Goal: Task Accomplishment & Management: Manage account settings

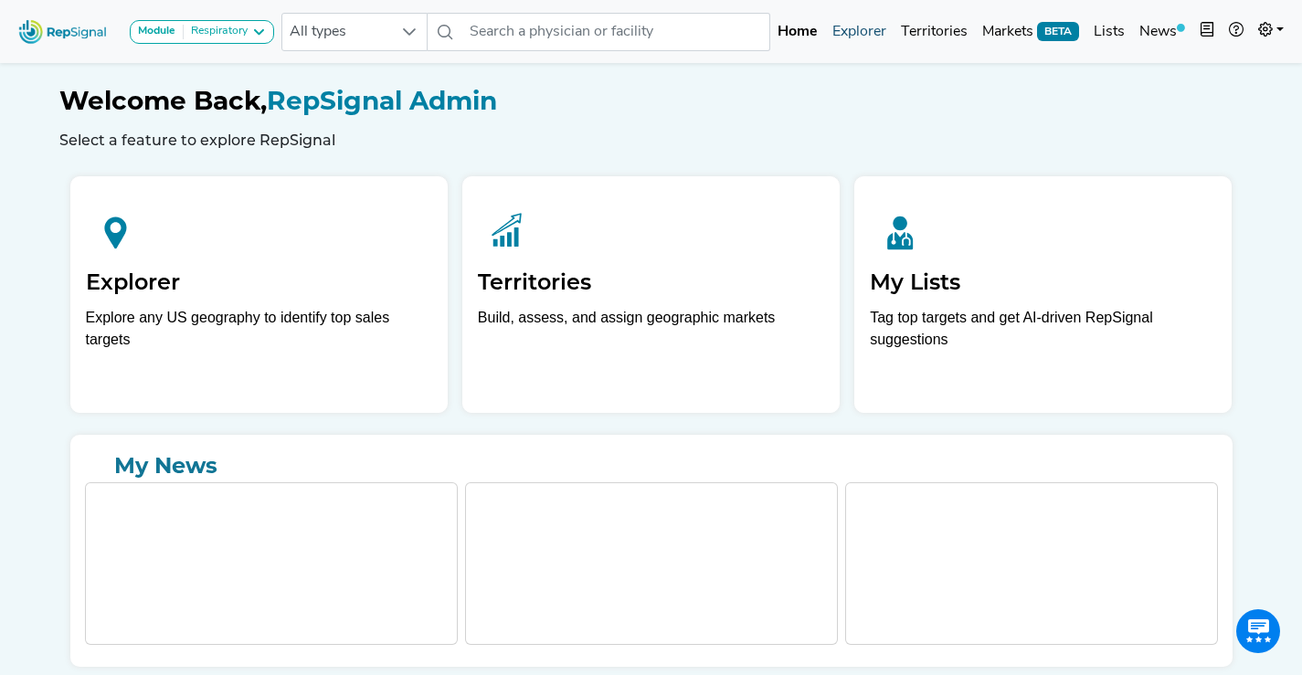
click at [865, 38] on link "Explorer" at bounding box center [859, 32] width 69 height 37
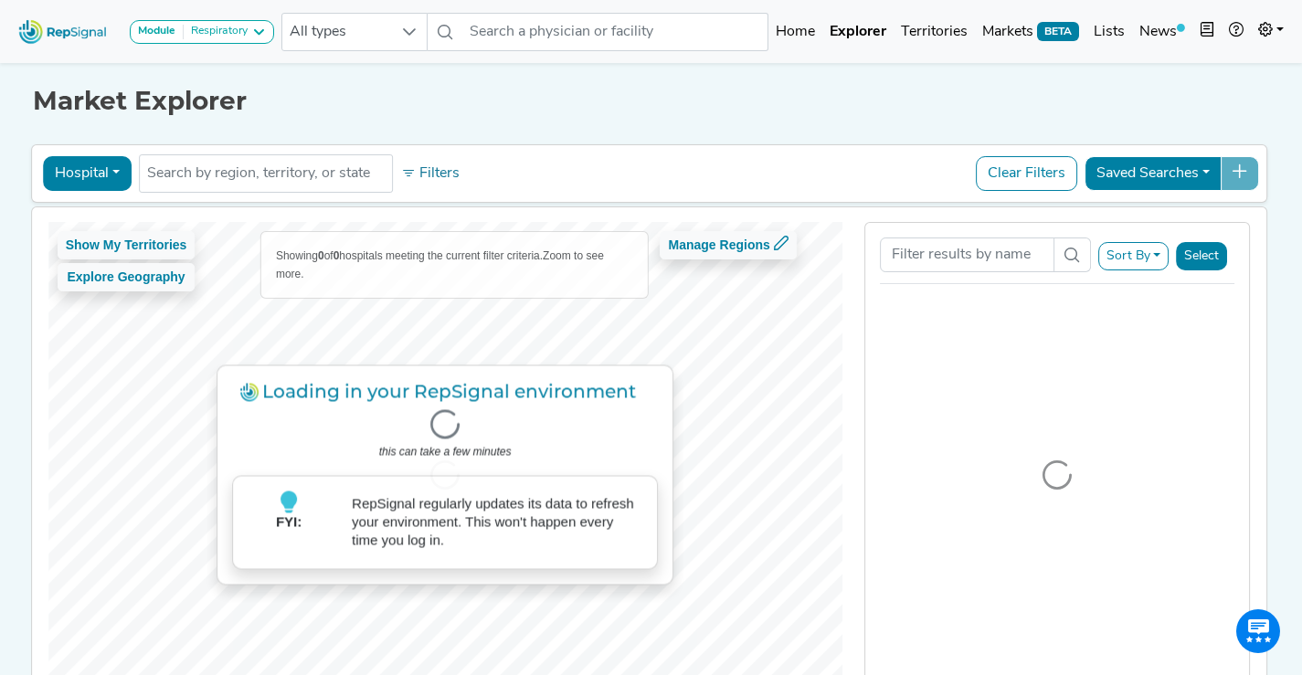
click at [248, 45] on div "Module Respiratory Only HFCWO Procedures Pulmonary Respiratory" at bounding box center [146, 31] width 271 height 48
click at [248, 41] on button "Module Respiratory" at bounding box center [202, 32] width 144 height 24
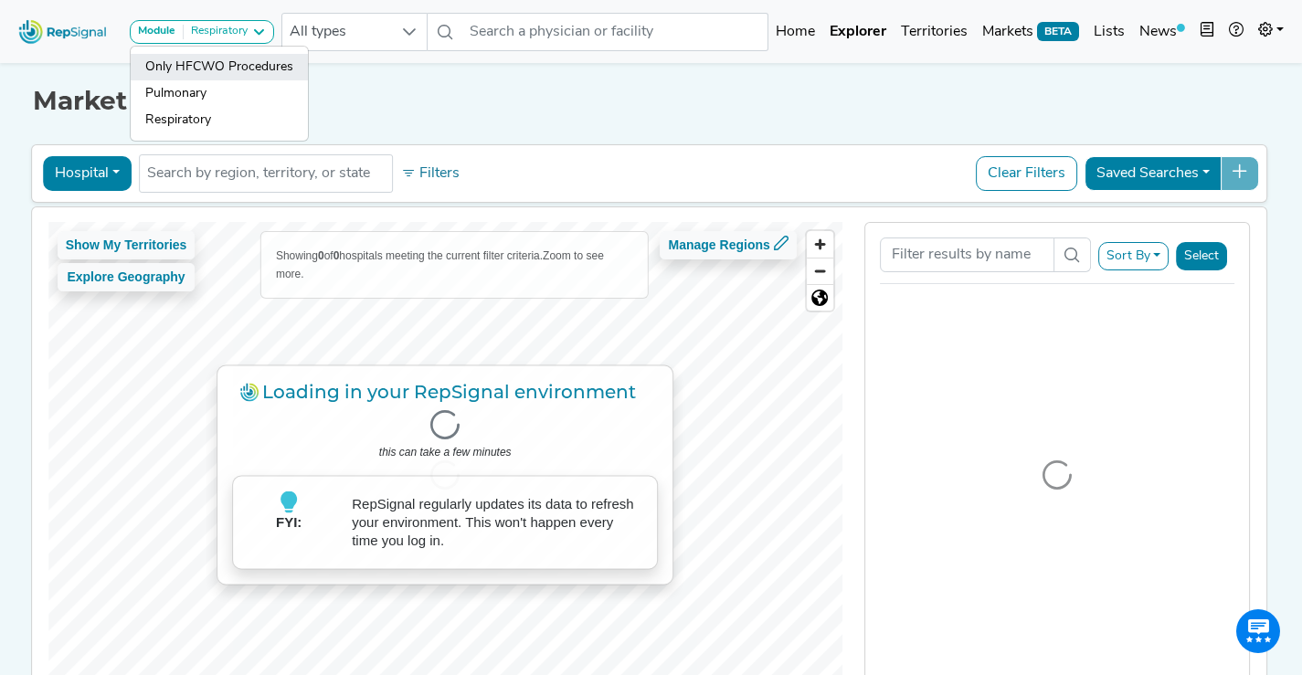
click at [238, 72] on link "Only HFCWO Procedures" at bounding box center [219, 67] width 177 height 27
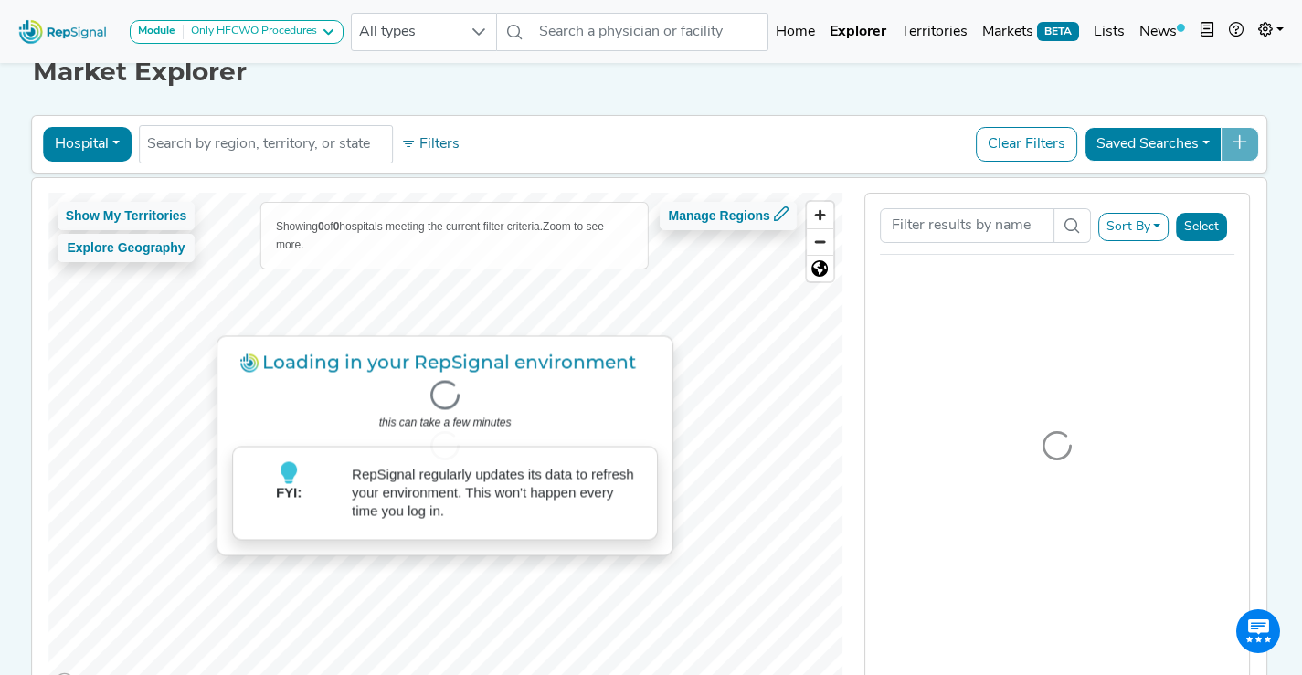
scroll to position [67, 0]
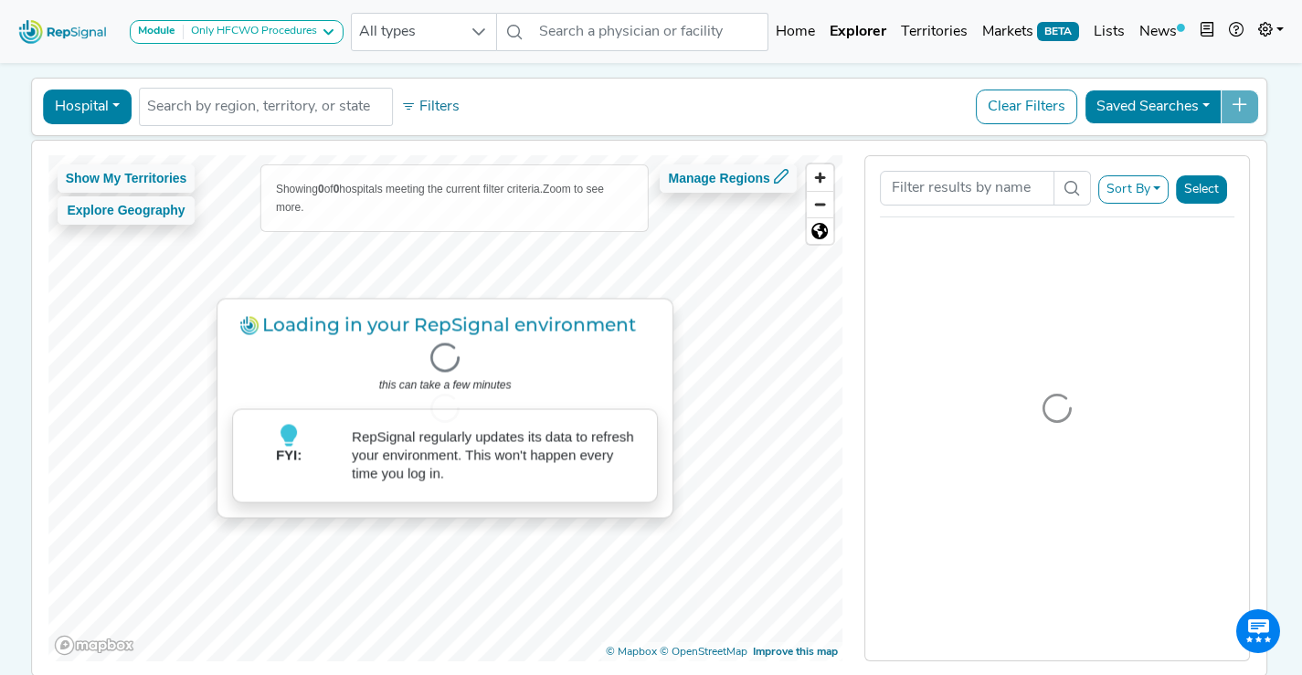
click at [104, 113] on button "Hospital" at bounding box center [87, 107] width 89 height 35
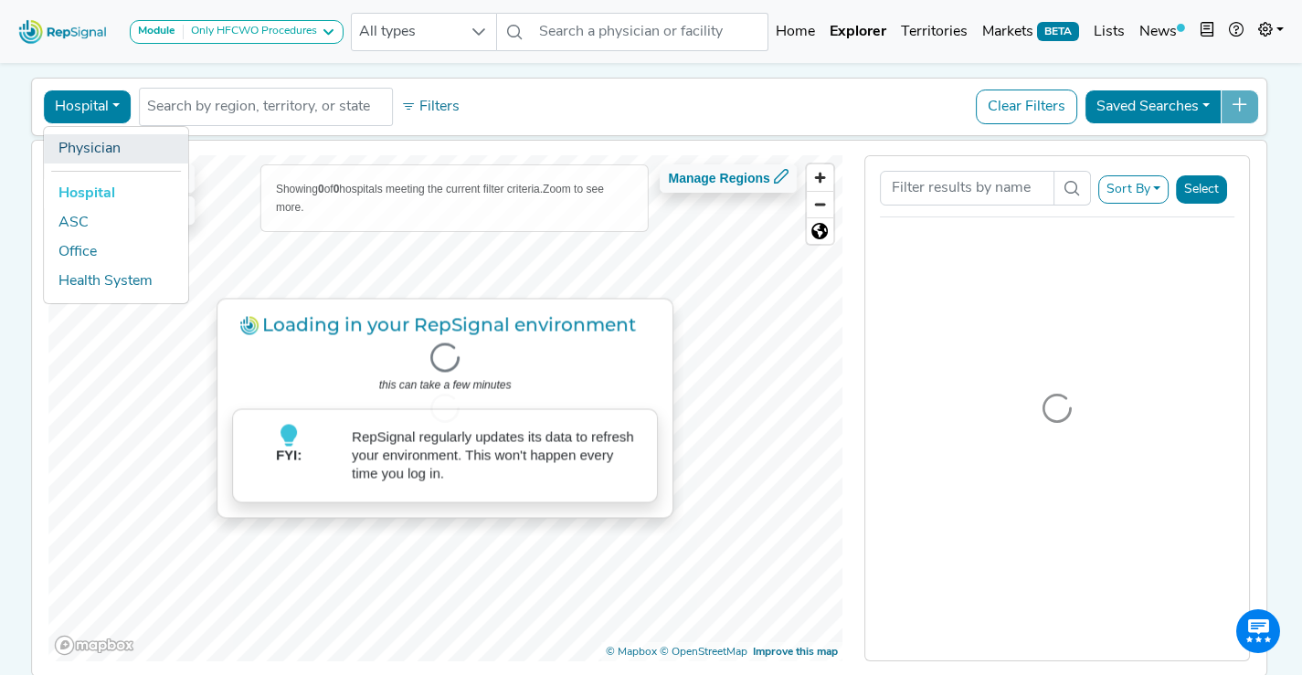
click at [101, 154] on link "Physician" at bounding box center [116, 148] width 144 height 29
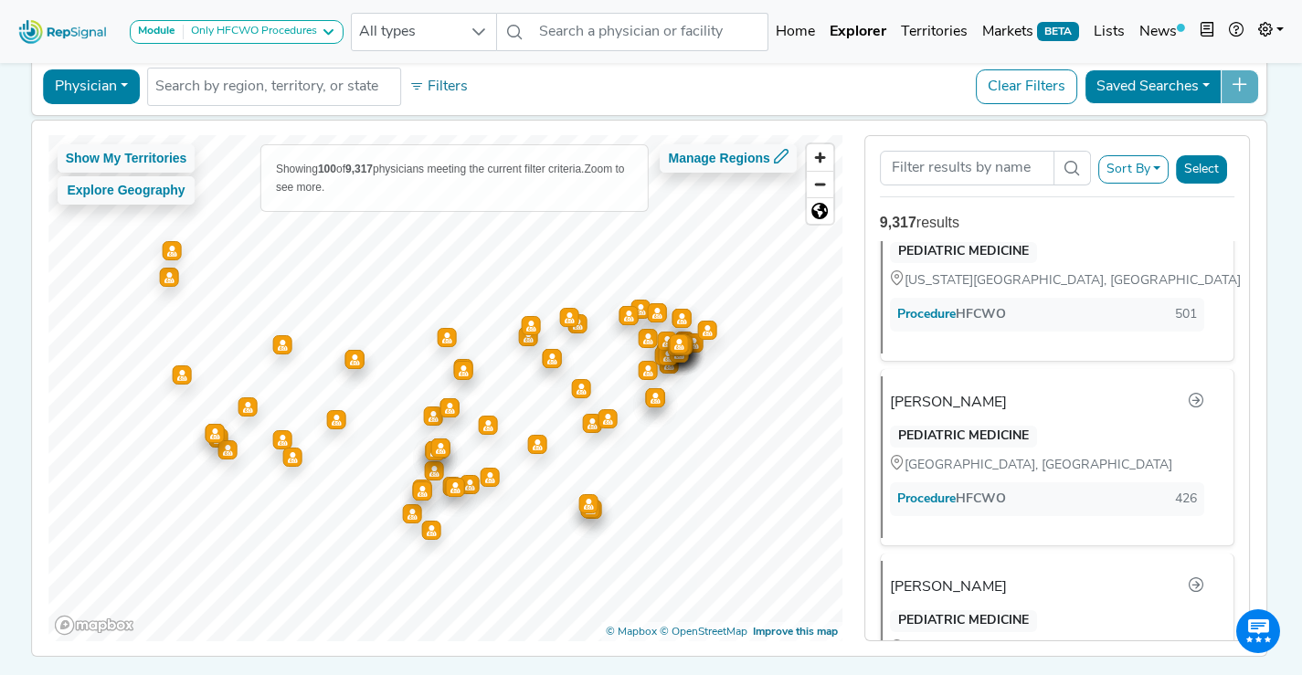
scroll to position [0, 0]
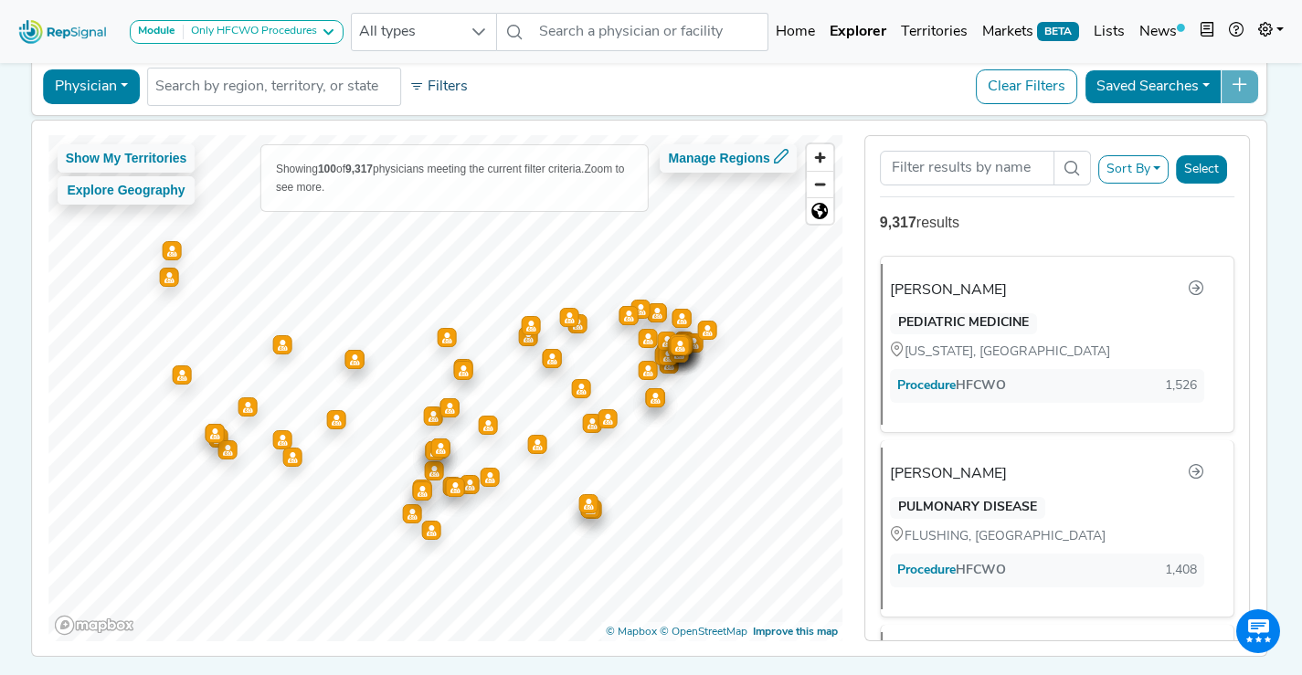
click at [435, 89] on button "Filters" at bounding box center [439, 86] width 68 height 31
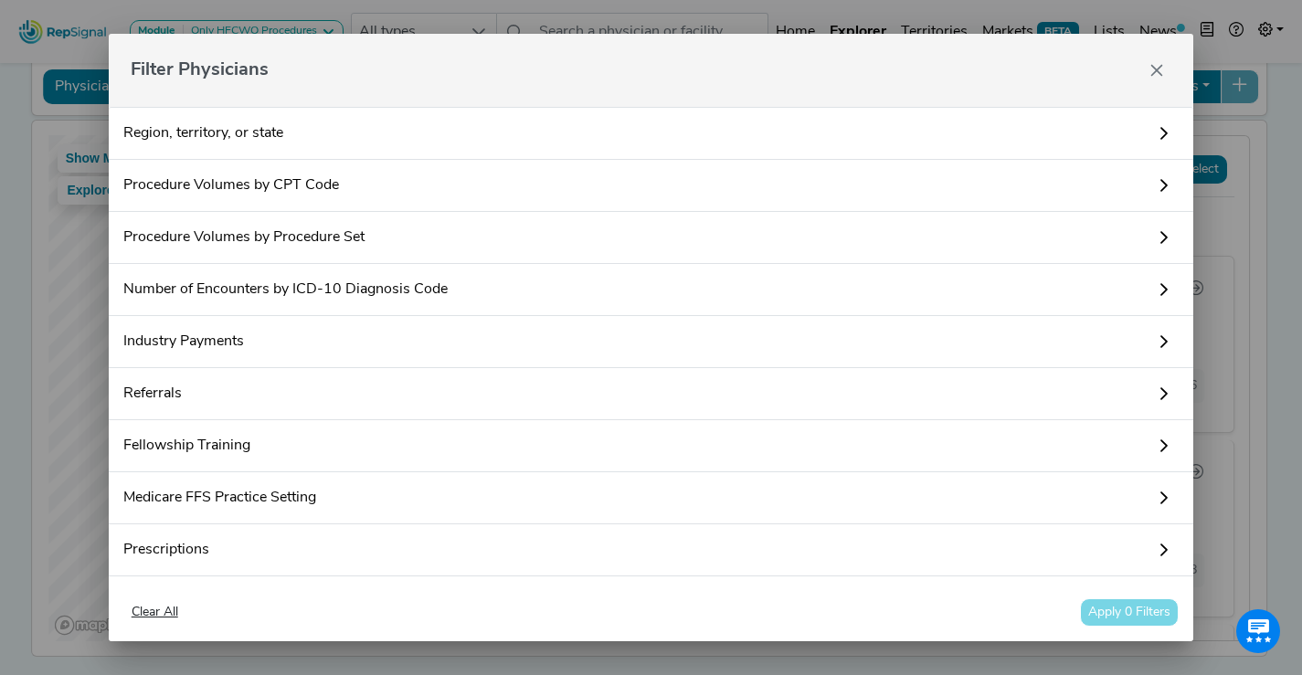
click at [377, 227] on link "Procedure Volumes by Procedure Set" at bounding box center [652, 238] width 1086 height 52
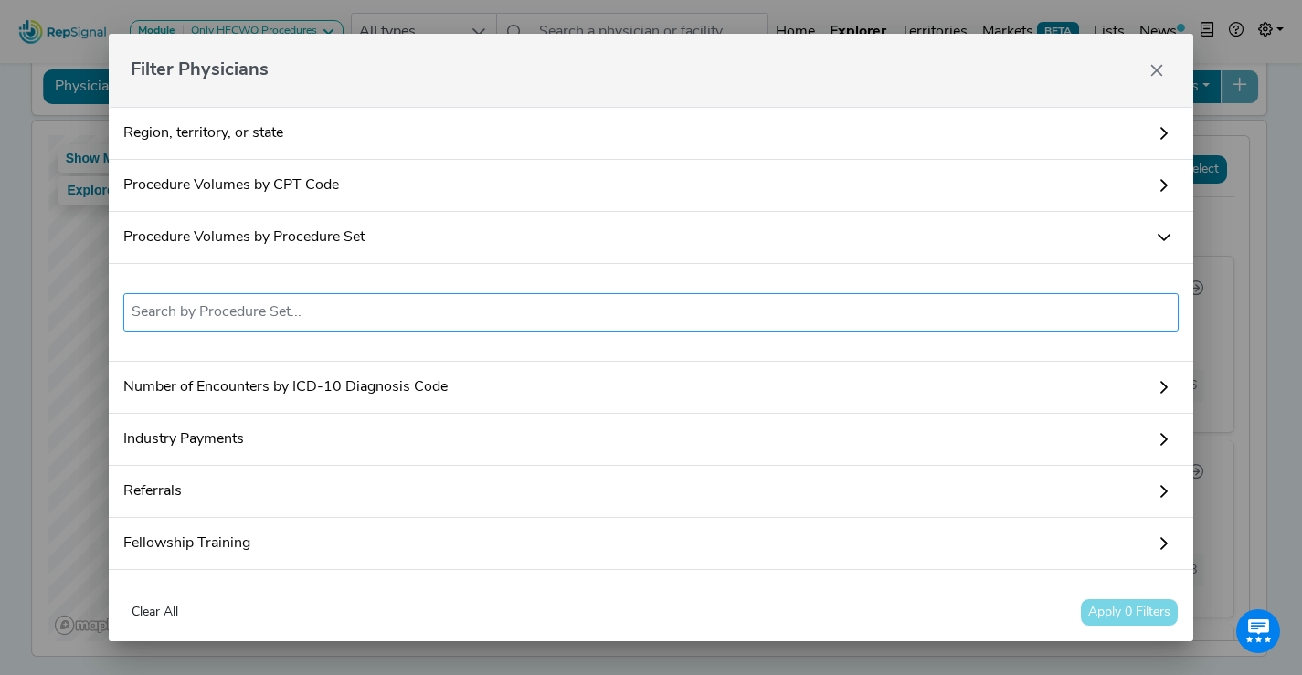
click at [403, 318] on input "text" at bounding box center [652, 313] width 1040 height 22
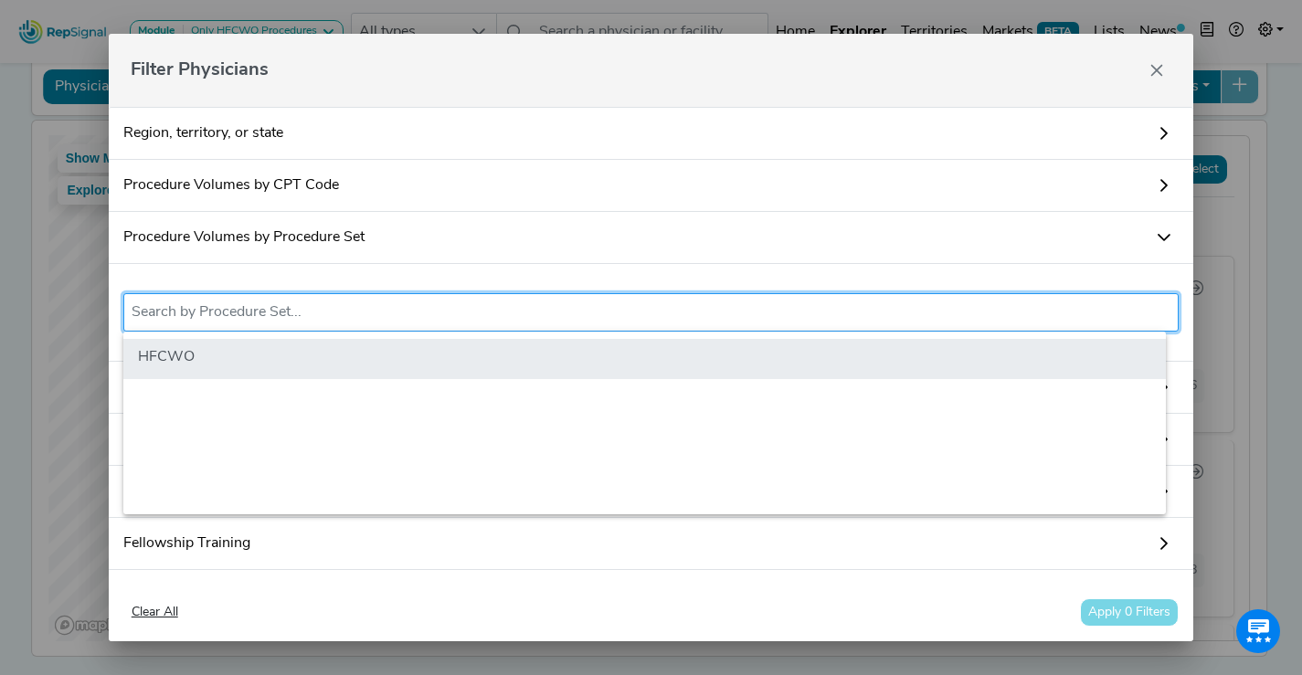
click at [397, 366] on li "HFCWO" at bounding box center [644, 359] width 1043 height 40
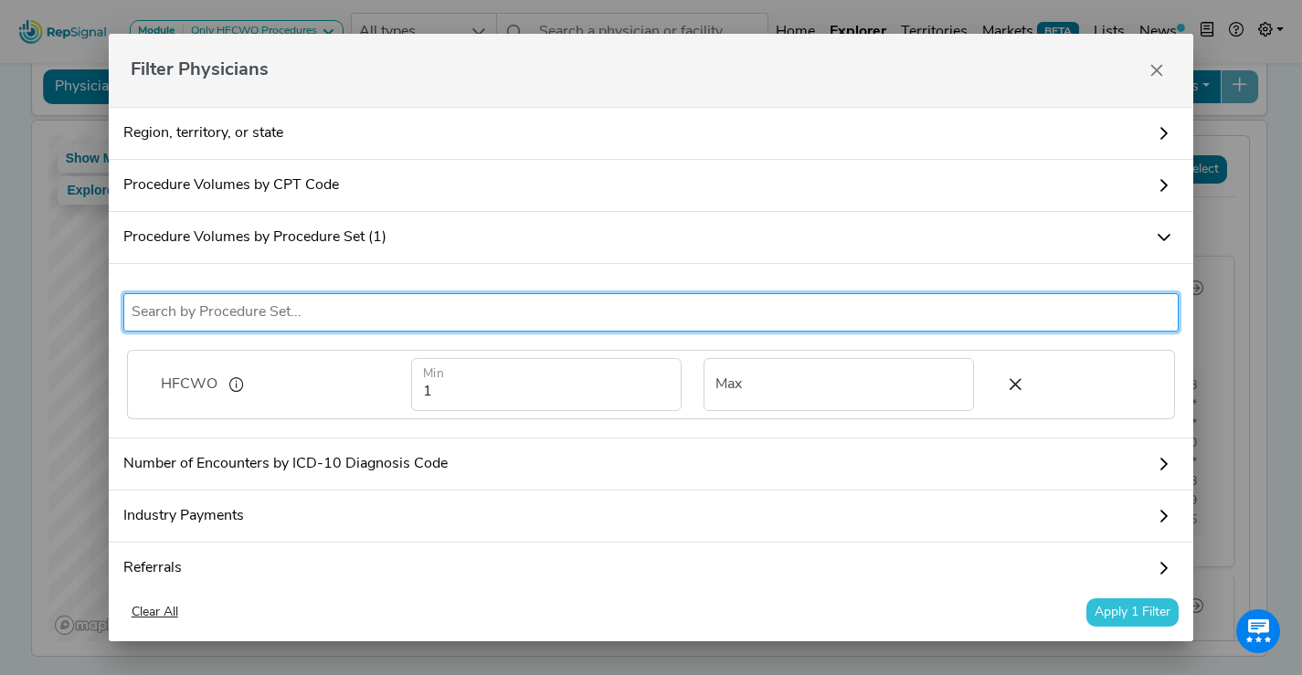
click at [1122, 610] on button "Apply 1 Filter" at bounding box center [1133, 613] width 92 height 28
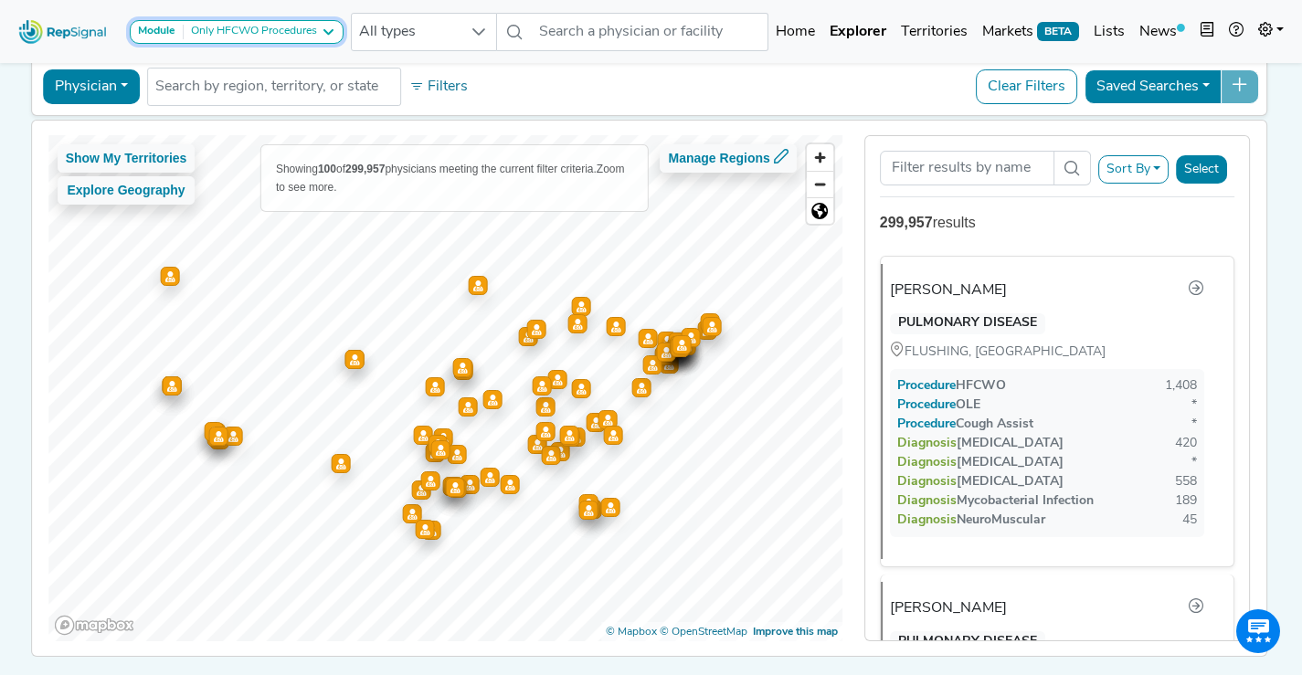
click at [240, 33] on div "Only HFCWO Procedures" at bounding box center [250, 32] width 133 height 15
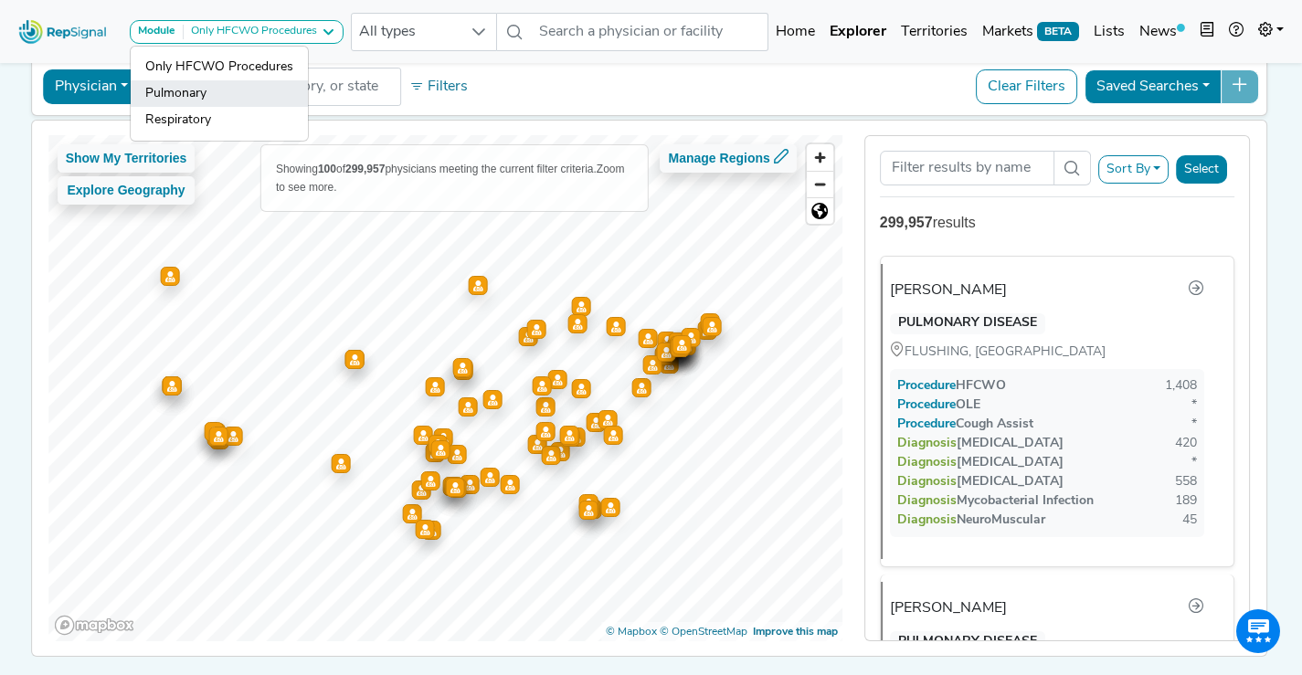
click at [249, 92] on link "Pulmonary" at bounding box center [219, 93] width 177 height 27
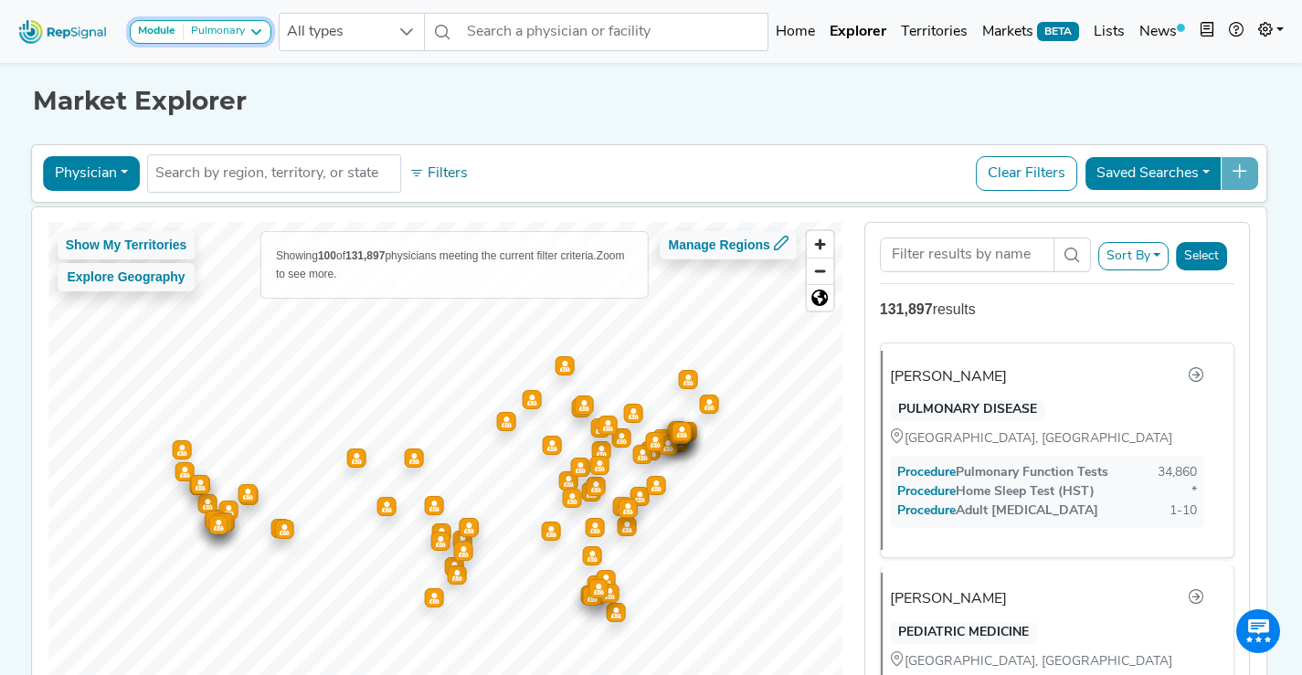
click at [242, 29] on div "Pulmonary" at bounding box center [214, 32] width 61 height 15
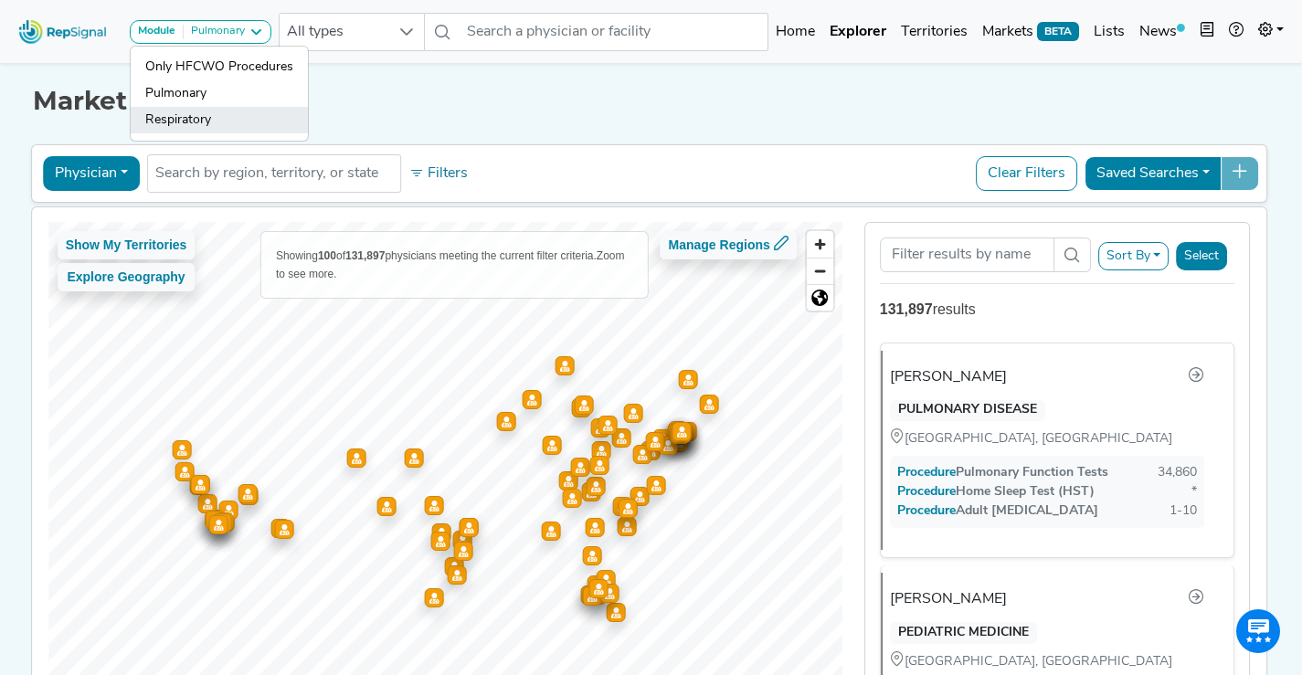
click at [235, 120] on link "Respiratory" at bounding box center [219, 120] width 177 height 27
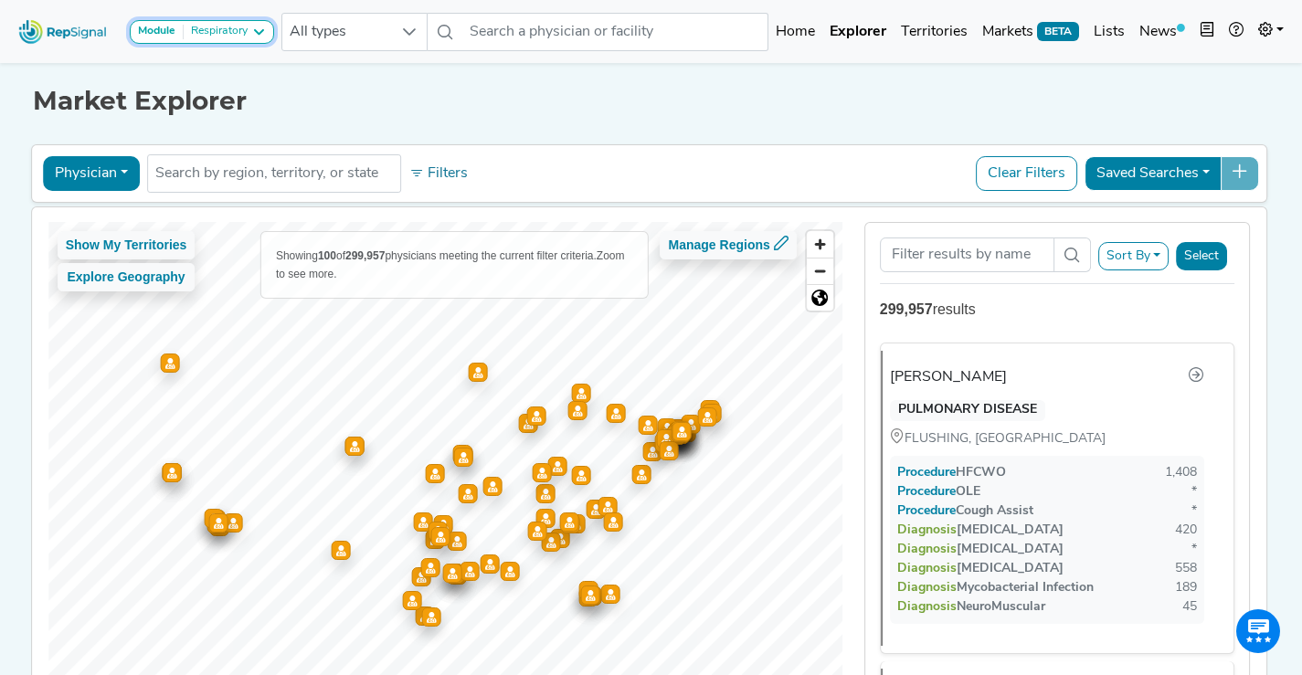
click at [251, 34] on div "Module Respiratory" at bounding box center [202, 32] width 128 height 15
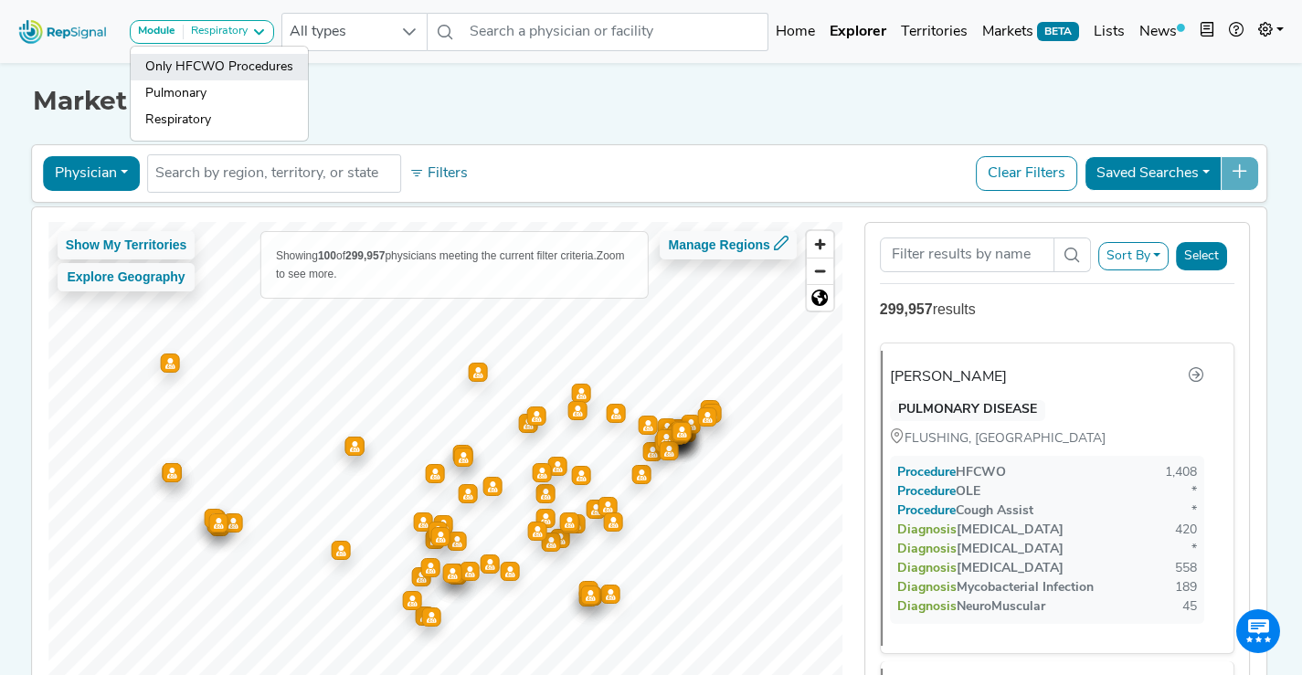
click at [248, 63] on link "Only HFCWO Procedures" at bounding box center [219, 67] width 177 height 27
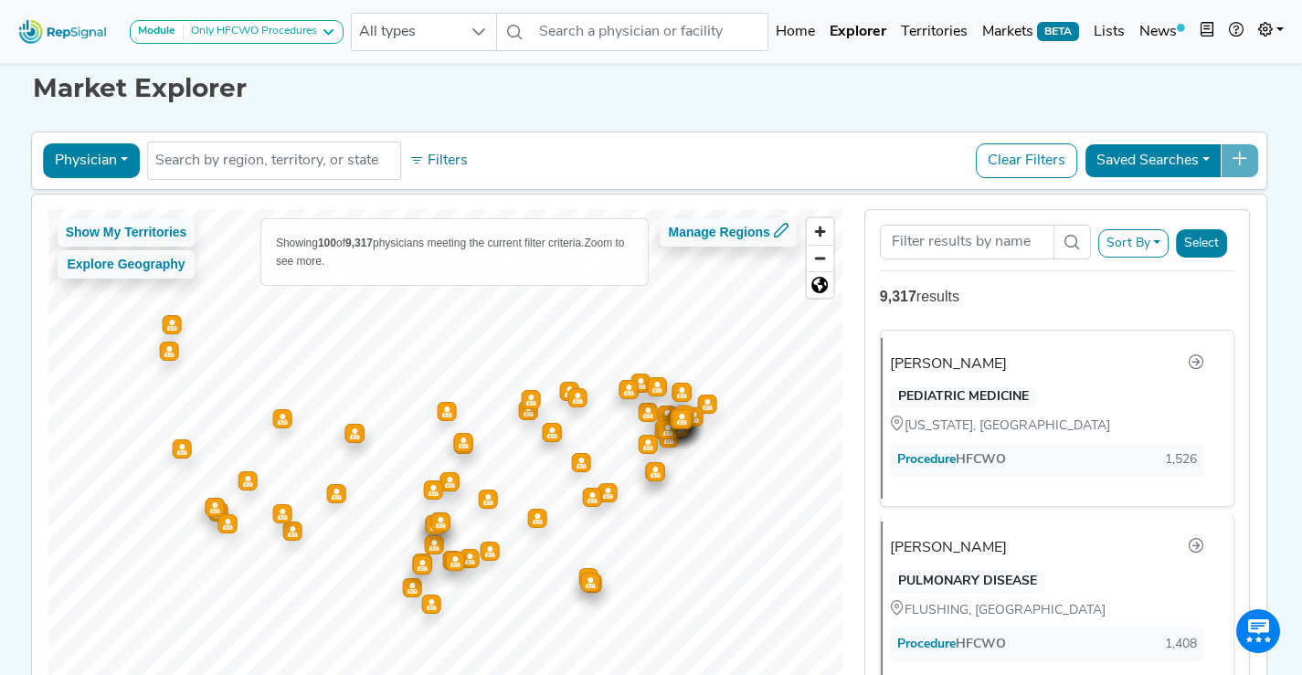
scroll to position [15, 0]
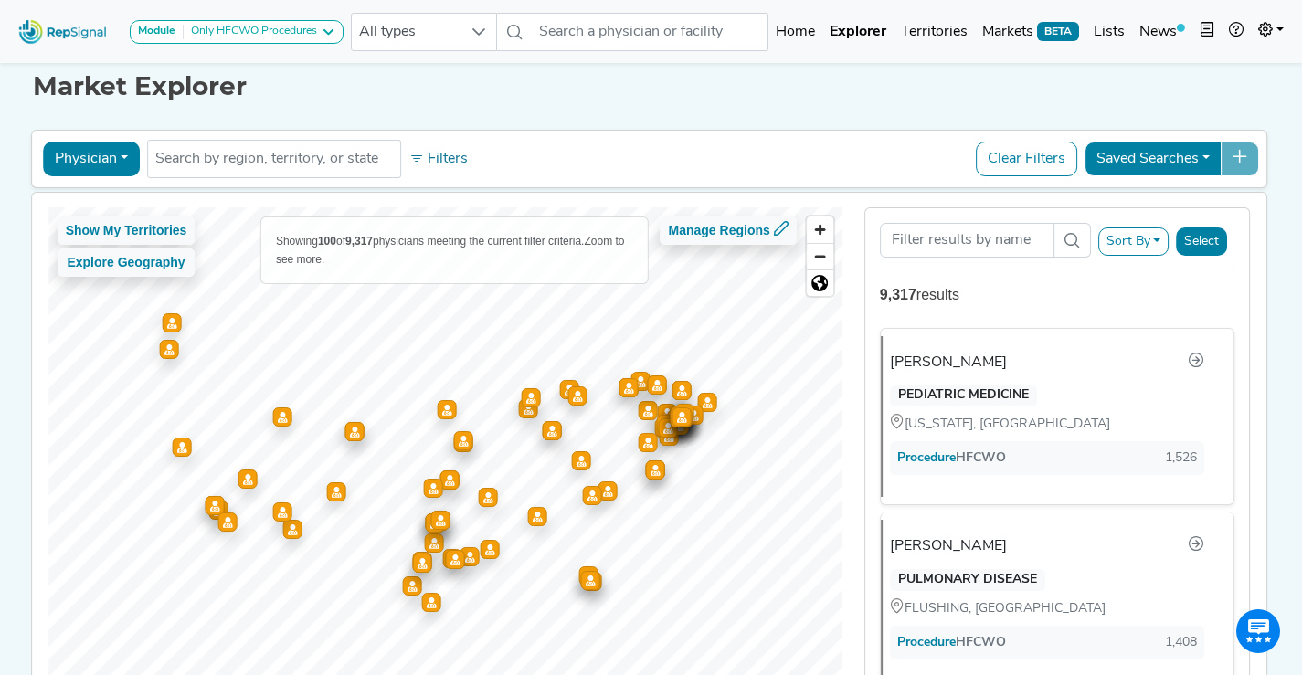
click at [451, 159] on button "Filters" at bounding box center [439, 158] width 68 height 31
click at [0, 0] on link "Region, territory, or state" at bounding box center [0, 0] width 0 height 0
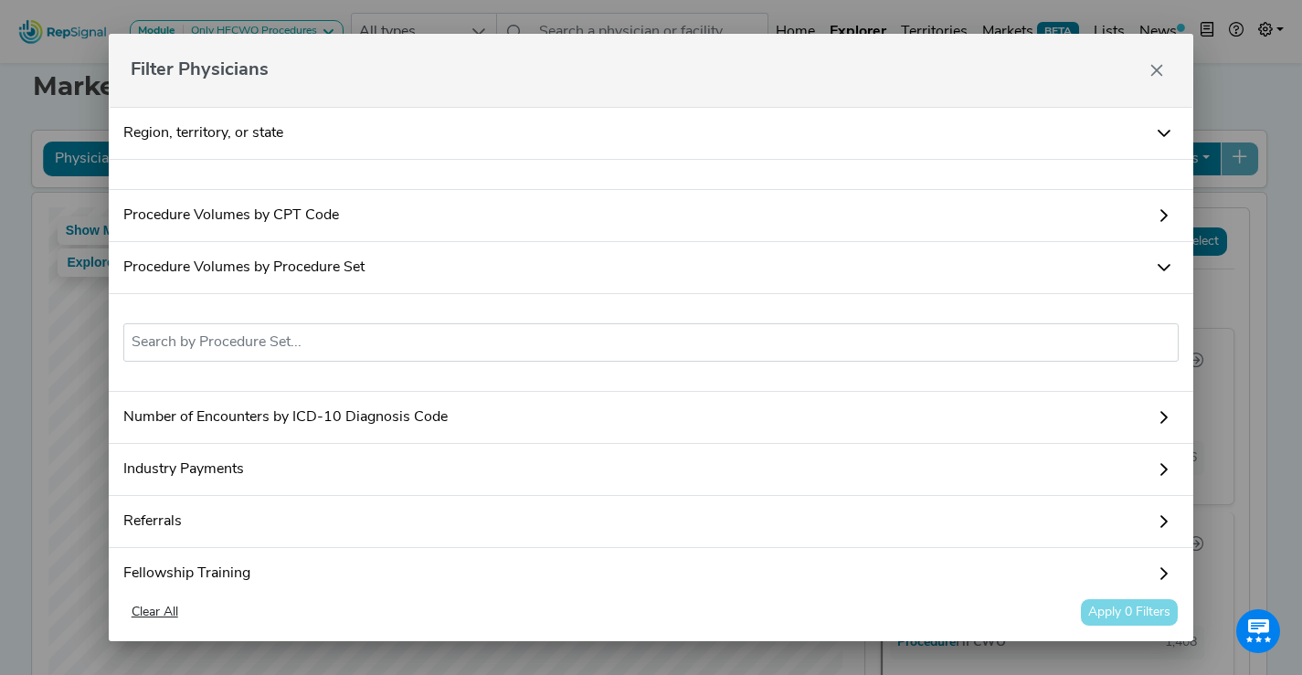
scroll to position [47, 0]
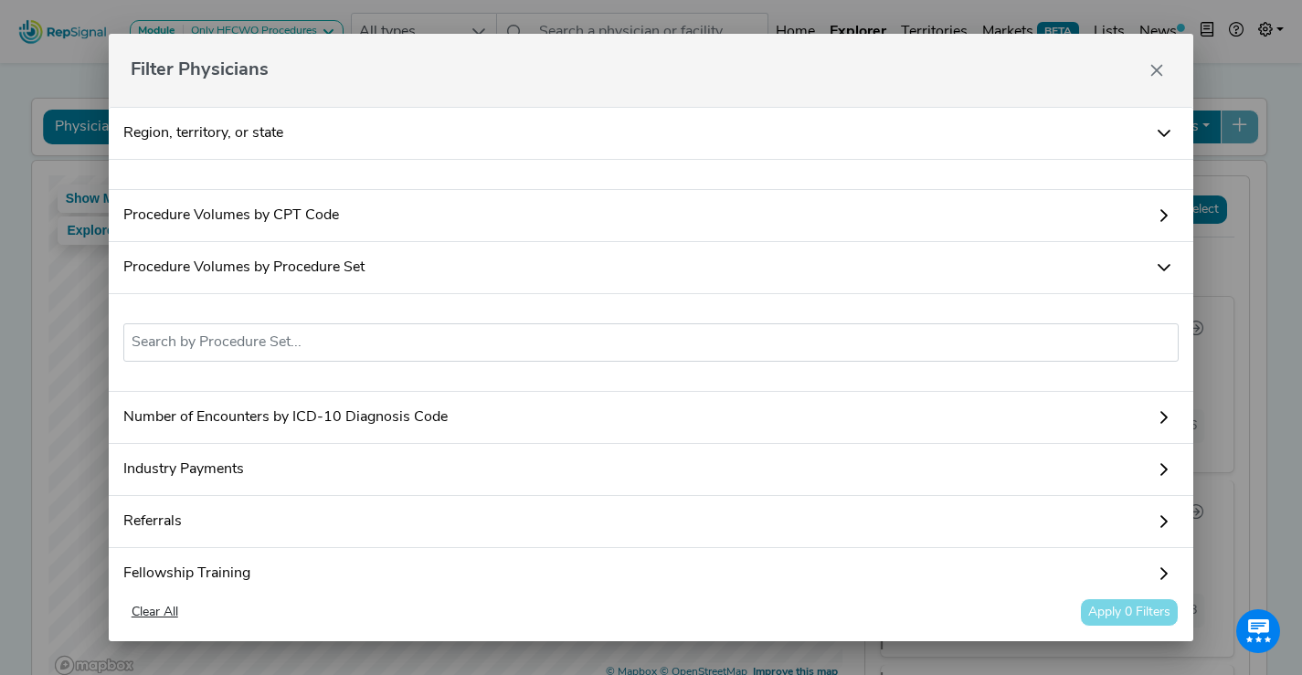
click at [437, 123] on link "Region, territory, or state" at bounding box center [652, 133] width 1086 height 53
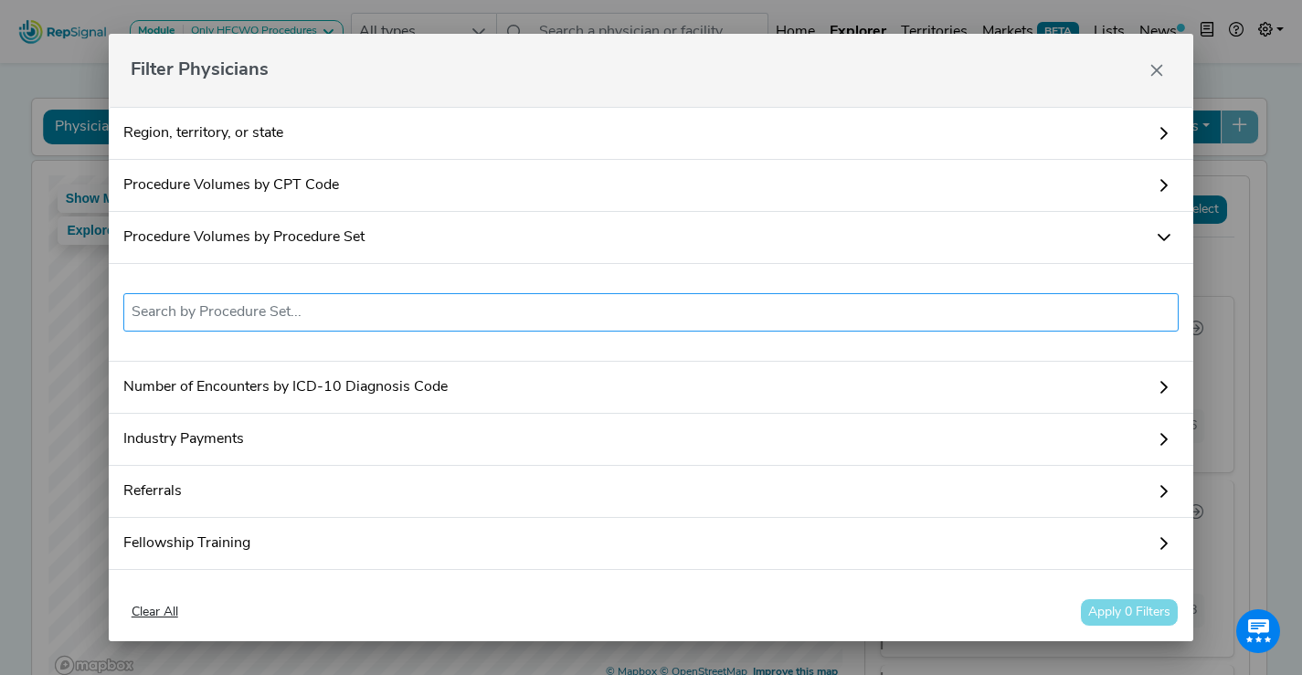
click at [332, 322] on input "text" at bounding box center [652, 313] width 1040 height 22
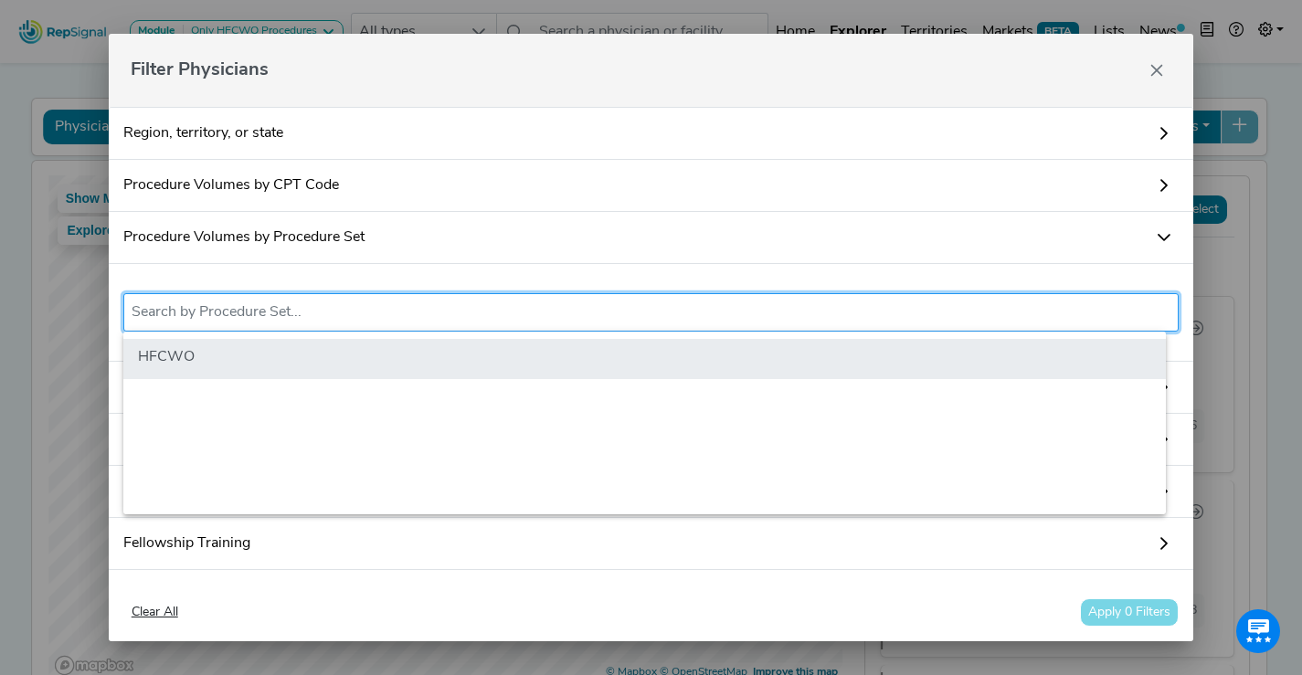
click at [324, 360] on li "HFCWO" at bounding box center [644, 359] width 1043 height 40
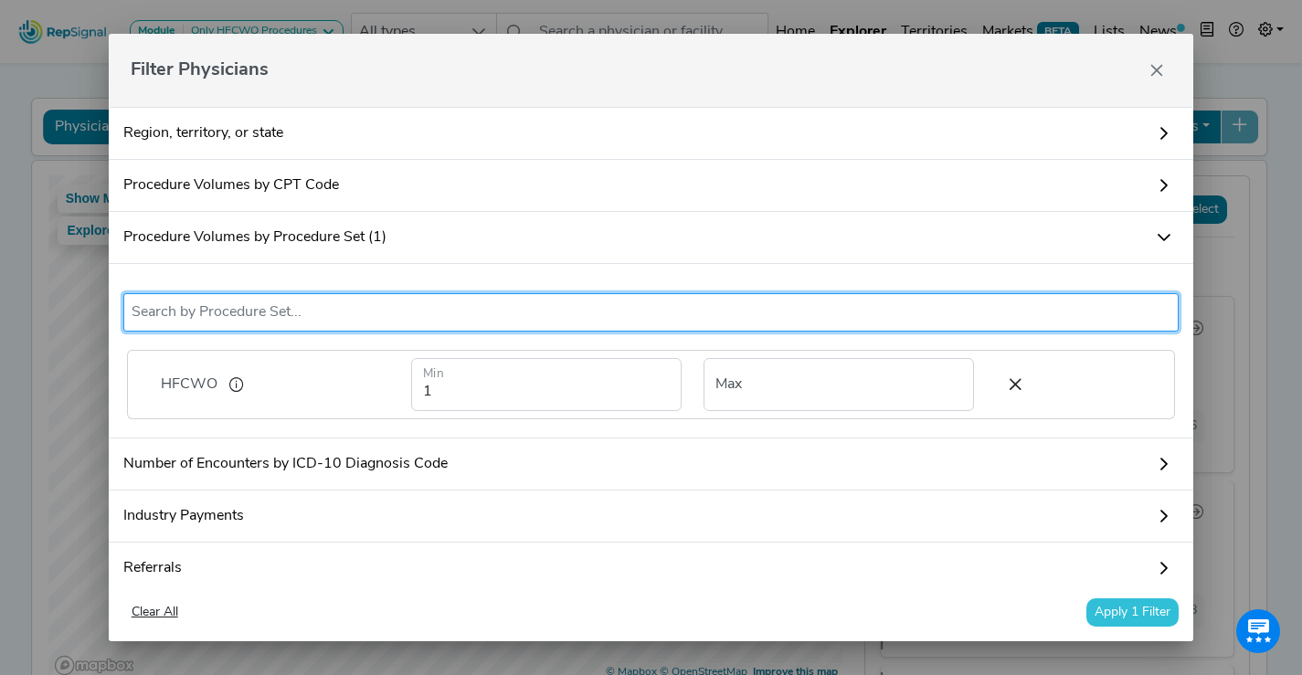
click at [1155, 619] on button "Apply 1 Filter" at bounding box center [1133, 613] width 92 height 28
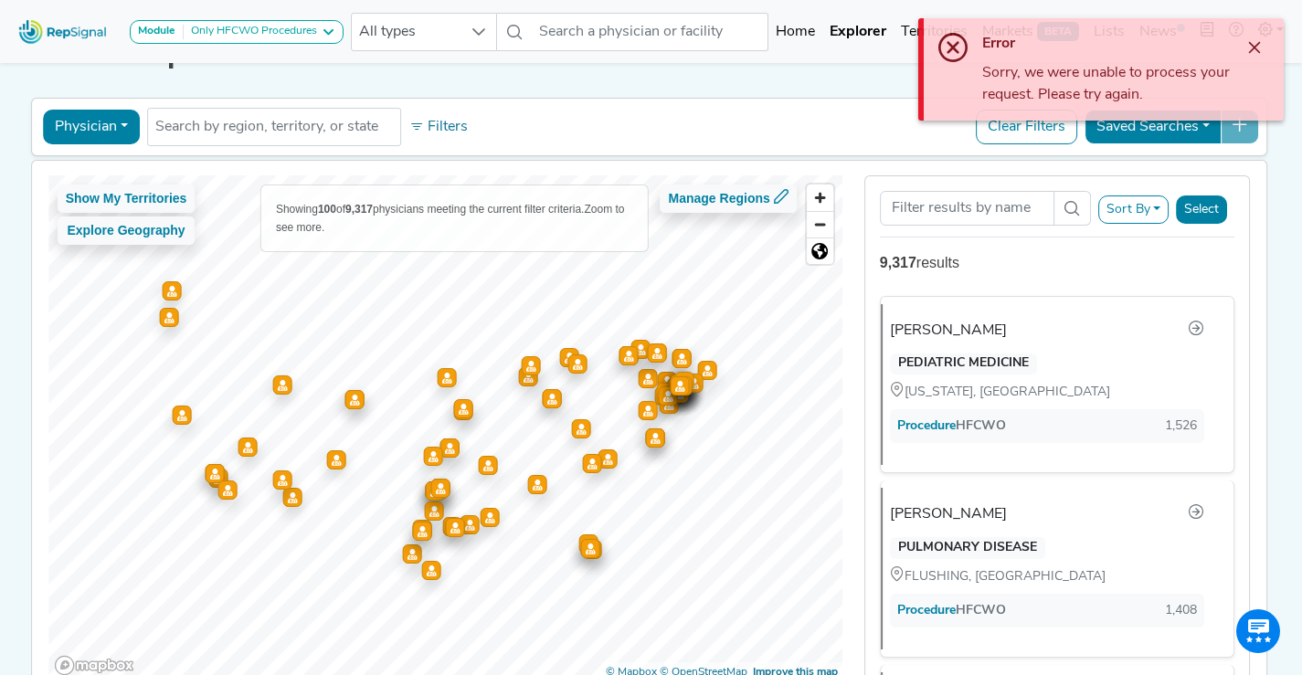
click at [1262, 264] on div "Sort By RepSignal Annual Procedure Volume Estimate HFCWO Total Procedures Selec…" at bounding box center [1058, 428] width 409 height 506
click at [1256, 47] on icon "Close" at bounding box center [1255, 48] width 12 height 12
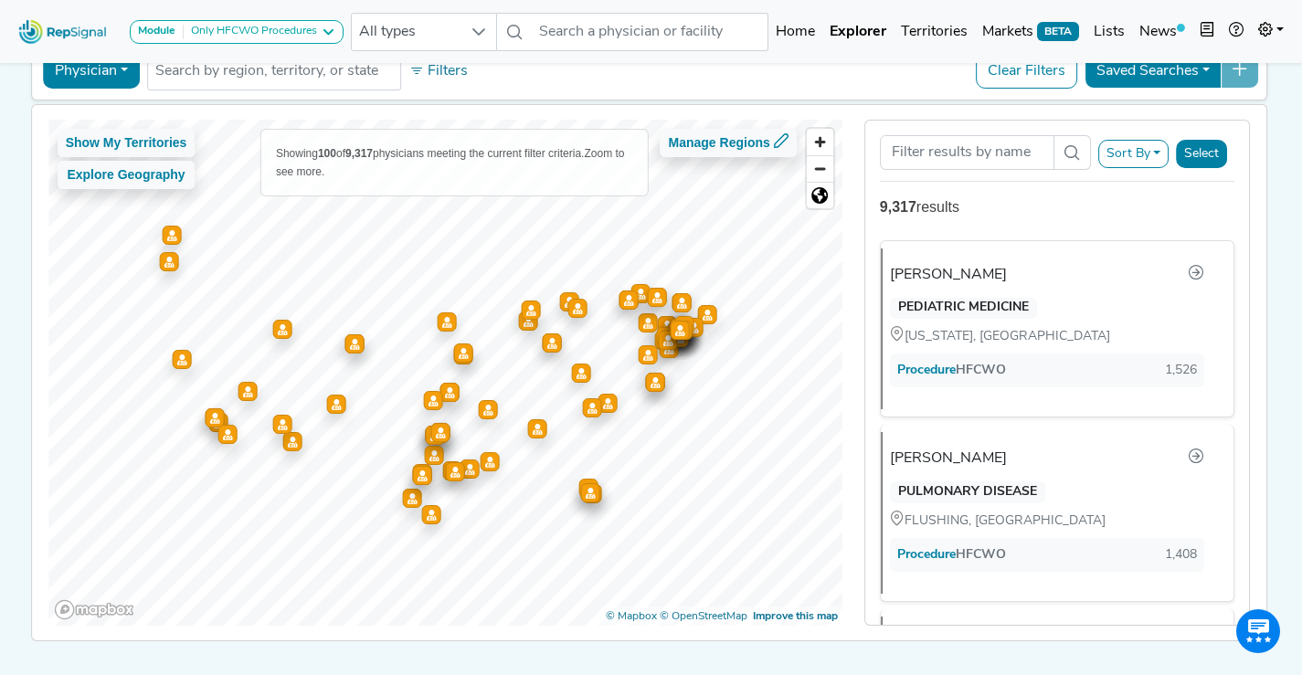
scroll to position [77, 0]
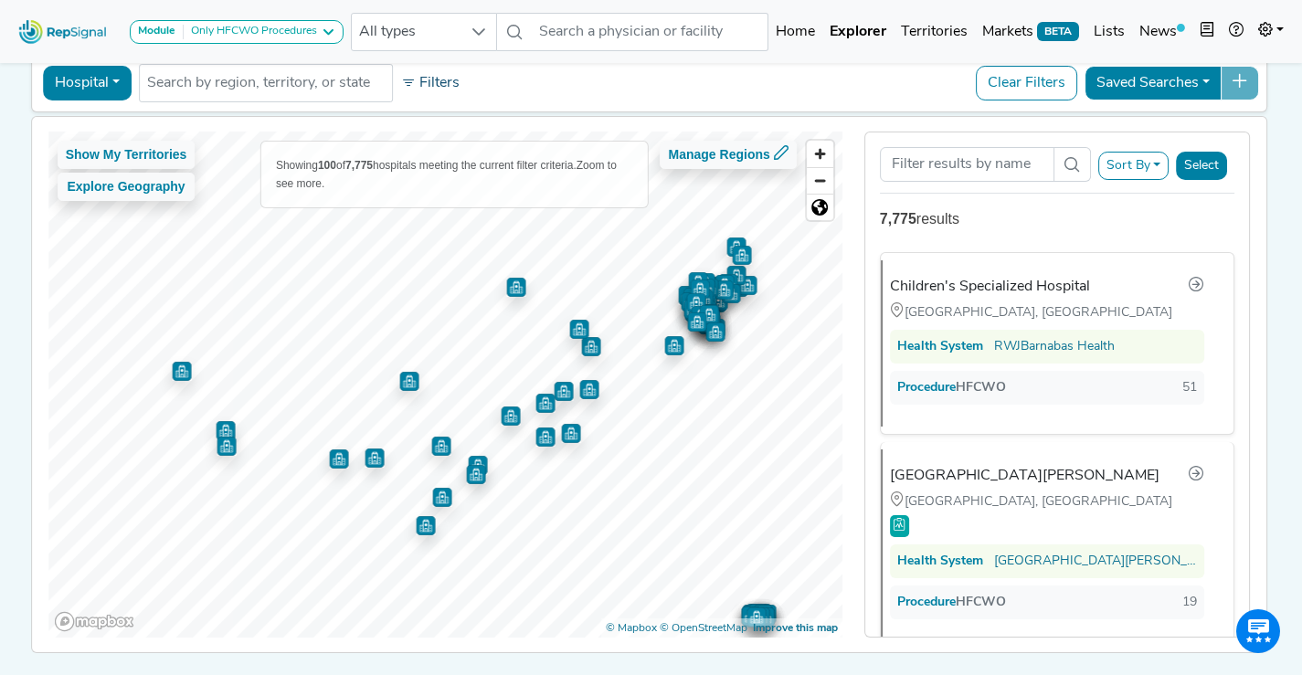
click at [424, 80] on button "Filters" at bounding box center [431, 83] width 68 height 31
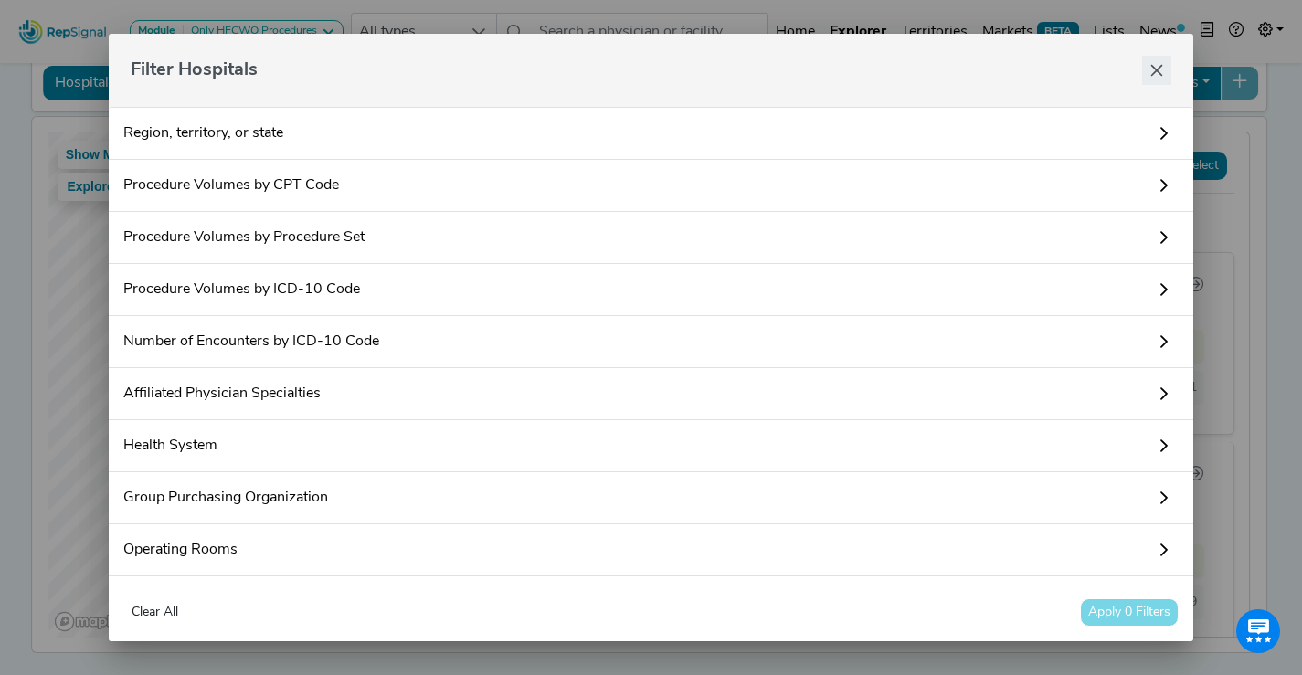
click at [1157, 70] on icon "Close" at bounding box center [1157, 71] width 12 height 12
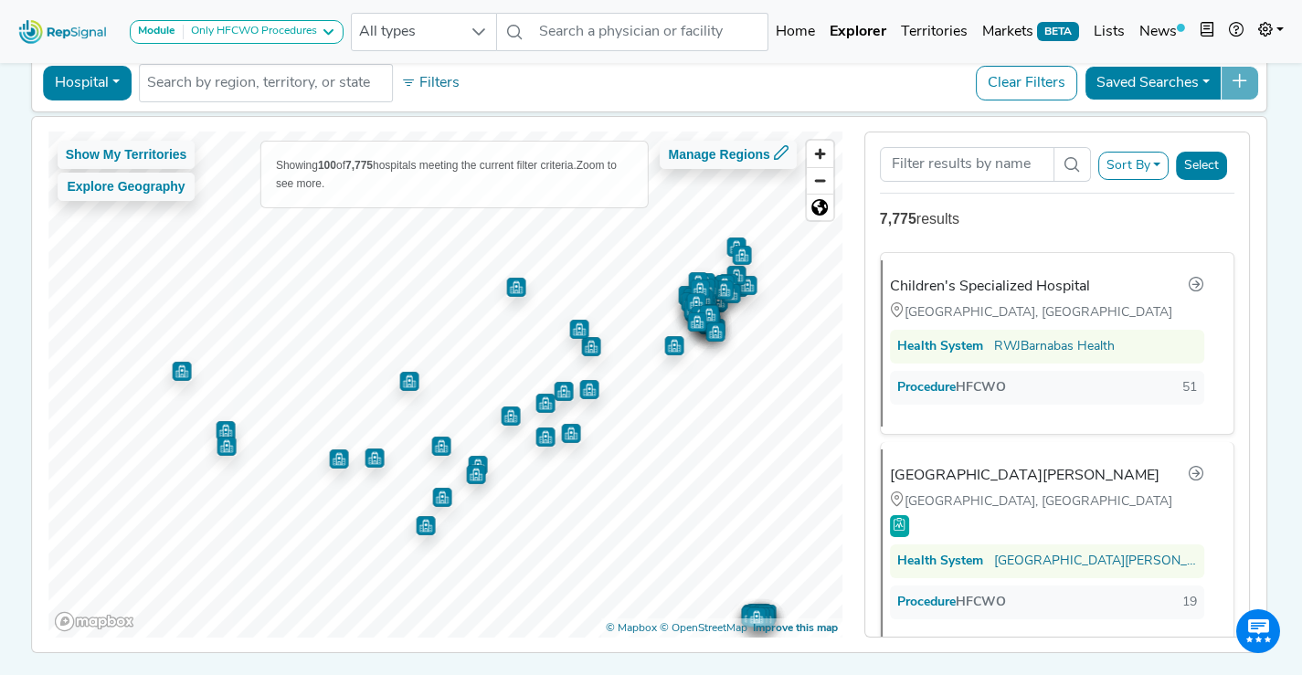
click at [66, 88] on button "Hospital" at bounding box center [87, 83] width 89 height 35
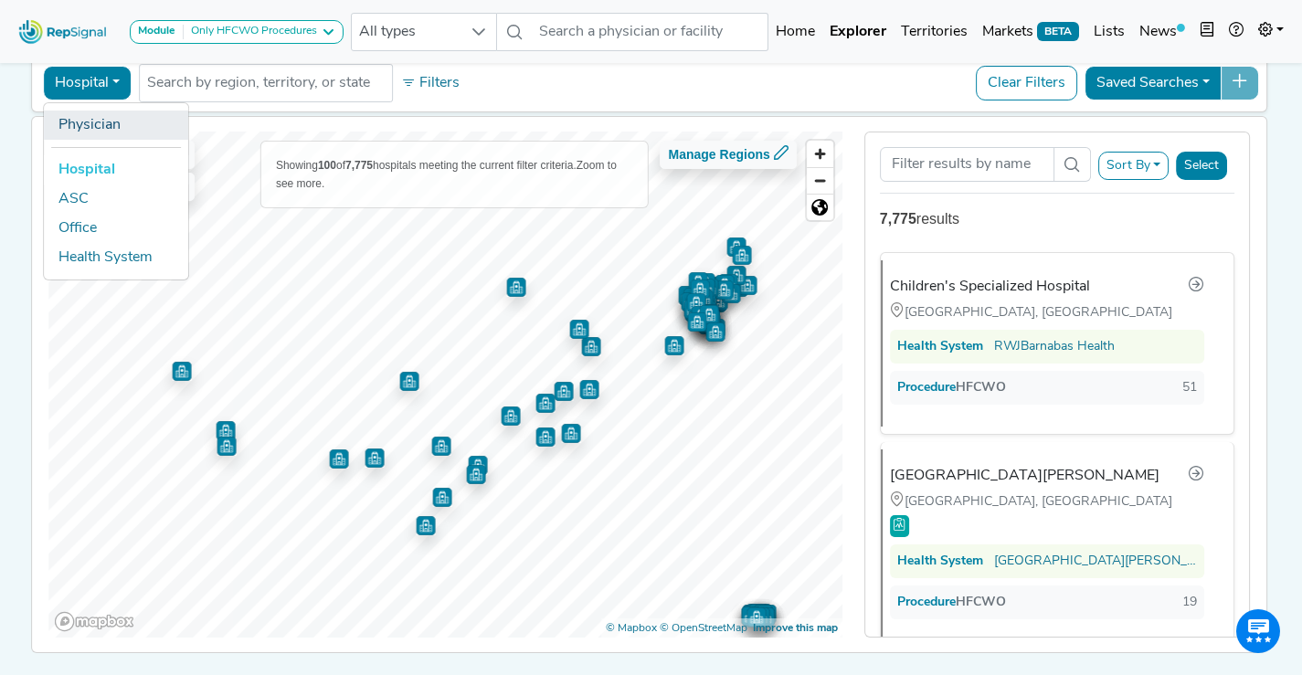
click at [89, 122] on link "Physician" at bounding box center [116, 125] width 144 height 29
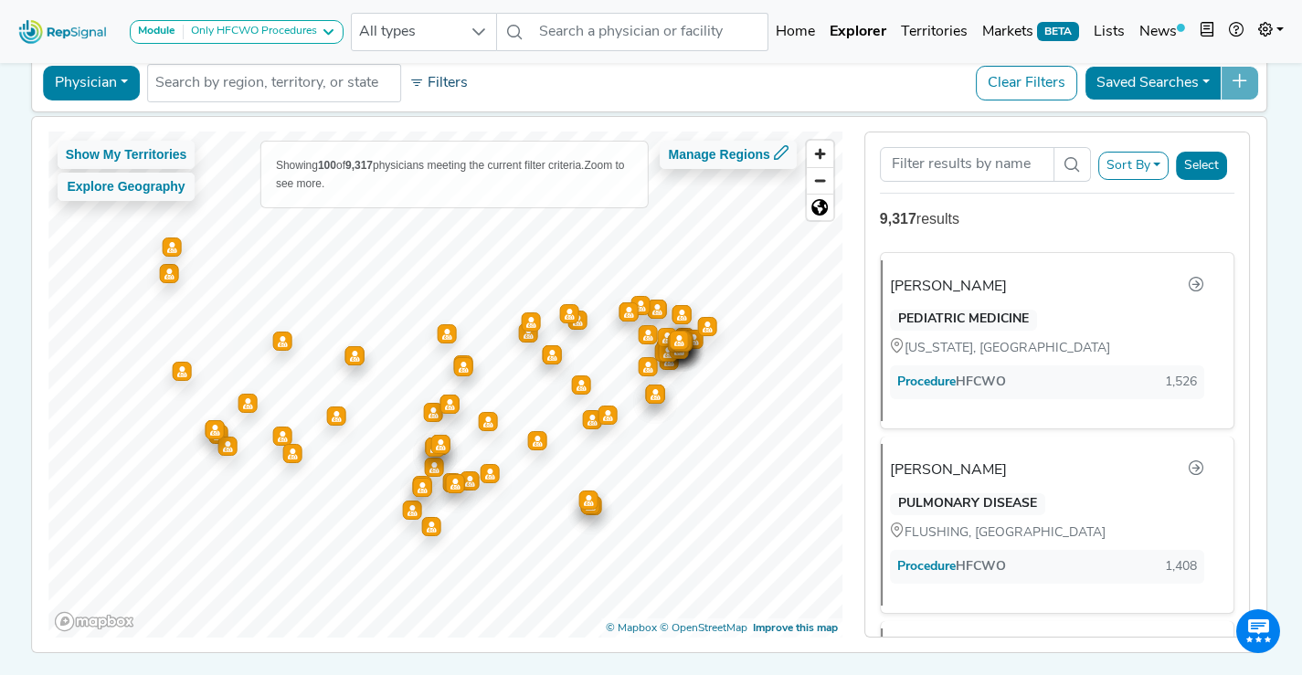
click at [430, 90] on button "Filters" at bounding box center [439, 83] width 68 height 31
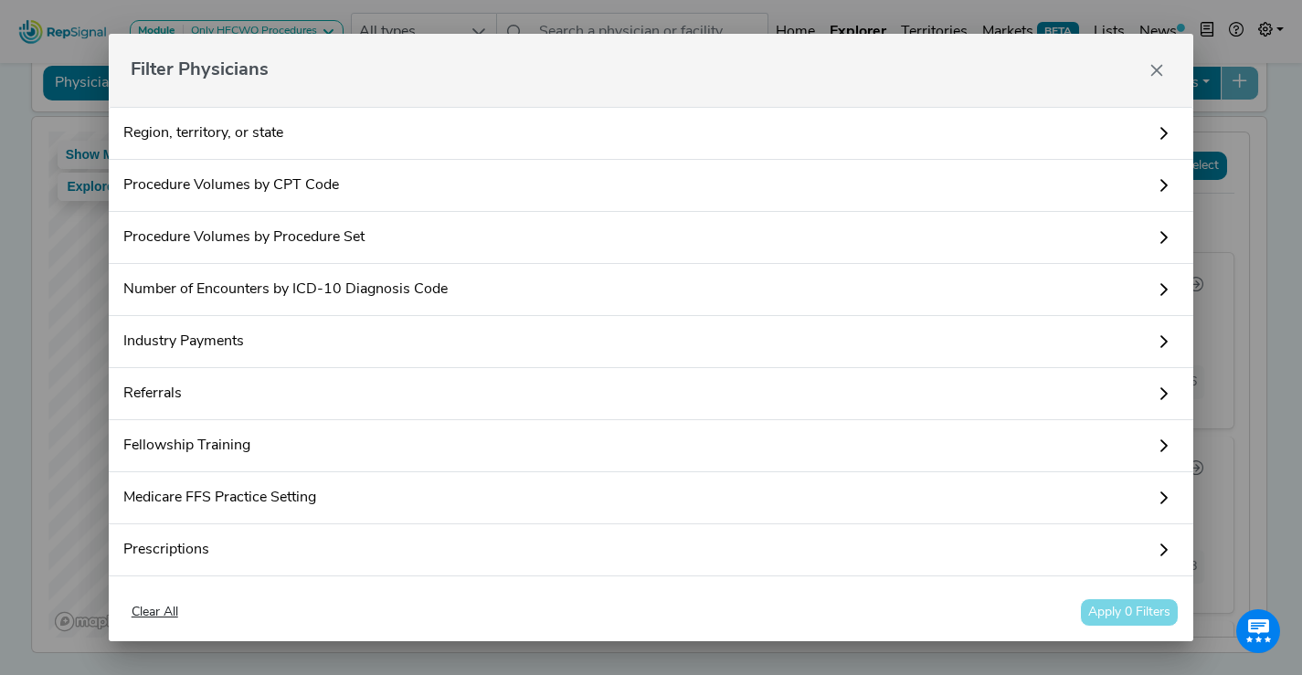
click at [419, 235] on link "Procedure Volumes by Procedure Set" at bounding box center [652, 238] width 1086 height 52
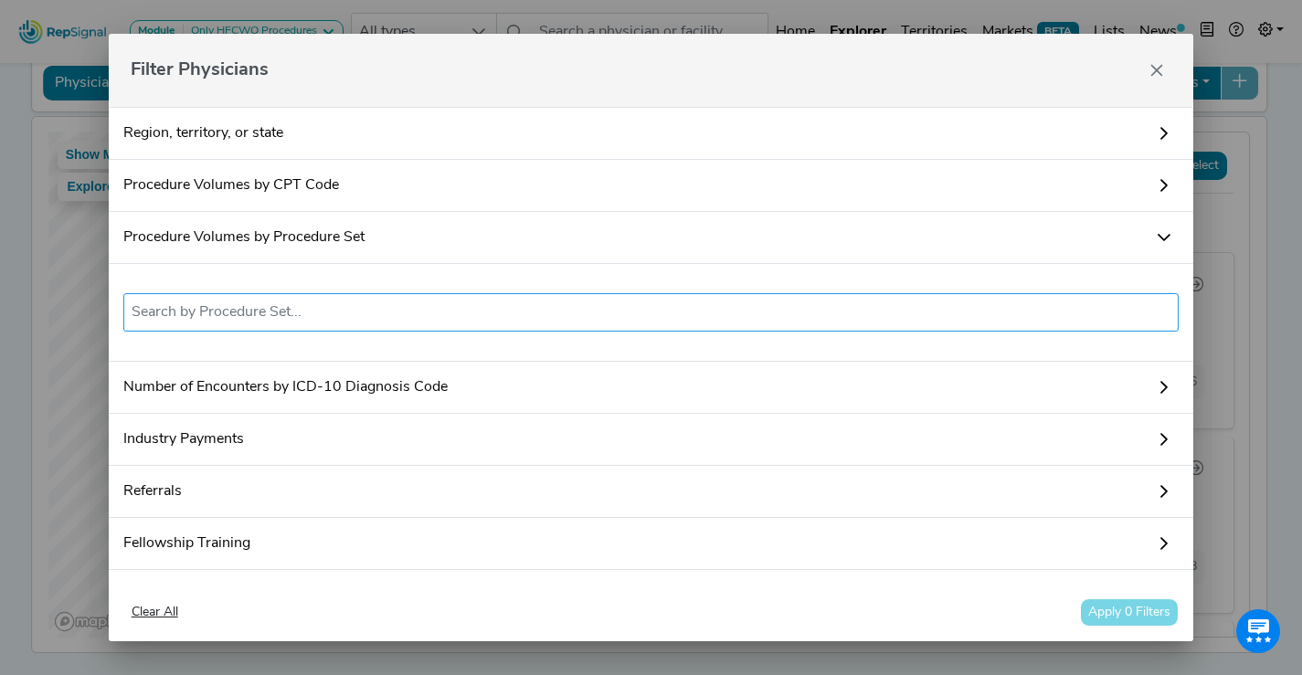
click at [400, 319] on input "text" at bounding box center [652, 313] width 1040 height 22
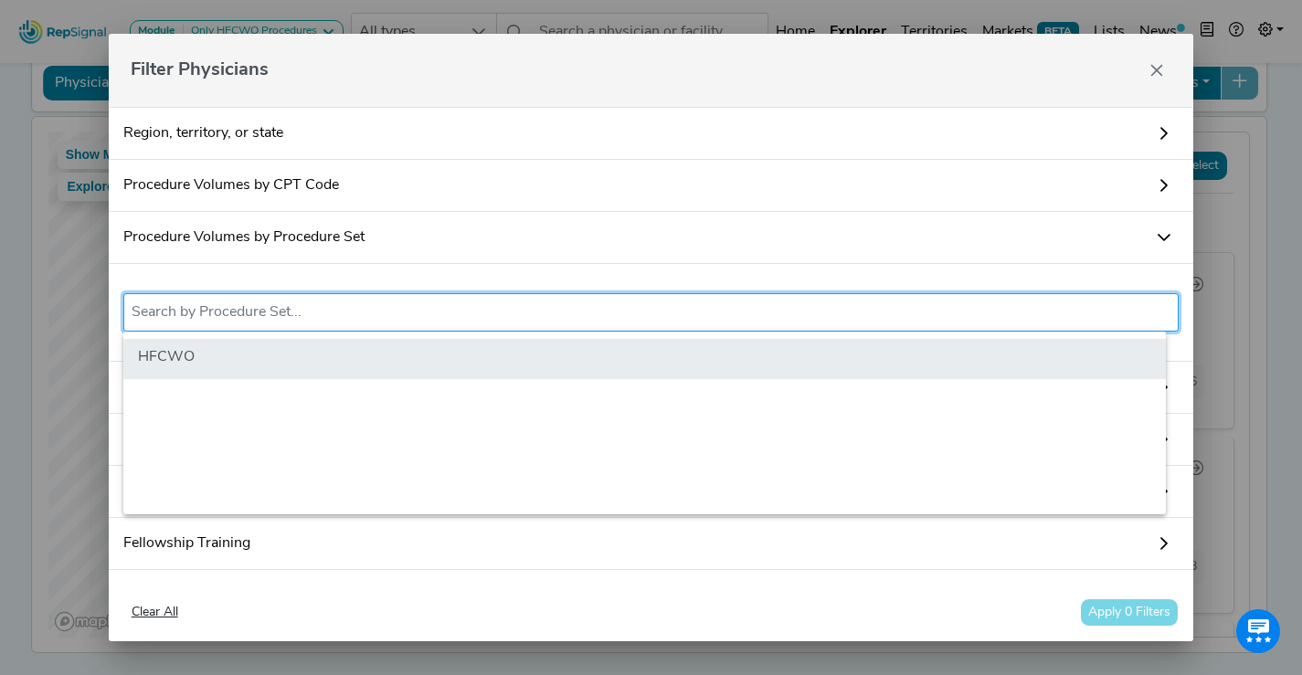
click at [397, 364] on li "HFCWO" at bounding box center [644, 359] width 1043 height 40
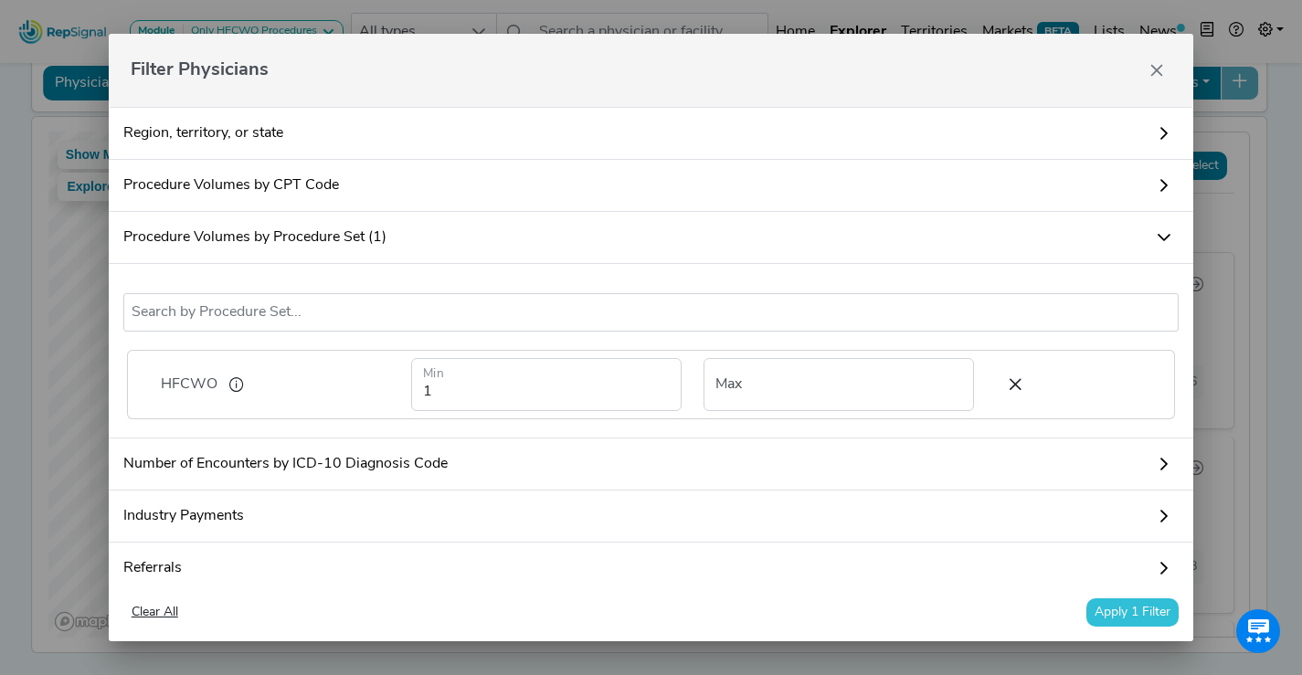
click at [1132, 609] on button "Apply 1 Filter" at bounding box center [1133, 613] width 92 height 28
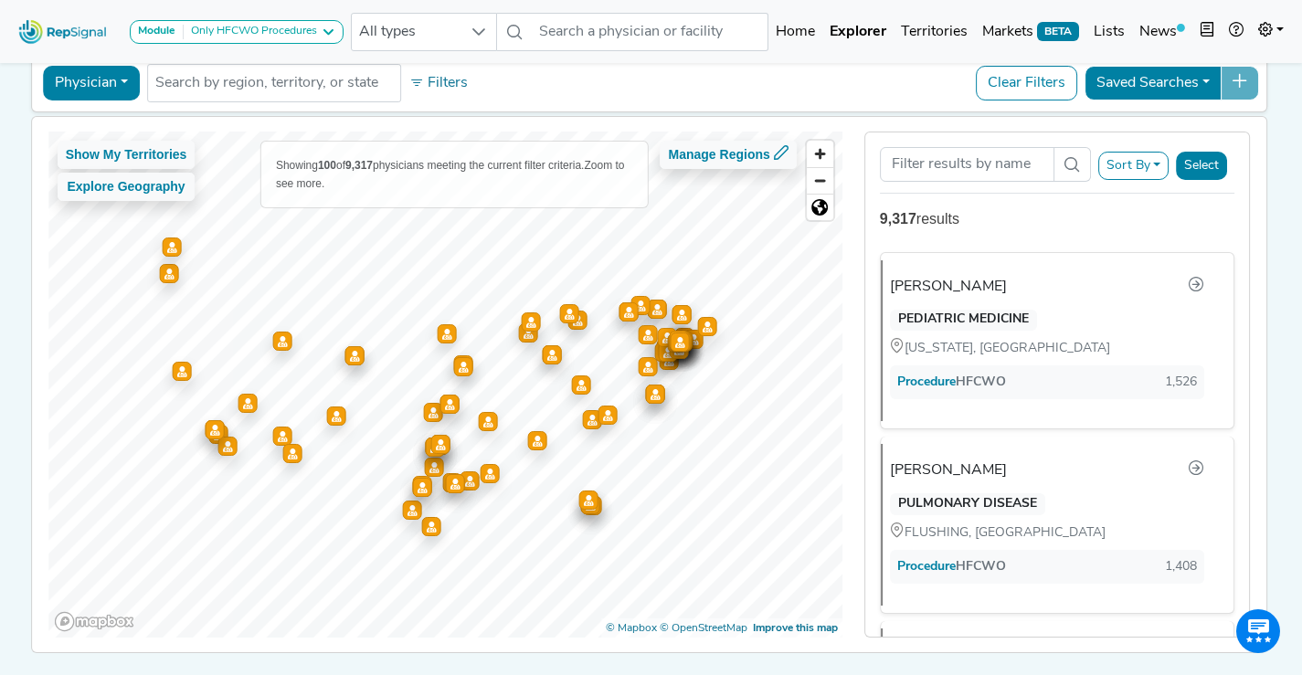
click at [1212, 169] on button "Select" at bounding box center [1201, 166] width 51 height 28
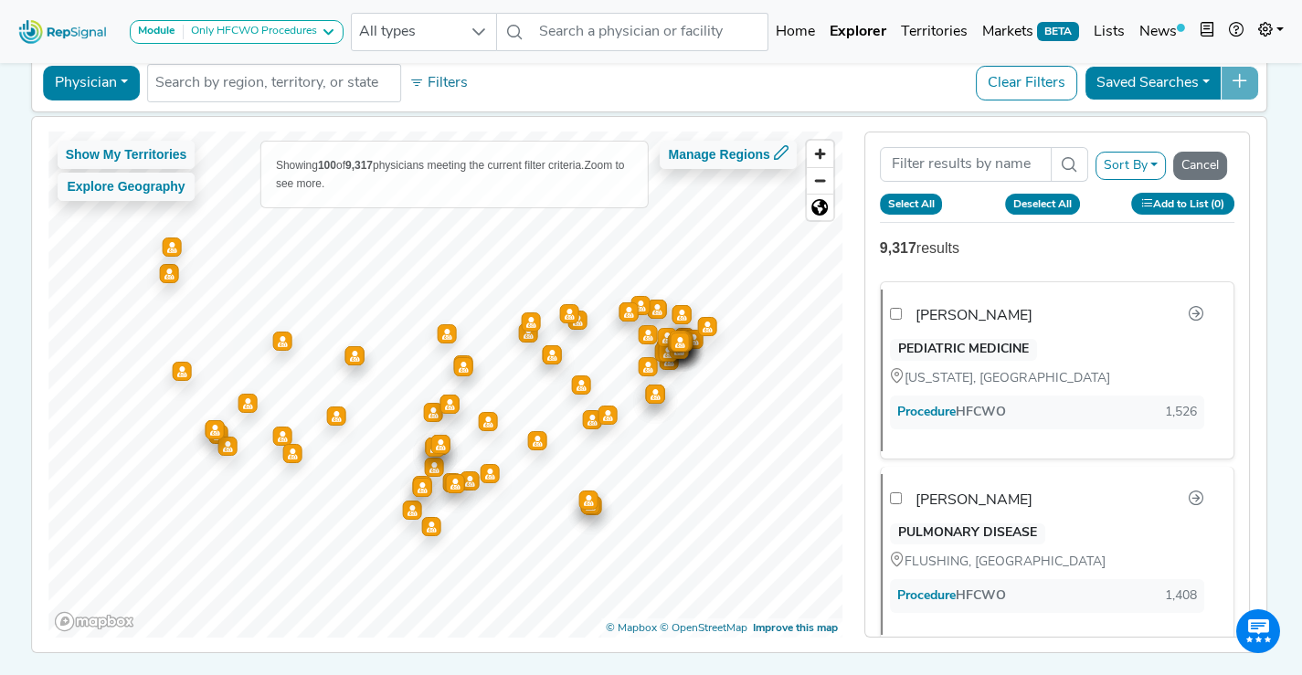
click at [915, 202] on button "Select All" at bounding box center [911, 204] width 63 height 20
checkbox input "false"
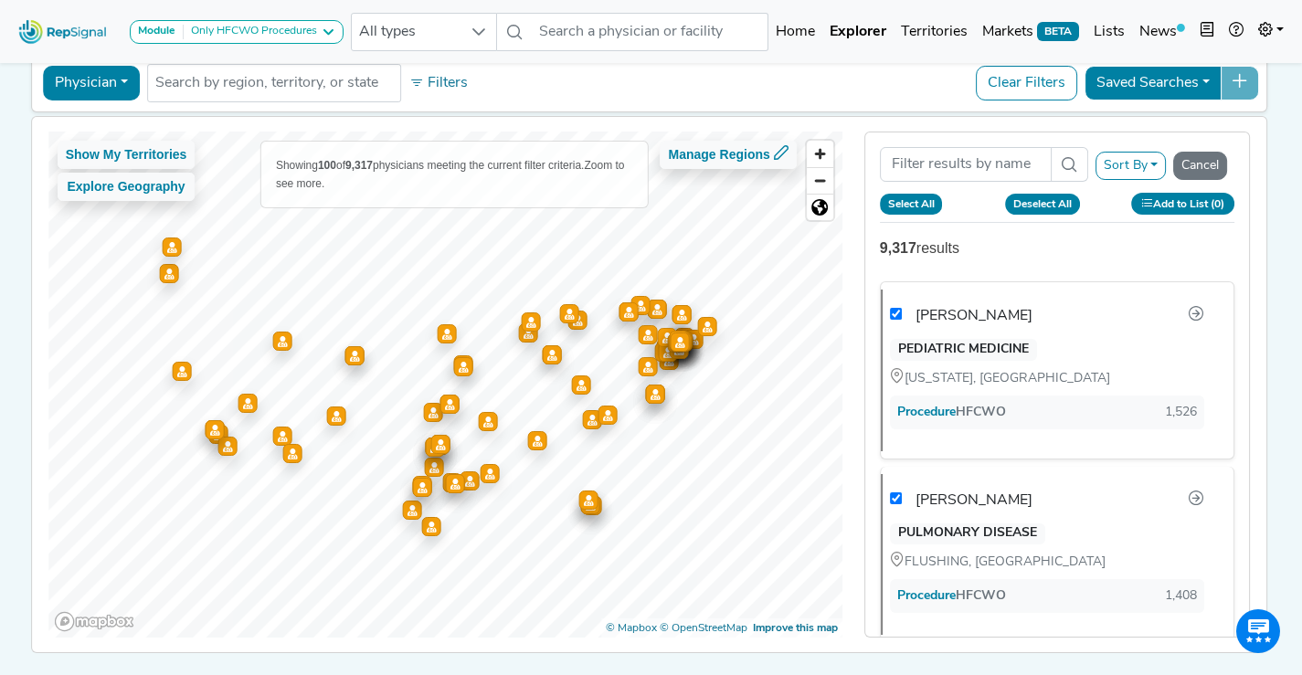
checkbox input "false"
checkbox input "true"
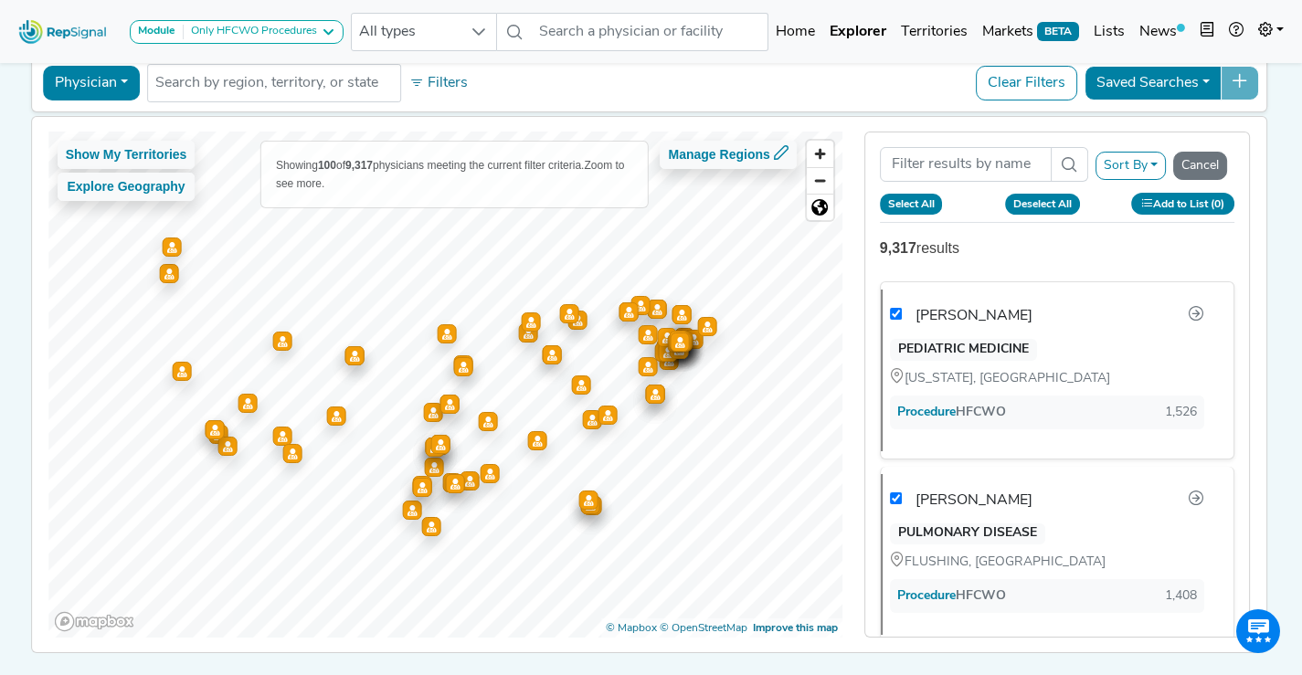
checkbox input "true"
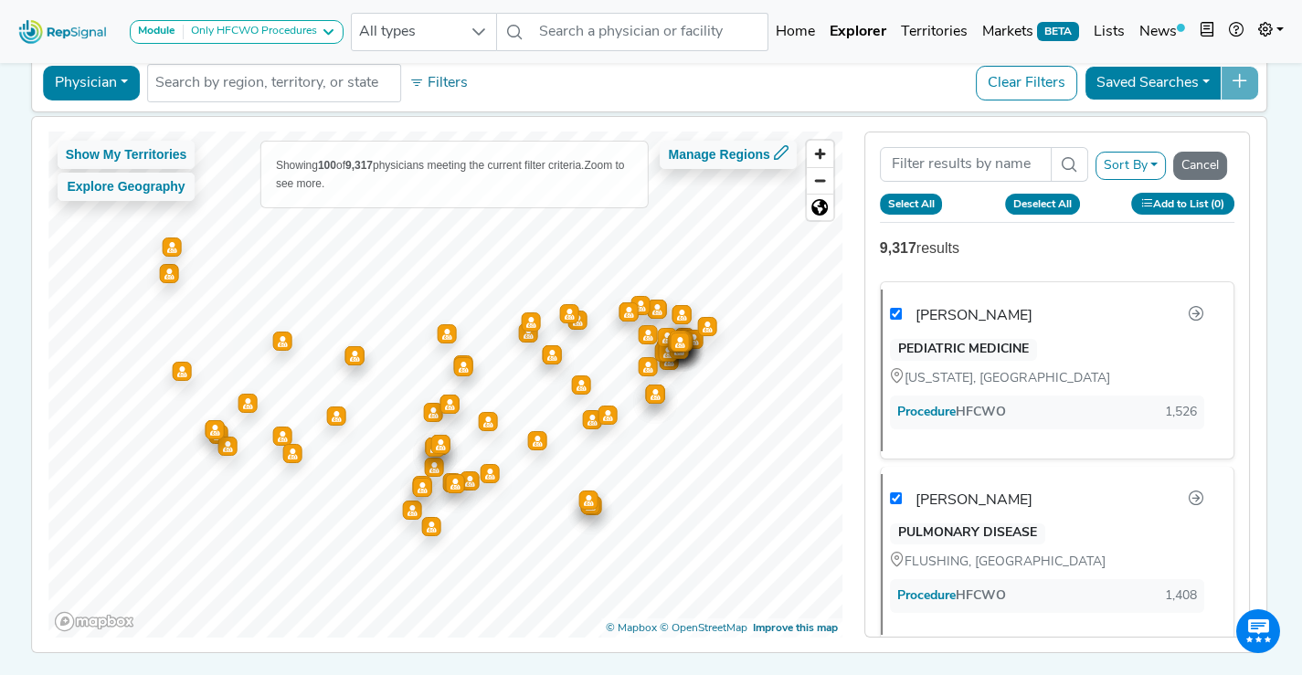
checkbox input "true"
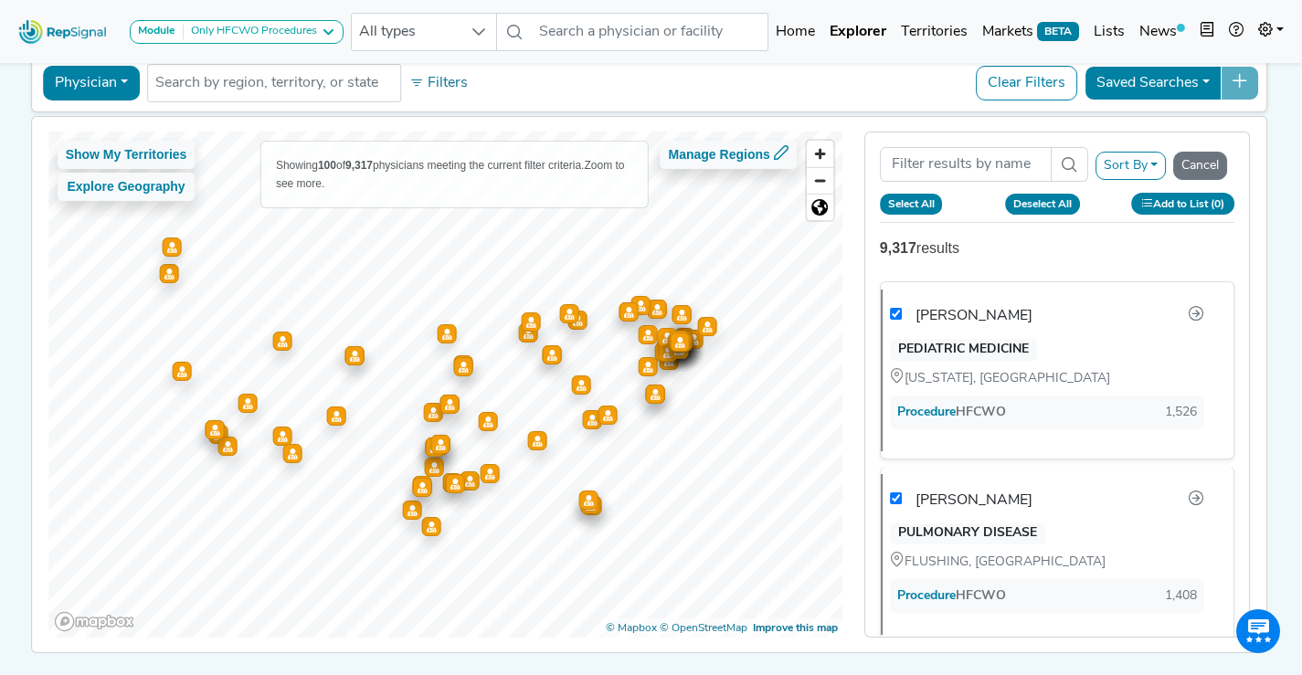
checkbox input "true"
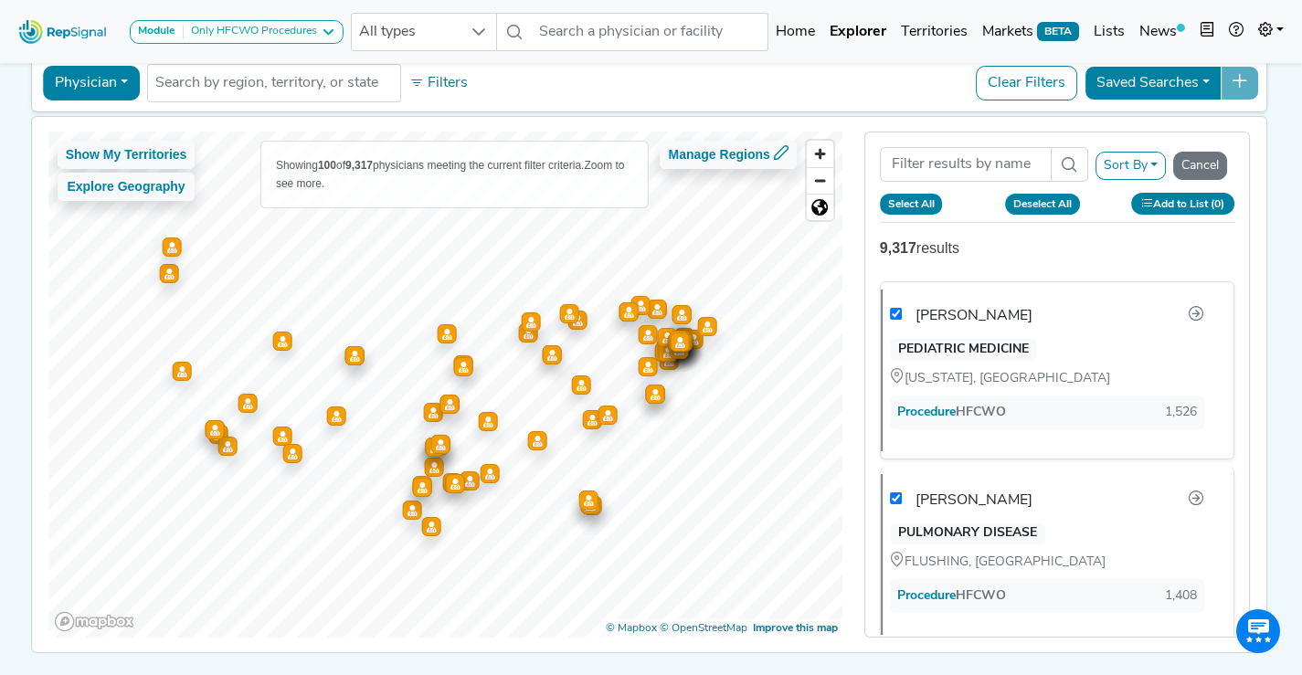
checkbox input "true"
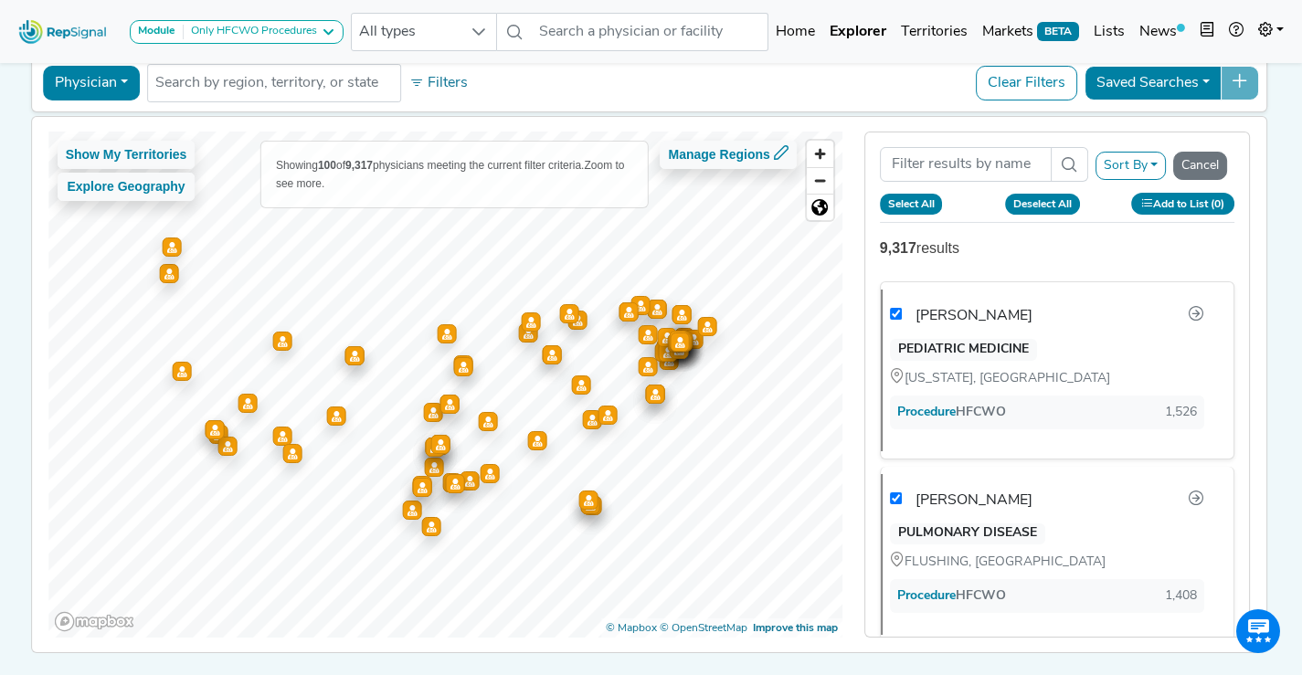
checkbox input "true"
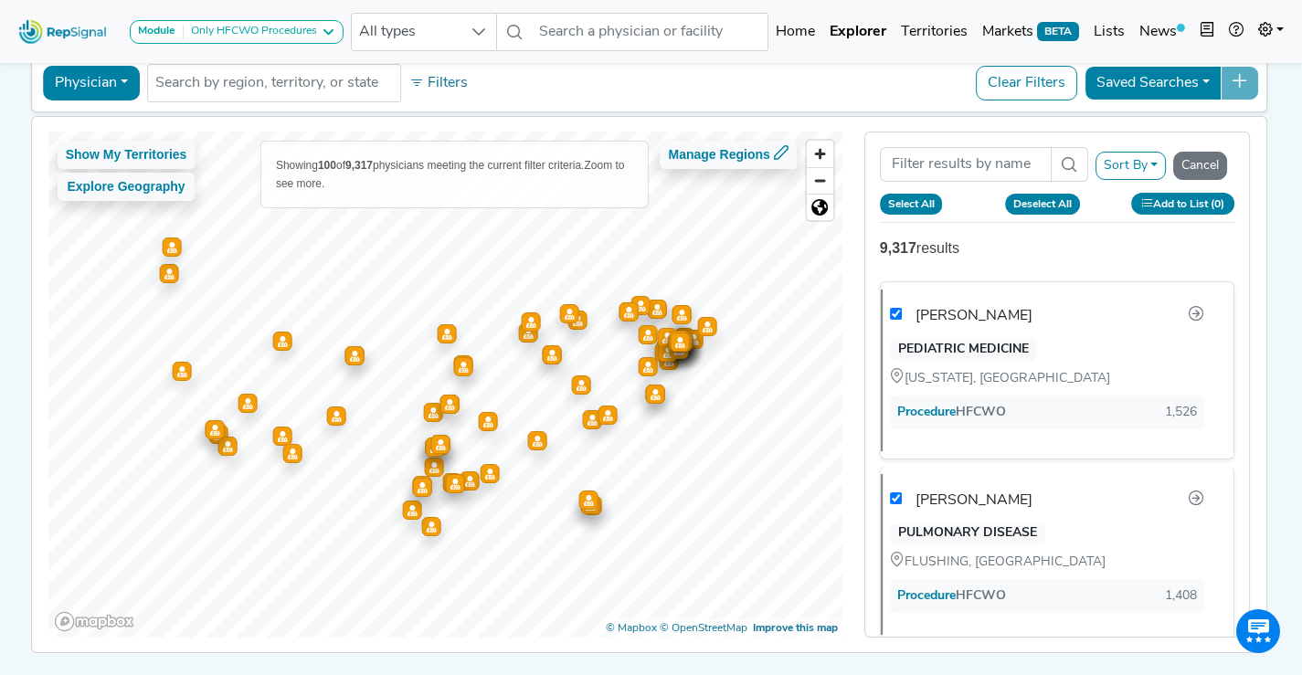
checkbox input "true"
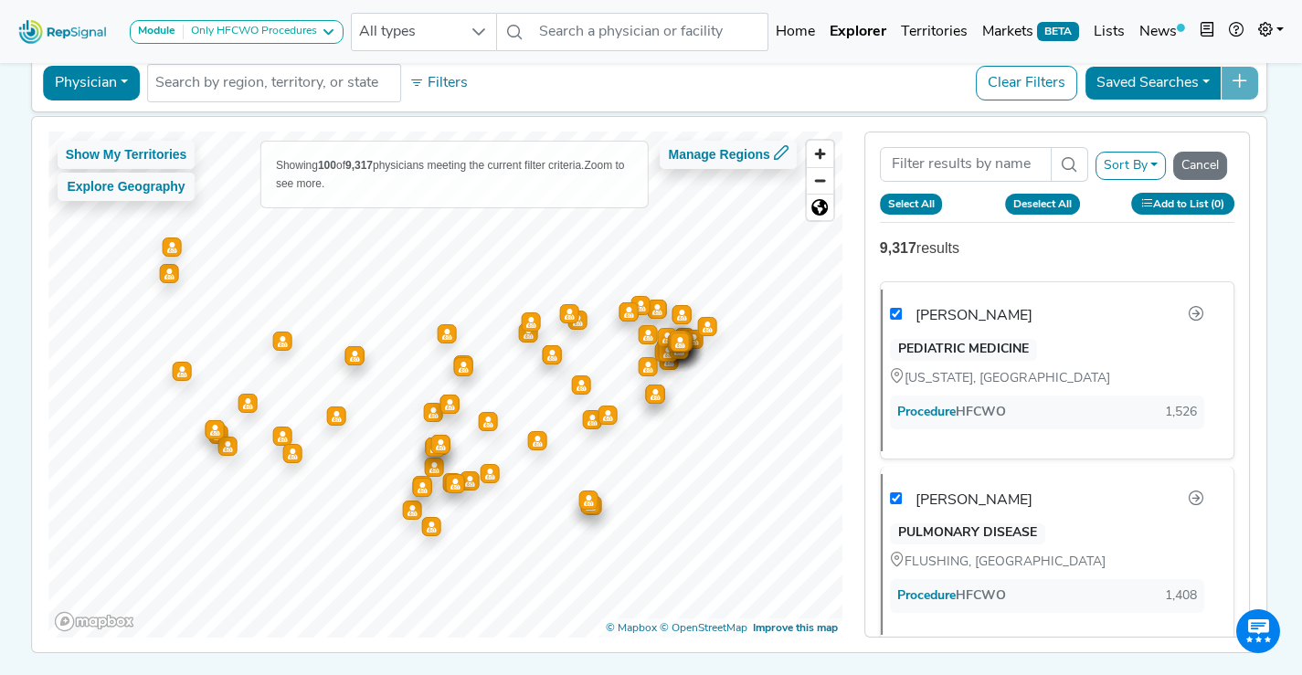
checkbox input "true"
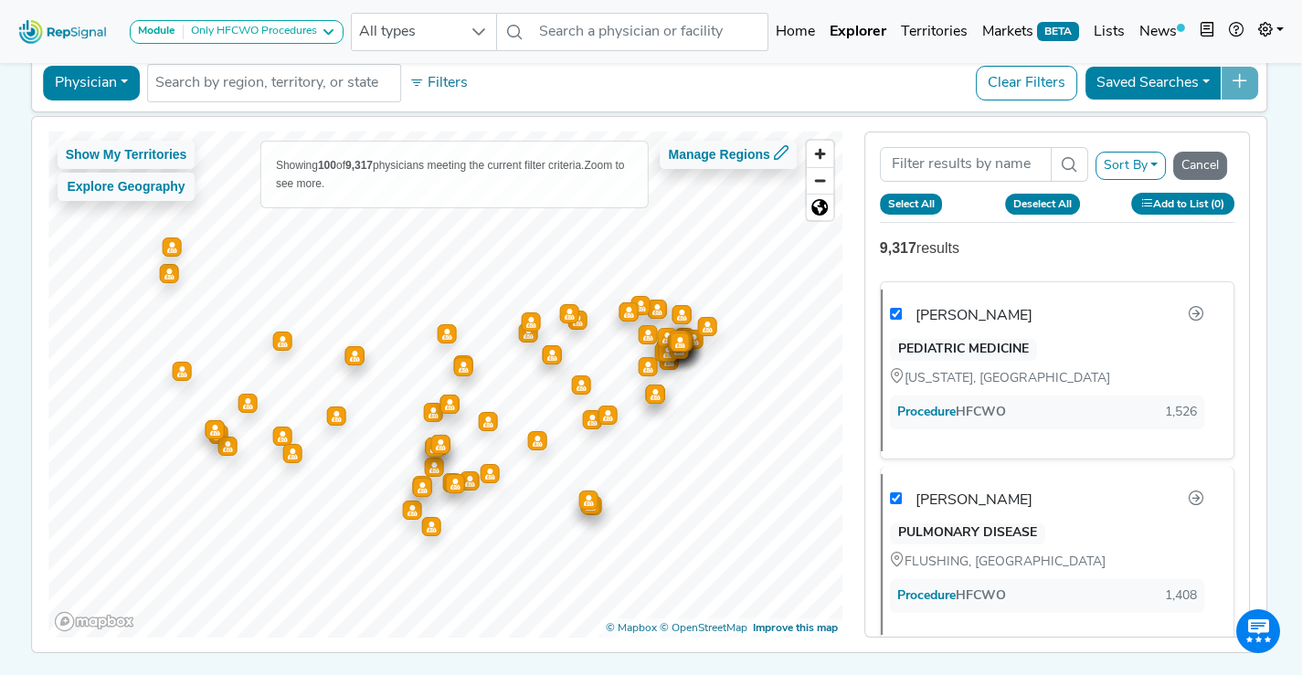
checkbox input "true"
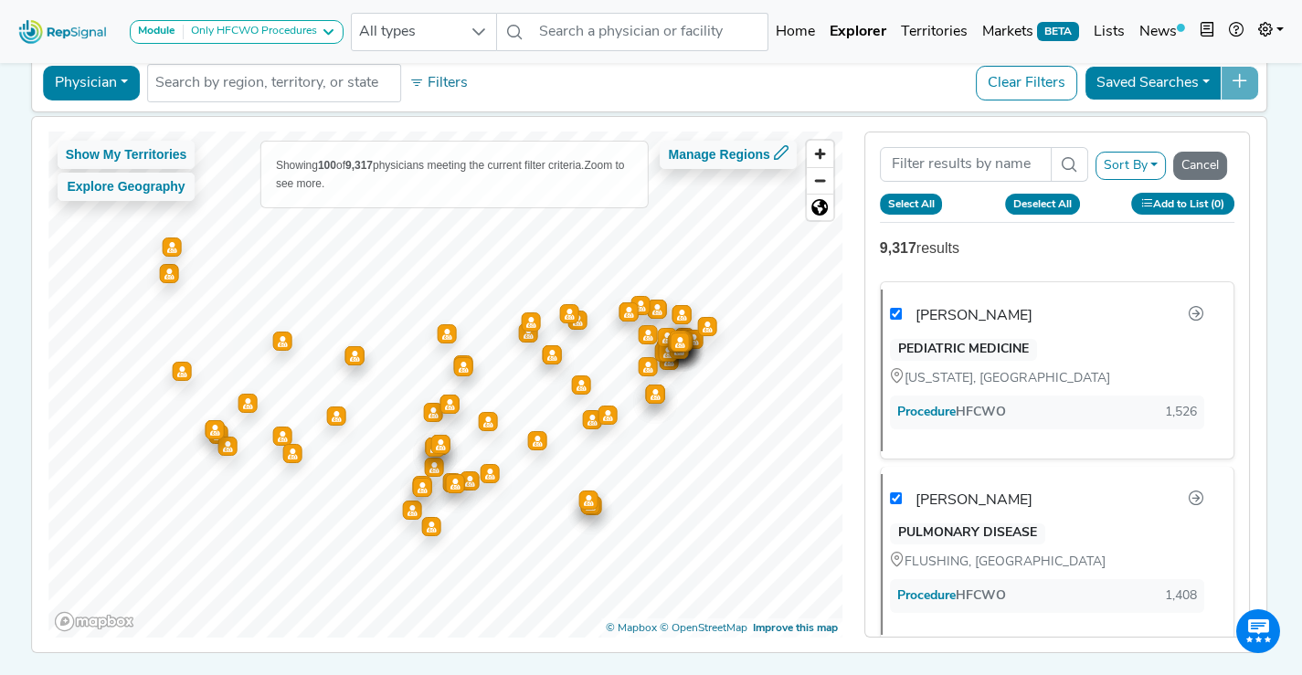
checkbox input "true"
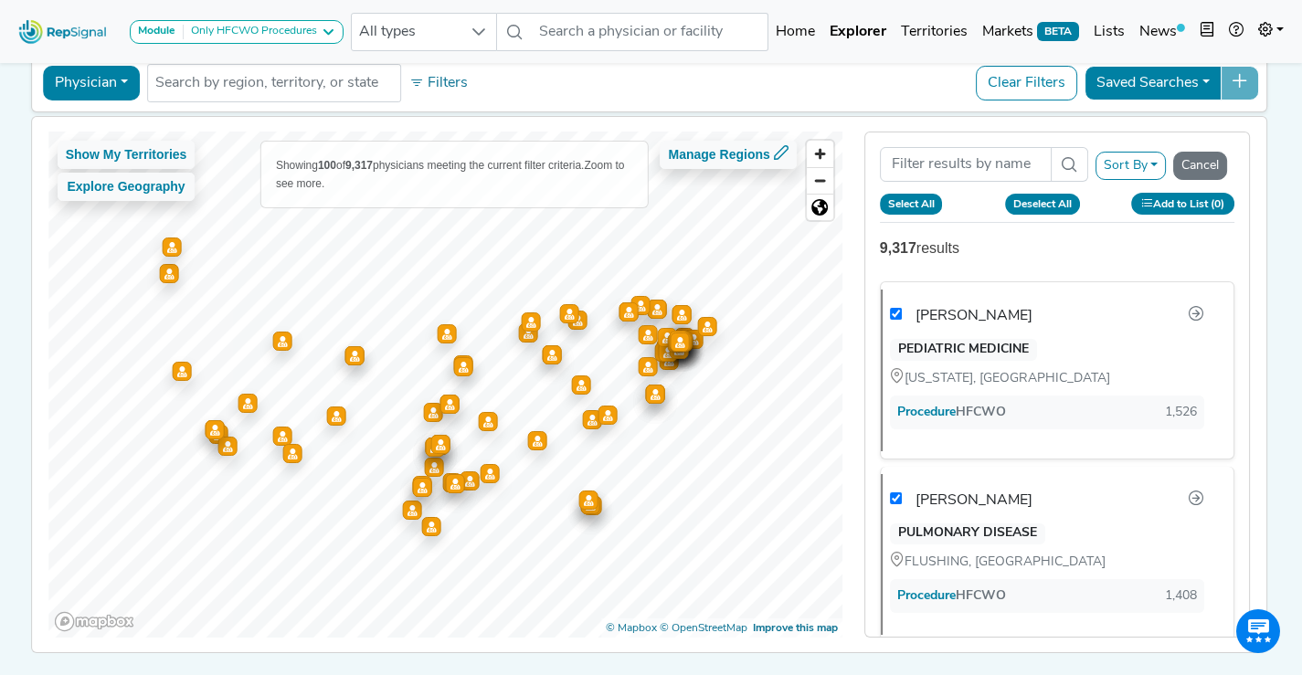
checkbox input "true"
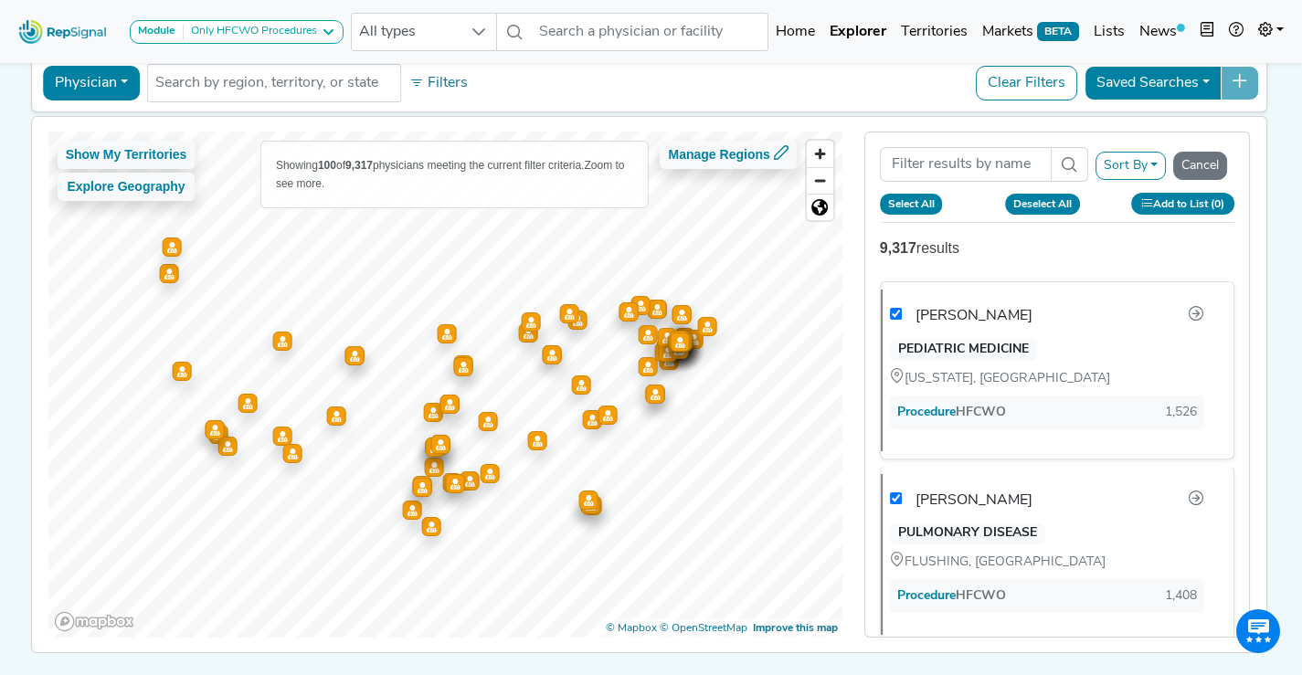
checkbox input "true"
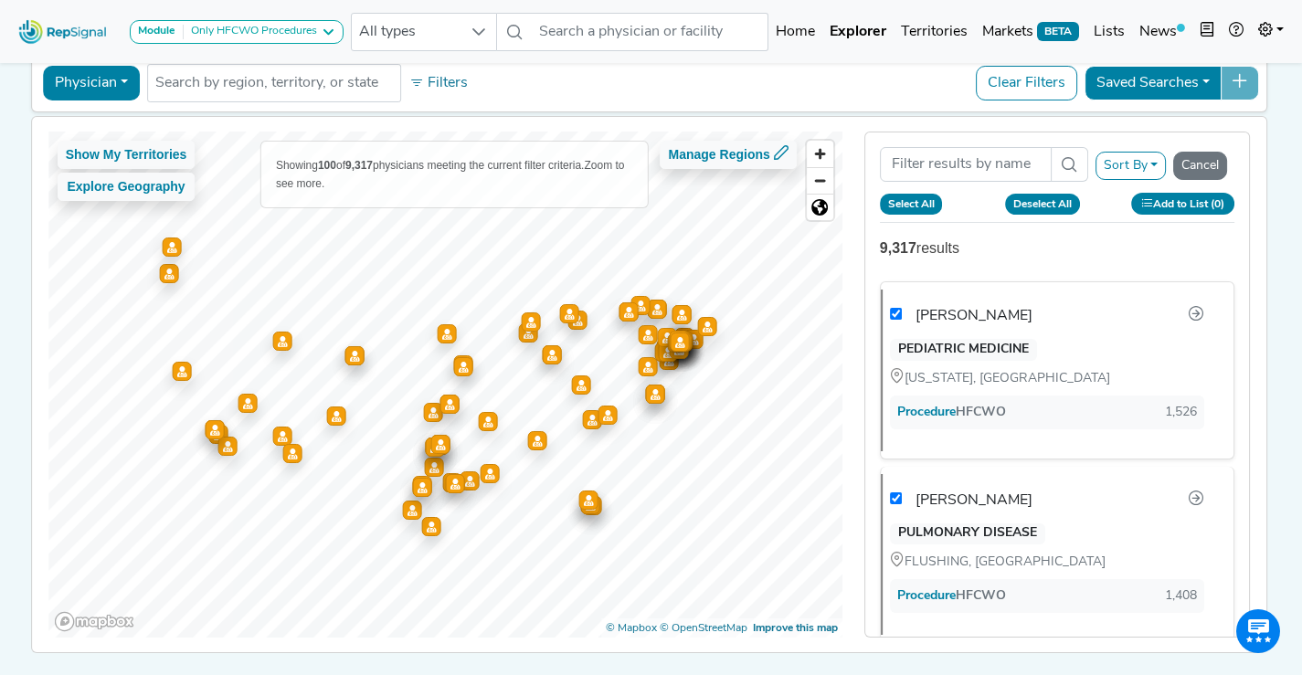
checkbox input "true"
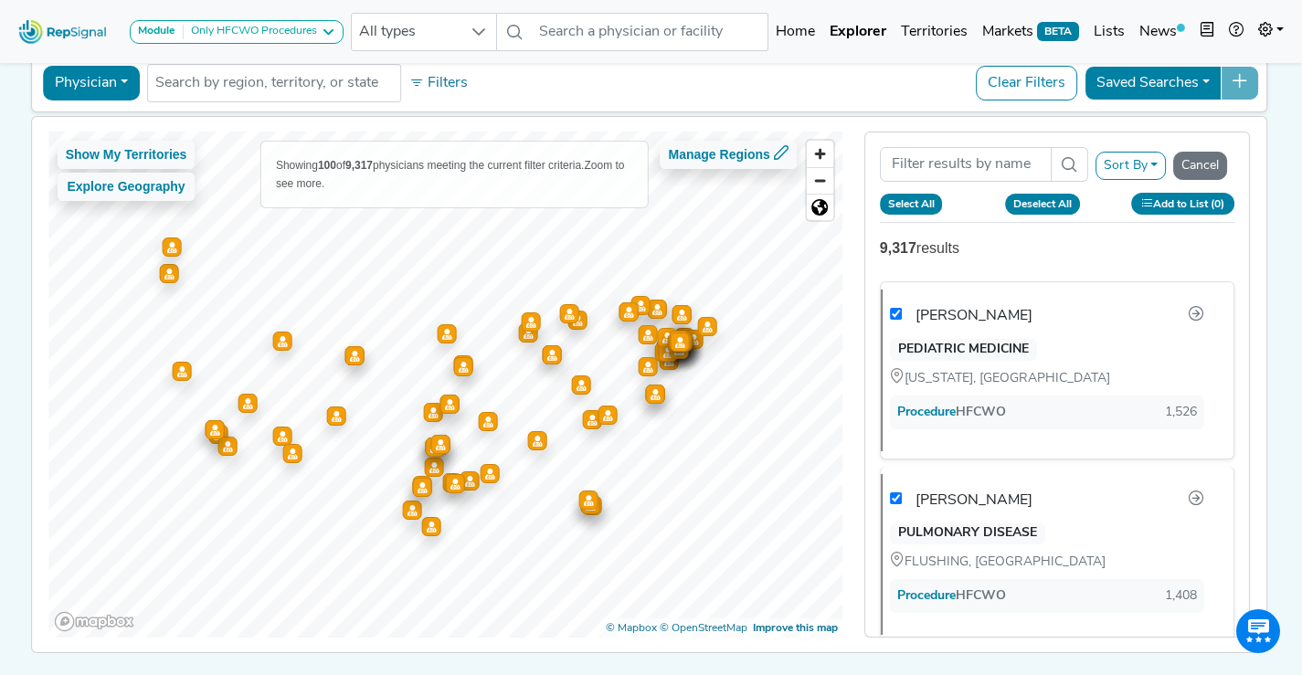
checkbox input "true"
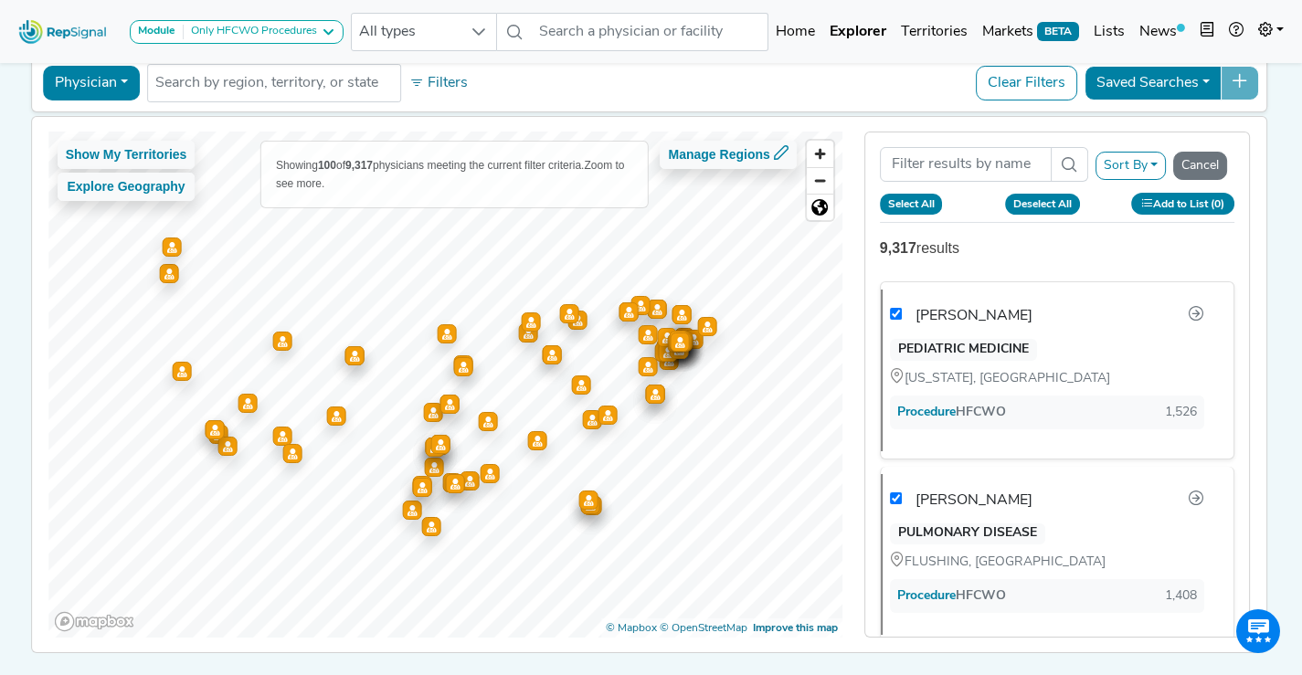
checkbox input "true"
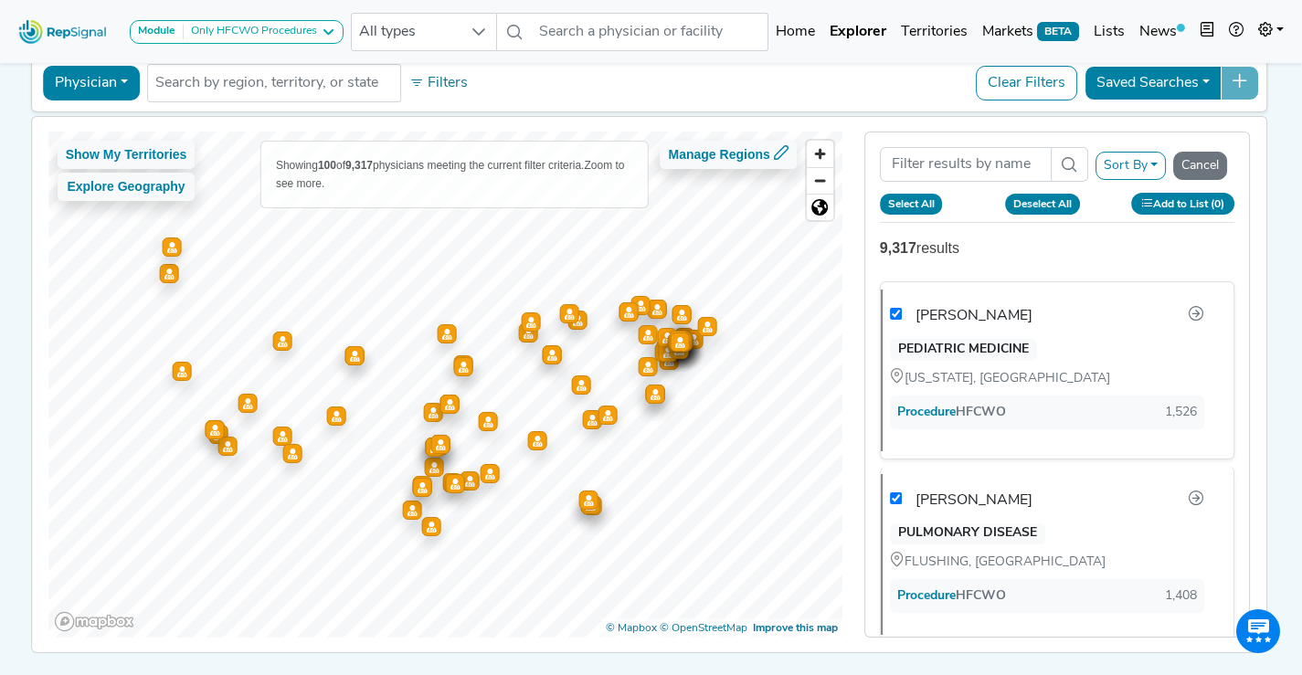
checkbox input "true"
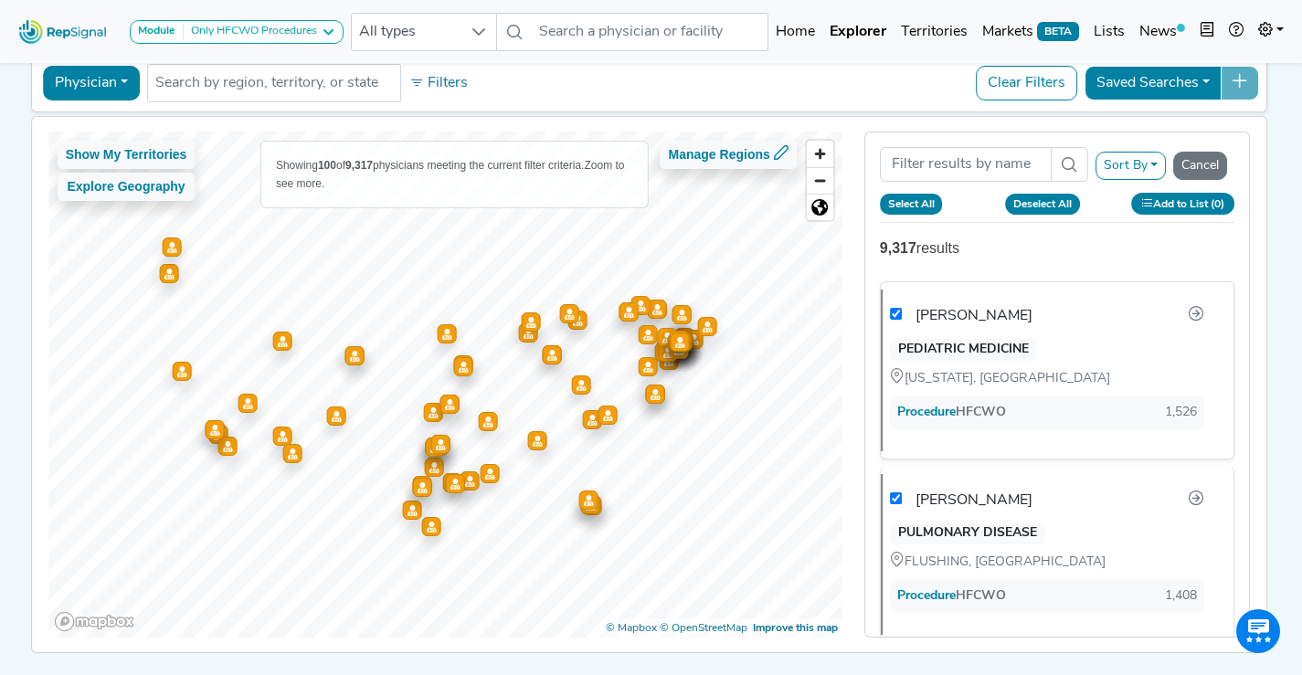
checkbox input "true"
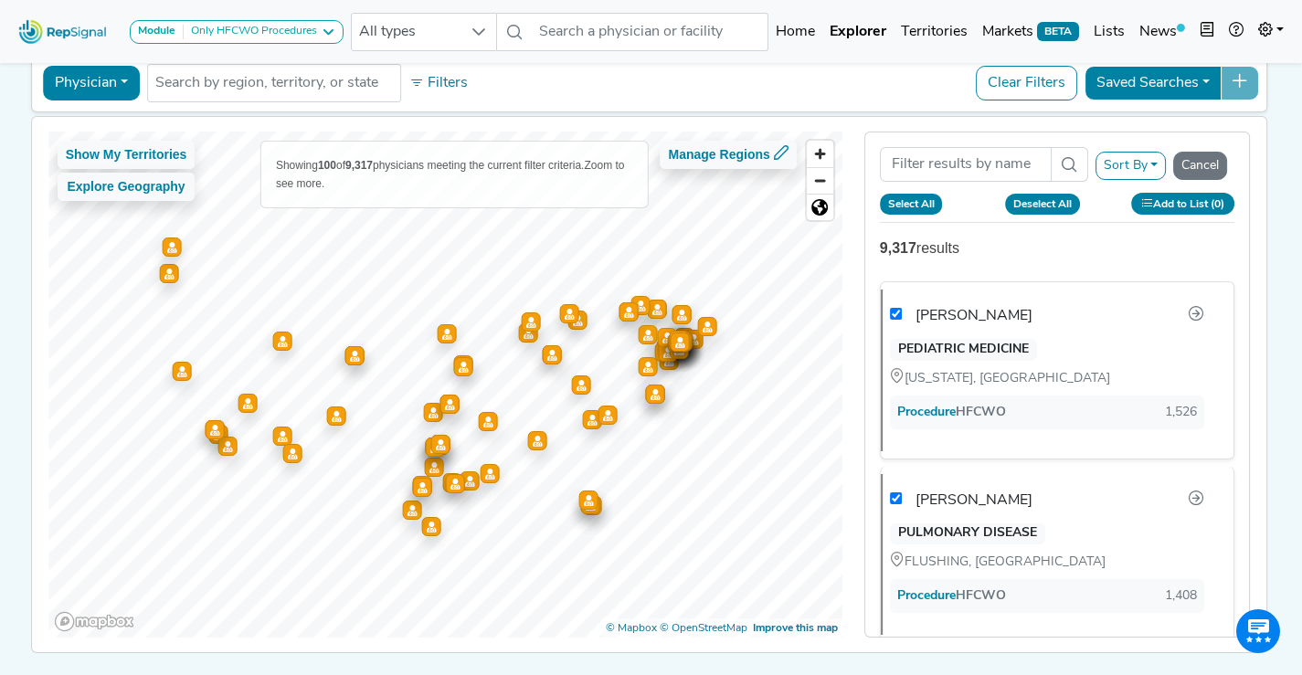
checkbox input "true"
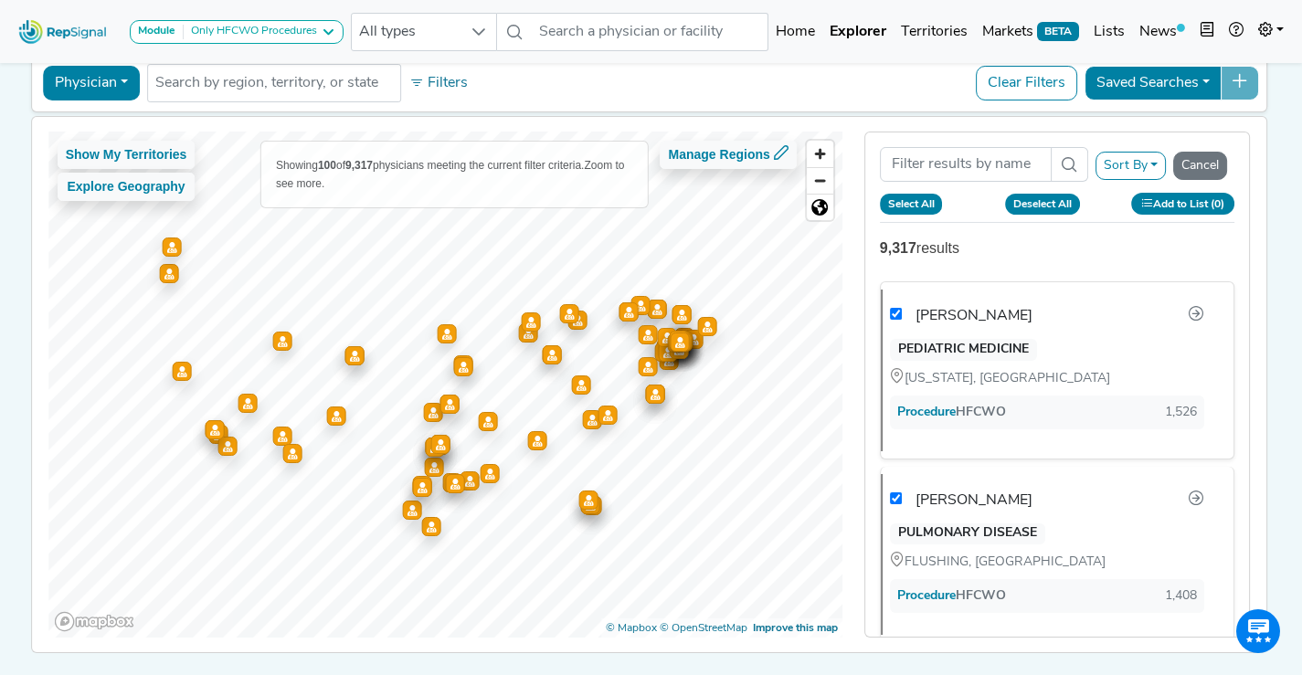
checkbox input "true"
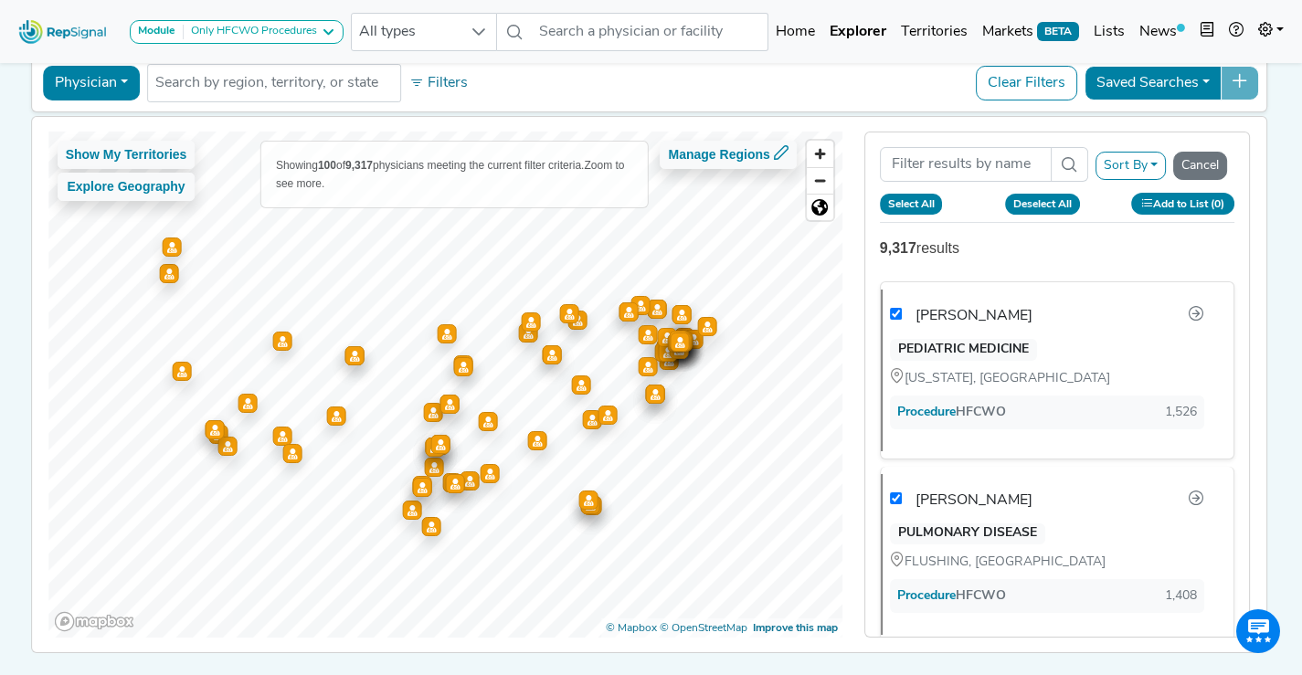
checkbox input "true"
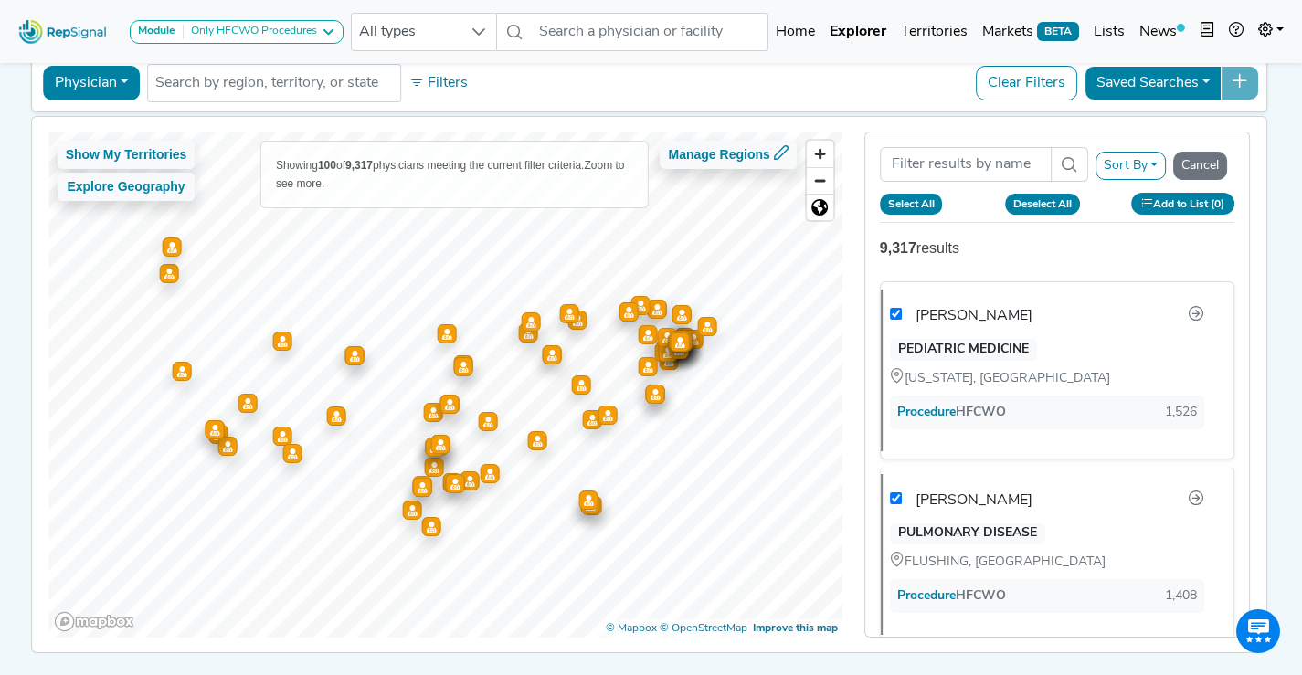
checkbox input "true"
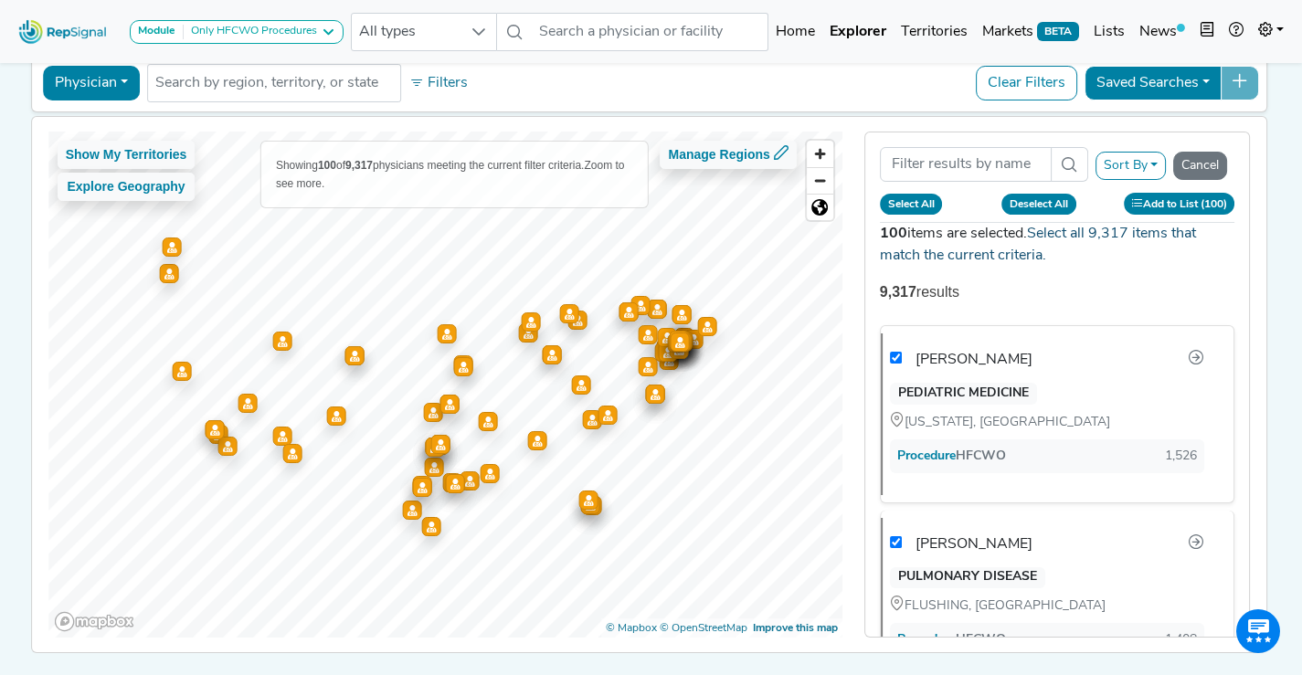
click at [1066, 239] on link "Select all 9,317 items that match the current criteria." at bounding box center [1038, 245] width 316 height 37
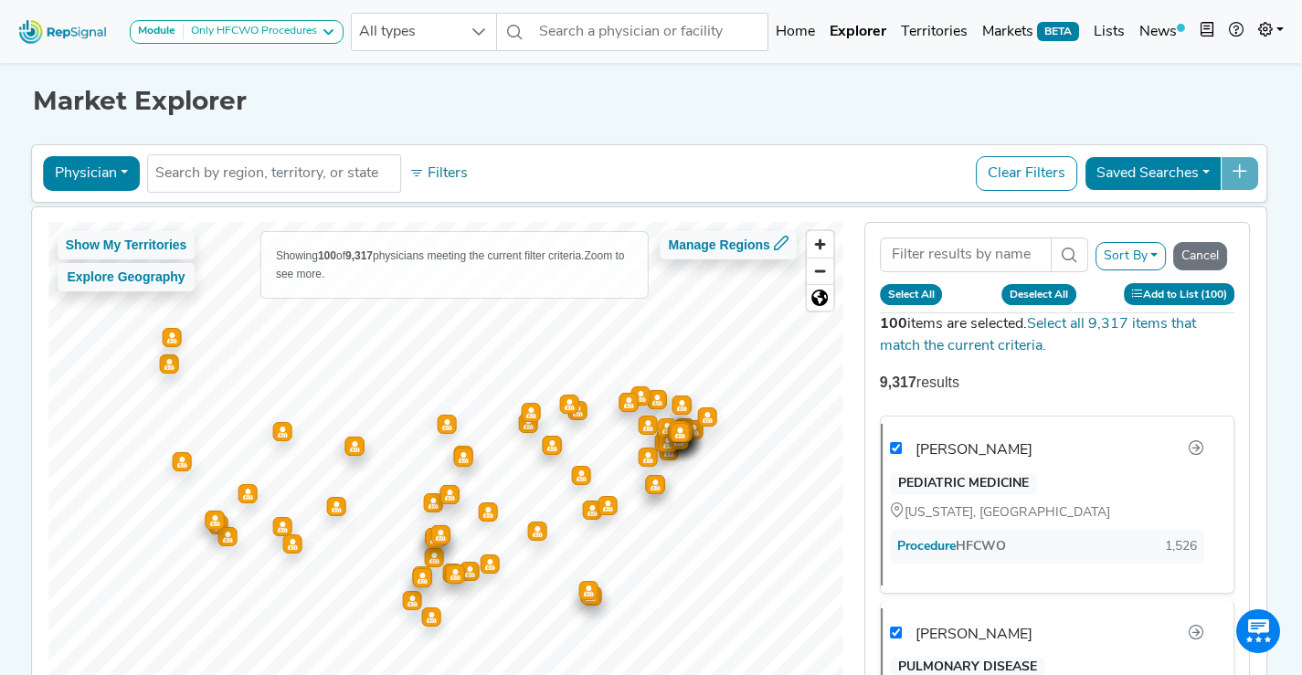
click at [1172, 288] on button "Add to List (100)" at bounding box center [1179, 293] width 111 height 21
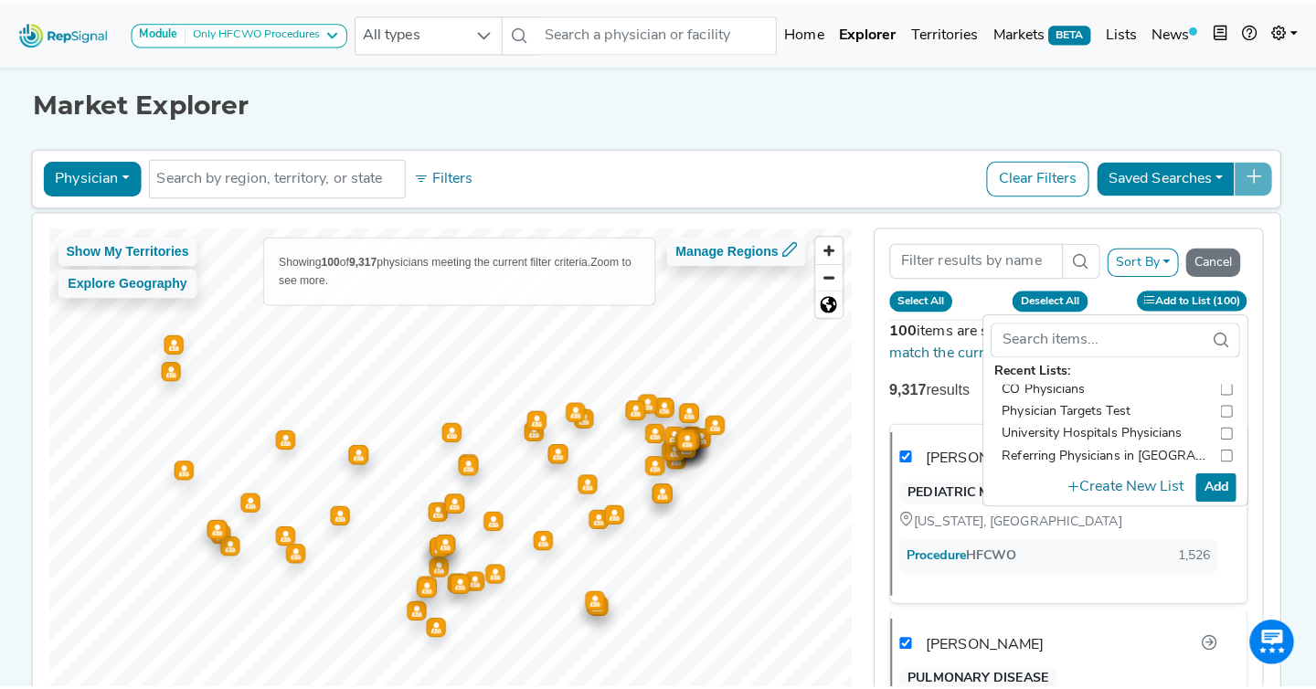
scroll to position [48, 0]
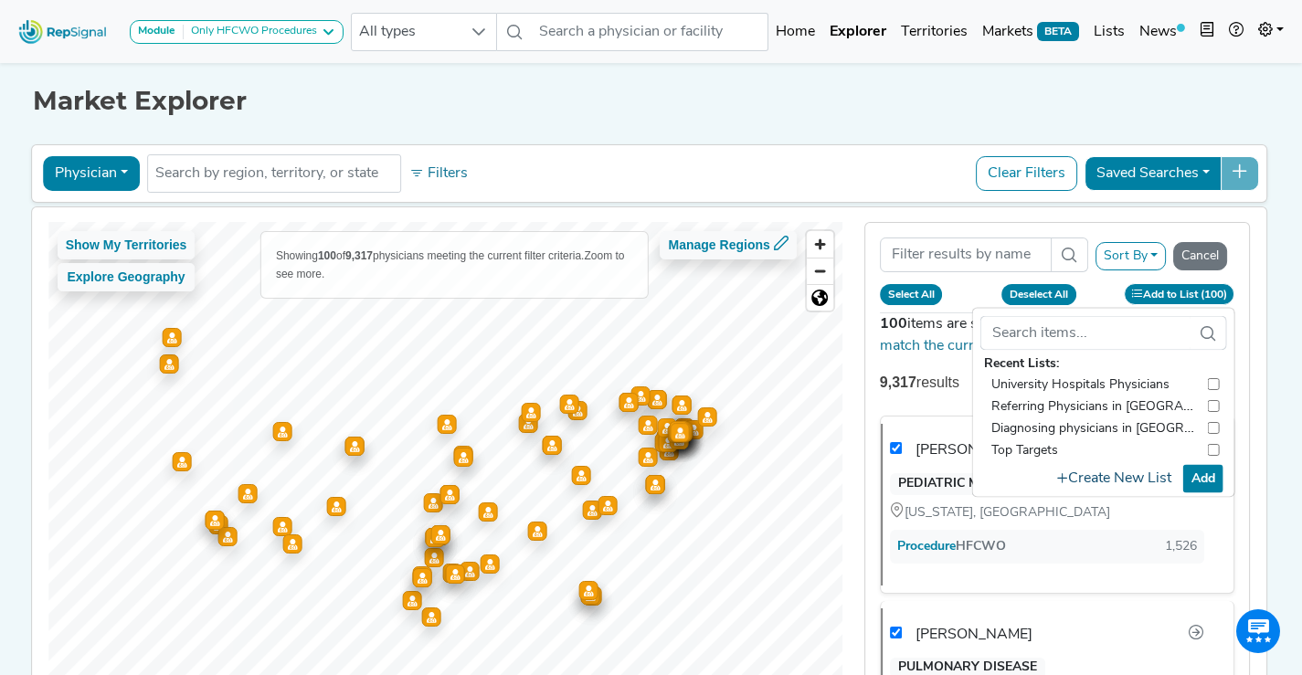
click at [1095, 476] on button "Create New List" at bounding box center [1114, 479] width 131 height 36
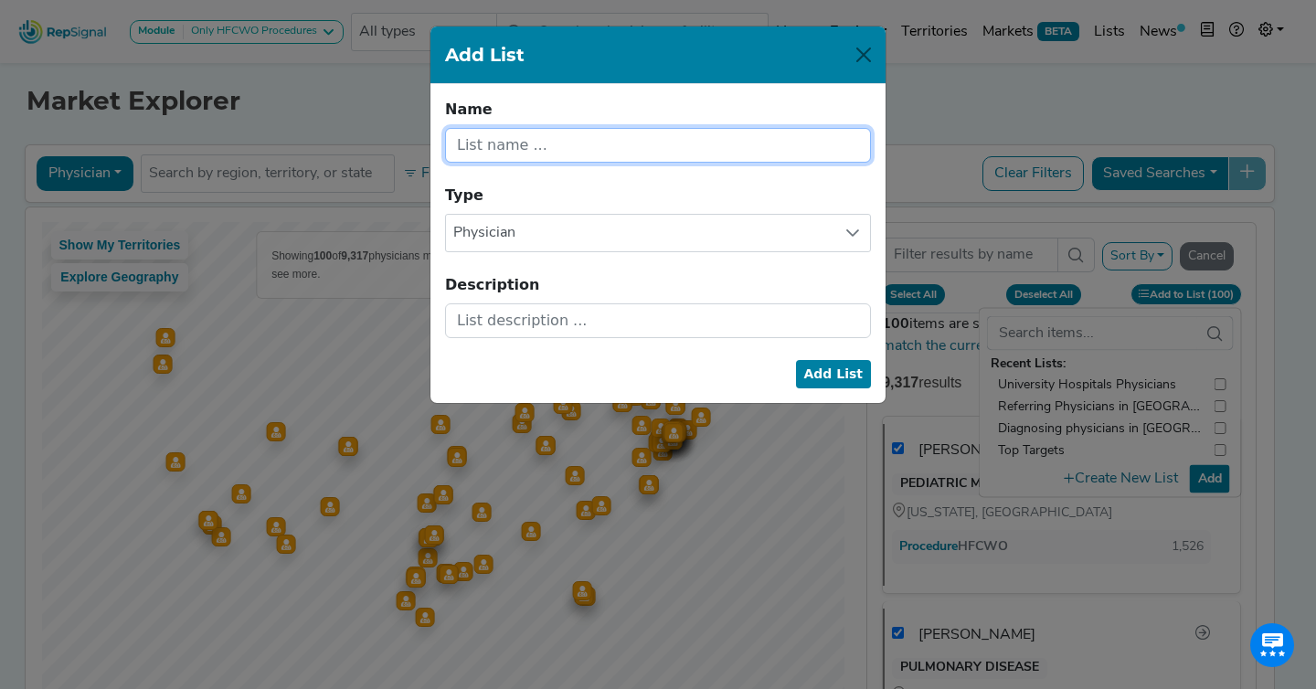
click at [546, 159] on input "text" at bounding box center [658, 145] width 426 height 35
type input "H"
checkbox input "false"
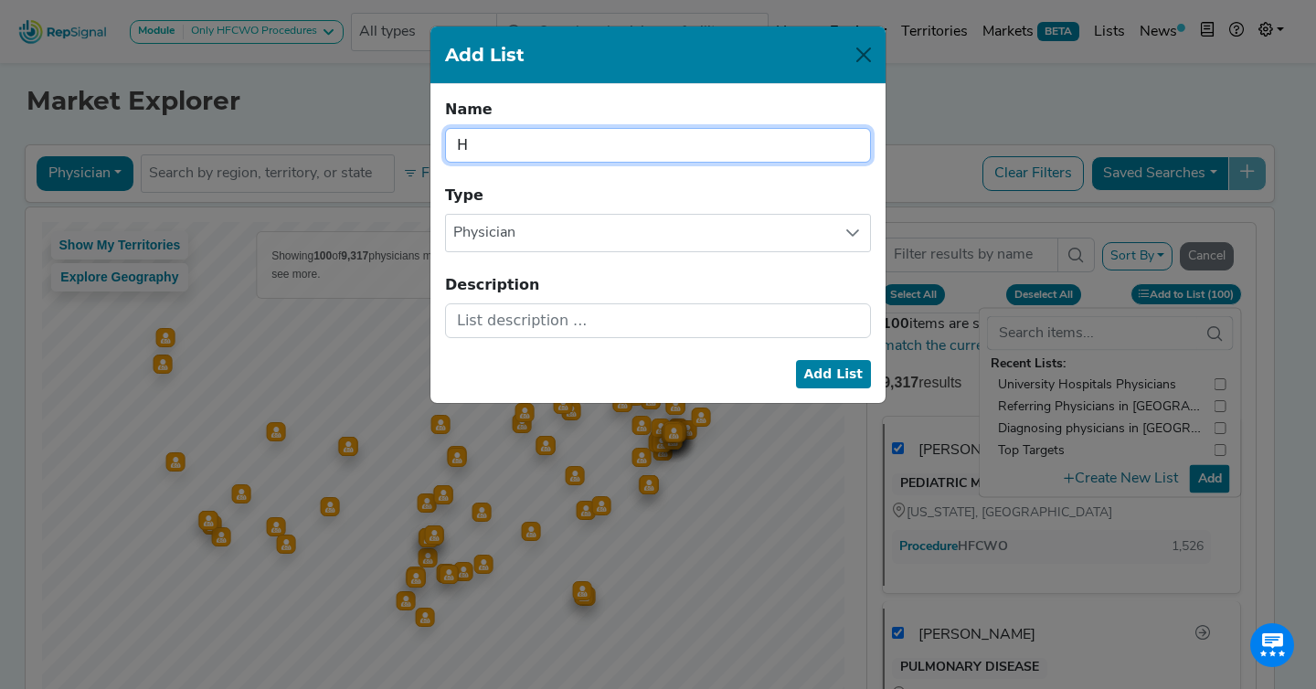
checkbox input "false"
checkbox input "true"
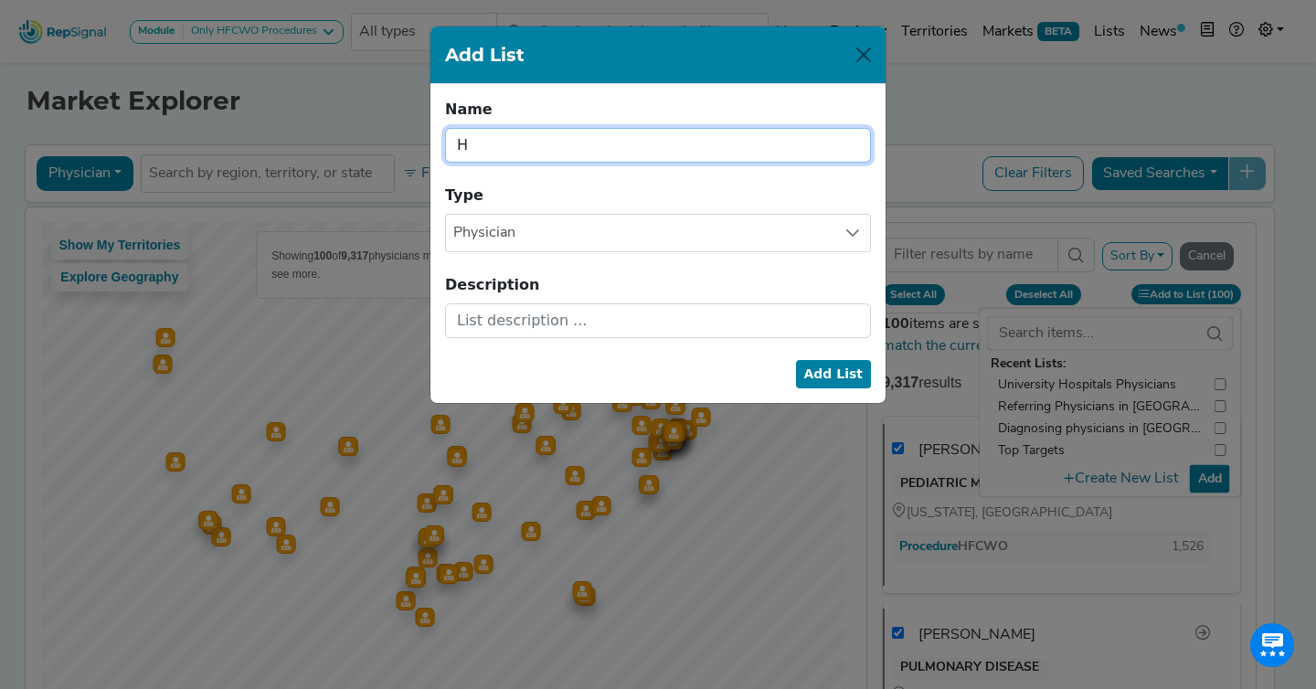
checkbox input "true"
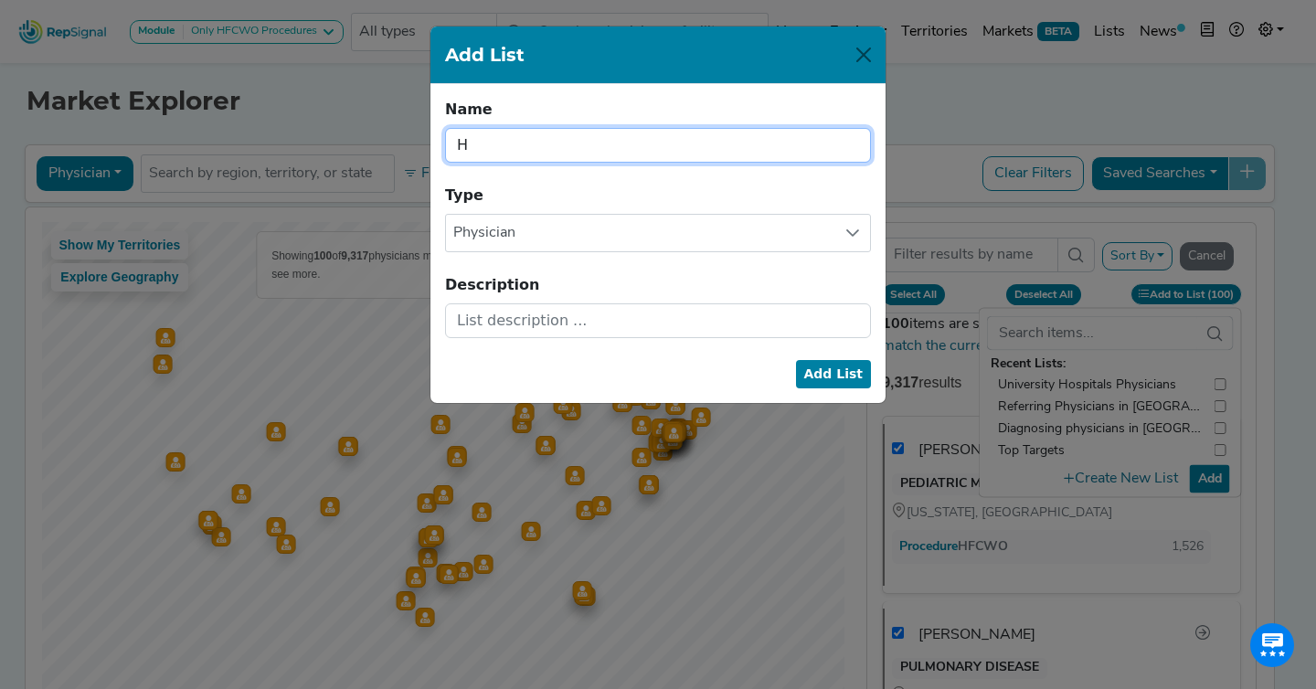
checkbox input "true"
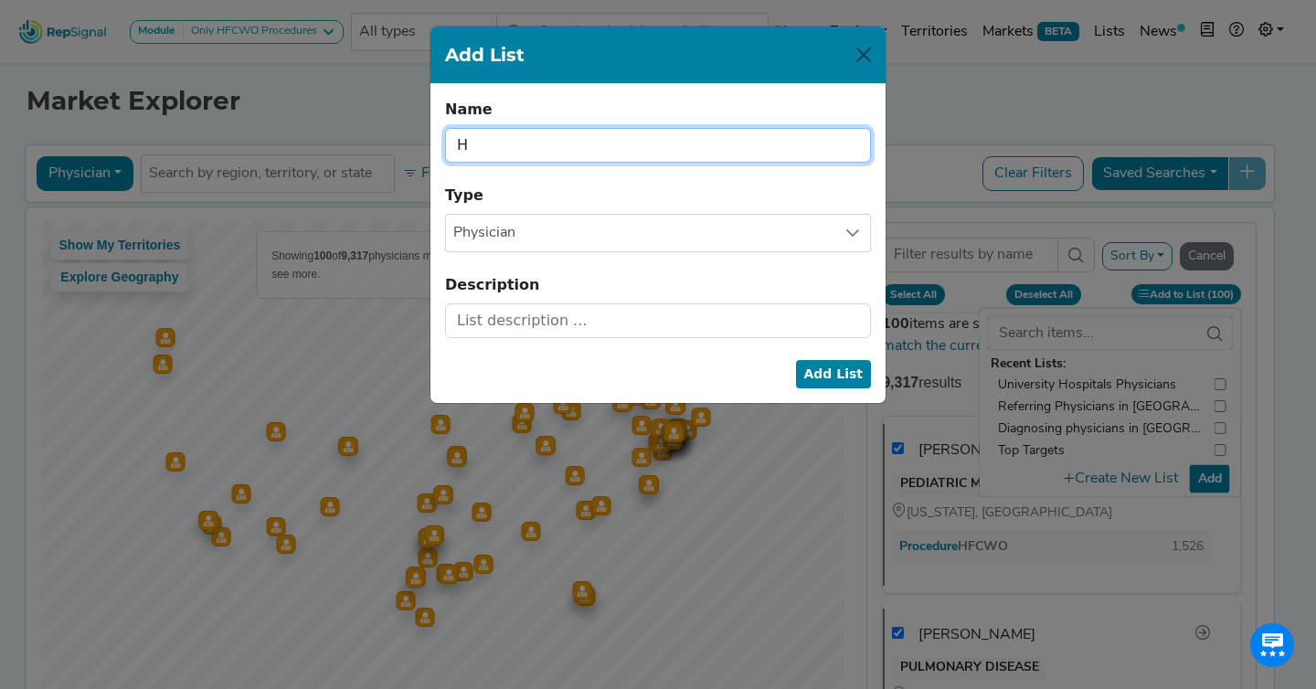
checkbox input "true"
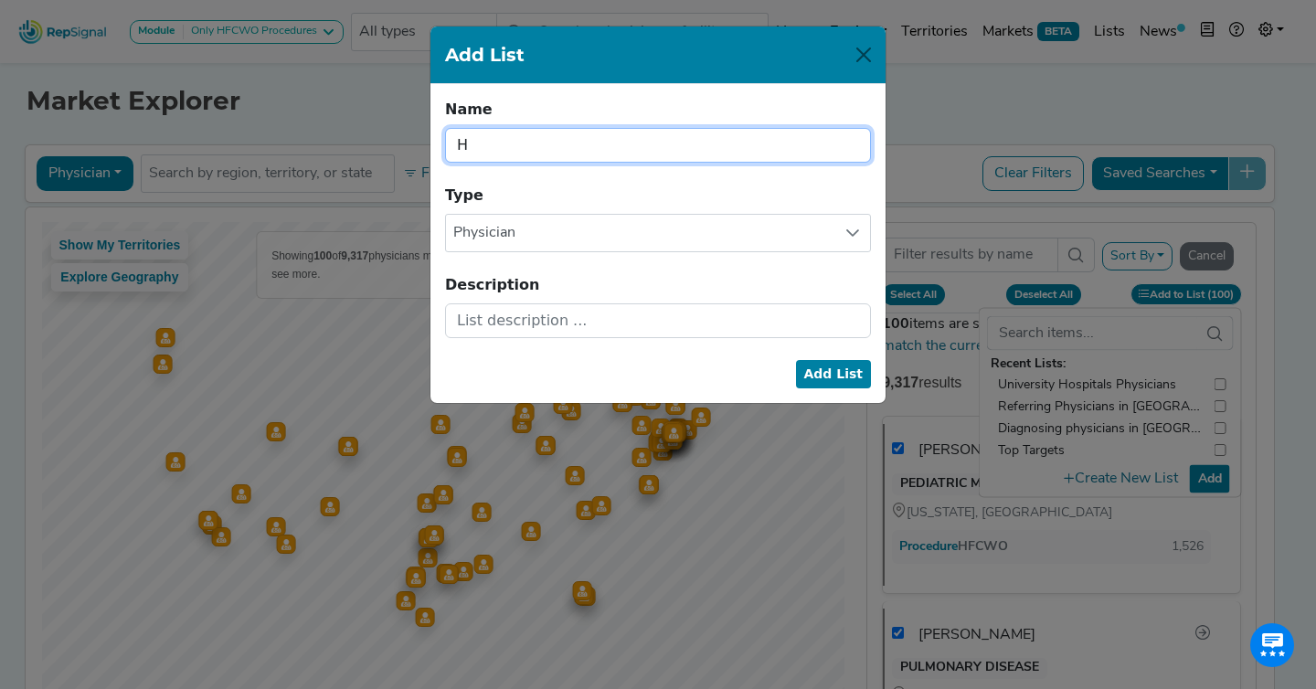
checkbox input "true"
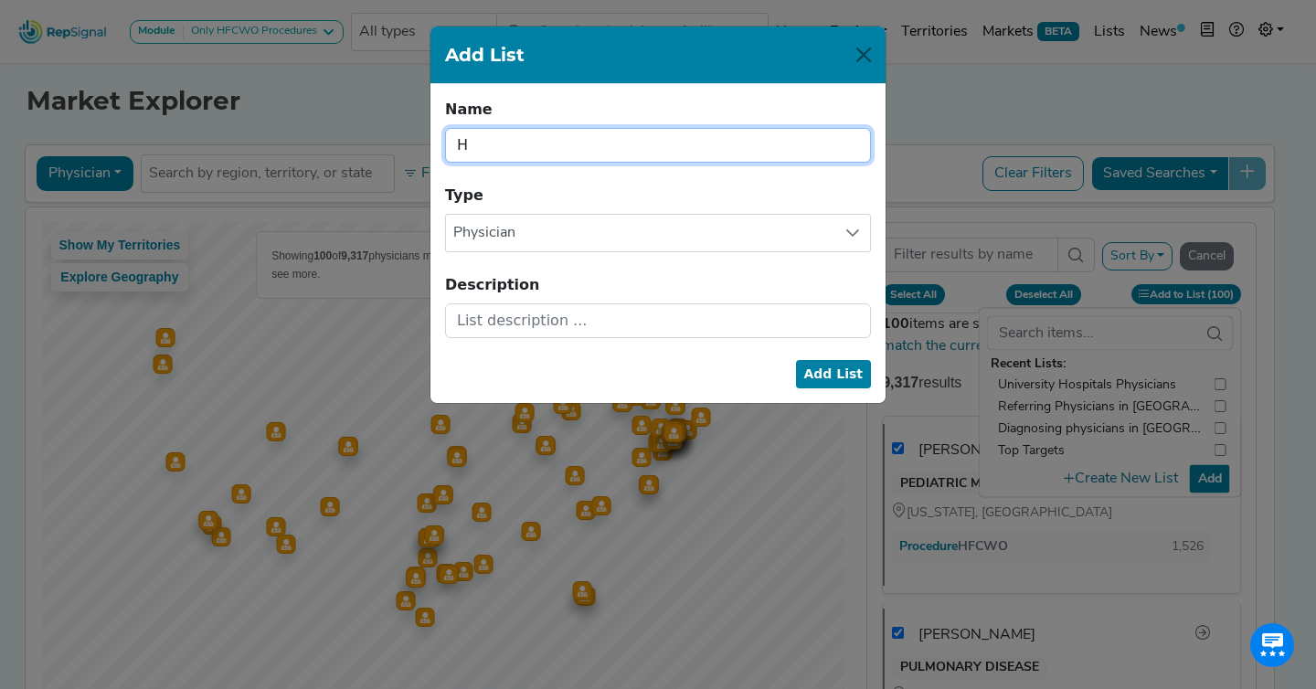
checkbox input "true"
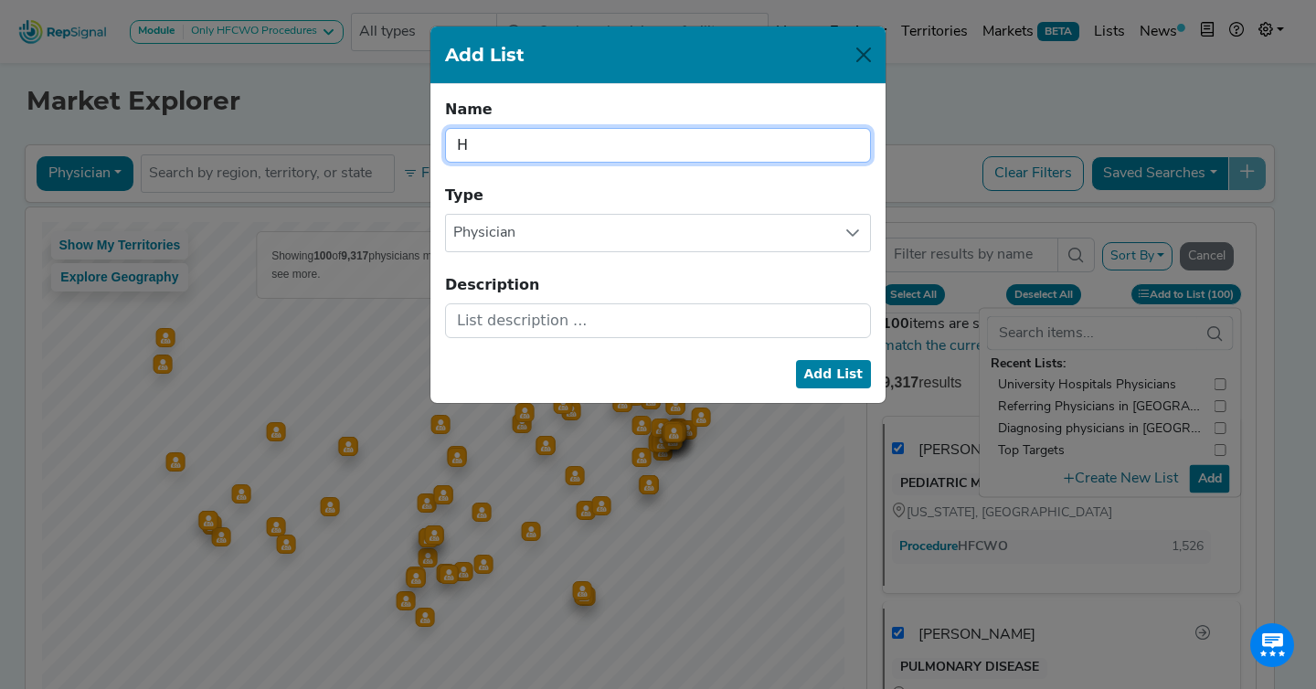
checkbox input "true"
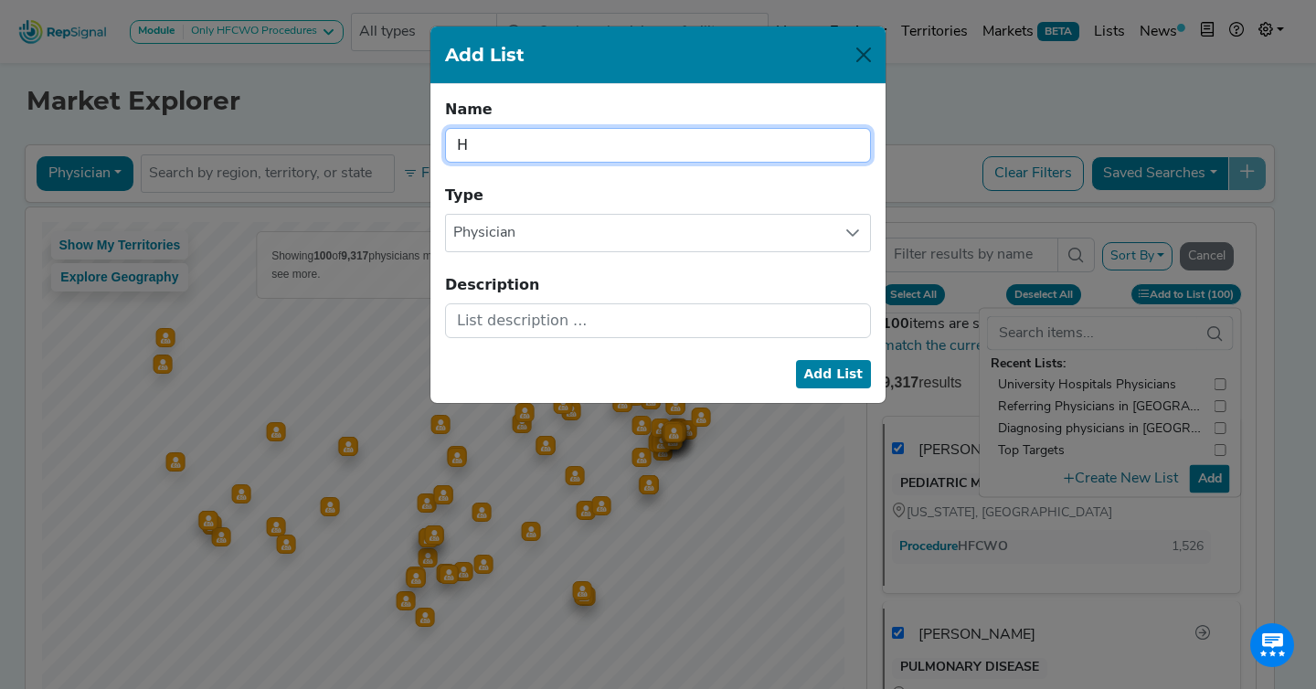
checkbox input "true"
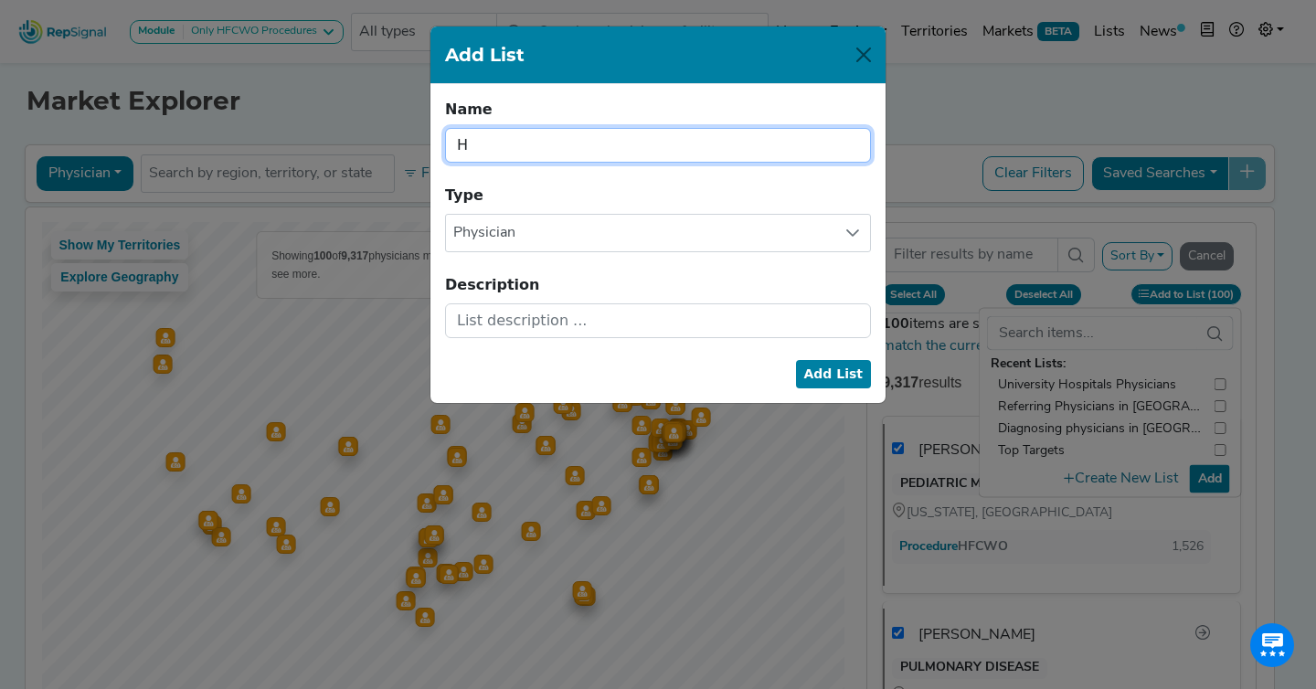
checkbox input "true"
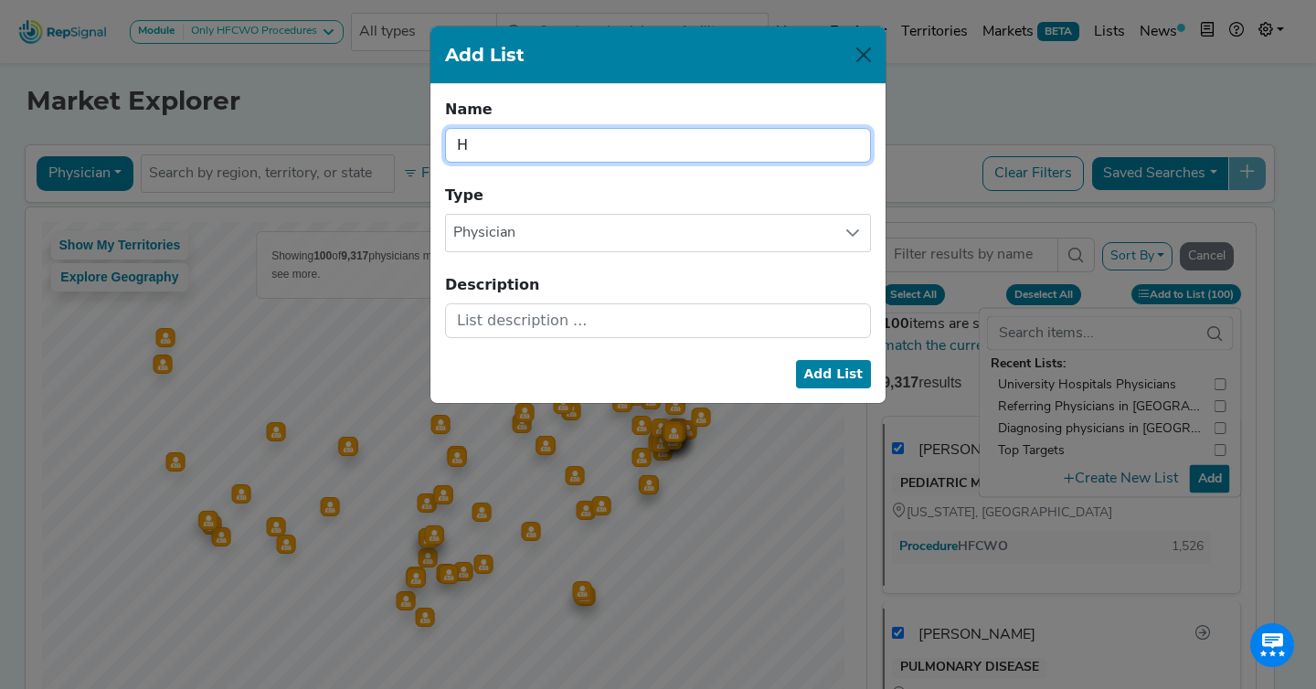
checkbox input "true"
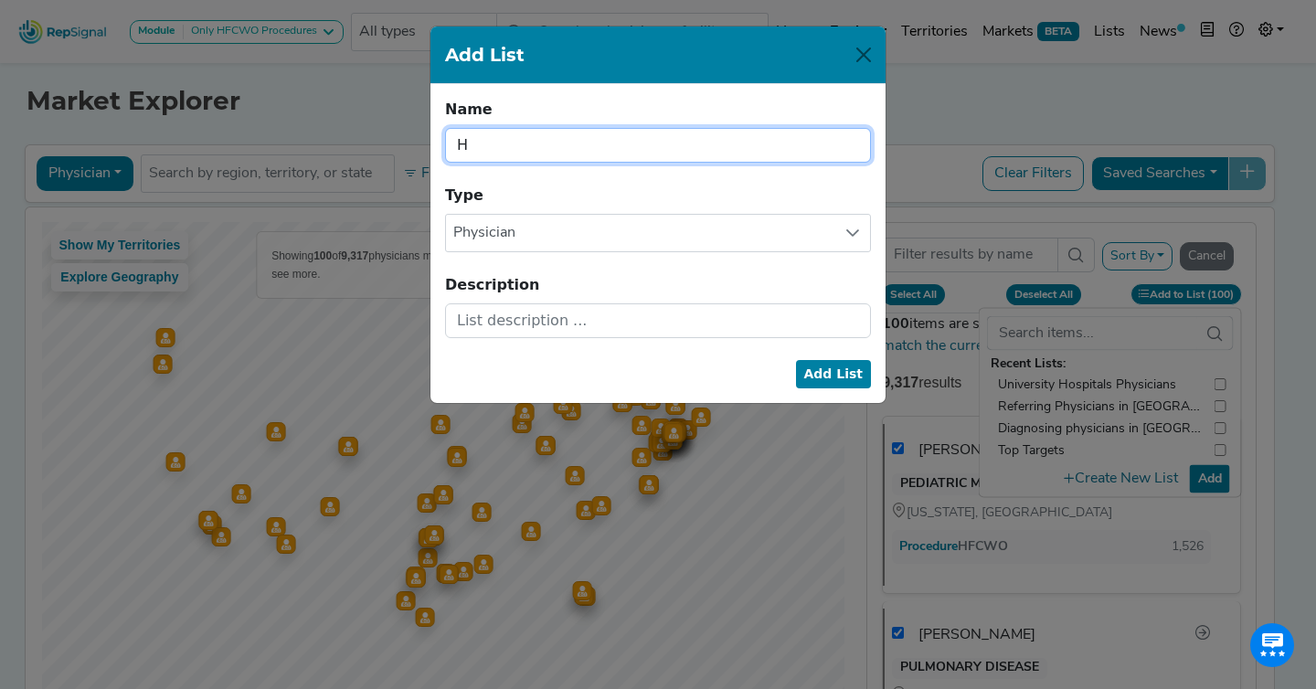
checkbox input "true"
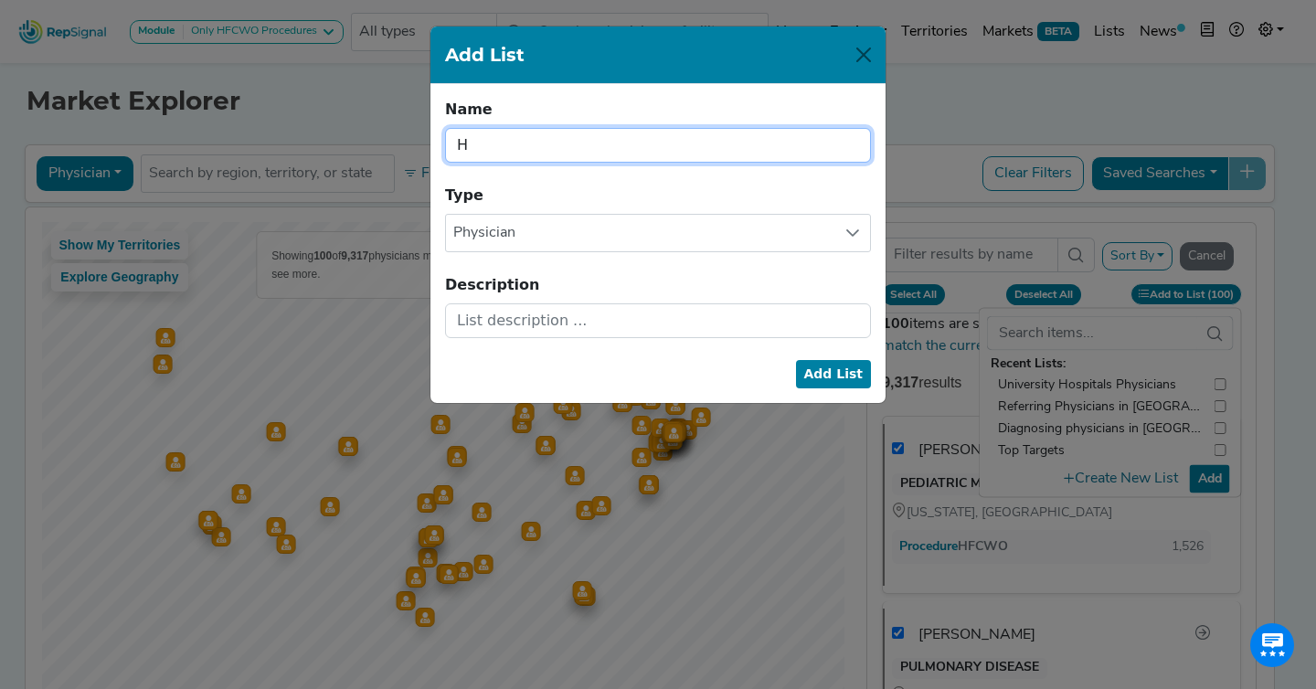
checkbox input "true"
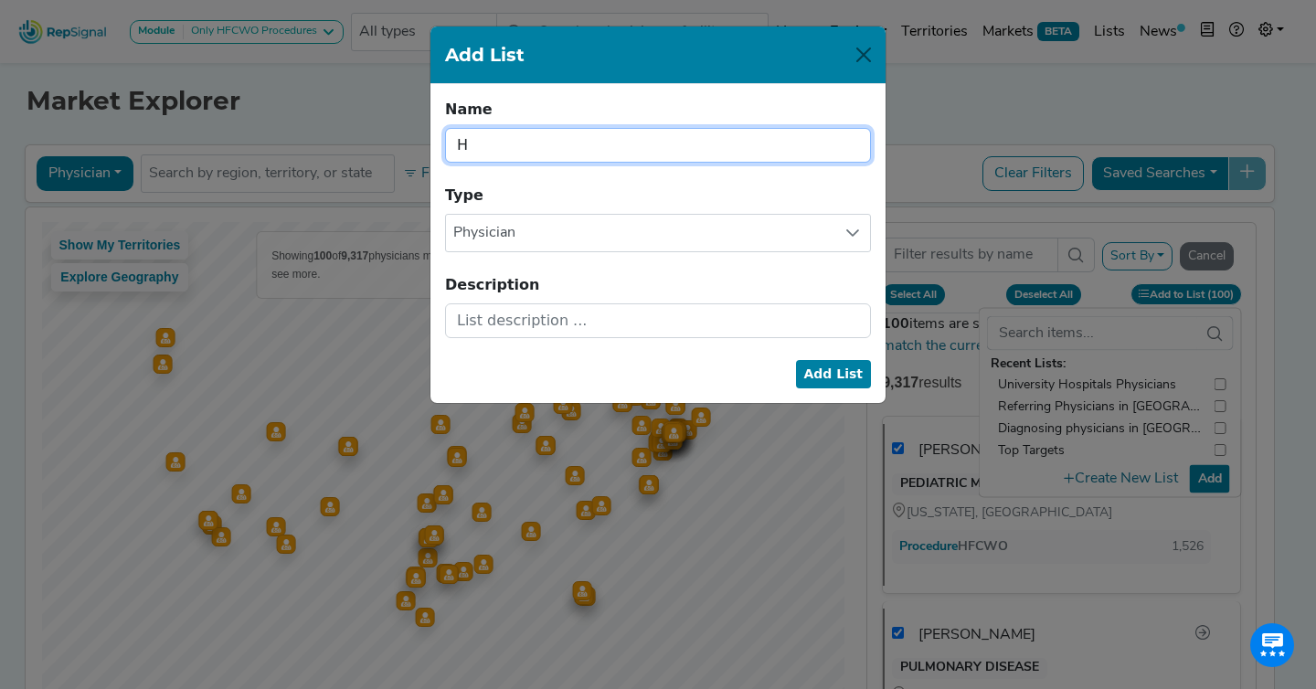
checkbox input "true"
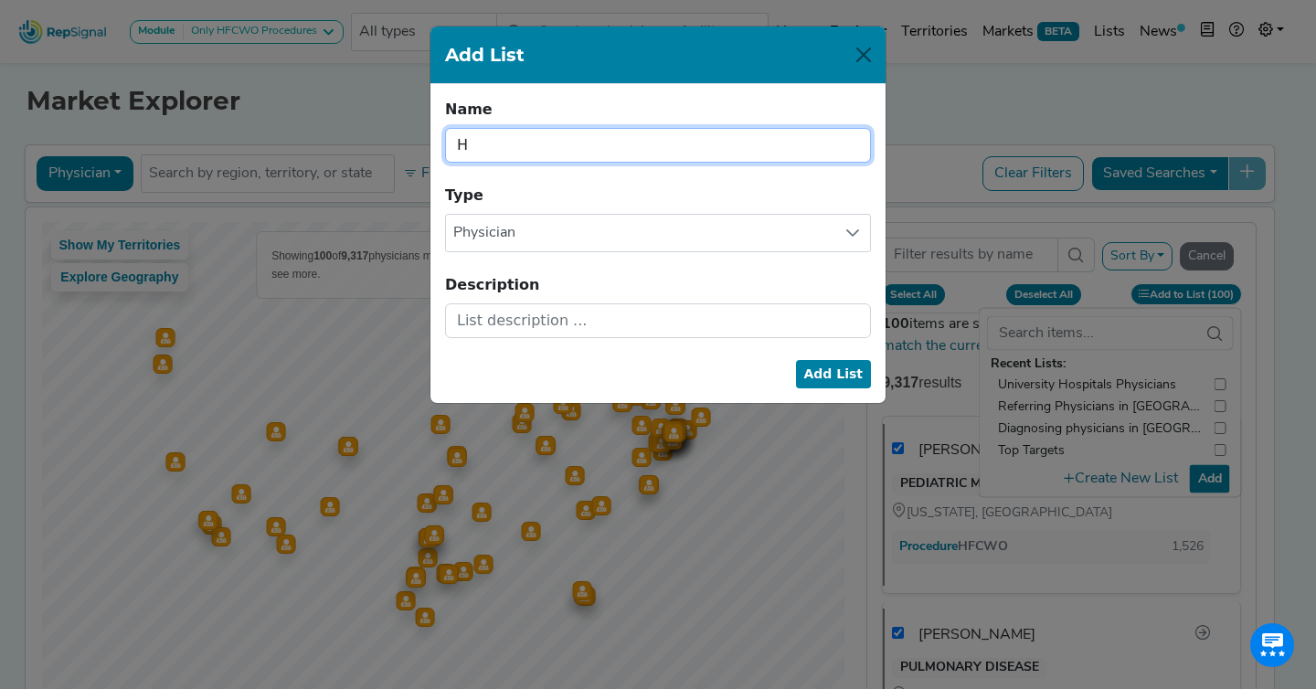
checkbox input "true"
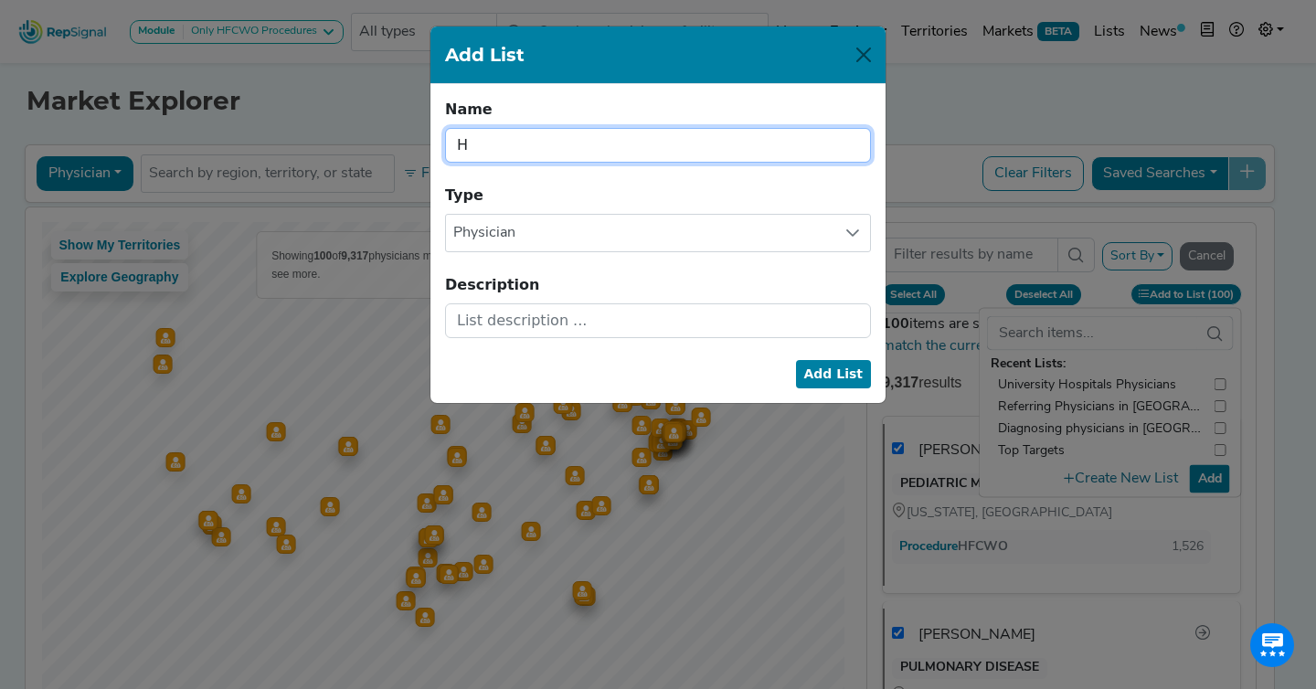
checkbox input "true"
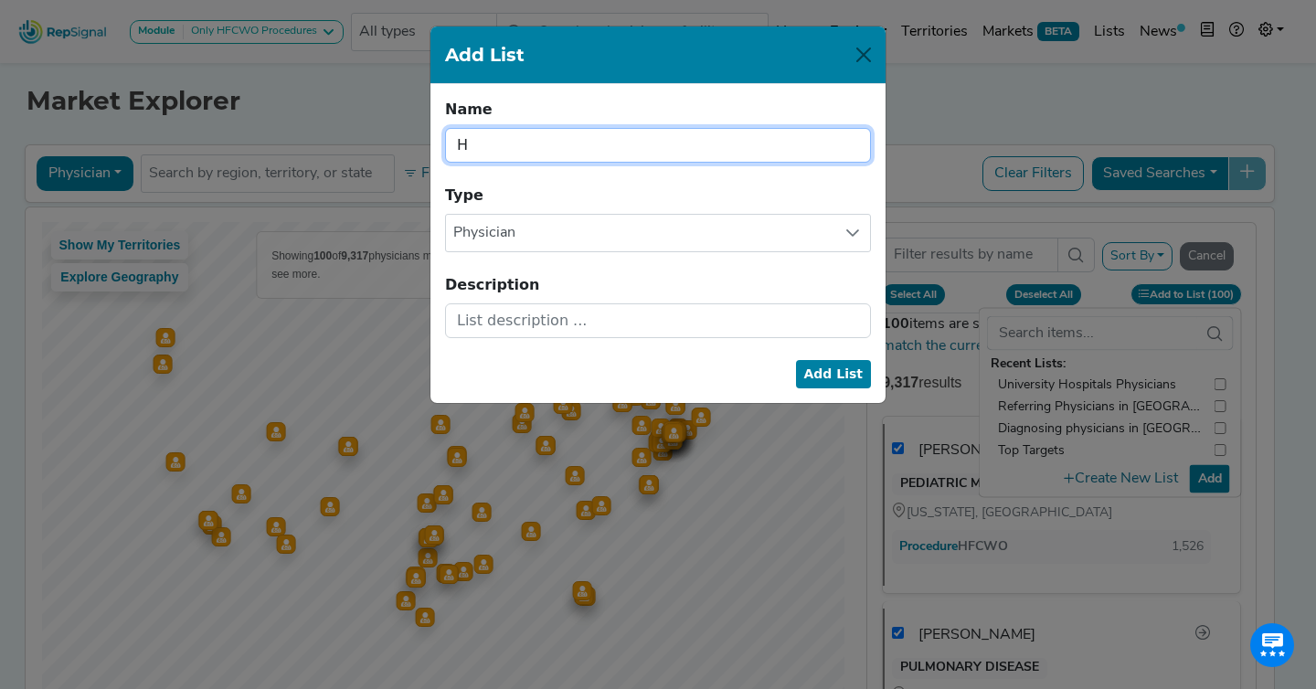
checkbox input "true"
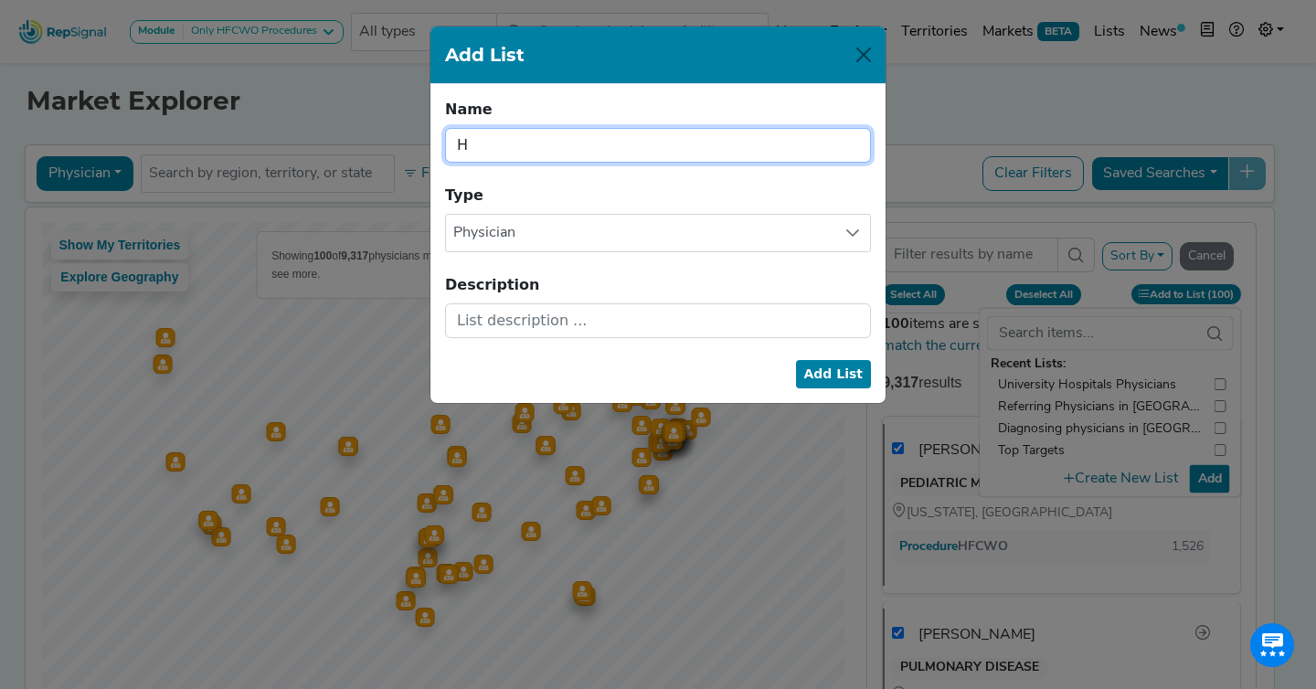
checkbox input "true"
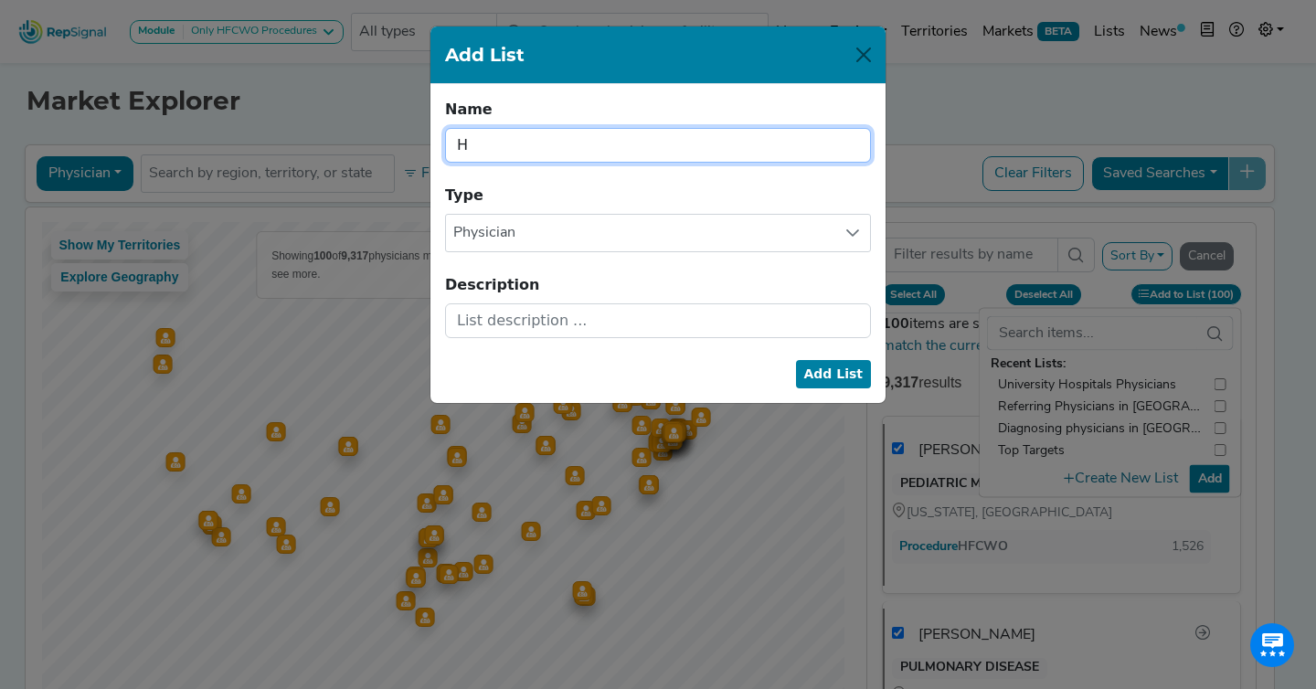
checkbox input "true"
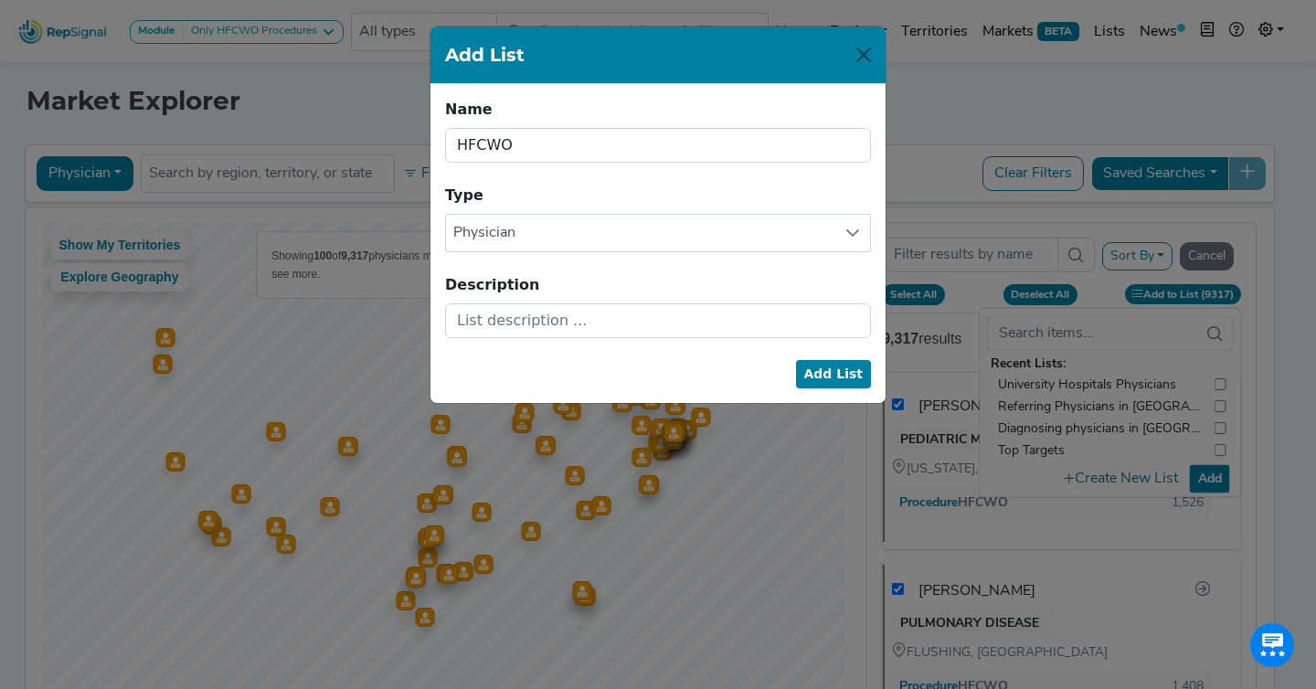
click at [820, 372] on button "Add List" at bounding box center [834, 374] width 76 height 28
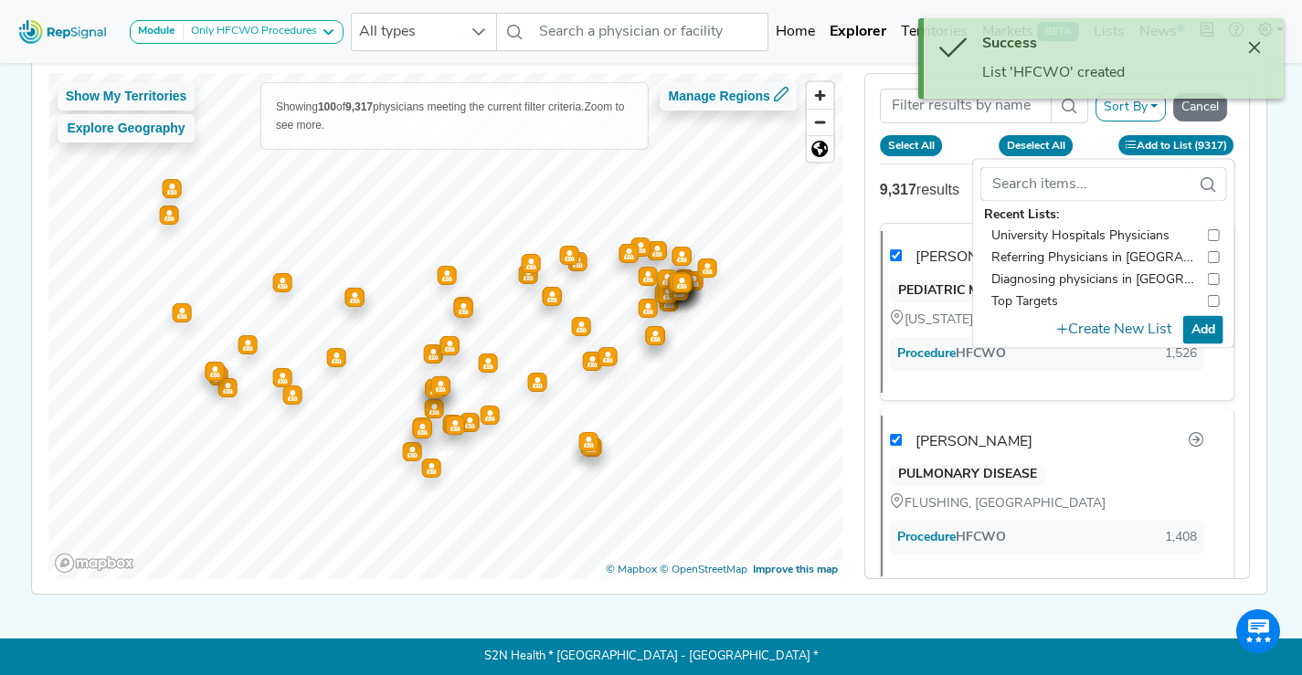
scroll to position [0, 0]
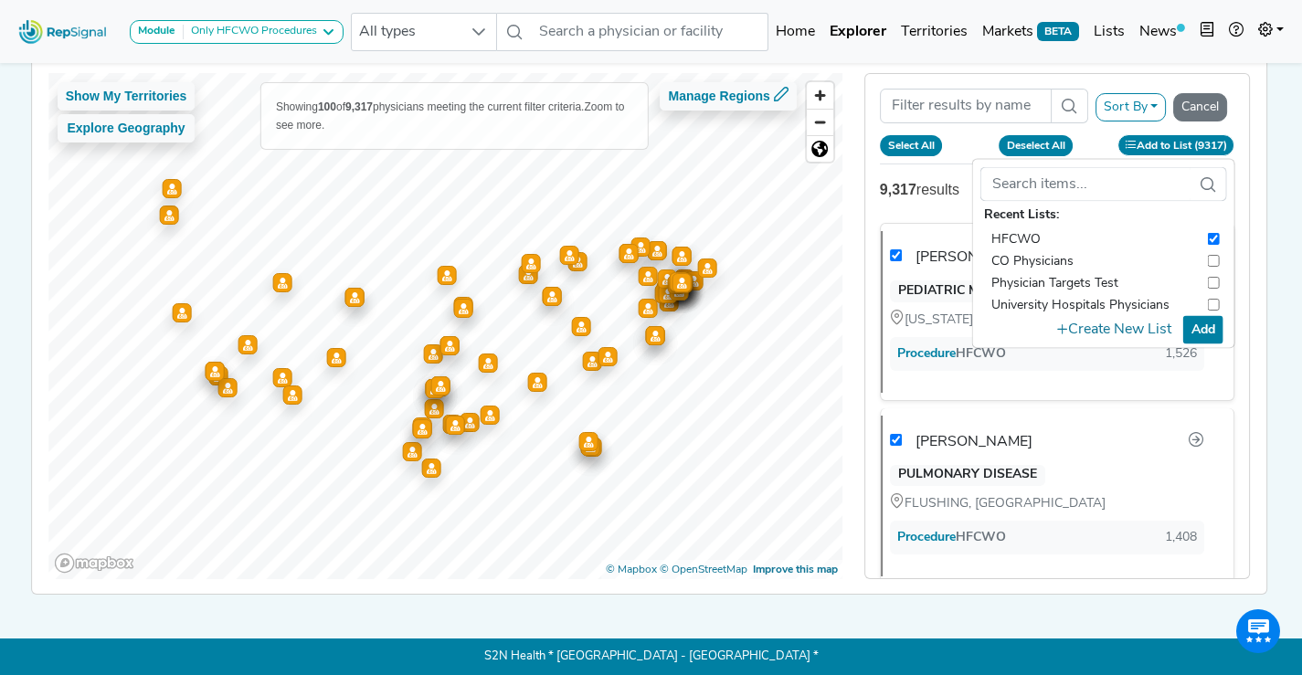
click at [1205, 315] on button "Add" at bounding box center [1203, 329] width 40 height 28
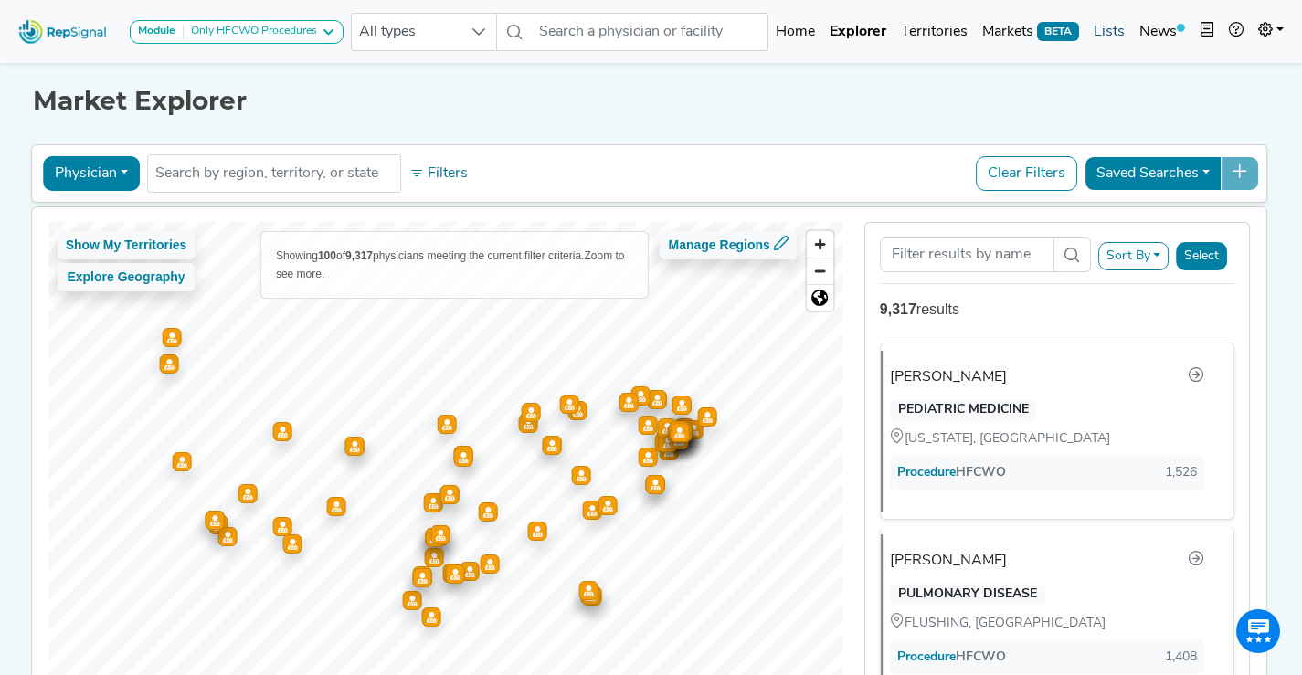
click at [1098, 32] on link "Lists" at bounding box center [1110, 32] width 46 height 37
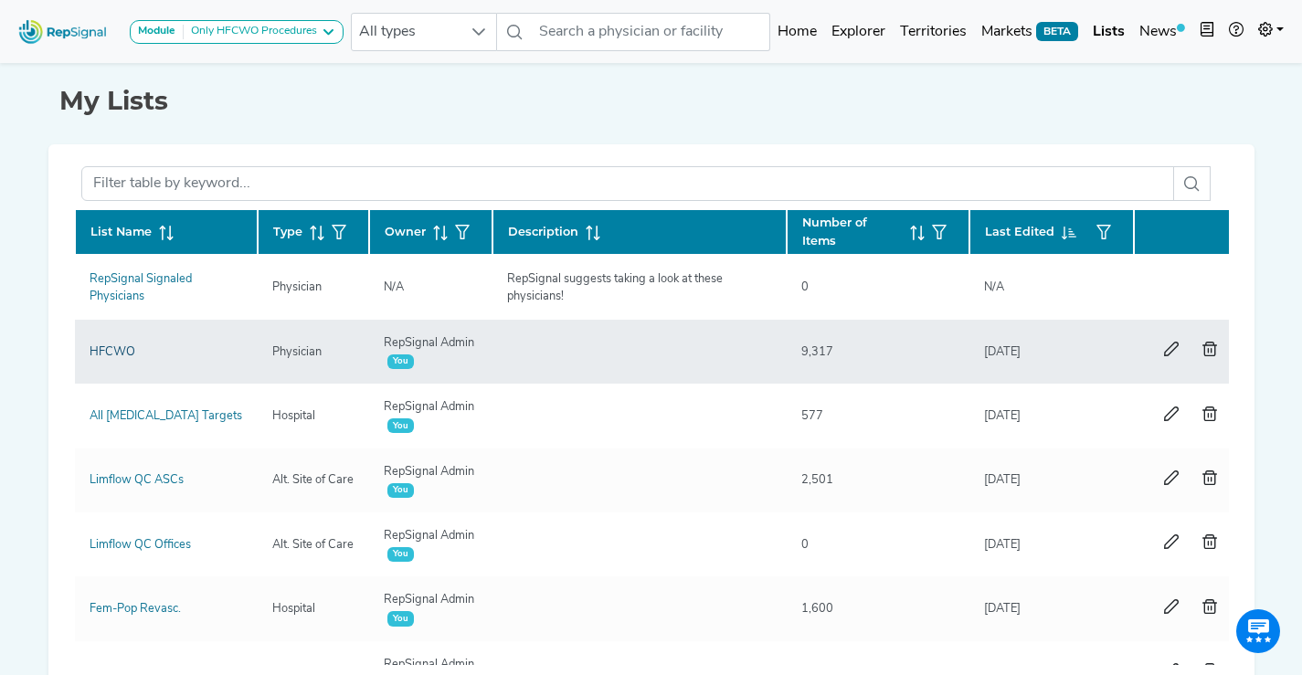
click at [110, 353] on link "HFCWO" at bounding box center [113, 352] width 46 height 12
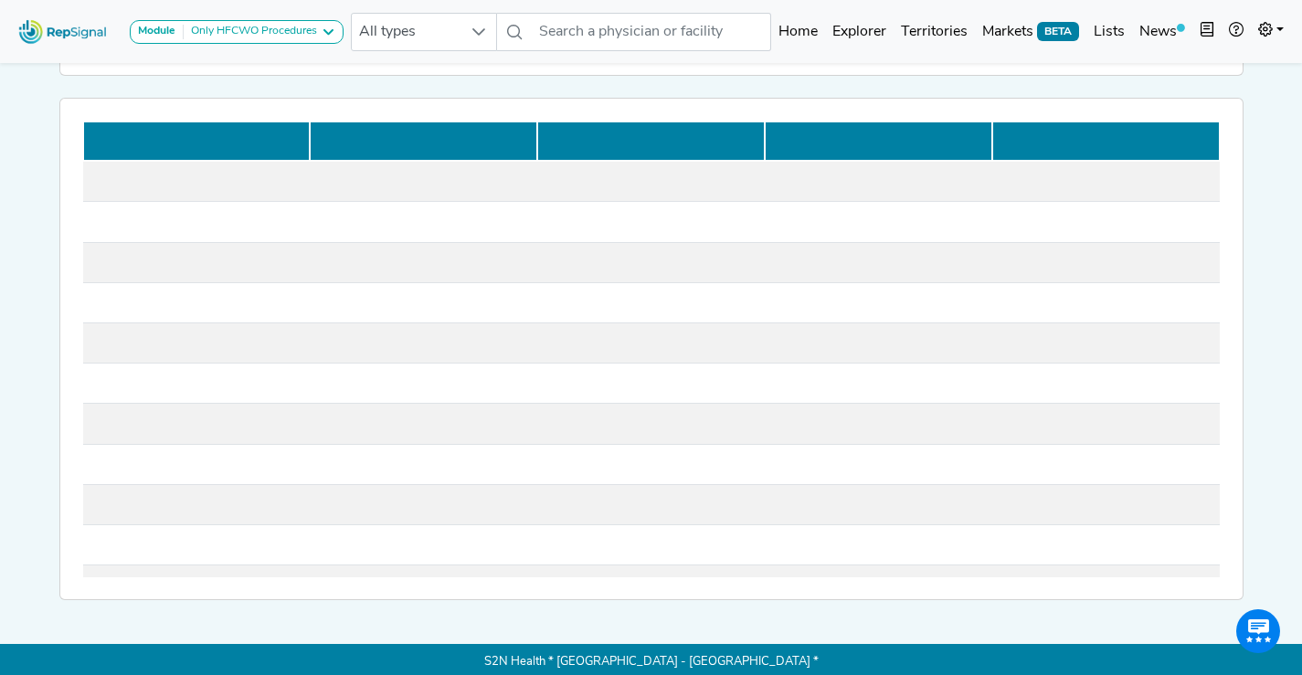
scroll to position [214, 0]
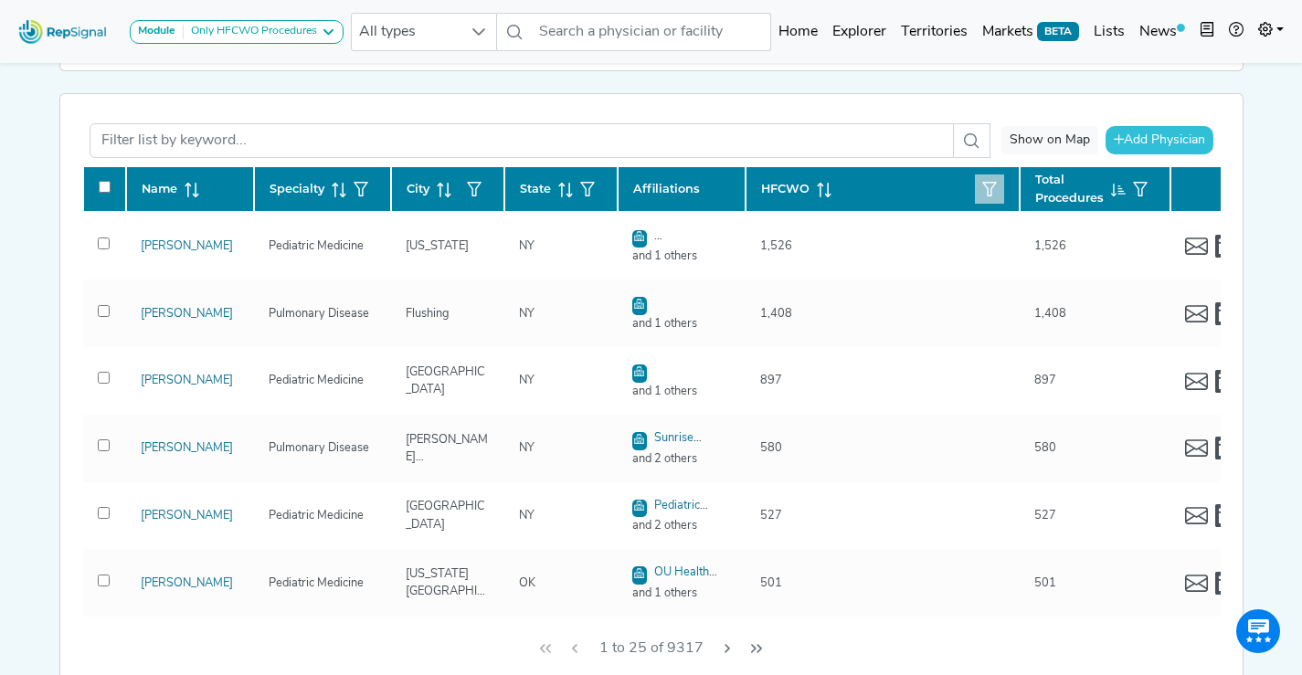
click at [998, 190] on button "button" at bounding box center [989, 189] width 29 height 29
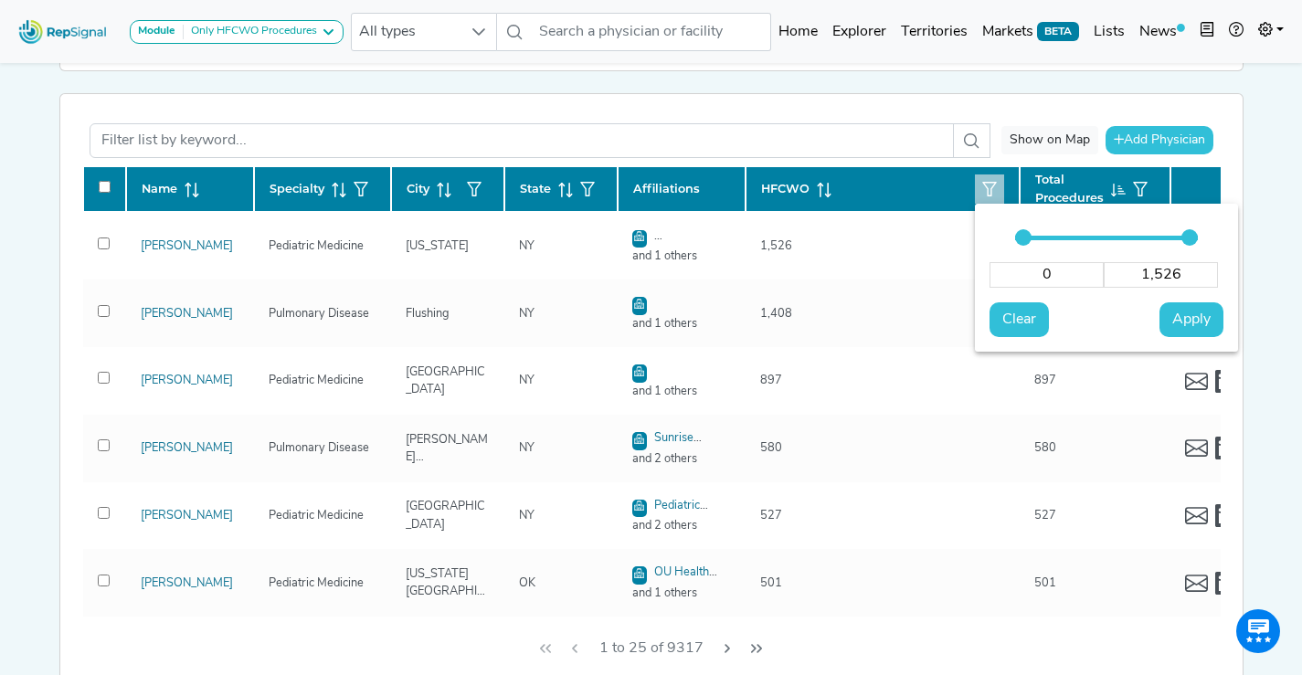
click at [1067, 273] on input "0" at bounding box center [1047, 275] width 114 height 26
click at [1183, 317] on span "Apply" at bounding box center [1192, 320] width 38 height 22
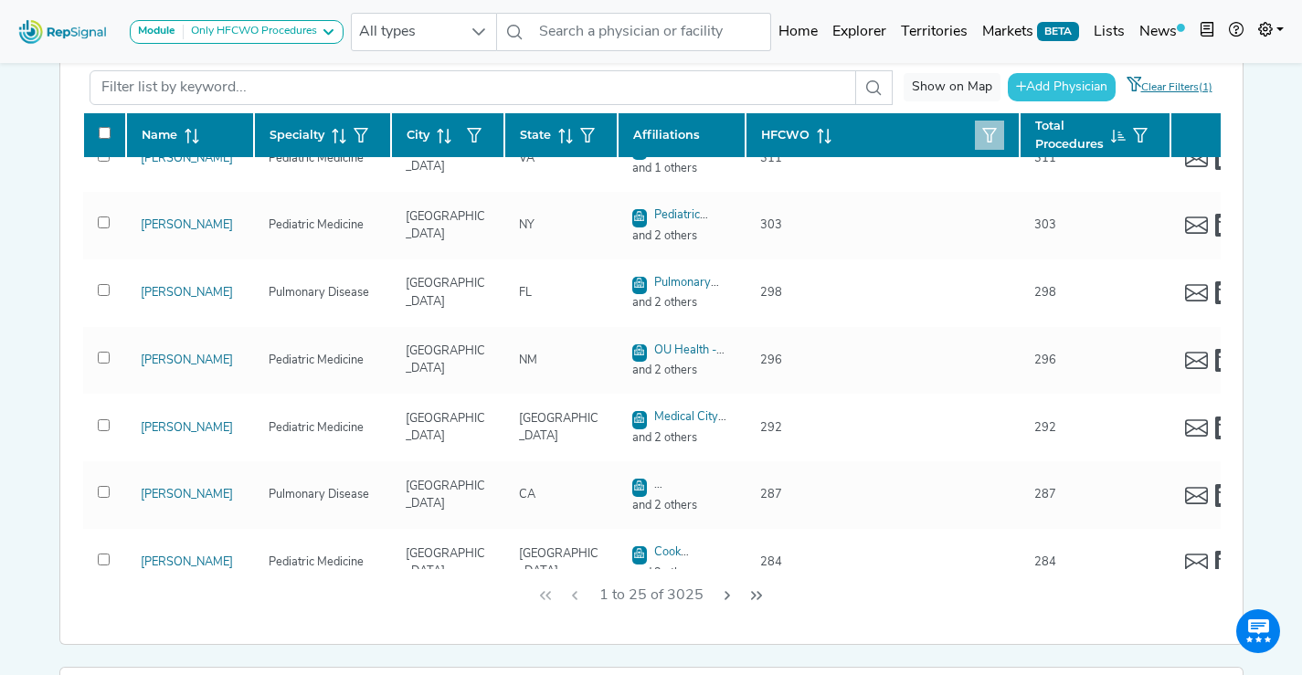
scroll to position [1215, 0]
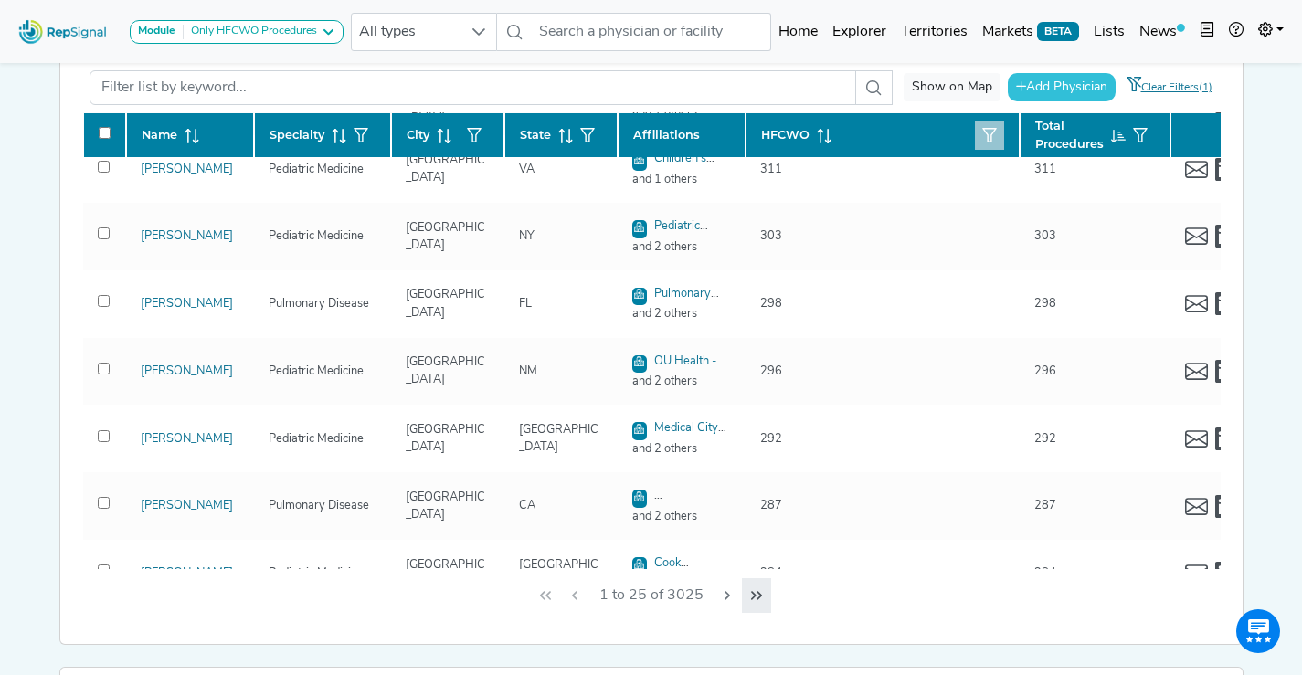
click at [757, 602] on button "Last Page" at bounding box center [756, 595] width 29 height 35
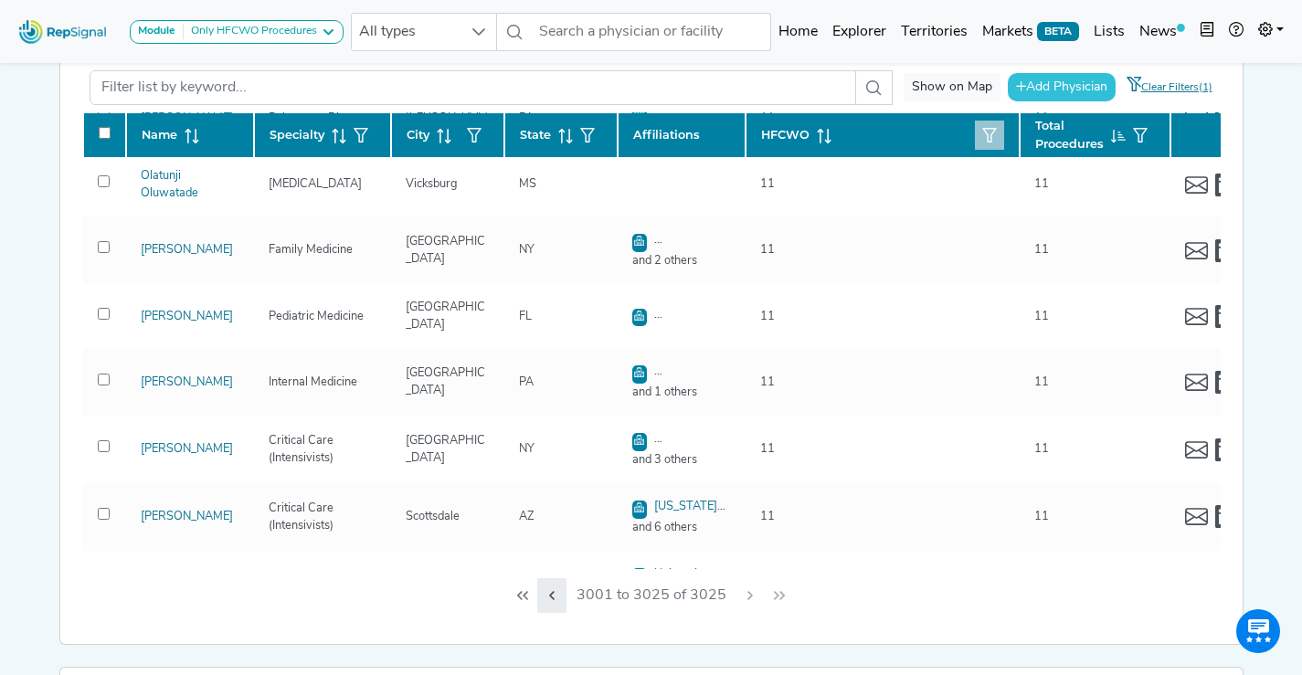
click at [552, 599] on icon "Previous Page" at bounding box center [552, 596] width 15 height 15
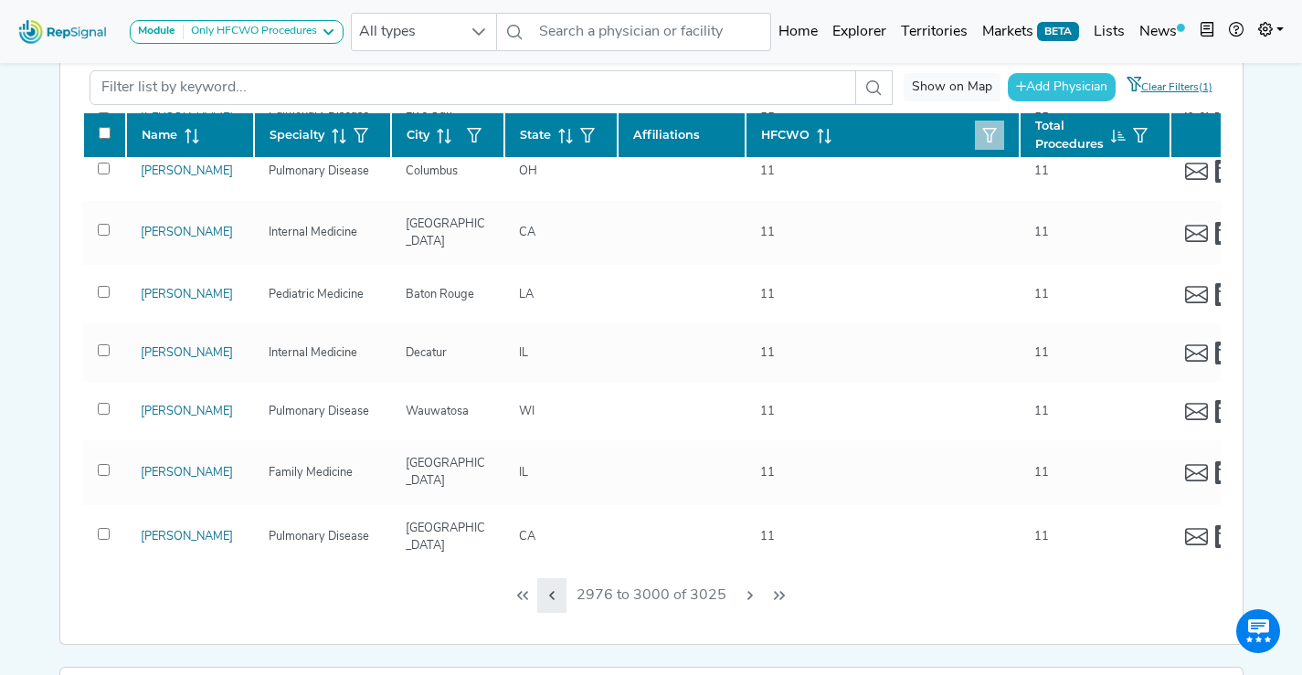
click at [556, 600] on icon "Previous Page" at bounding box center [552, 596] width 15 height 15
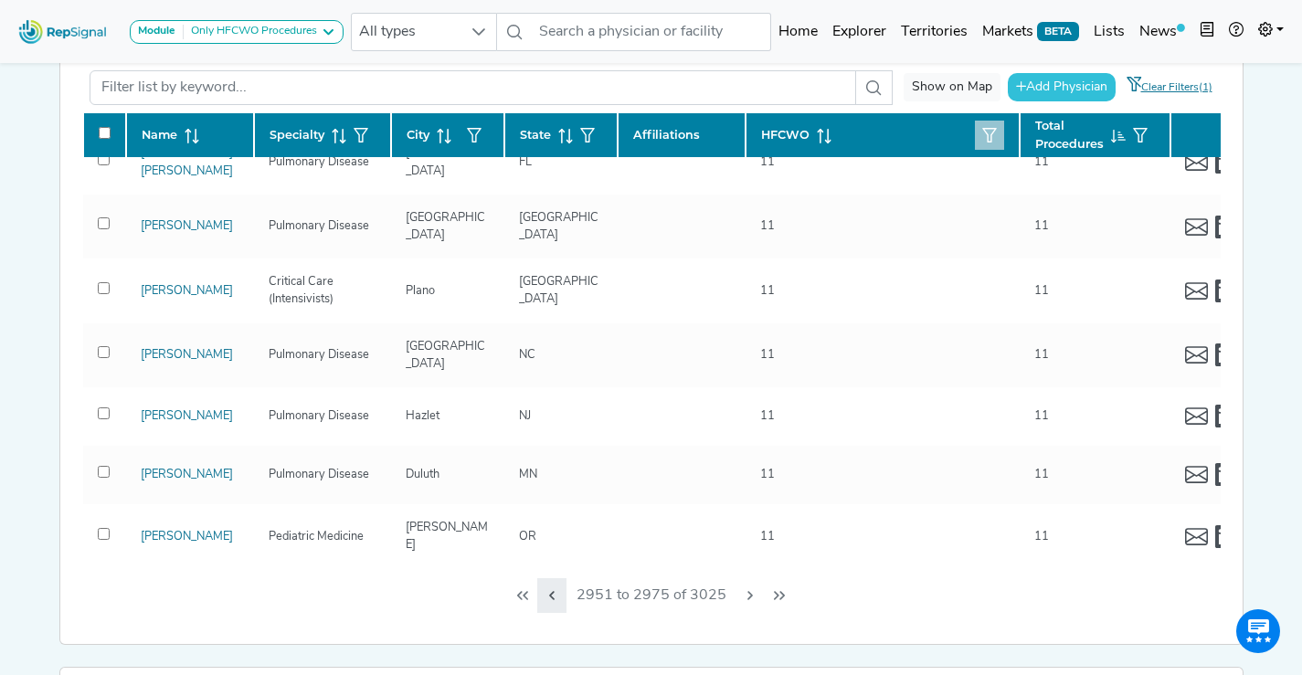
click at [557, 598] on icon "Previous Page" at bounding box center [552, 596] width 15 height 15
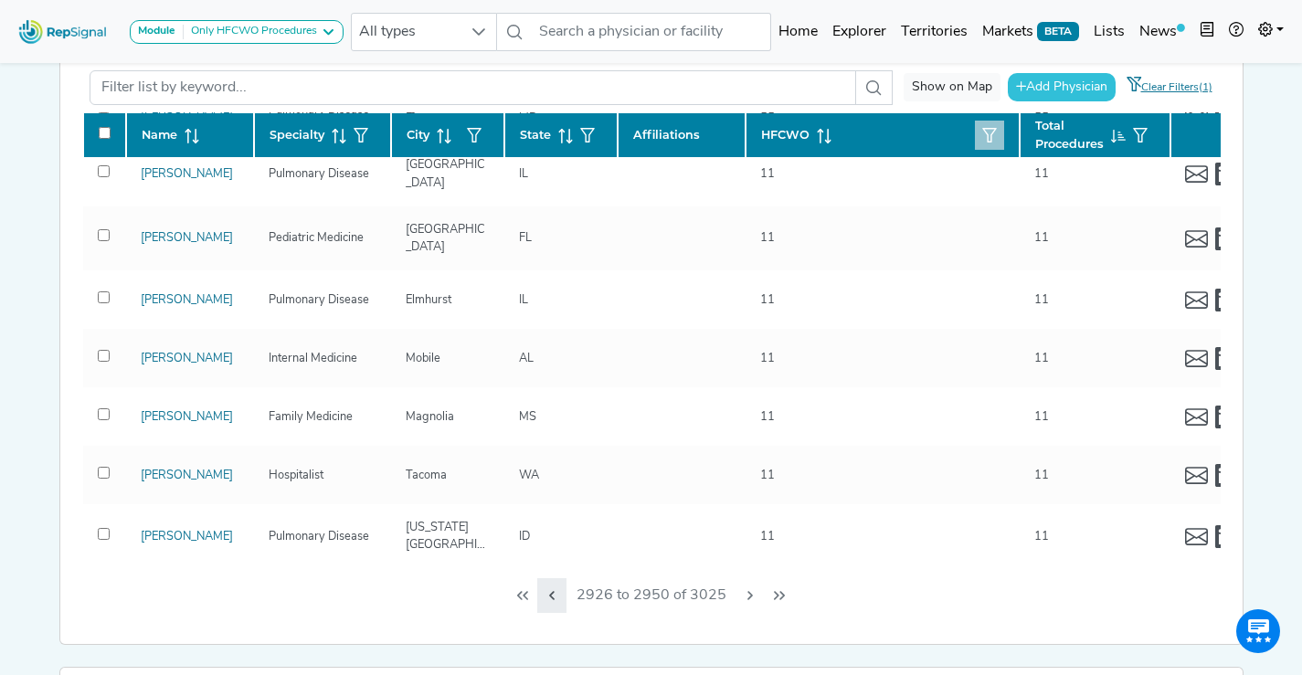
click at [558, 600] on icon "Previous Page" at bounding box center [552, 596] width 15 height 15
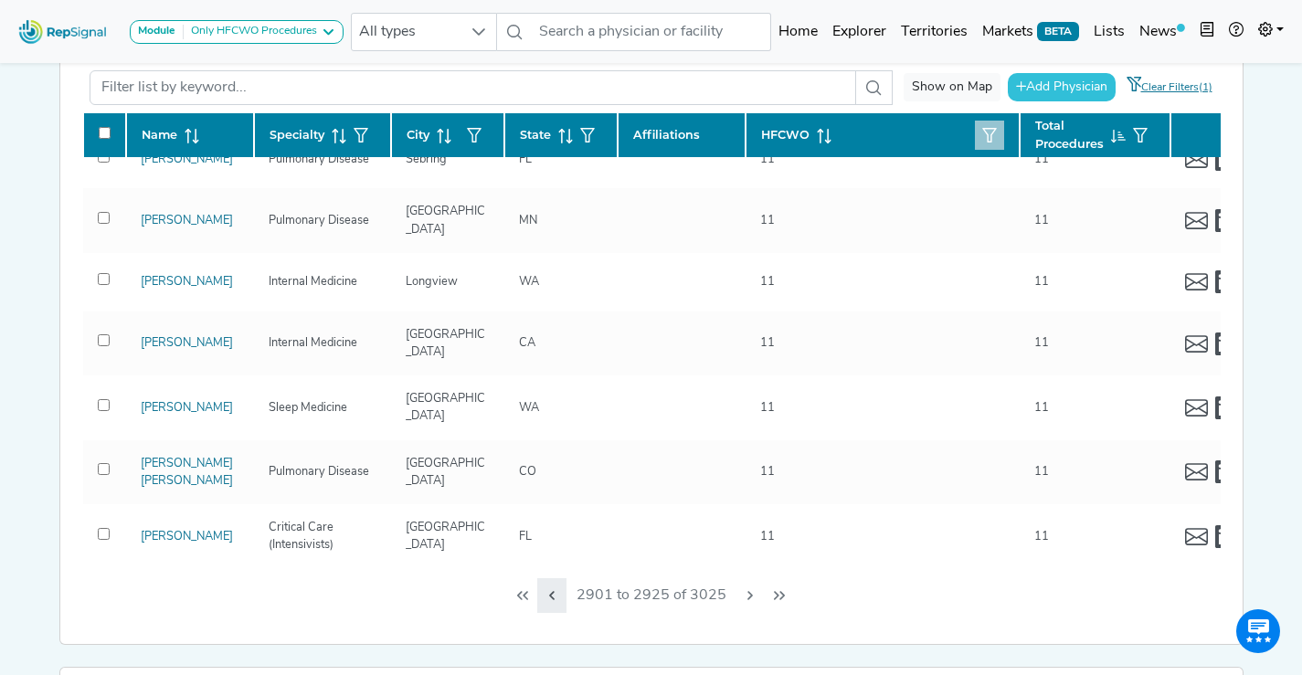
click at [558, 600] on icon "Previous Page" at bounding box center [552, 596] width 15 height 15
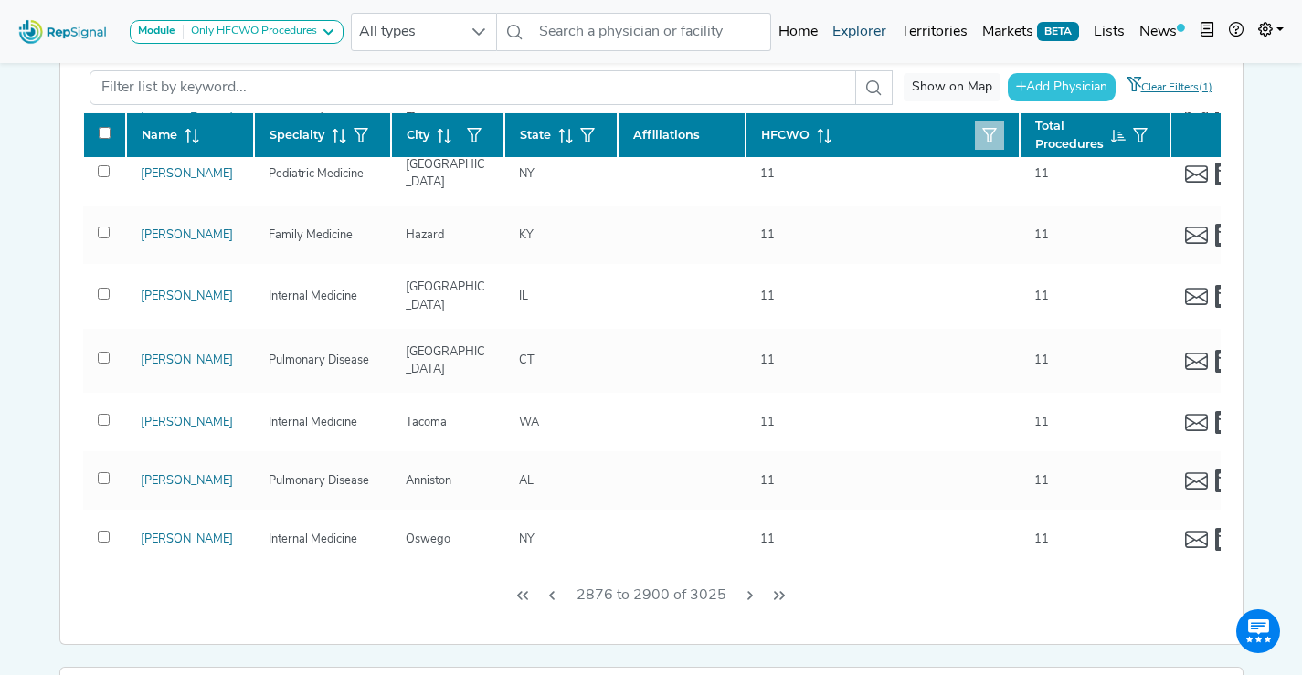
click at [855, 29] on link "Explorer" at bounding box center [859, 32] width 69 height 37
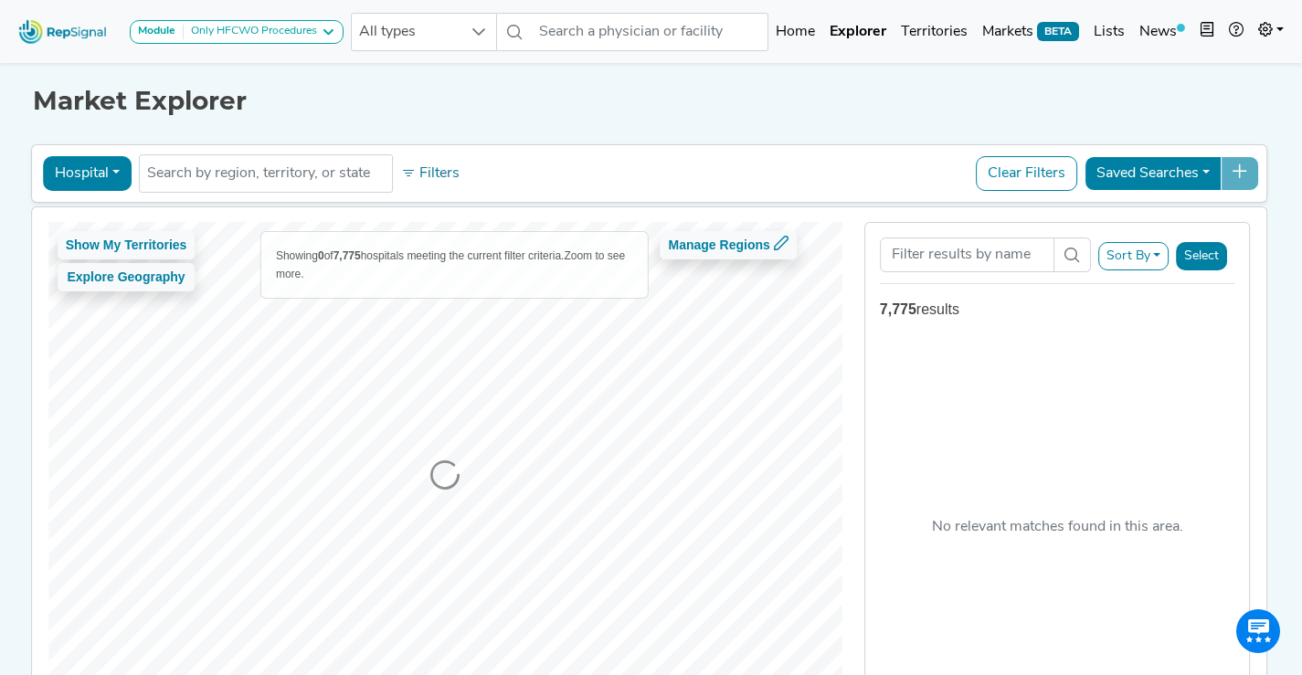
click at [108, 168] on button "Hospital" at bounding box center [87, 173] width 89 height 35
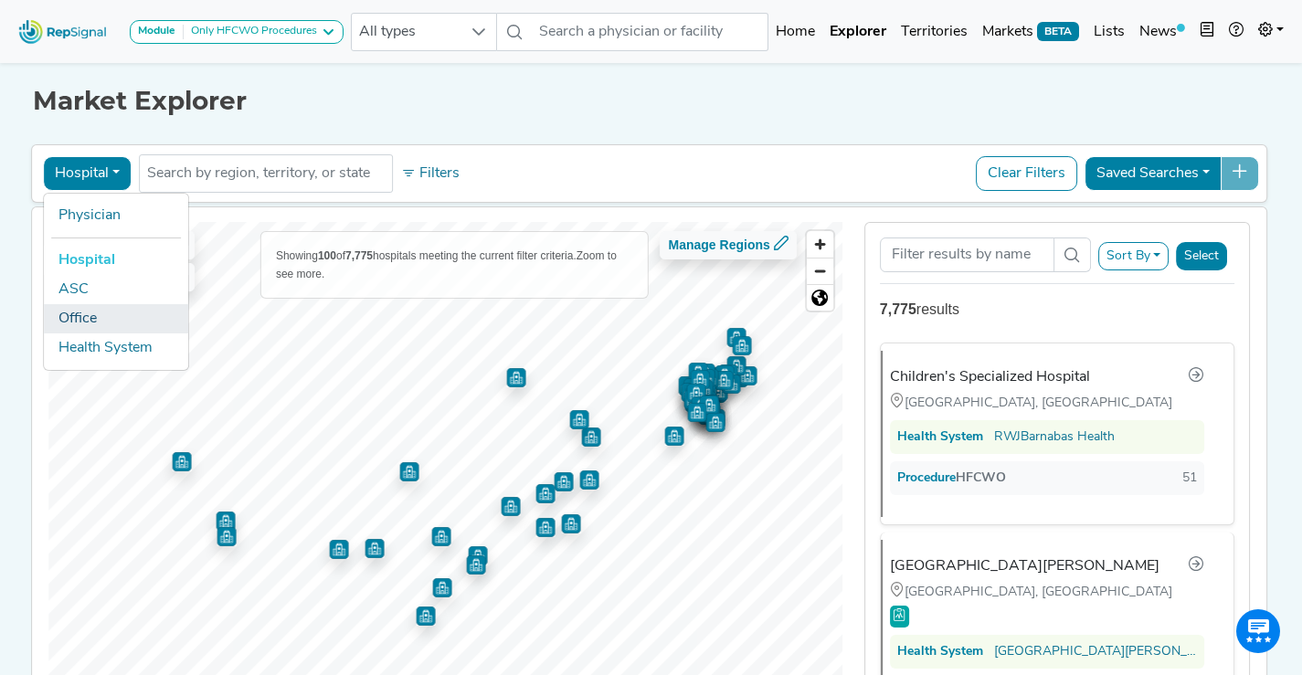
click at [88, 309] on link "Office" at bounding box center [116, 318] width 144 height 29
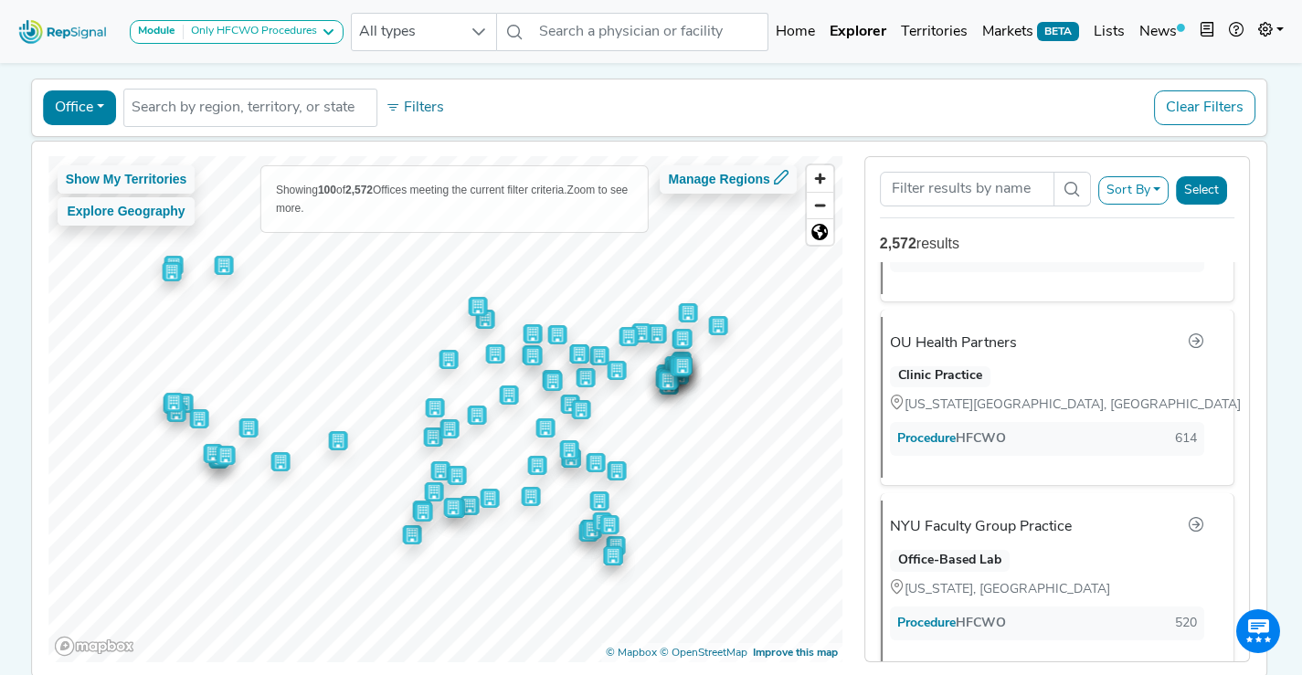
scroll to position [2170, 0]
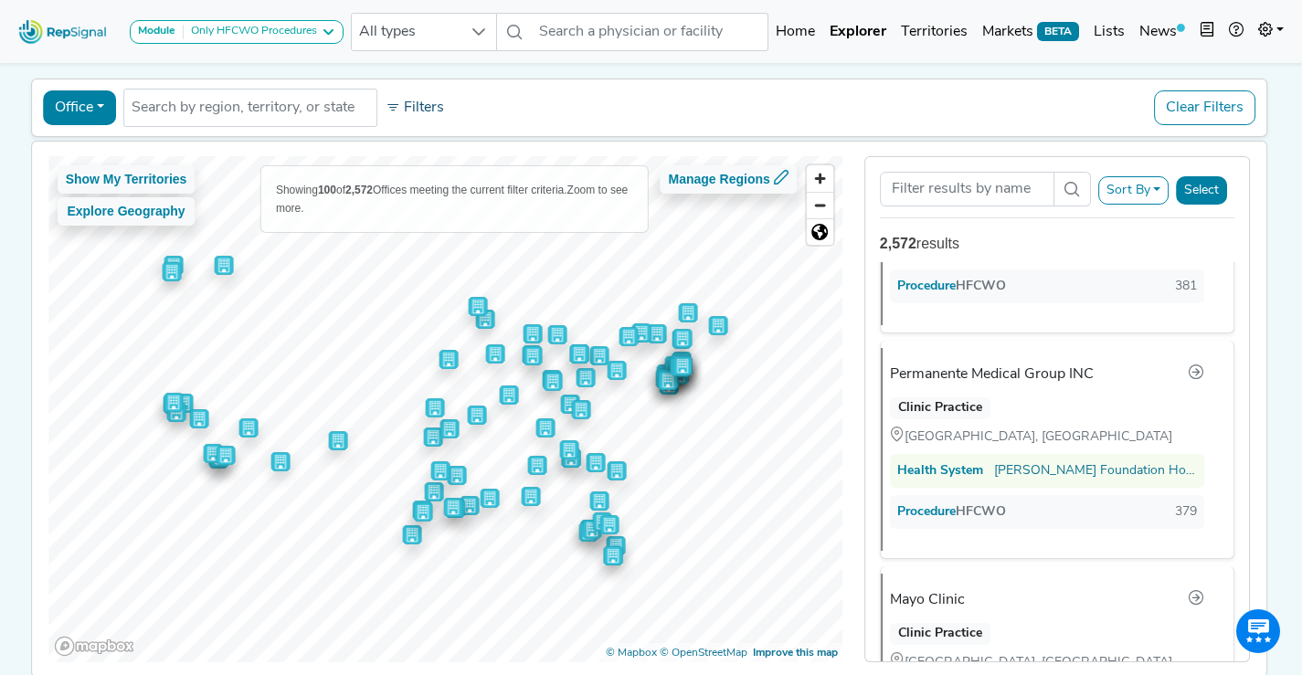
click at [411, 107] on button "Filters" at bounding box center [415, 107] width 68 height 31
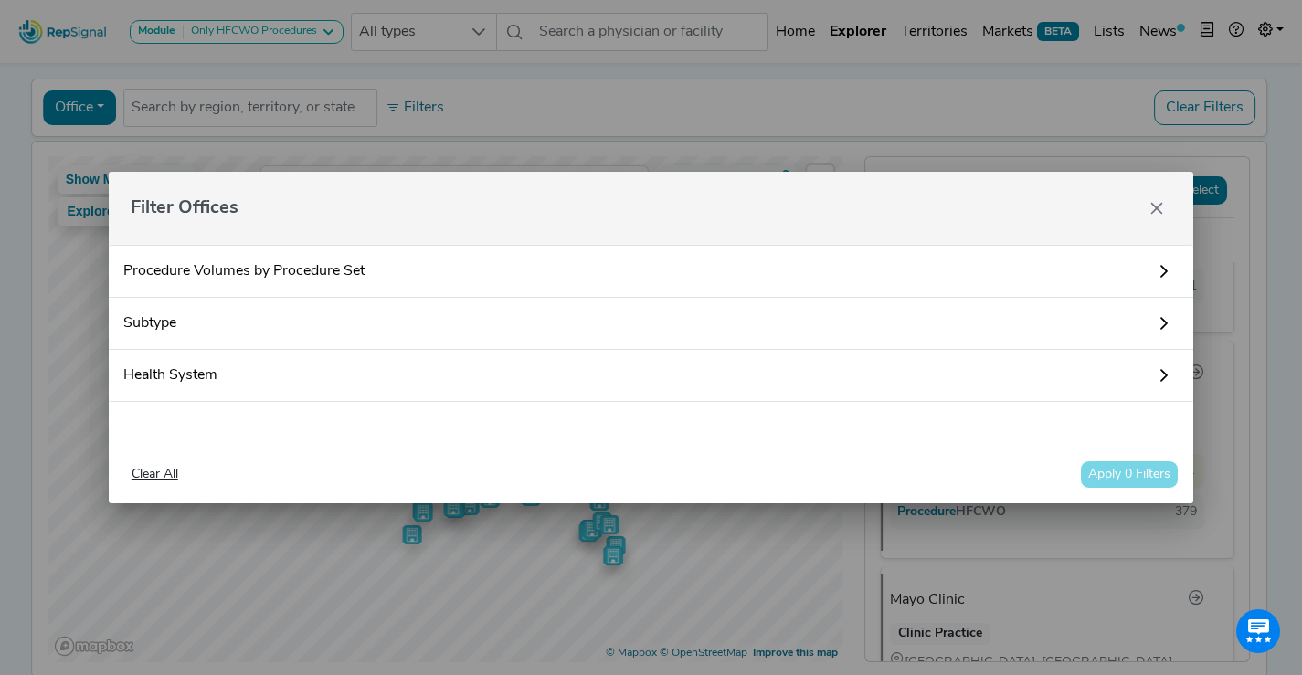
click at [386, 276] on link "Procedure Volumes by Procedure Set" at bounding box center [652, 271] width 1086 height 53
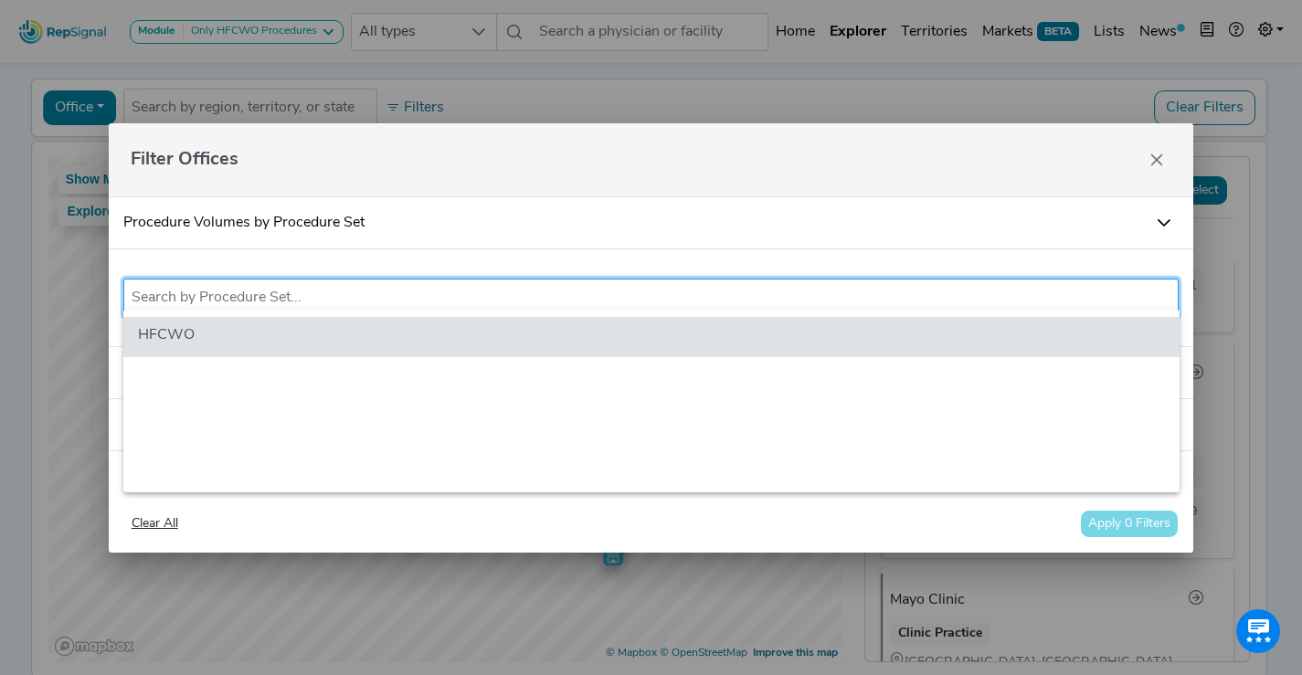
click at [369, 298] on input "text" at bounding box center [652, 298] width 1040 height 22
click at [334, 345] on li "HFCWO" at bounding box center [651, 337] width 1056 height 40
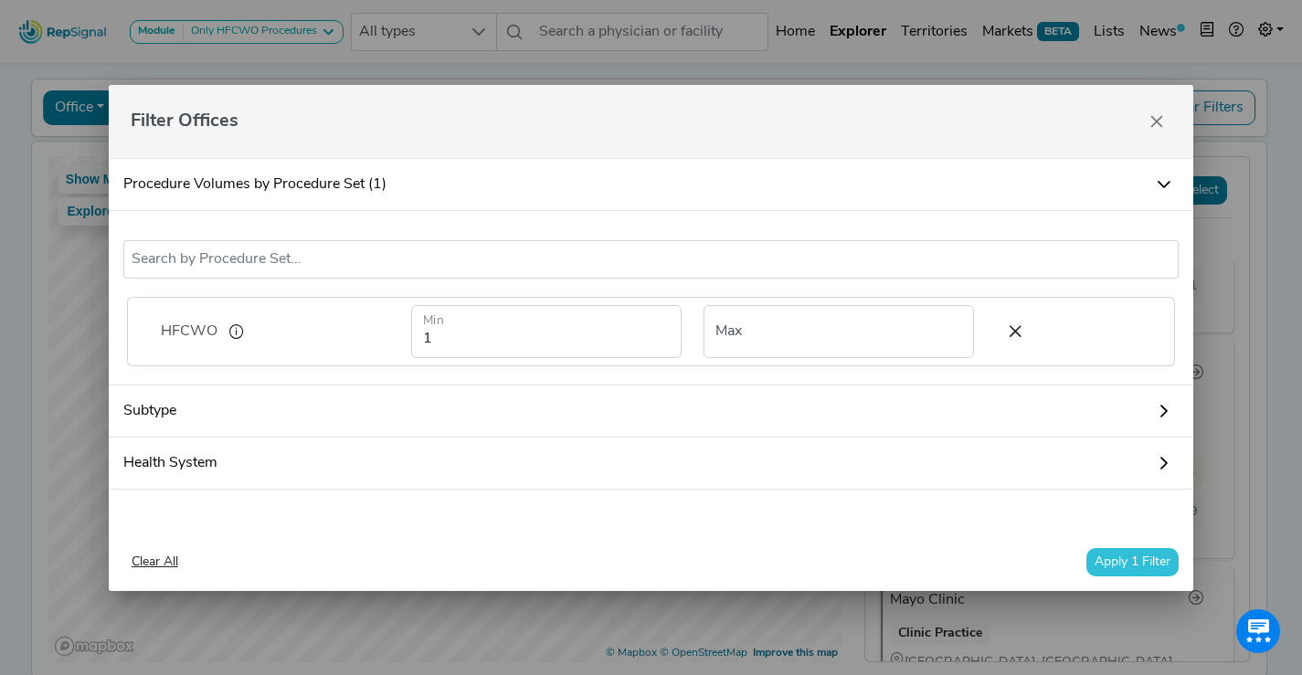
click at [1125, 560] on button "Apply 1 Filter" at bounding box center [1133, 562] width 92 height 28
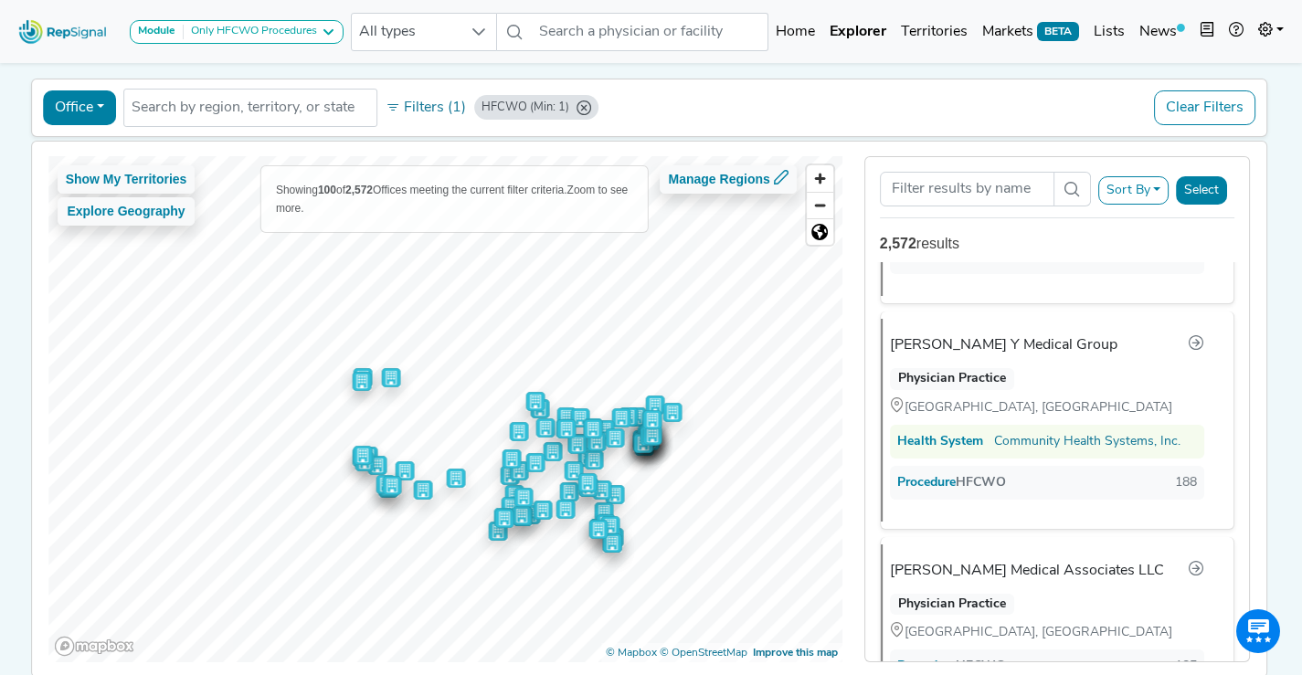
scroll to position [10061, 0]
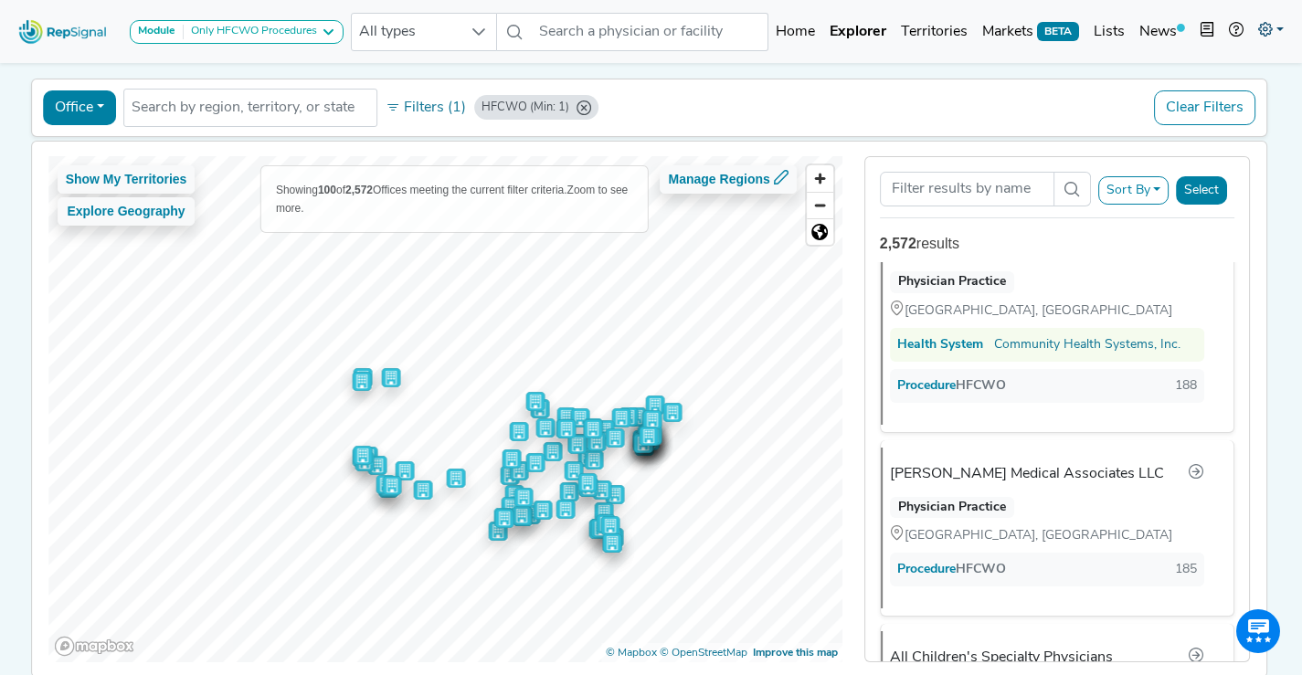
click at [1275, 25] on link at bounding box center [1271, 32] width 40 height 37
click at [1178, 117] on link "Admin" at bounding box center [1218, 115] width 144 height 37
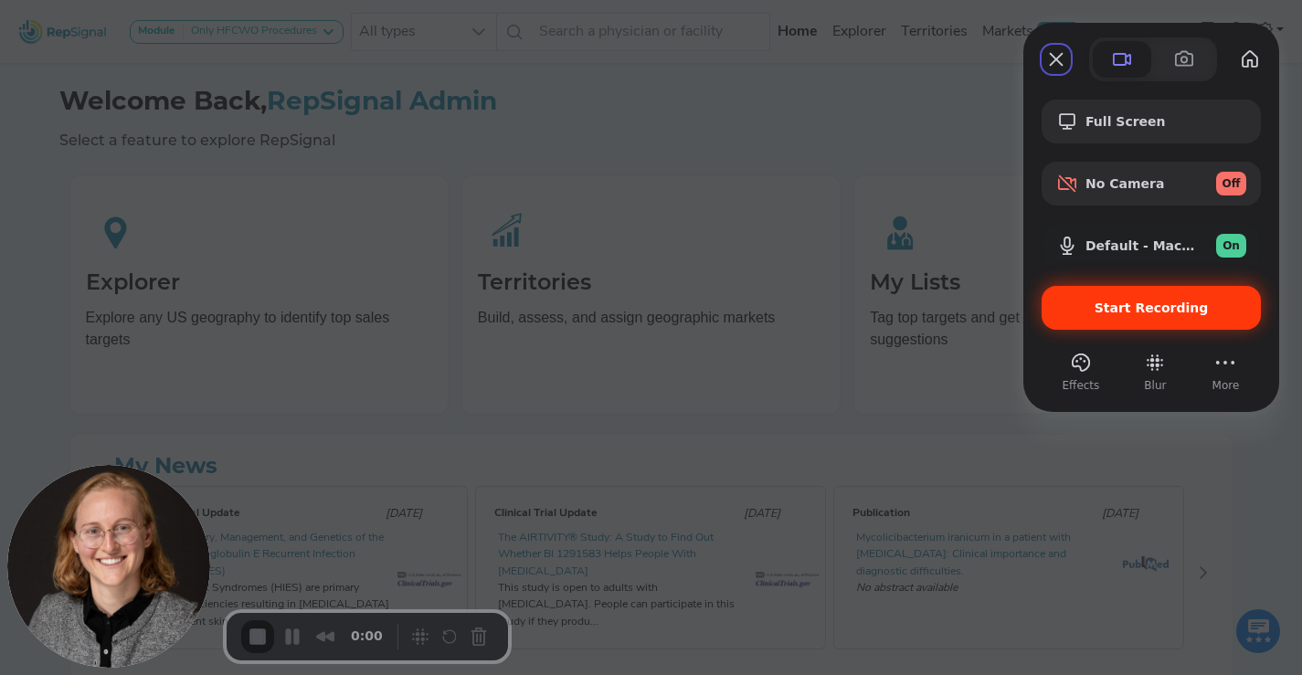
click at [1135, 307] on span "Start Recording" at bounding box center [1152, 308] width 114 height 15
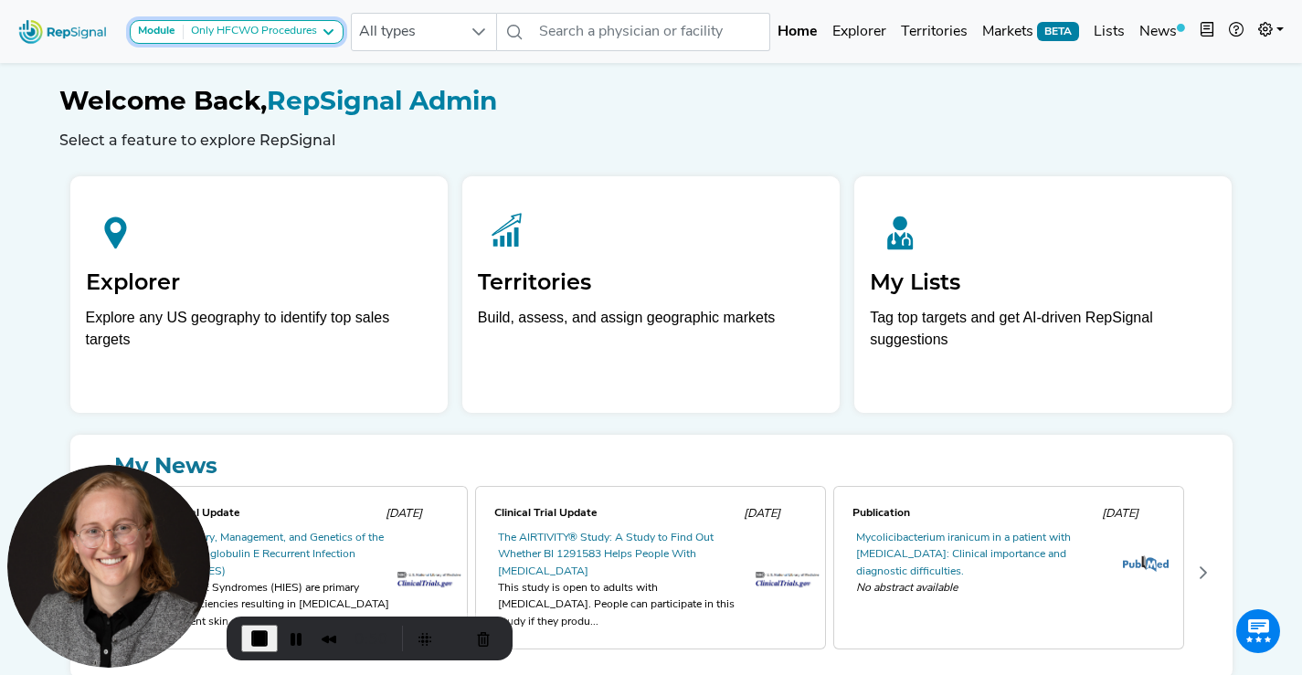
click at [317, 33] on div "Only HFCWO Procedures" at bounding box center [250, 32] width 133 height 15
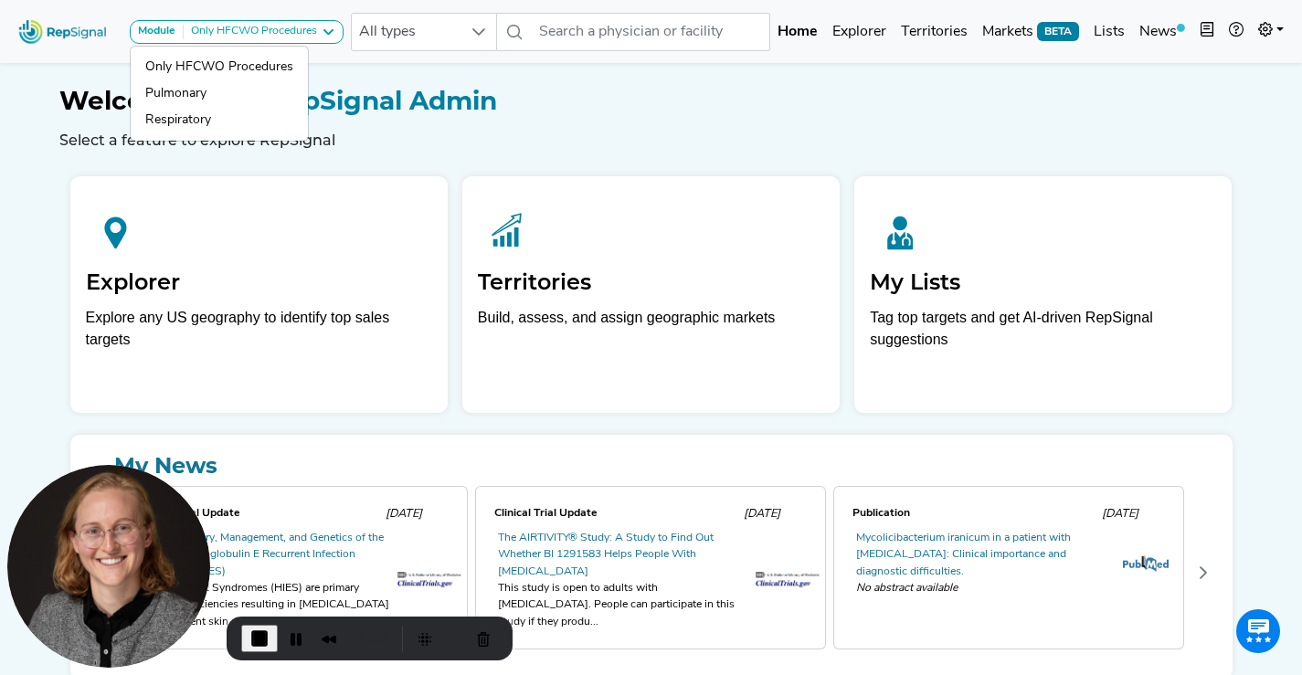
click at [615, 109] on h1 "Welcome Back, RepSignal Admin" at bounding box center [651, 101] width 1184 height 31
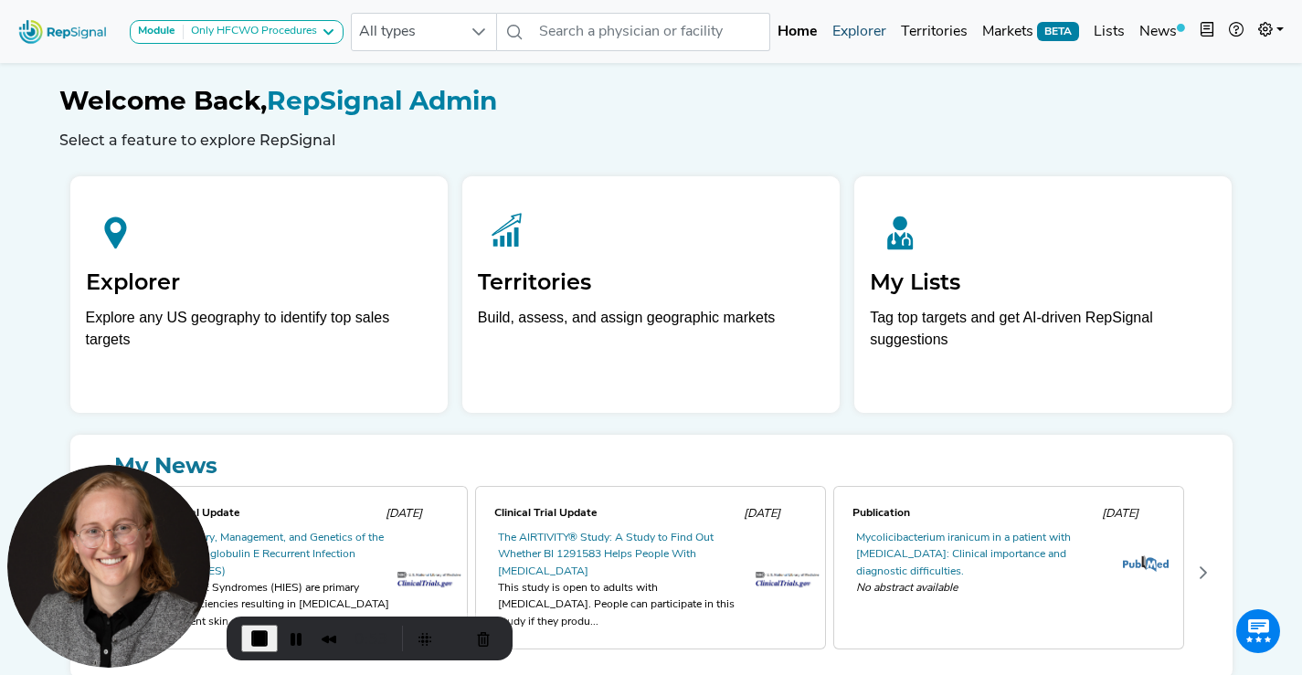
click at [850, 36] on link "Explorer" at bounding box center [859, 32] width 69 height 37
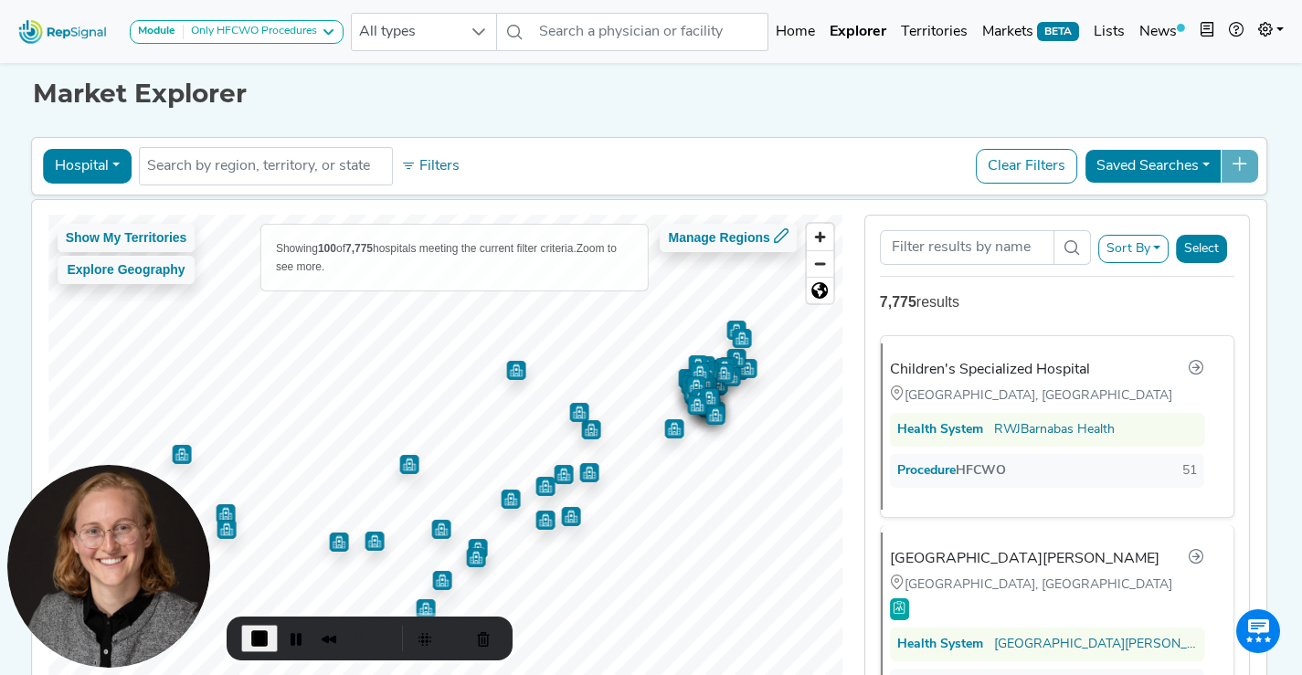
scroll to position [19, 0]
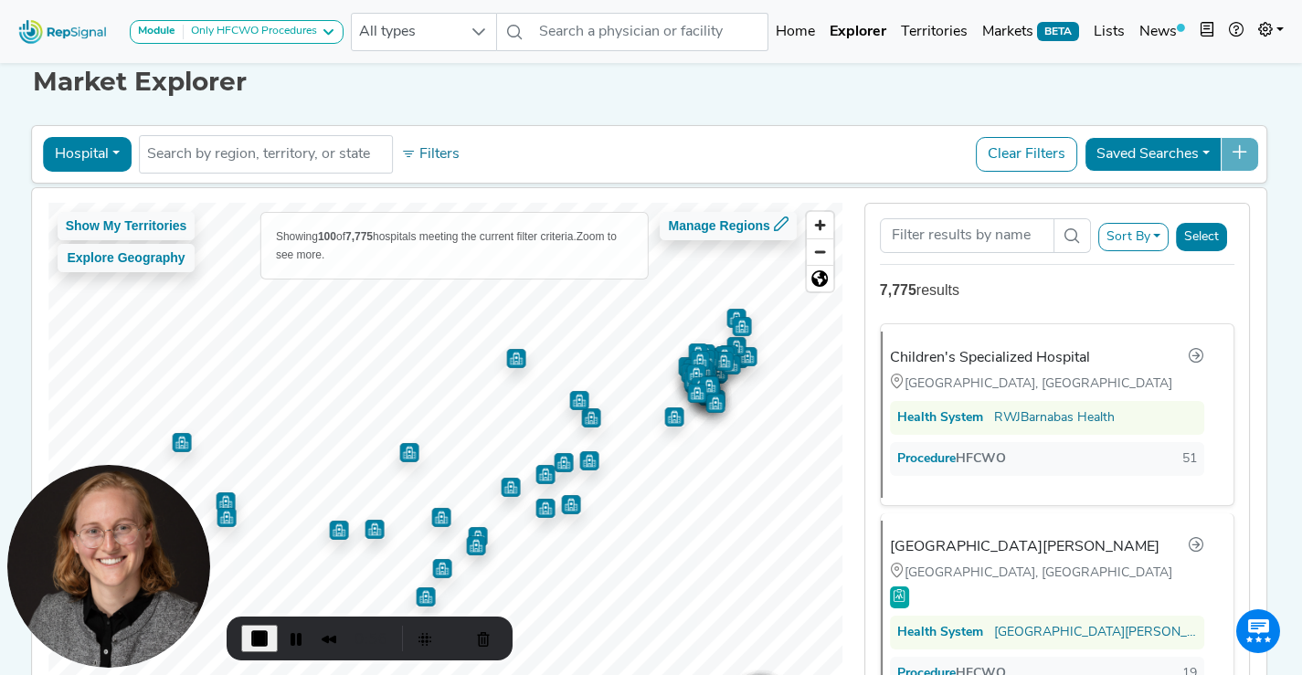
click at [68, 157] on button "Hospital" at bounding box center [87, 154] width 89 height 35
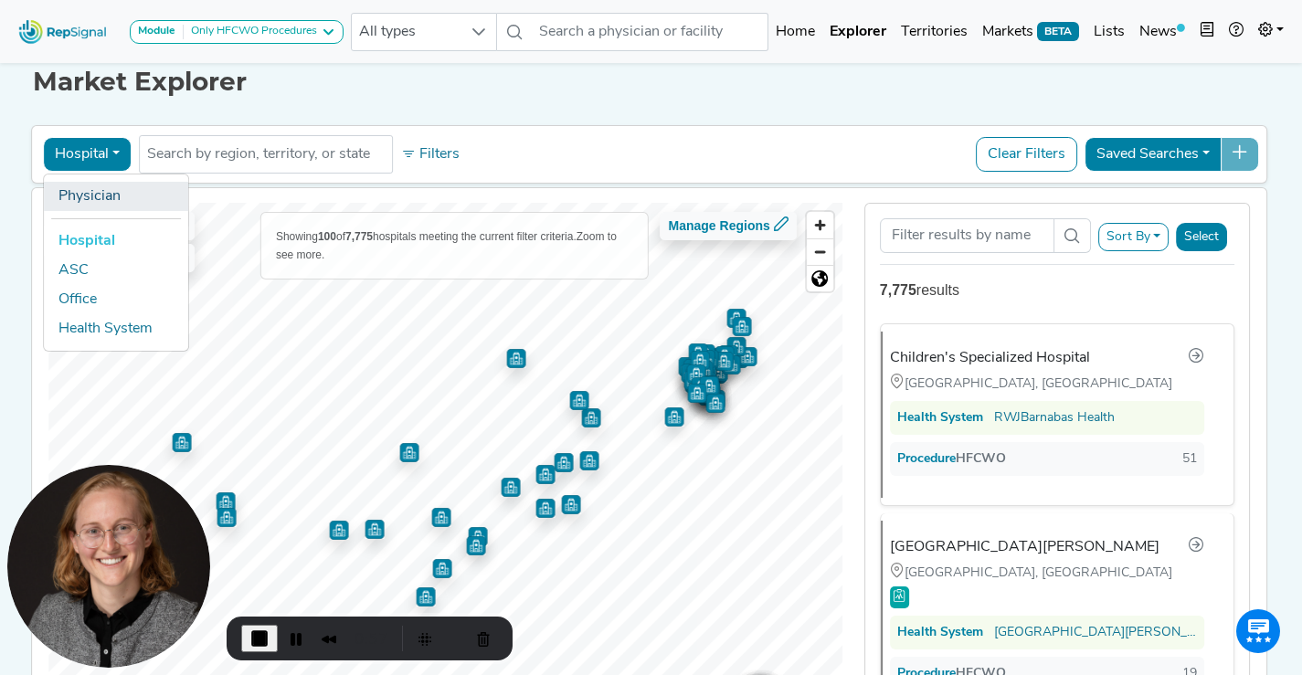
click at [95, 201] on link "Physician" at bounding box center [116, 196] width 144 height 29
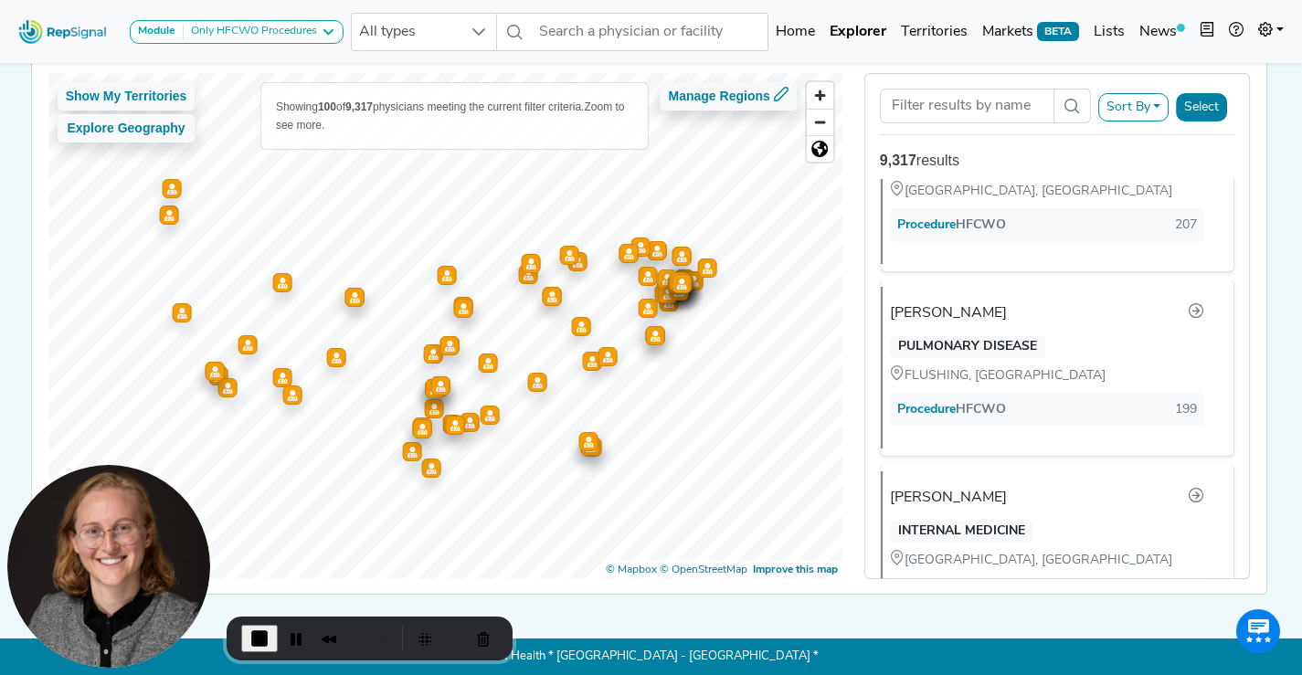
scroll to position [8813, 0]
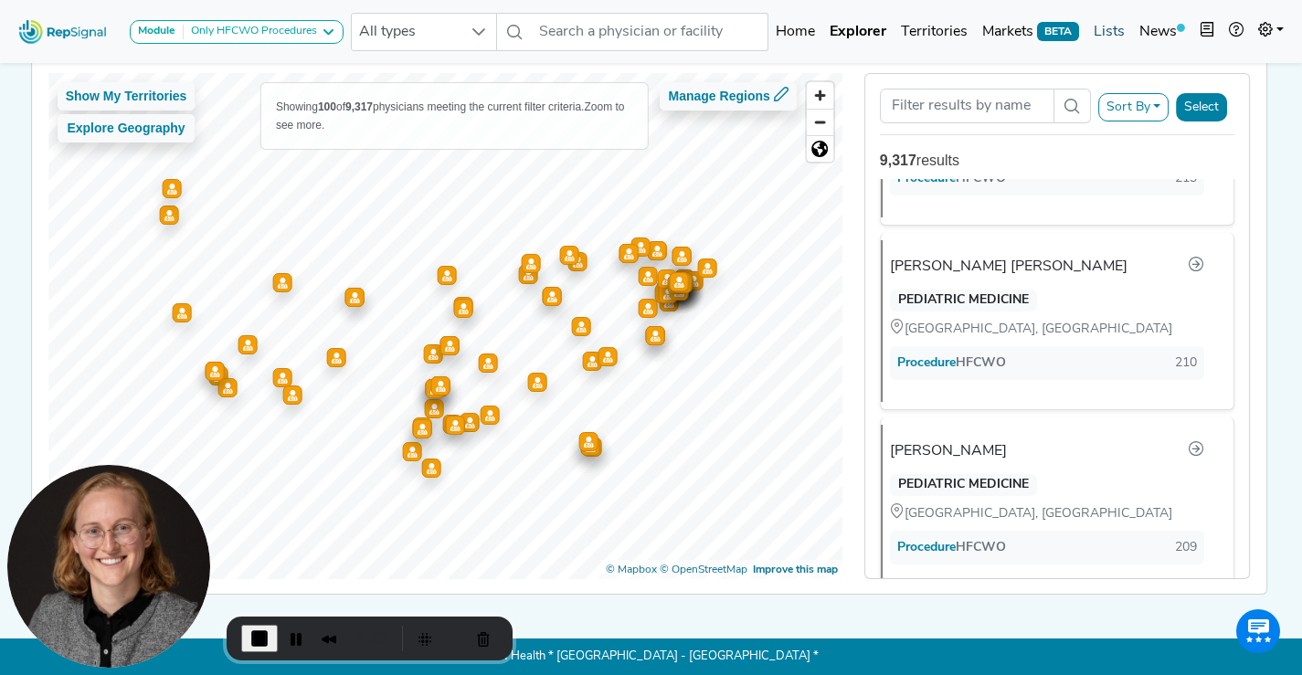
click at [1101, 23] on link "Lists" at bounding box center [1110, 32] width 46 height 37
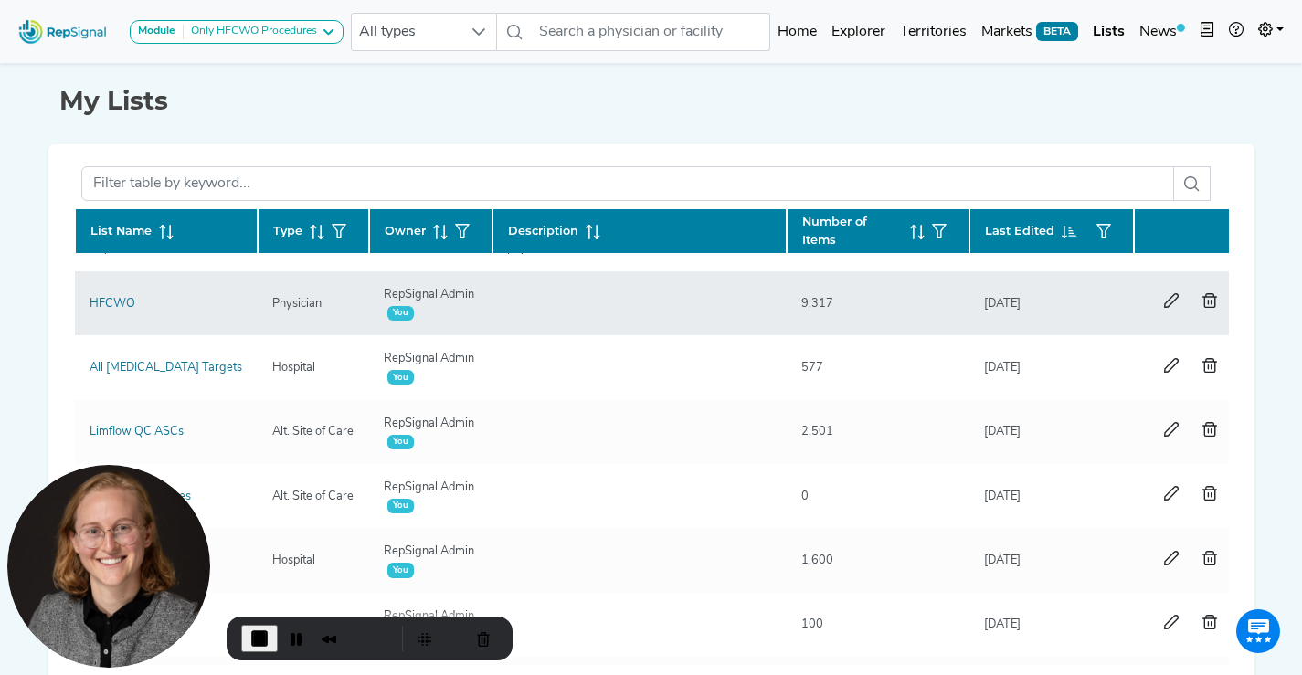
scroll to position [49, 0]
drag, startPoint x: 113, startPoint y: 297, endPoint x: 123, endPoint y: 313, distance: 18.5
click at [113, 297] on link "HFCWO" at bounding box center [113, 303] width 46 height 12
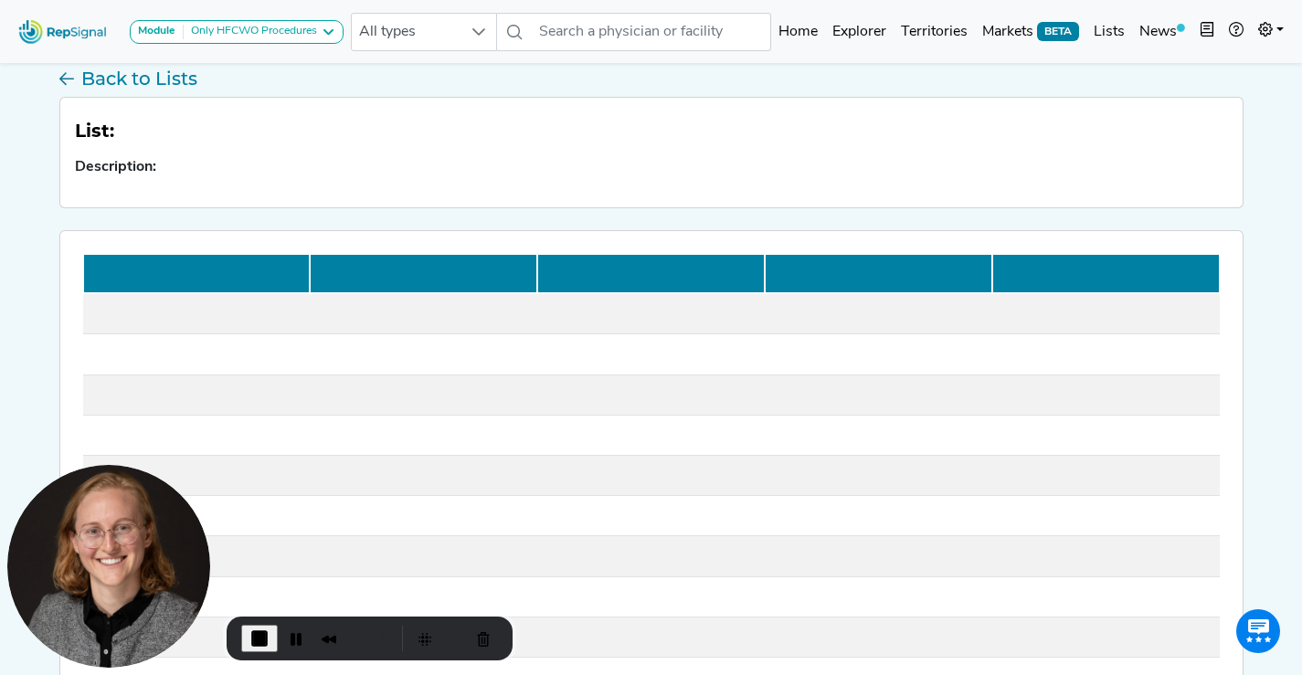
scroll to position [112, 0]
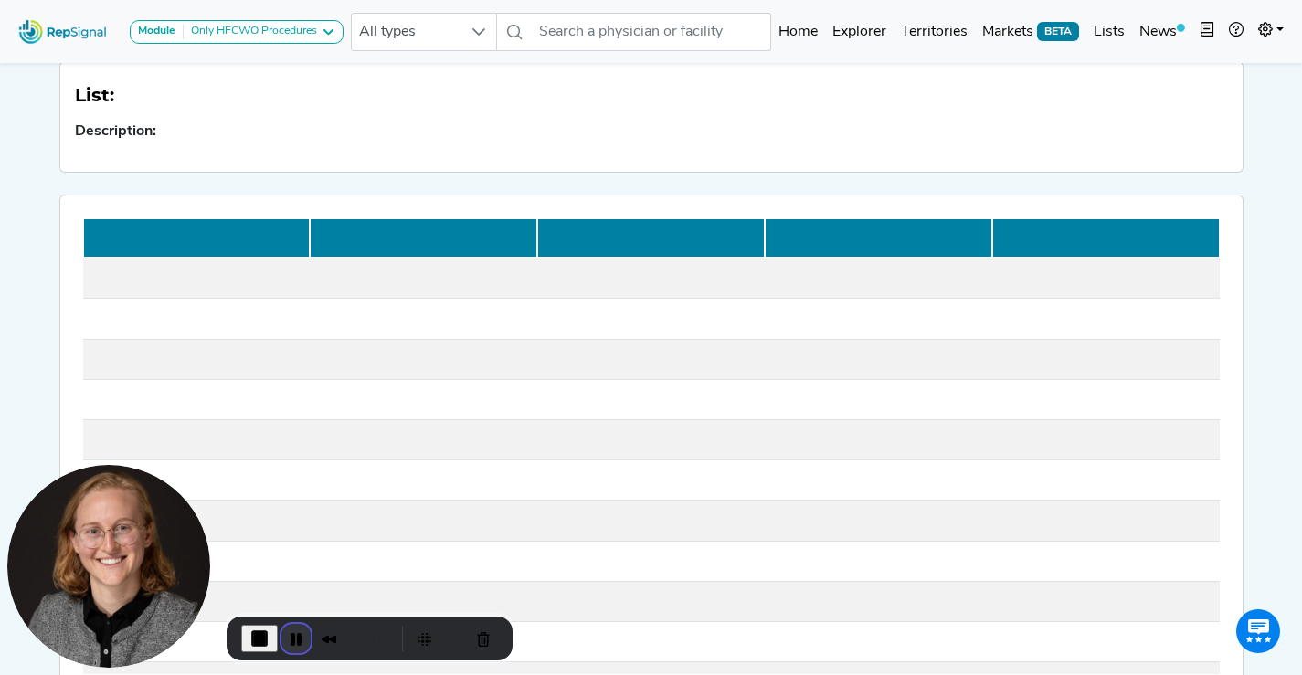
click at [294, 637] on button "Pause Recording" at bounding box center [295, 638] width 29 height 29
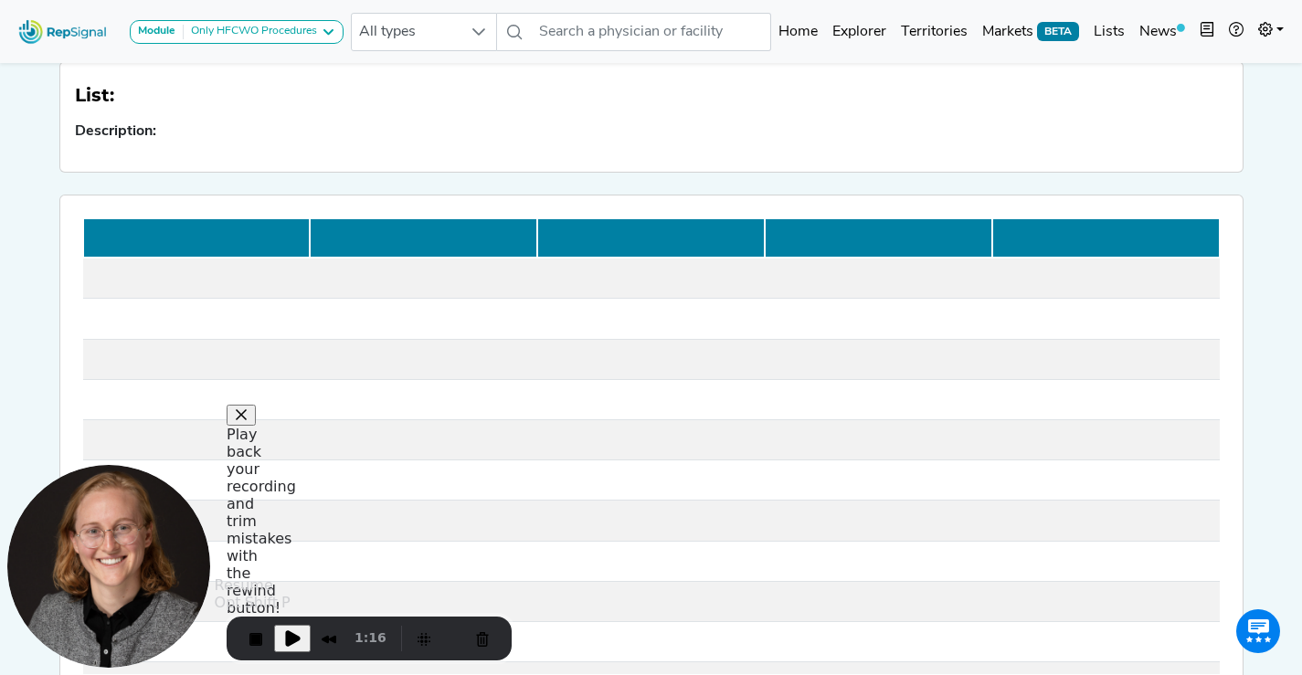
click at [294, 637] on span "Play Recording" at bounding box center [292, 639] width 22 height 22
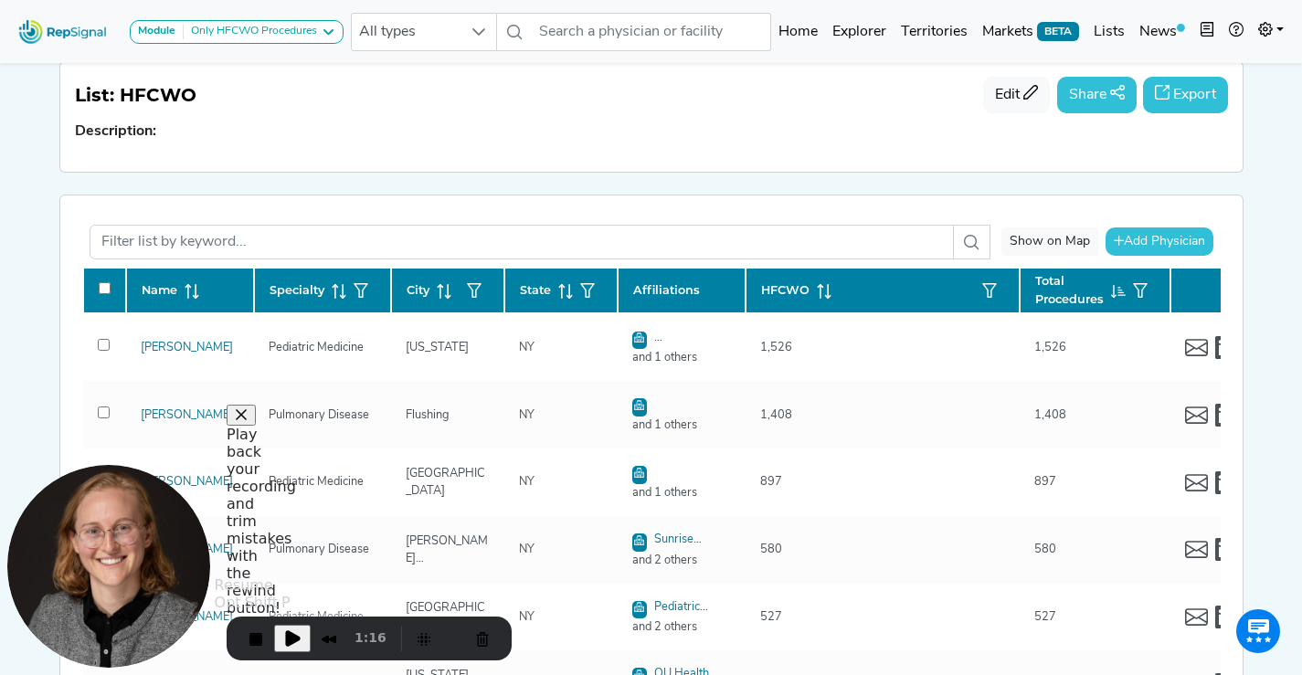
checkbox input "false"
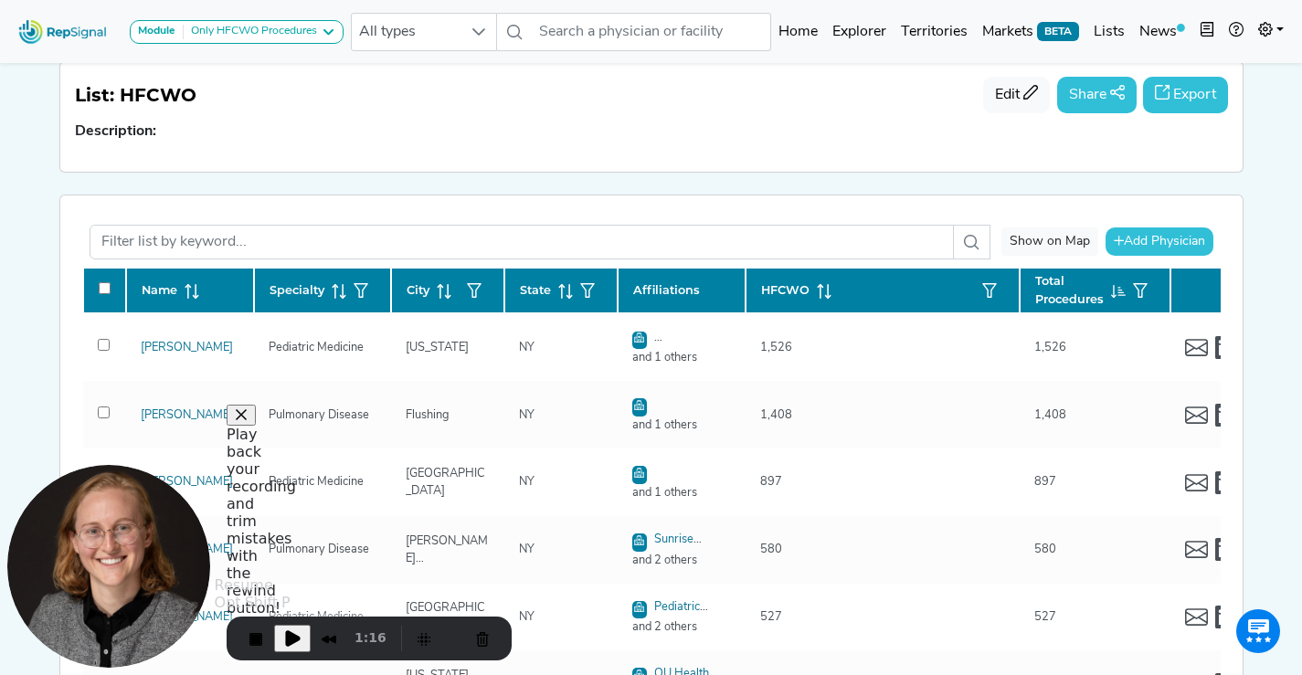
checkbox input "false"
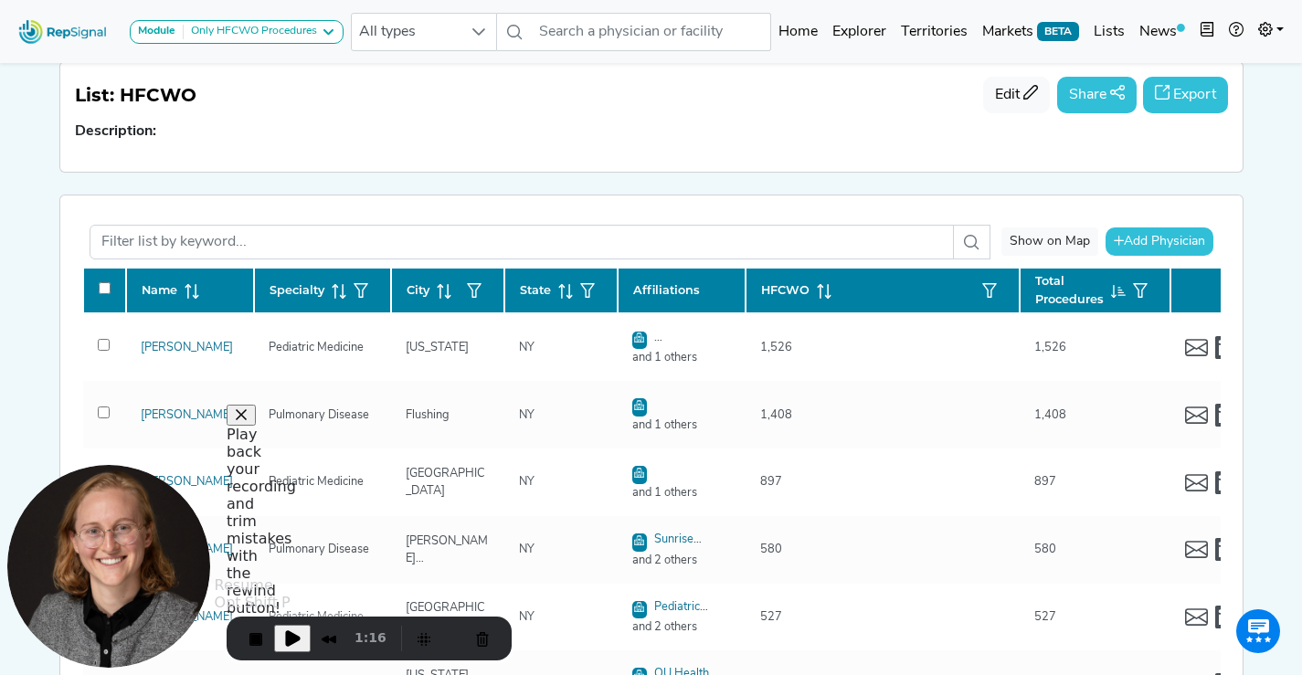
checkbox input "false"
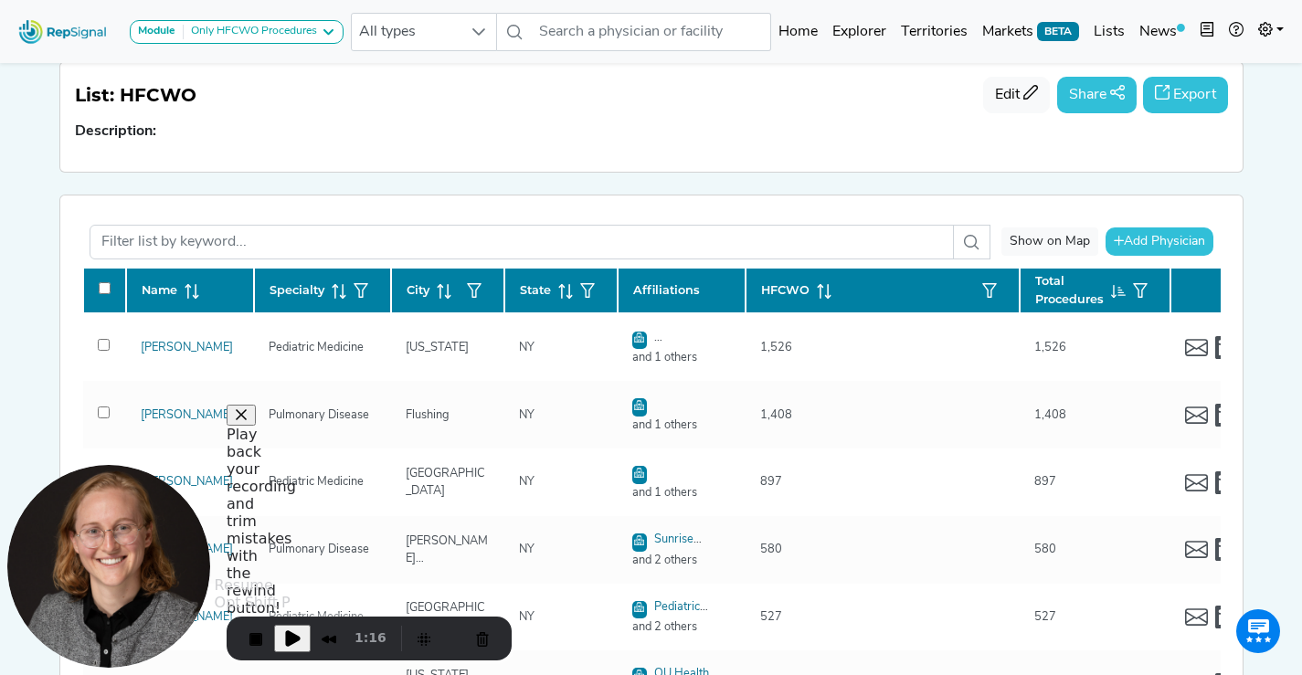
checkbox input "false"
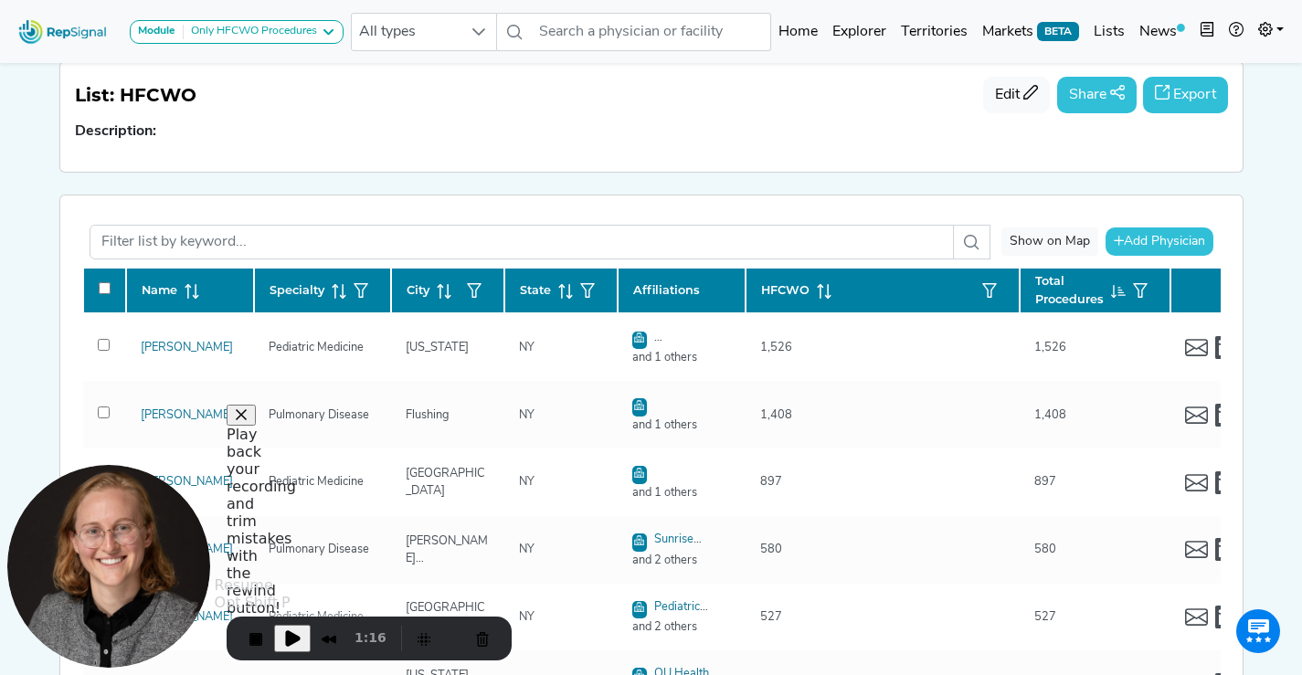
checkbox input "false"
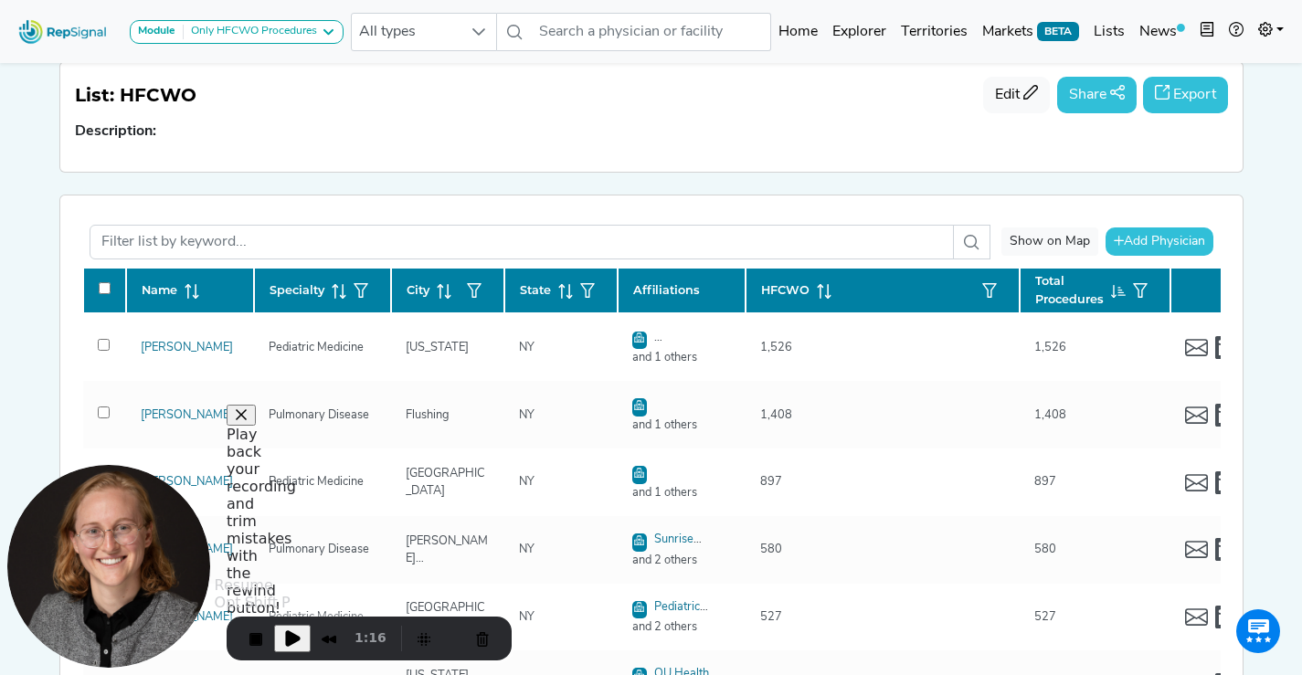
checkbox input "false"
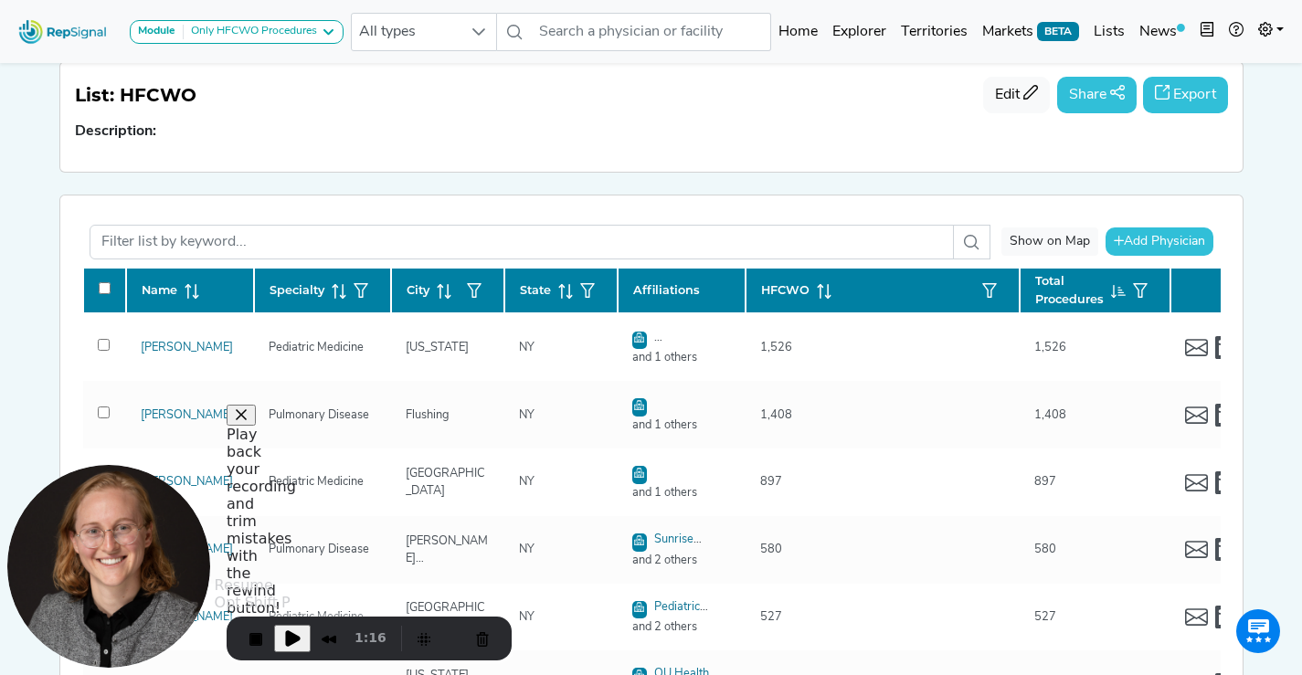
checkbox input "false"
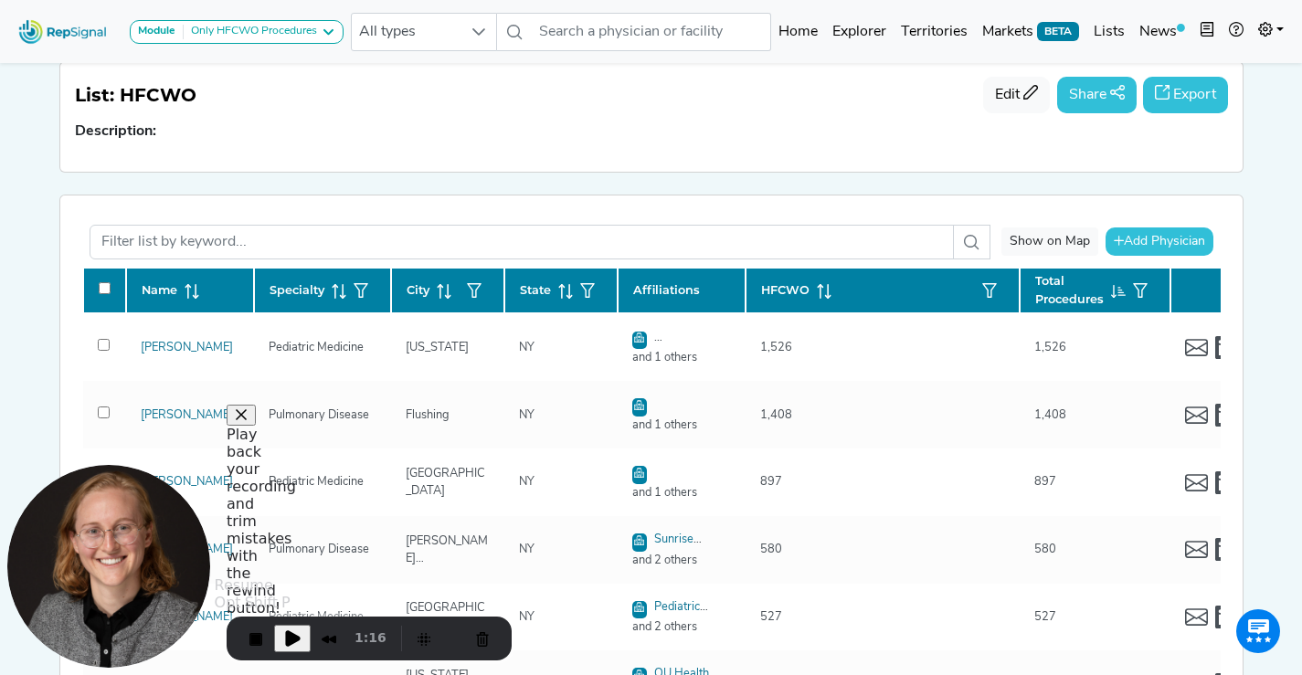
checkbox input "false"
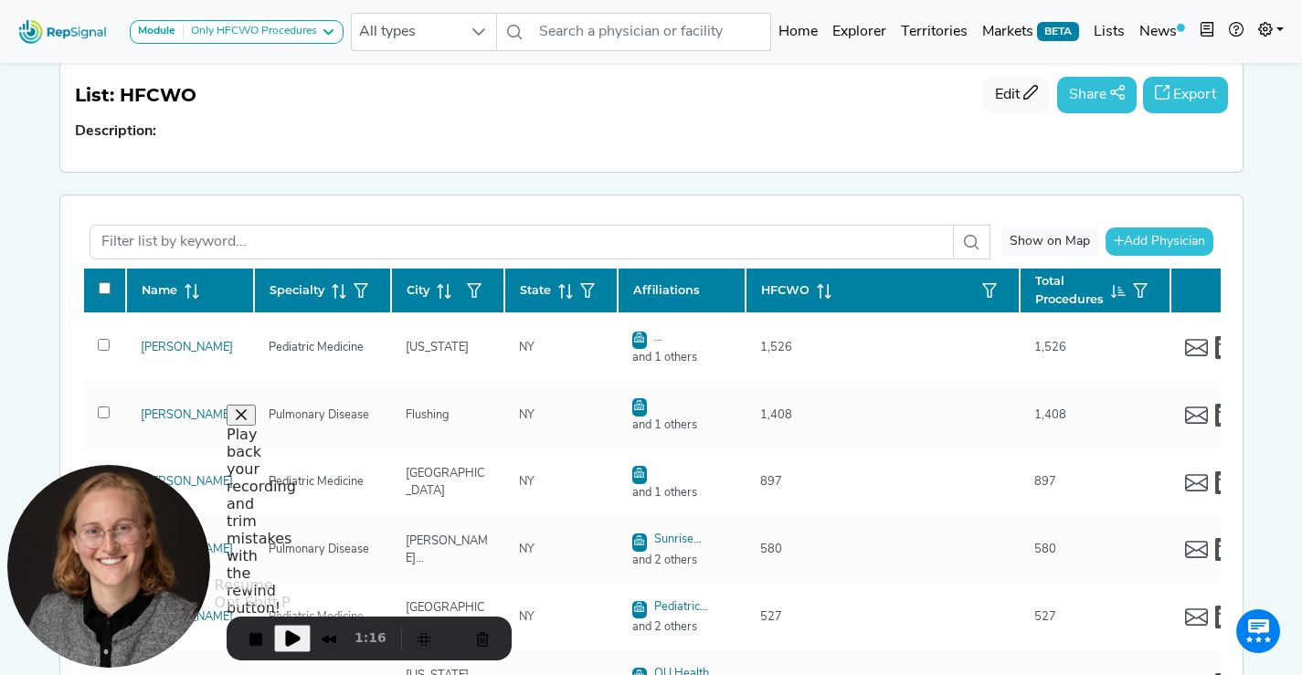
checkbox input "false"
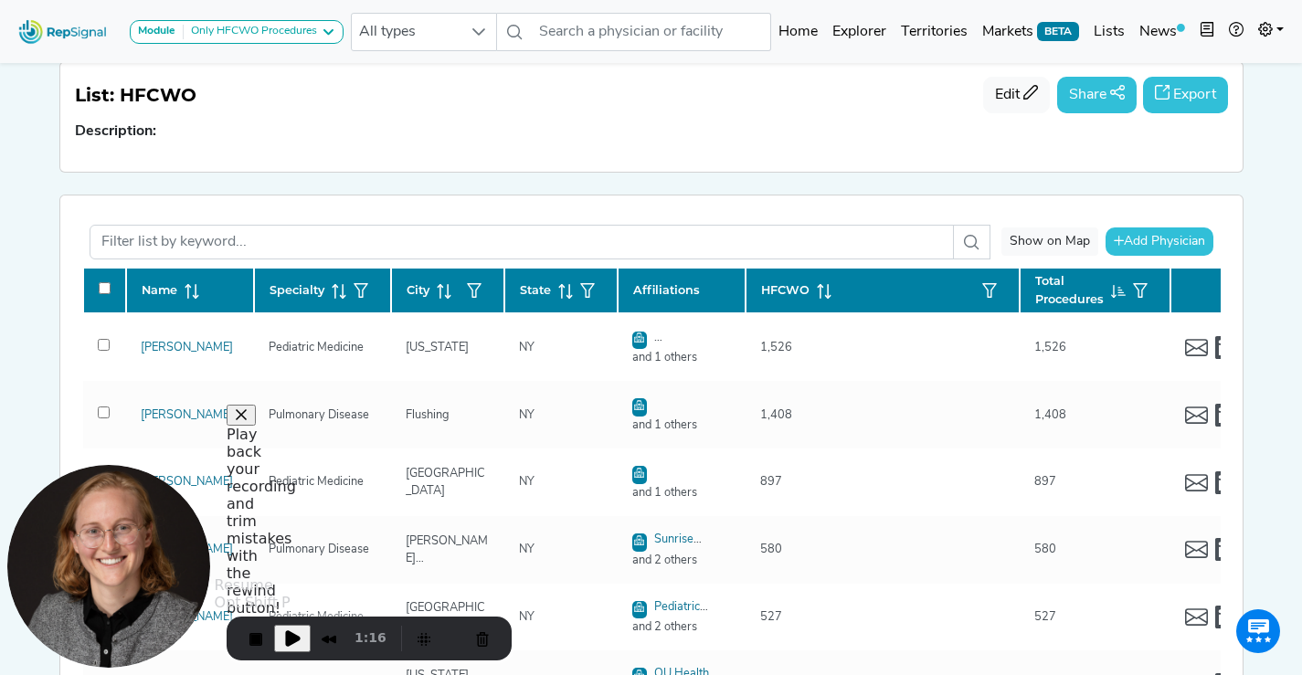
checkbox input "false"
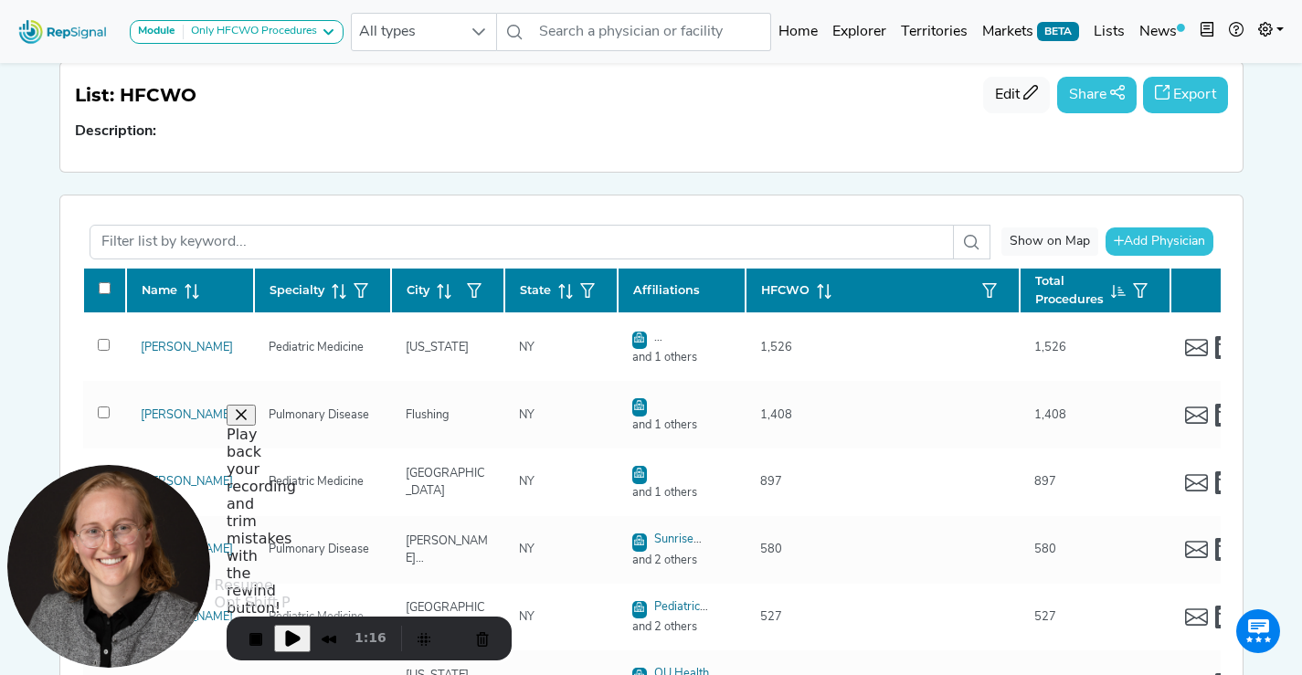
checkbox input "false"
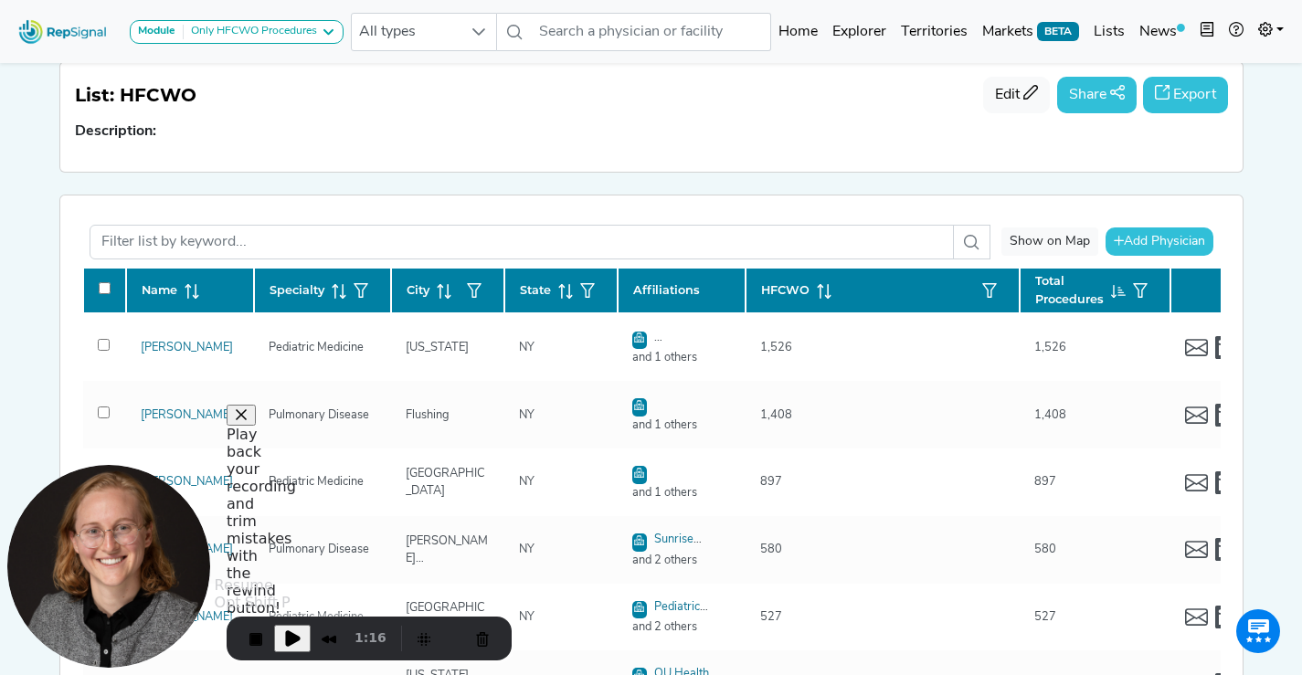
checkbox input "false"
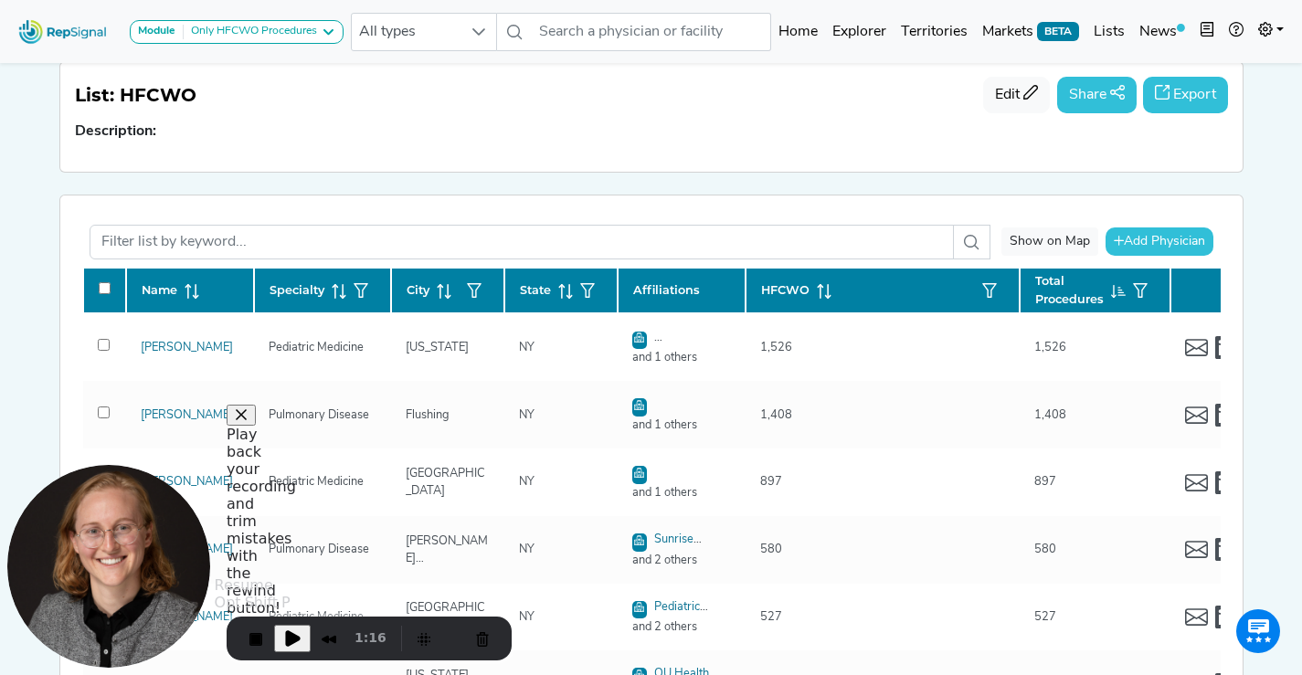
checkbox input "false"
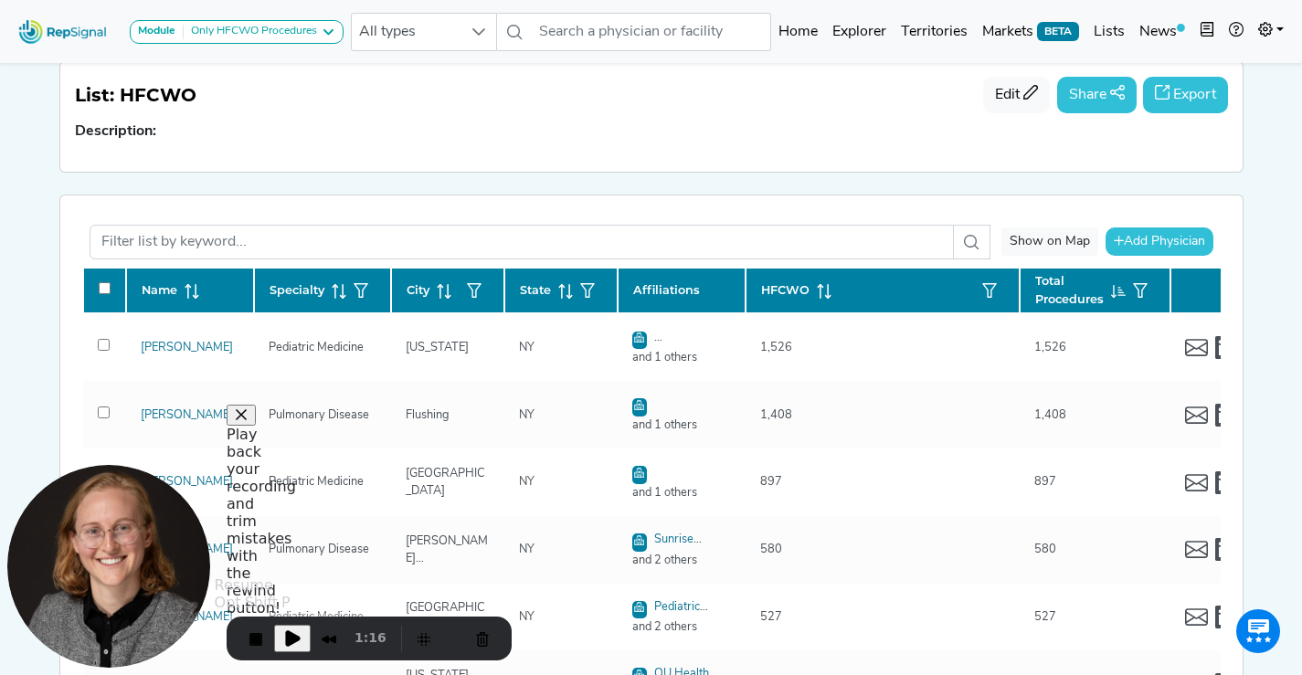
checkbox input "false"
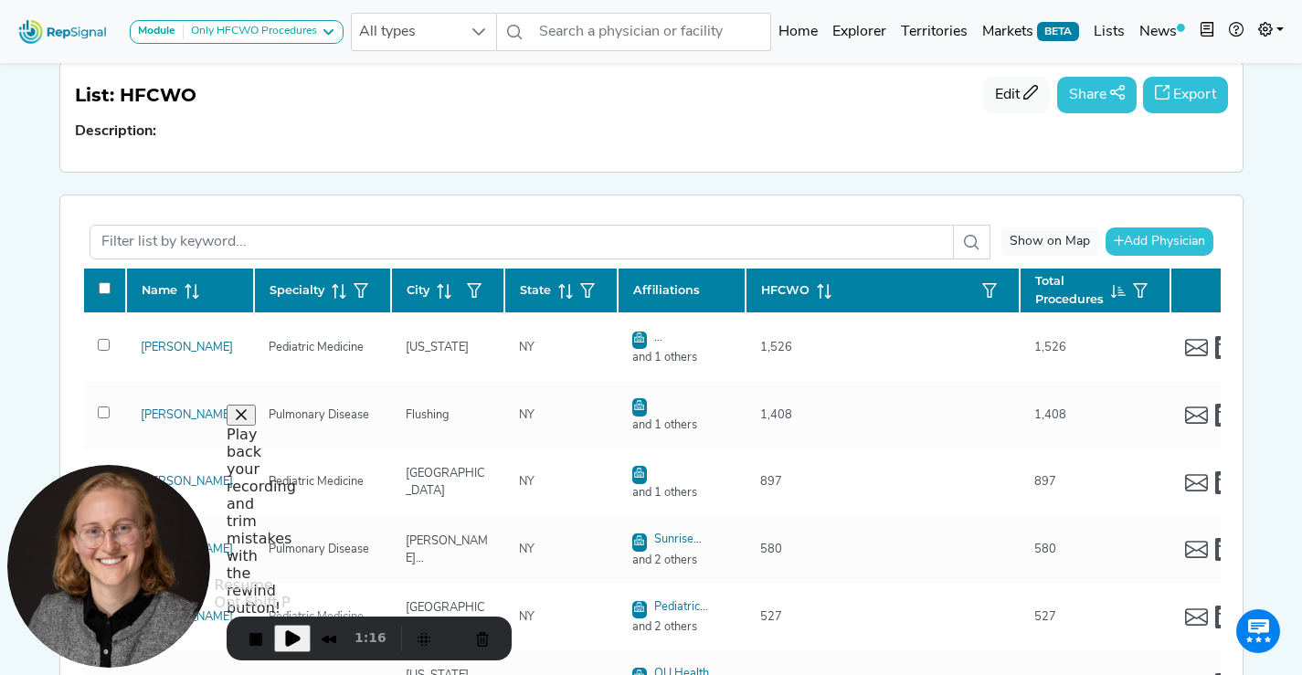
checkbox input "false"
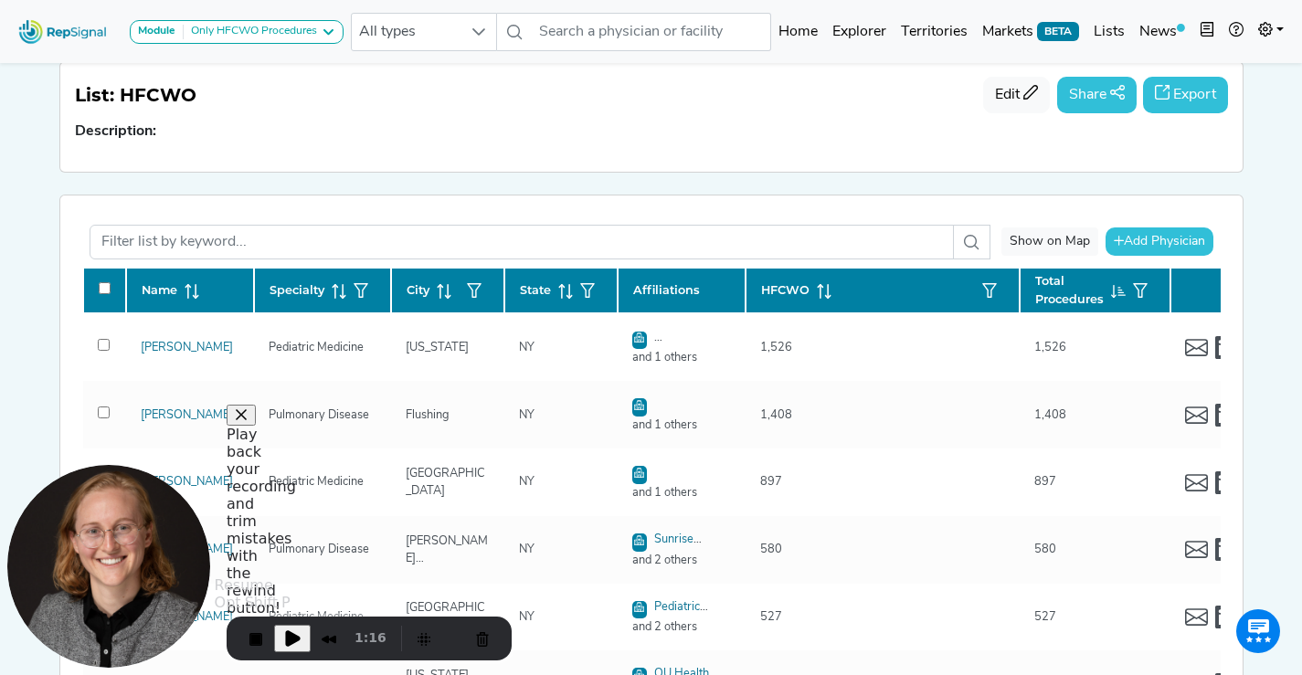
click at [293, 641] on span "Play Recording" at bounding box center [292, 639] width 22 height 22
checkbox input "false"
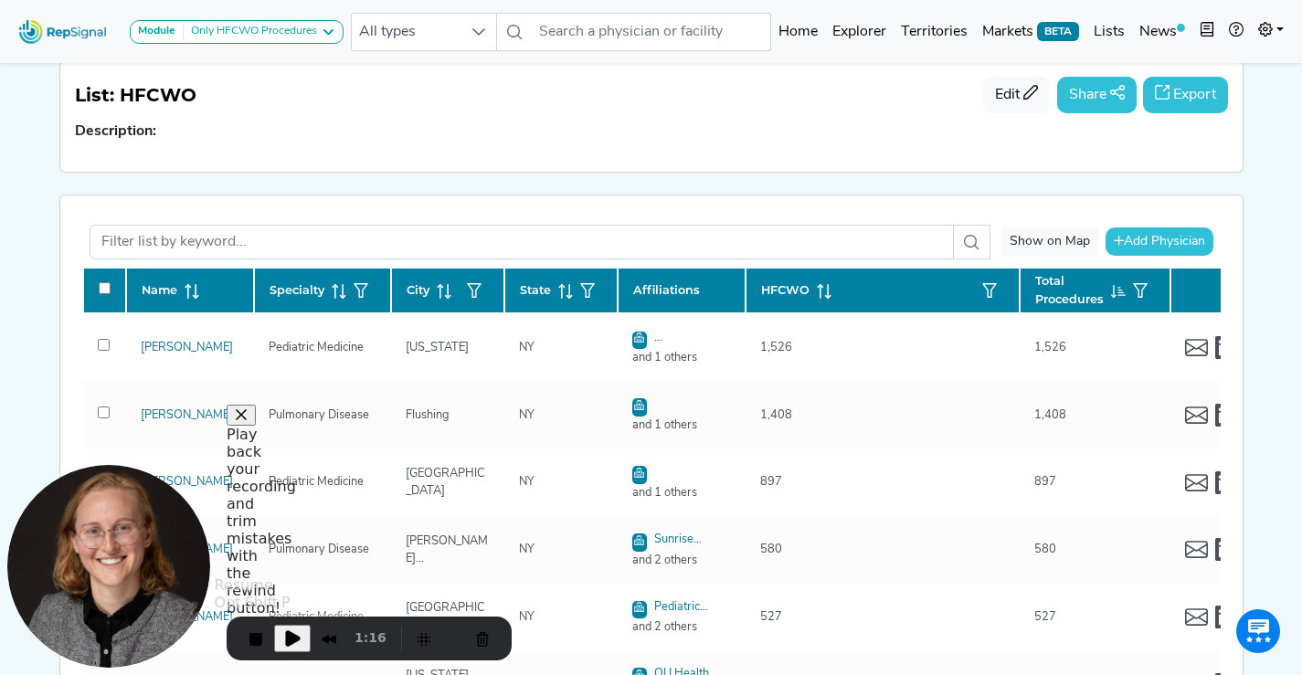
checkbox input "false"
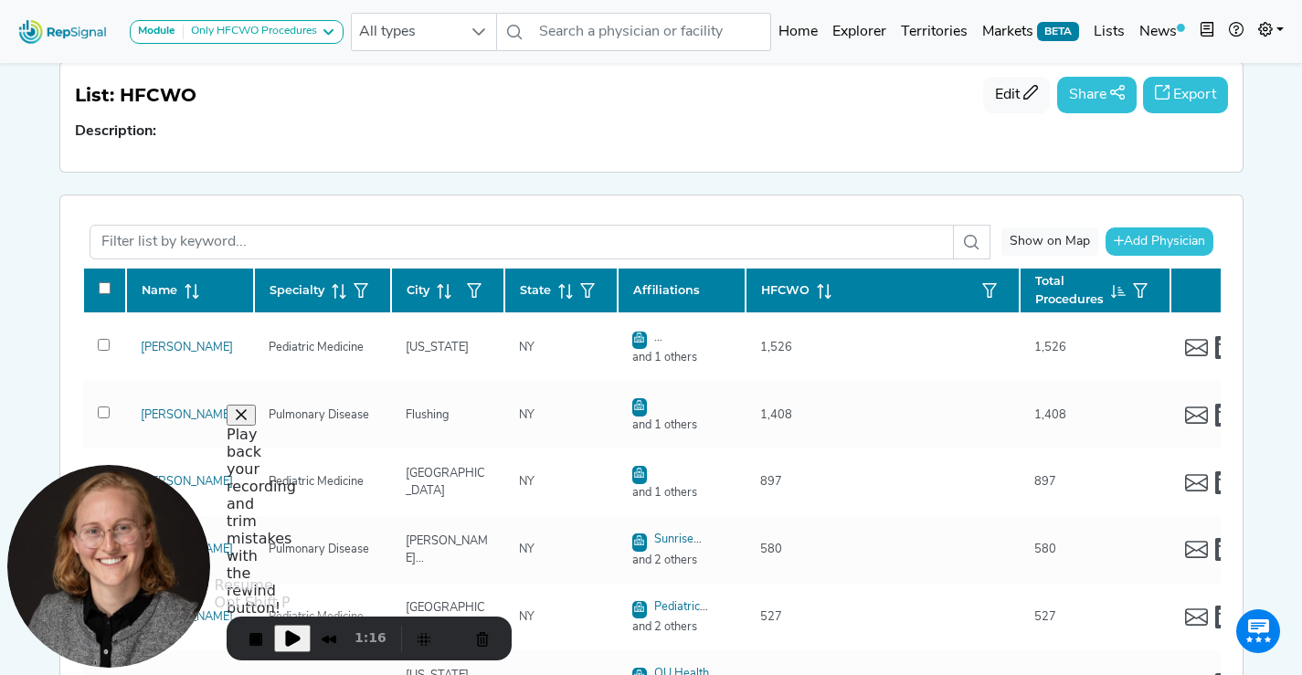
checkbox input "false"
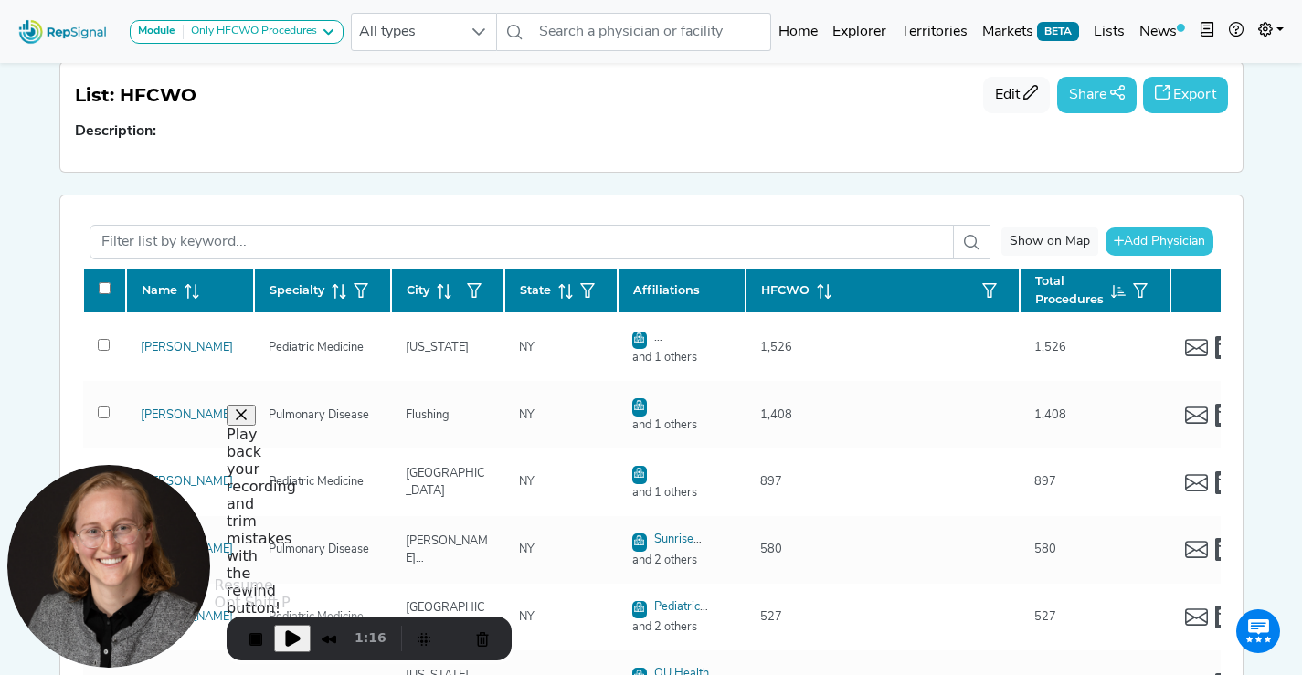
checkbox input "false"
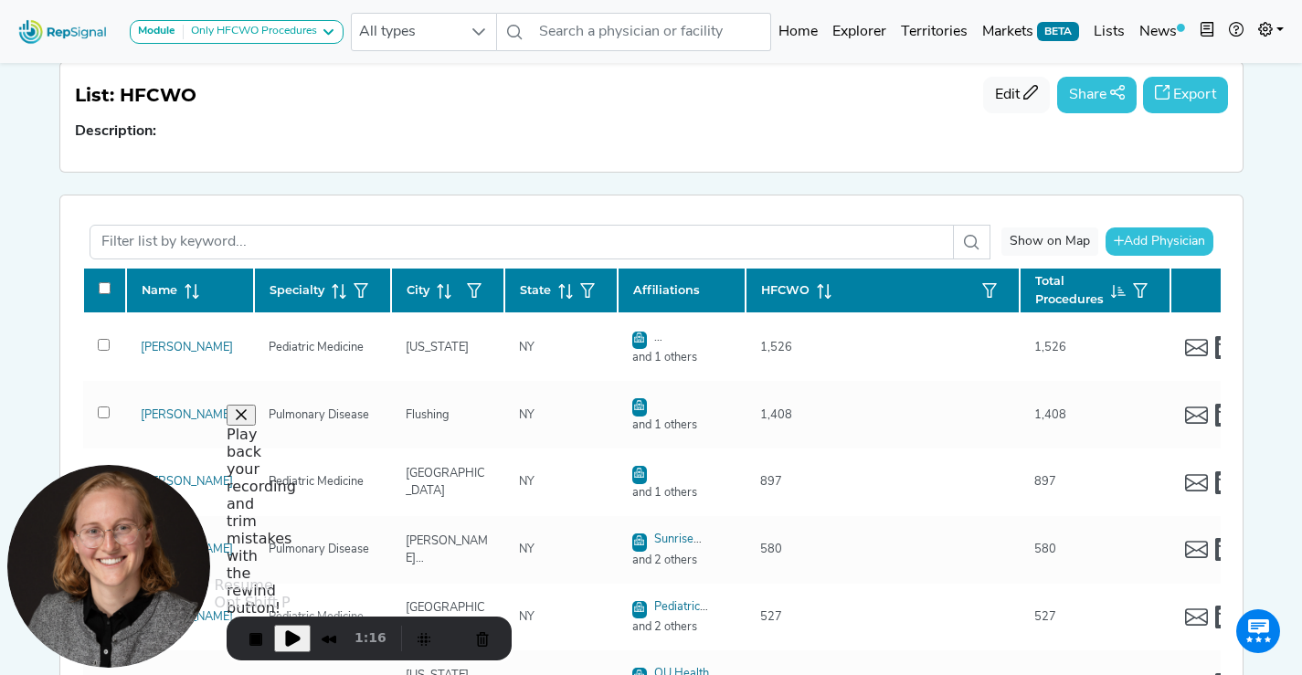
checkbox input "false"
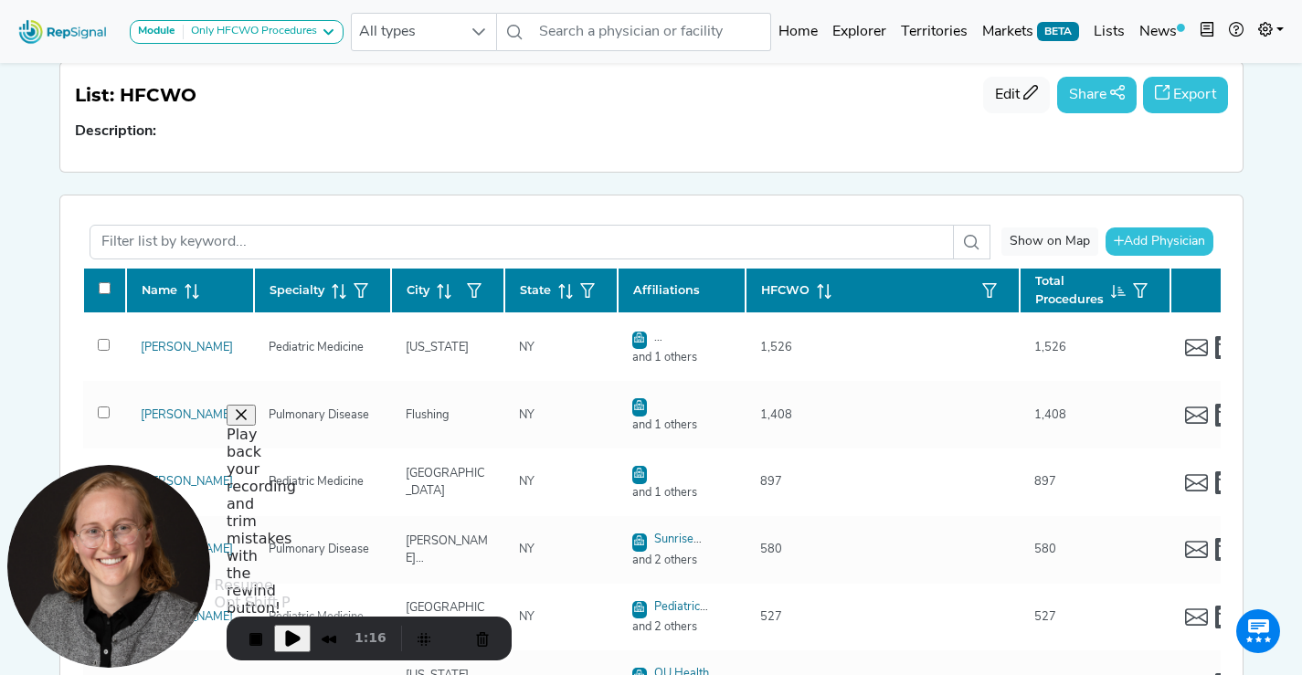
checkbox input "false"
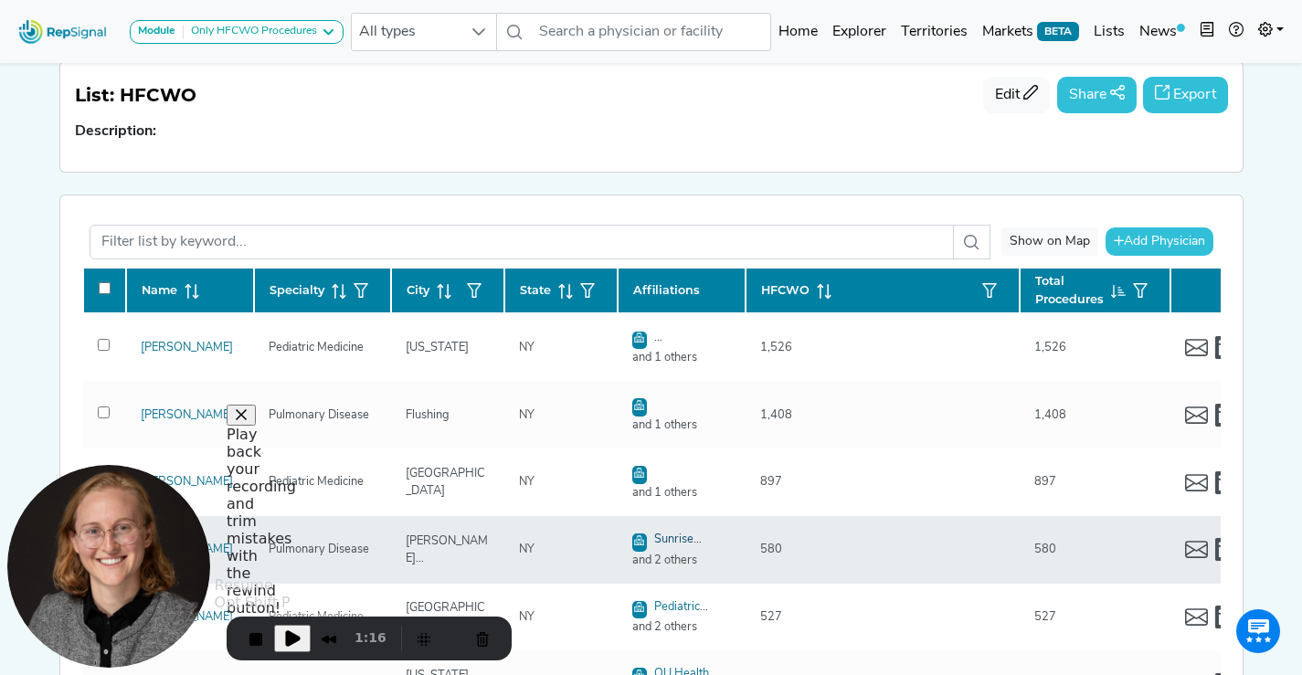
checkbox input "false"
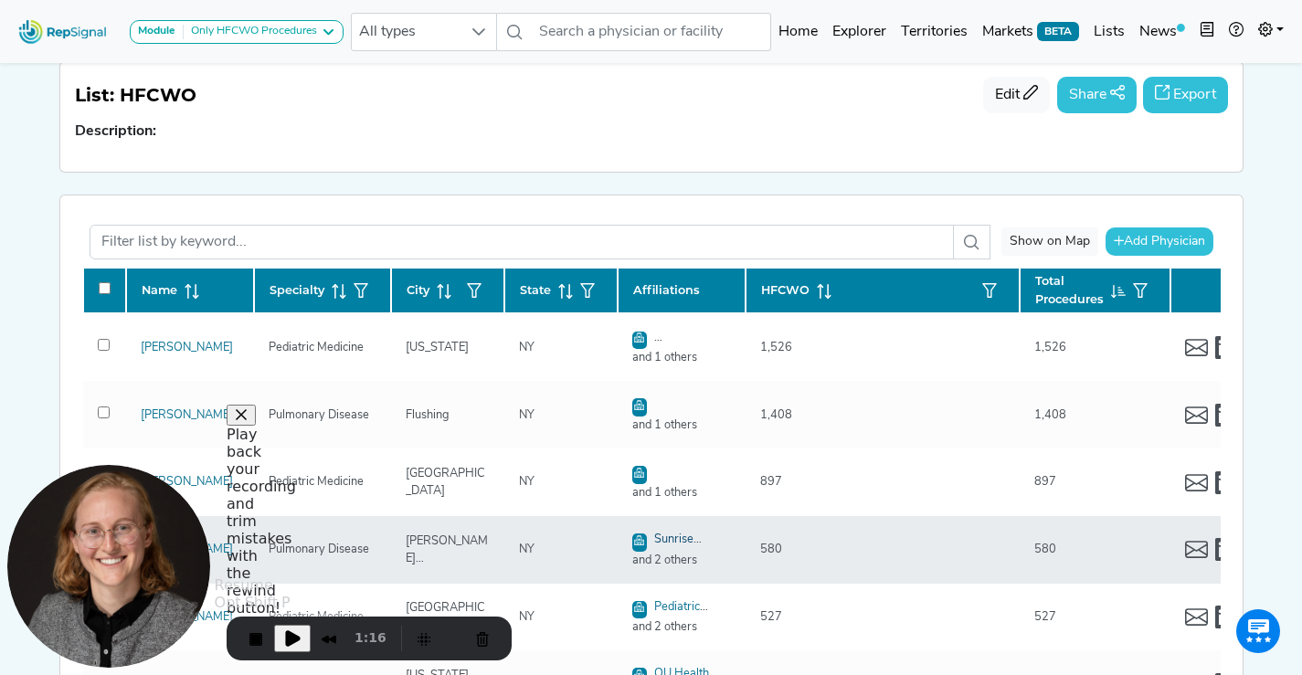
checkbox input "false"
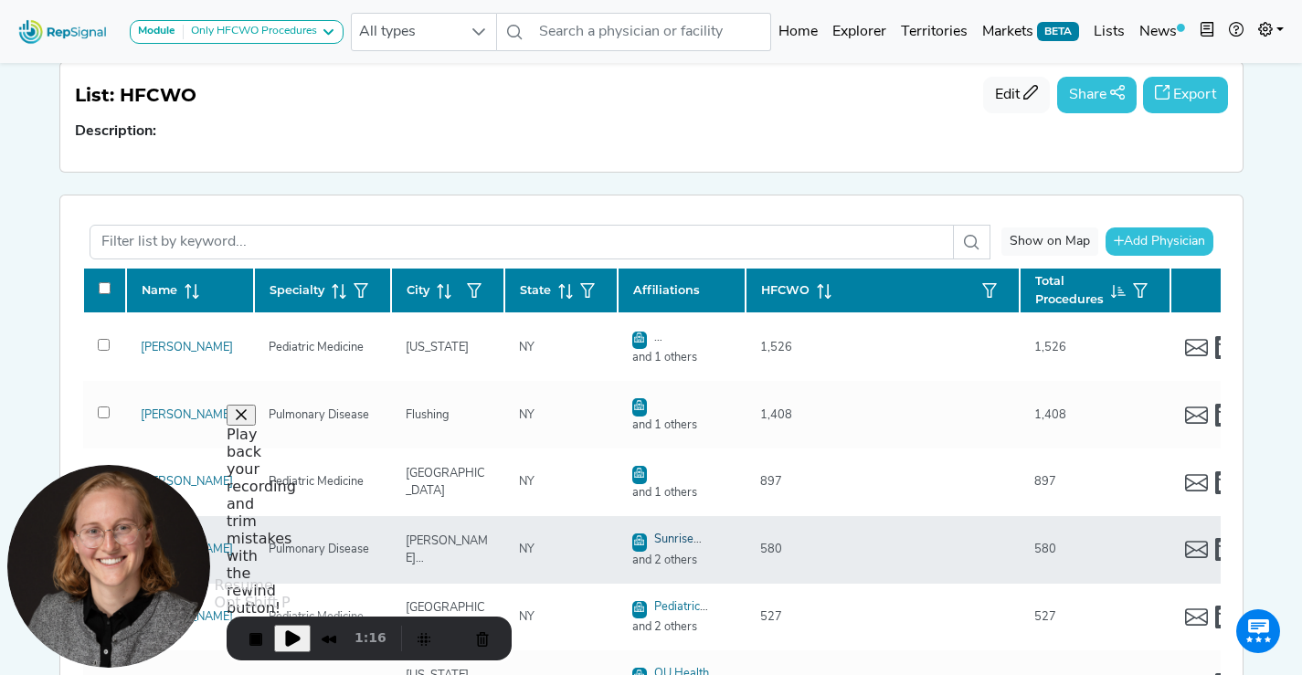
checkbox input "false"
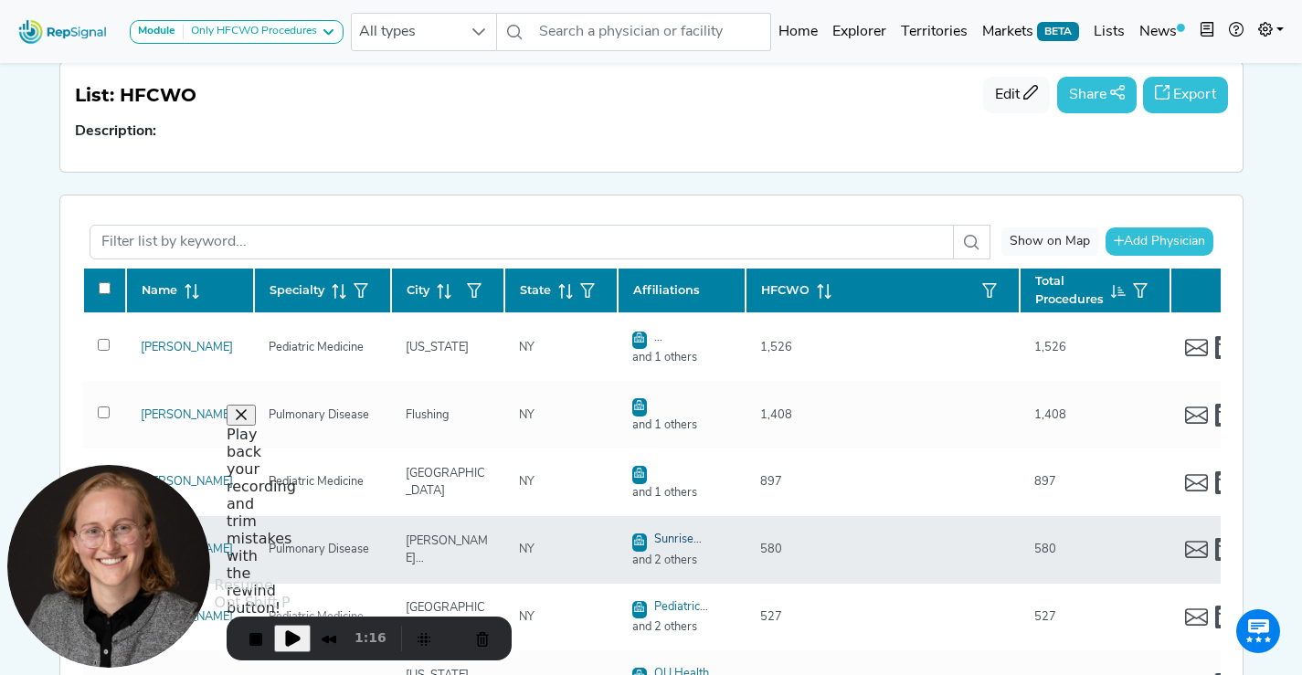
checkbox input "false"
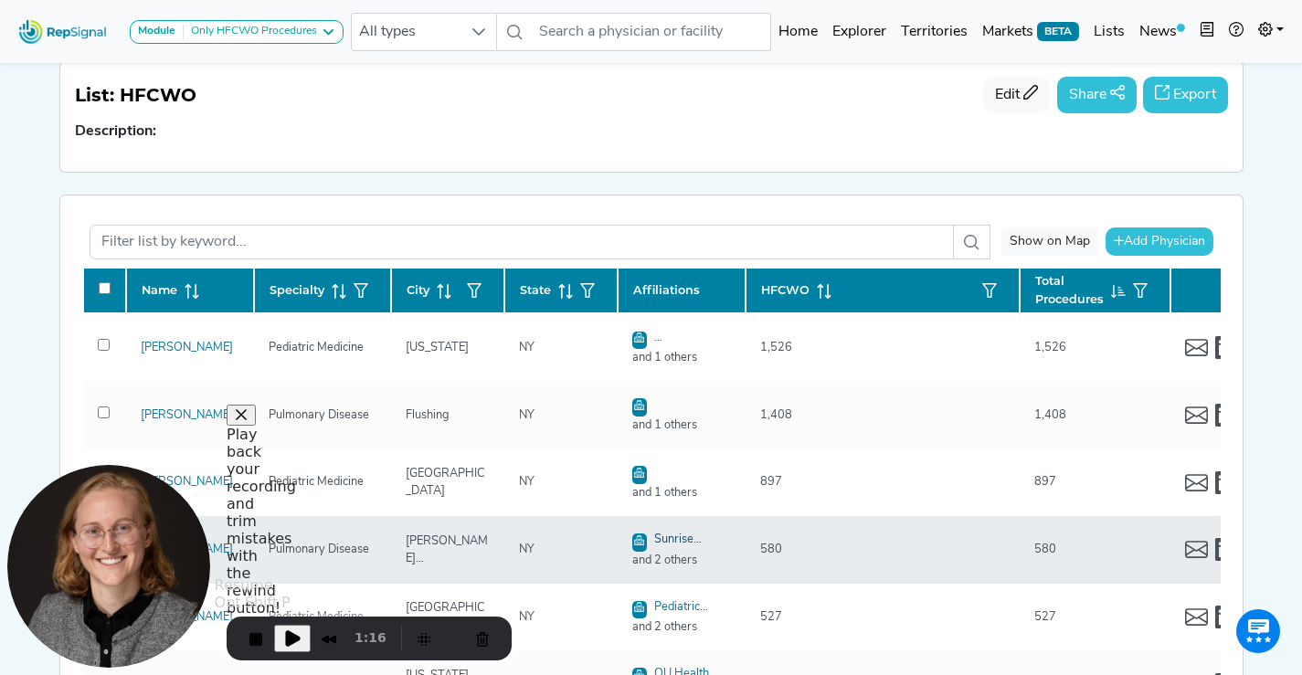
checkbox input "false"
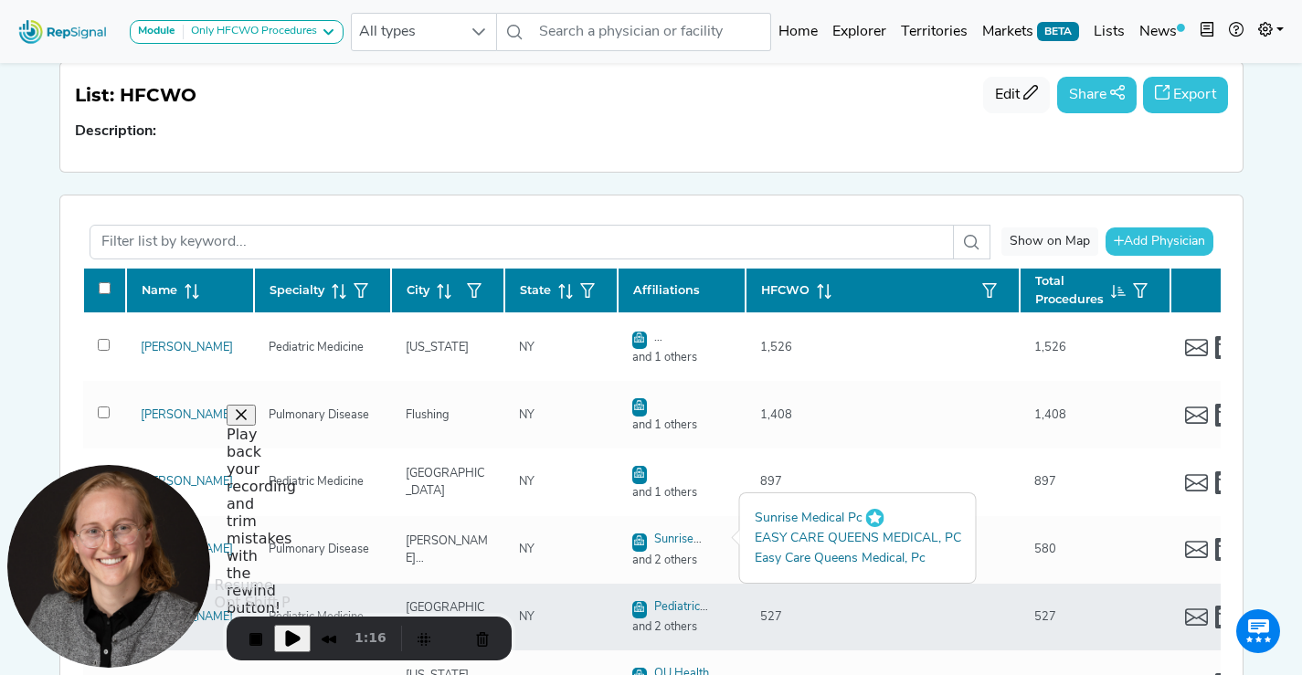
checkbox input "false"
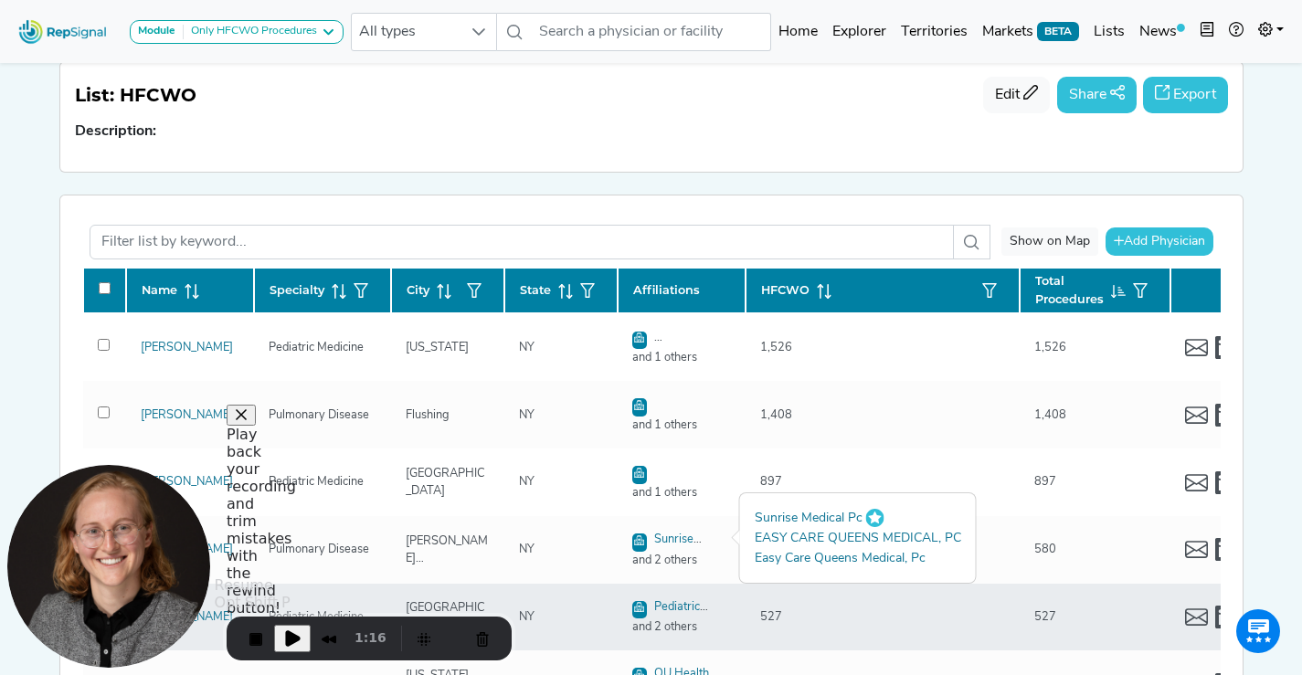
checkbox input "false"
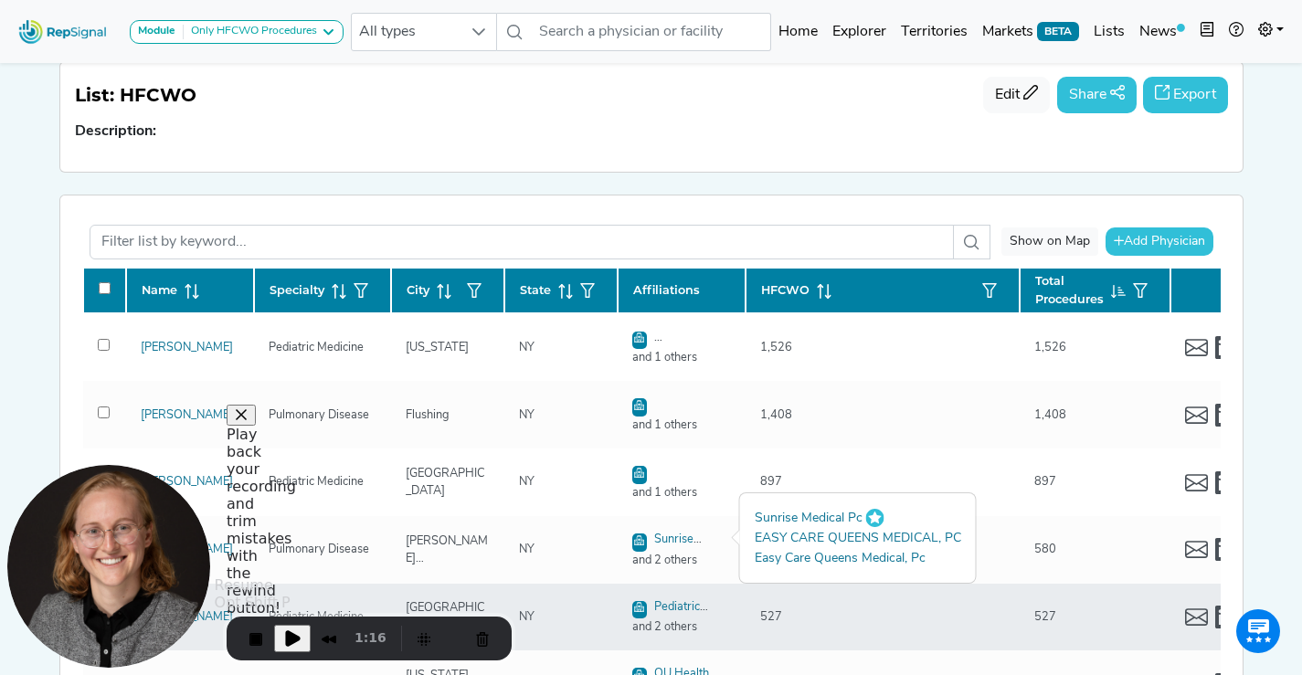
checkbox input "false"
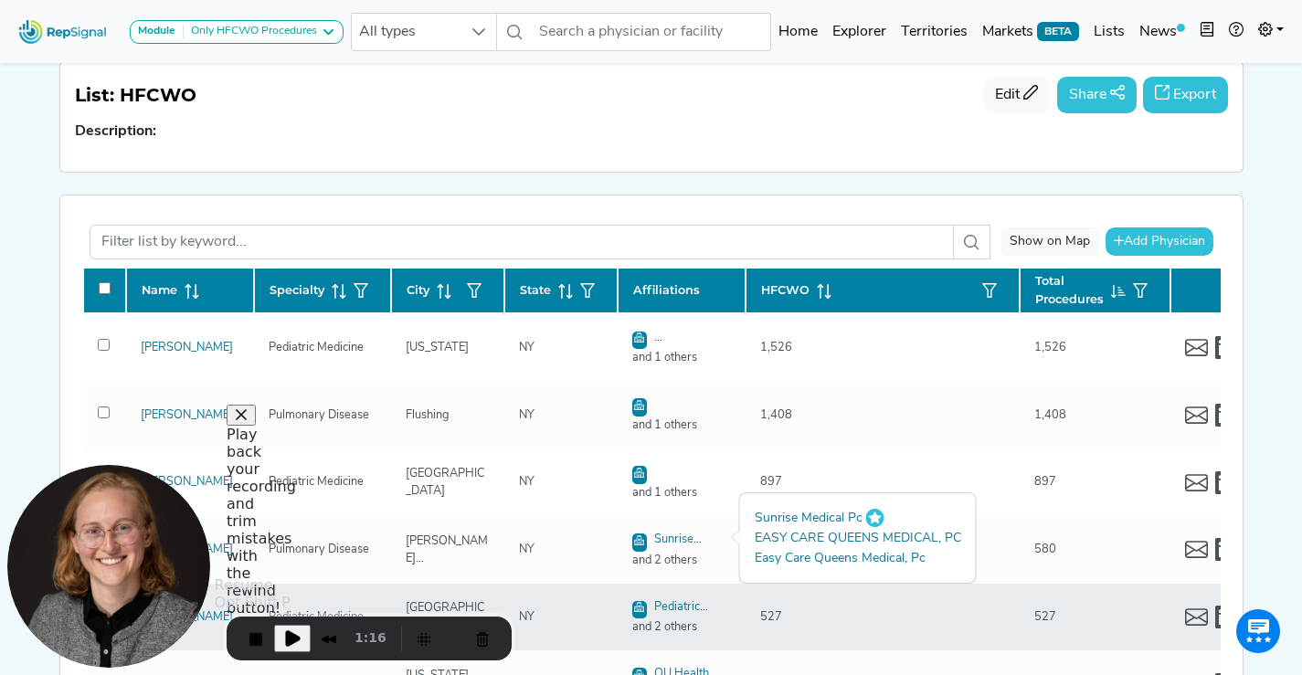
checkbox input "false"
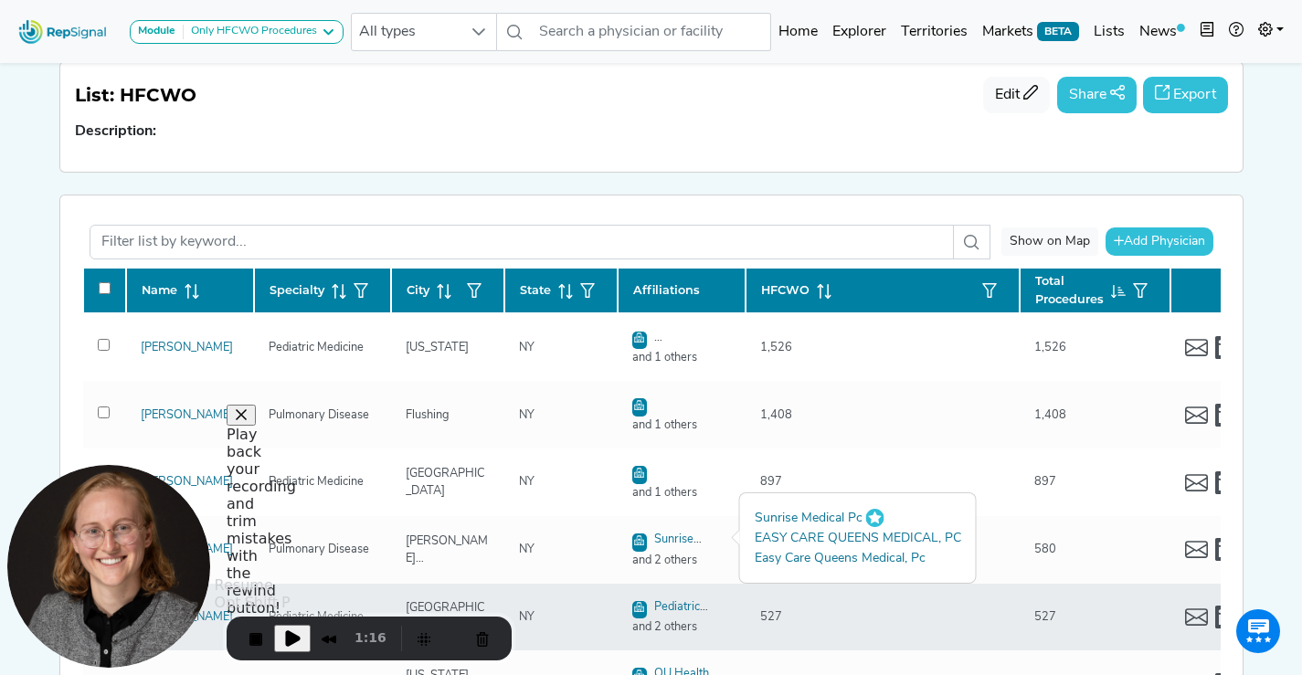
checkbox input "false"
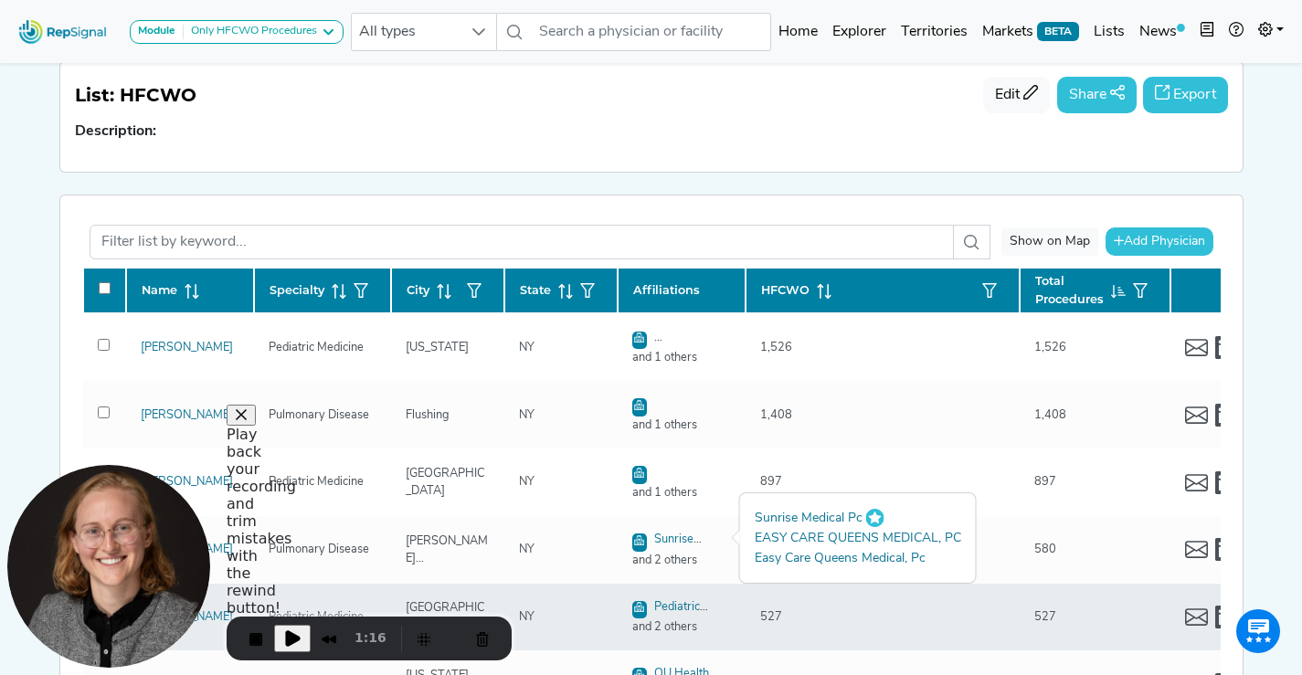
checkbox input "false"
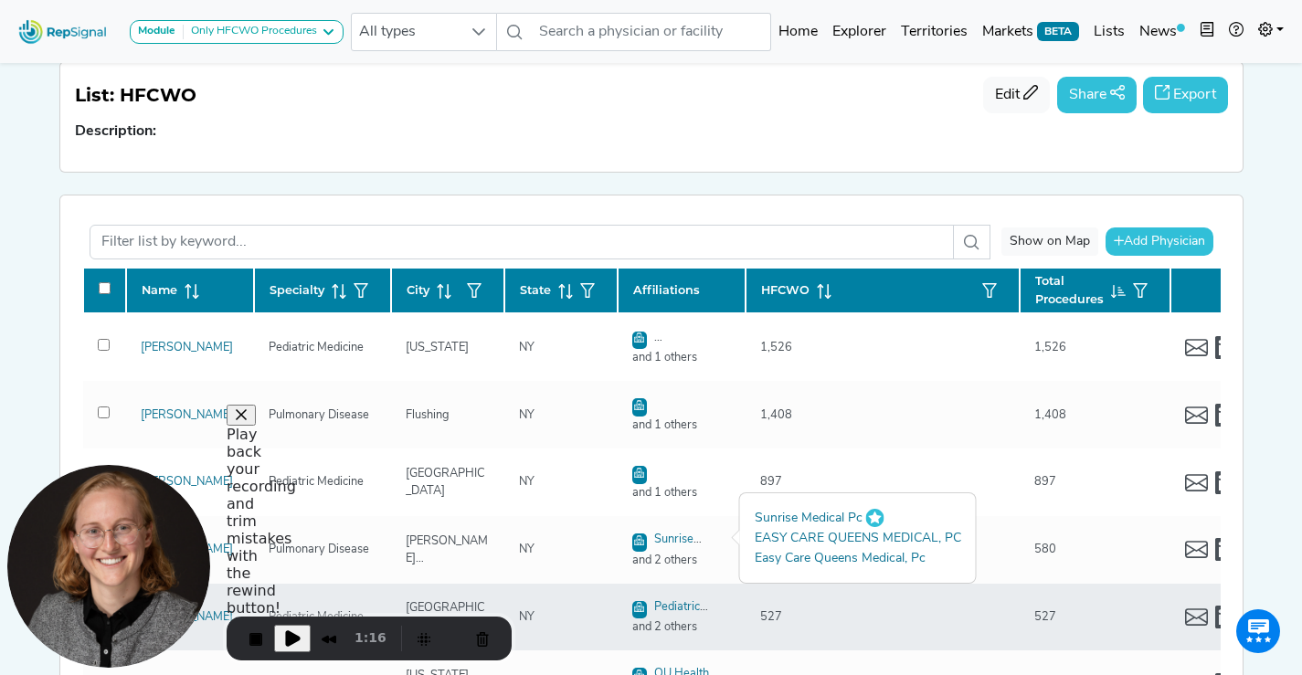
checkbox input "false"
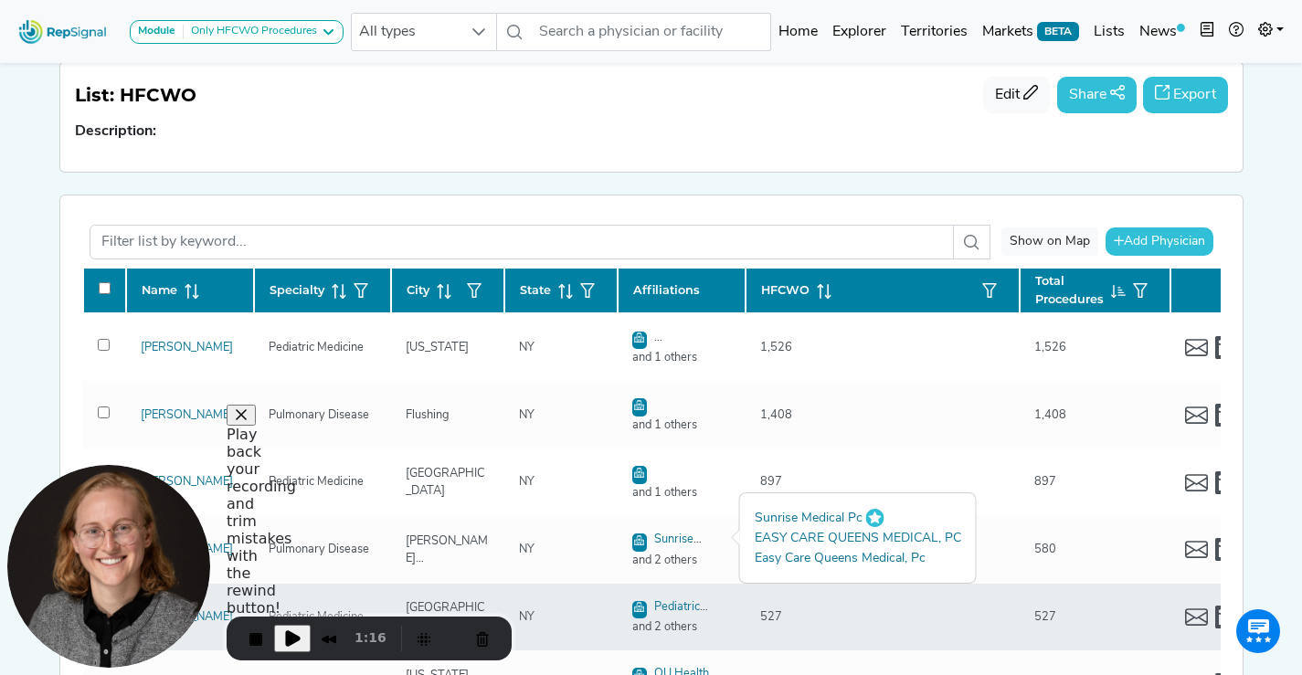
checkbox input "false"
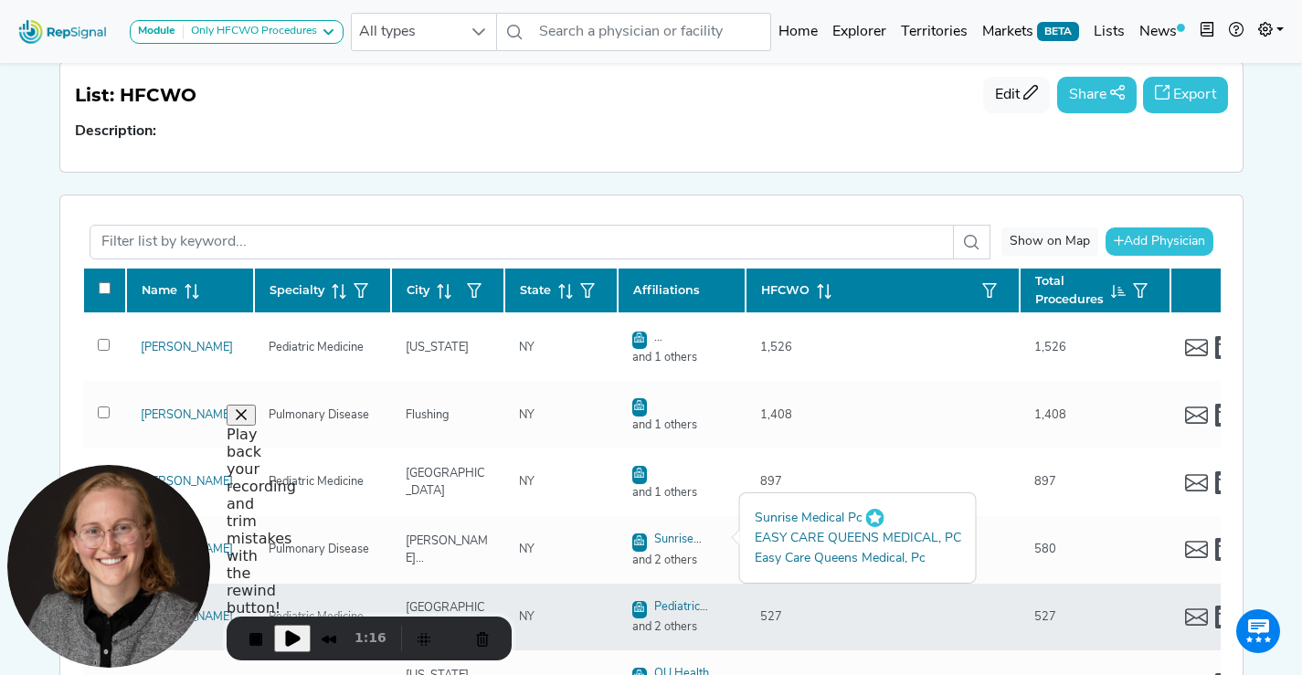
checkbox input "false"
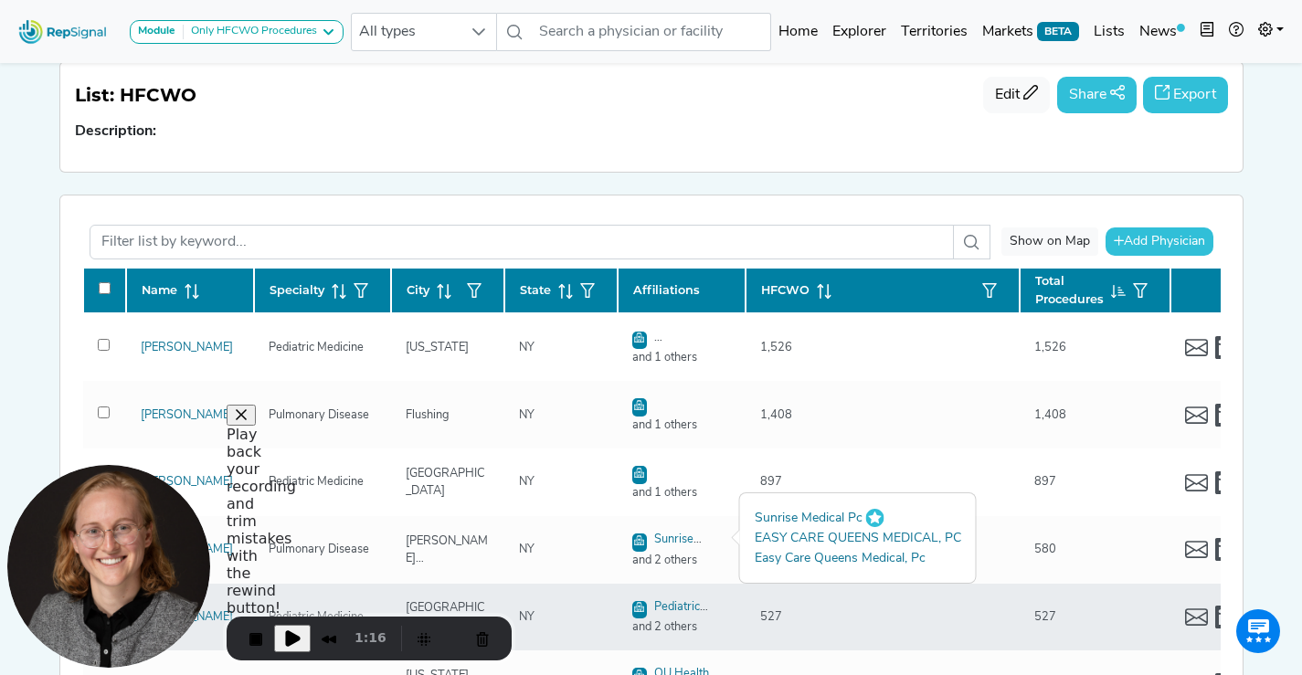
checkbox input "false"
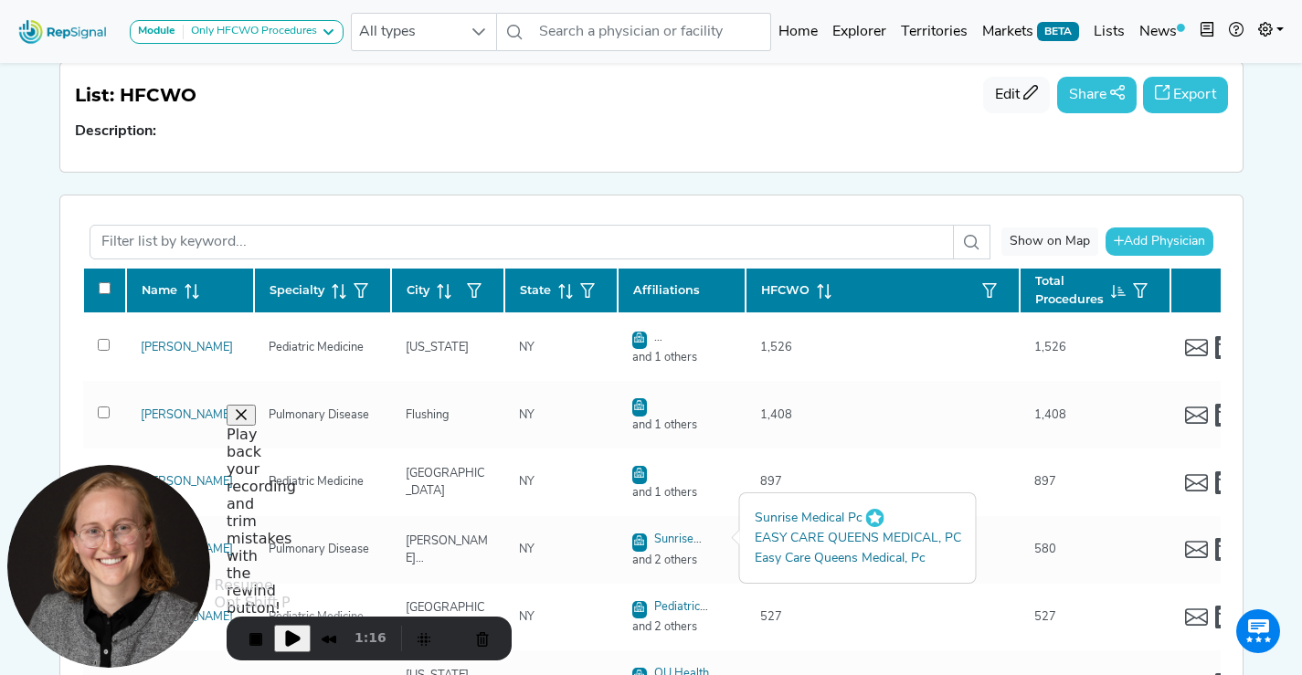
click at [288, 638] on span "Play Recording" at bounding box center [292, 639] width 22 height 22
checkbox input "false"
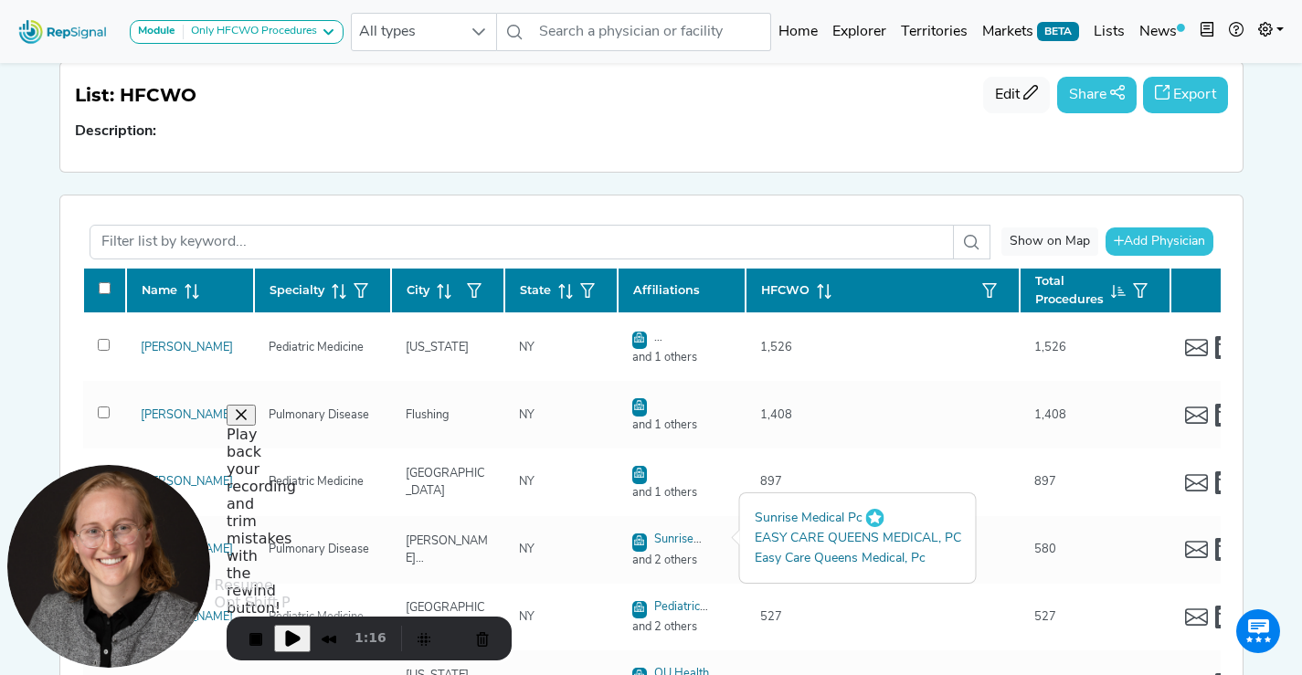
checkbox input "false"
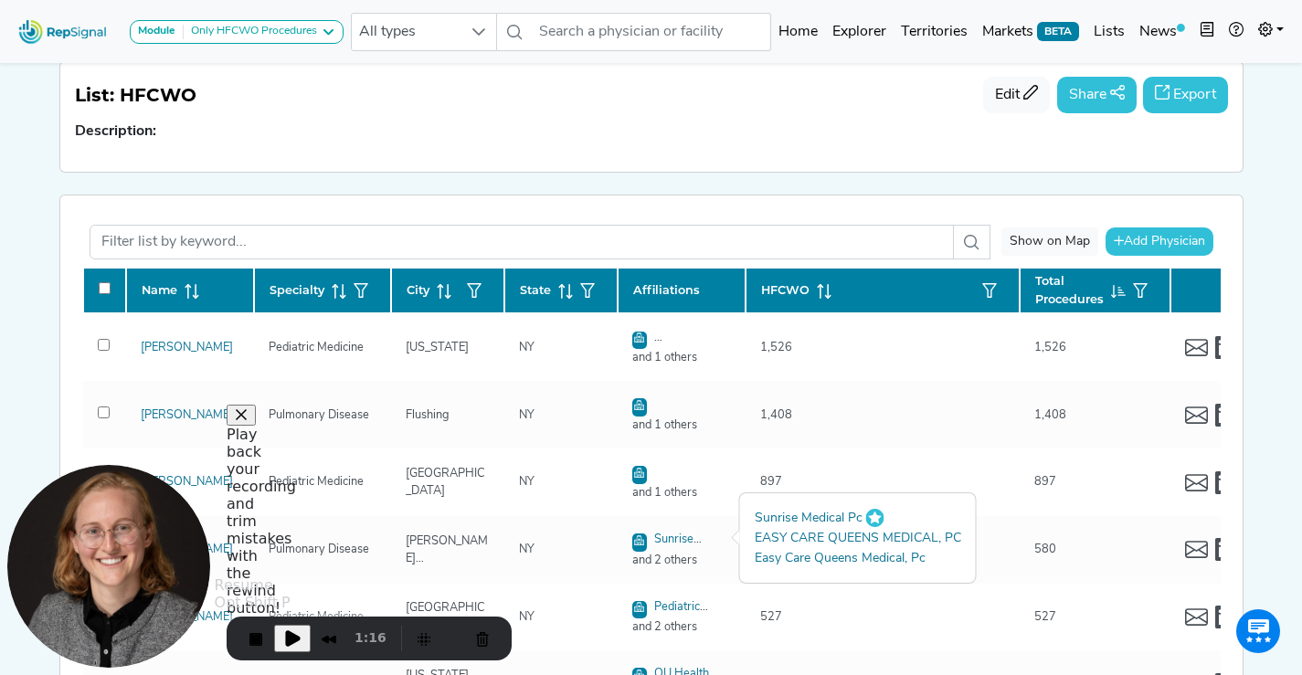
checkbox input "false"
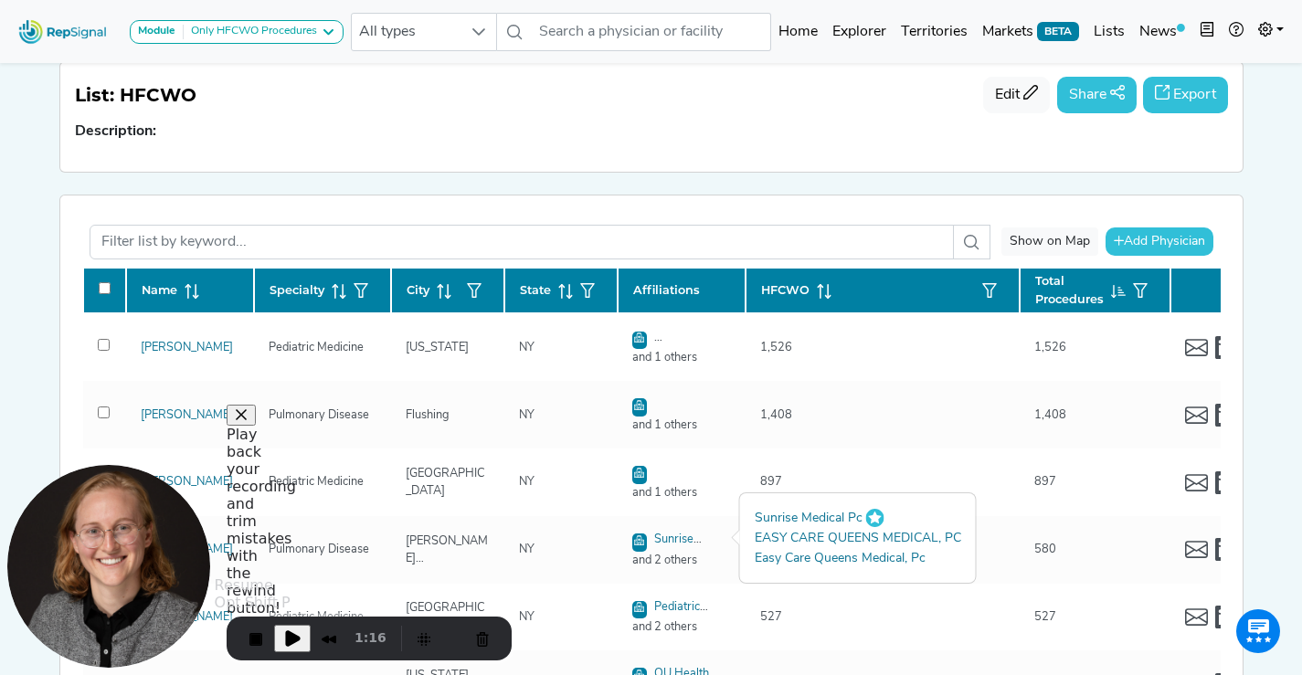
checkbox input "false"
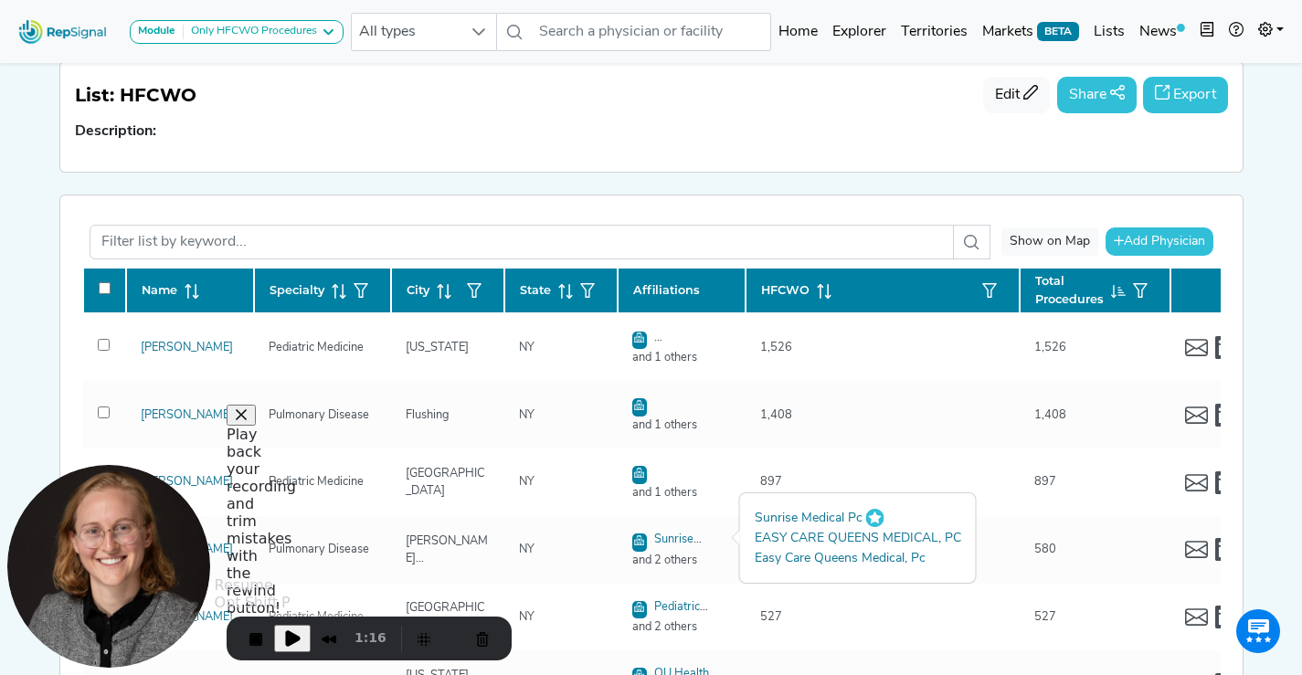
checkbox input "false"
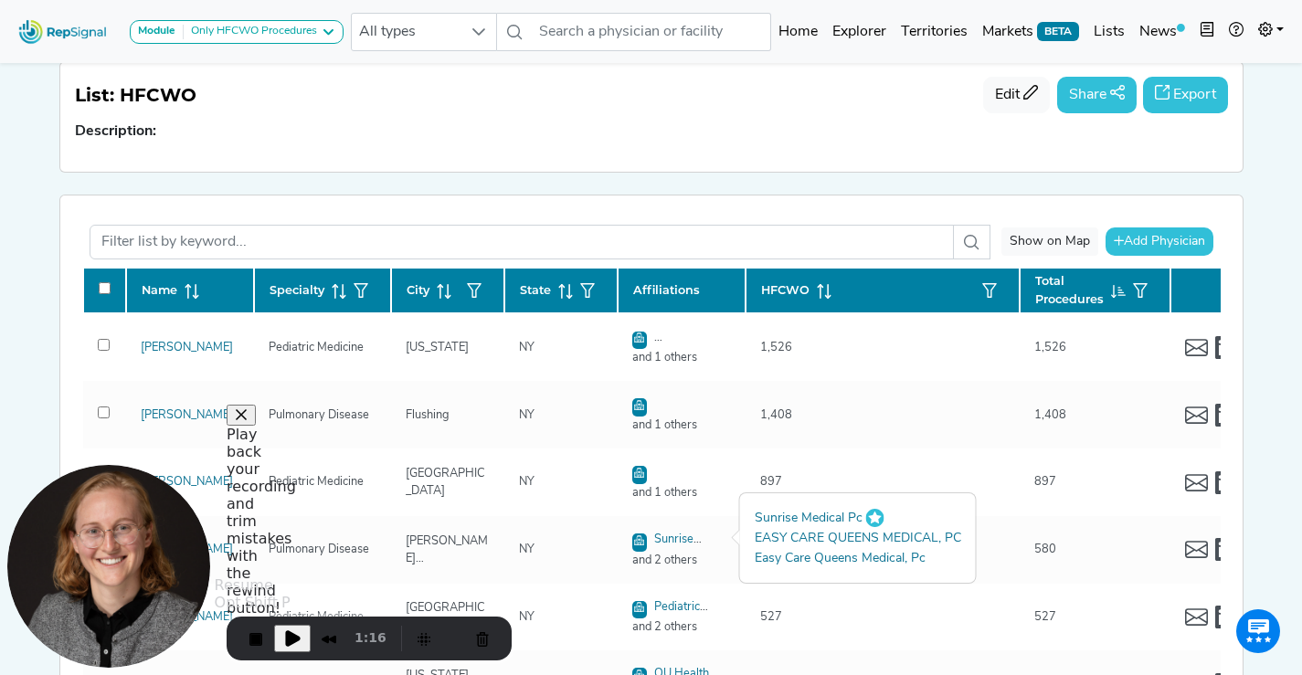
checkbox input "false"
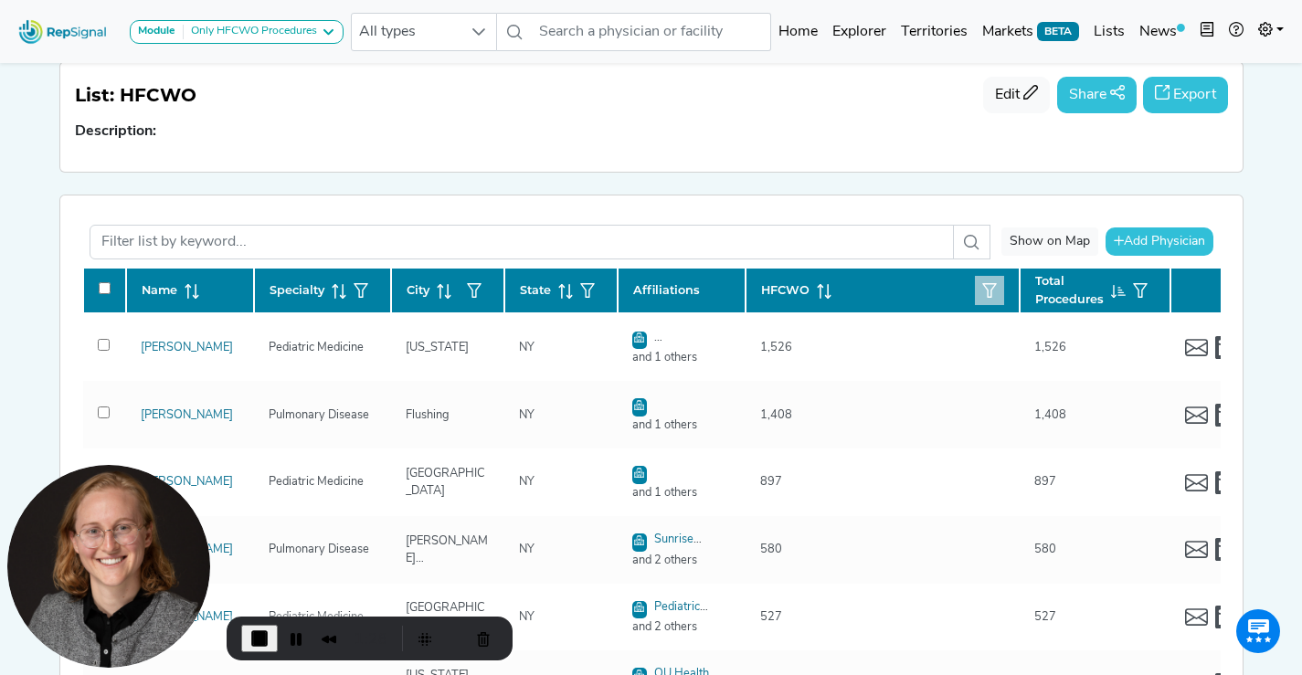
click at [985, 283] on icon "button" at bounding box center [989, 290] width 15 height 15
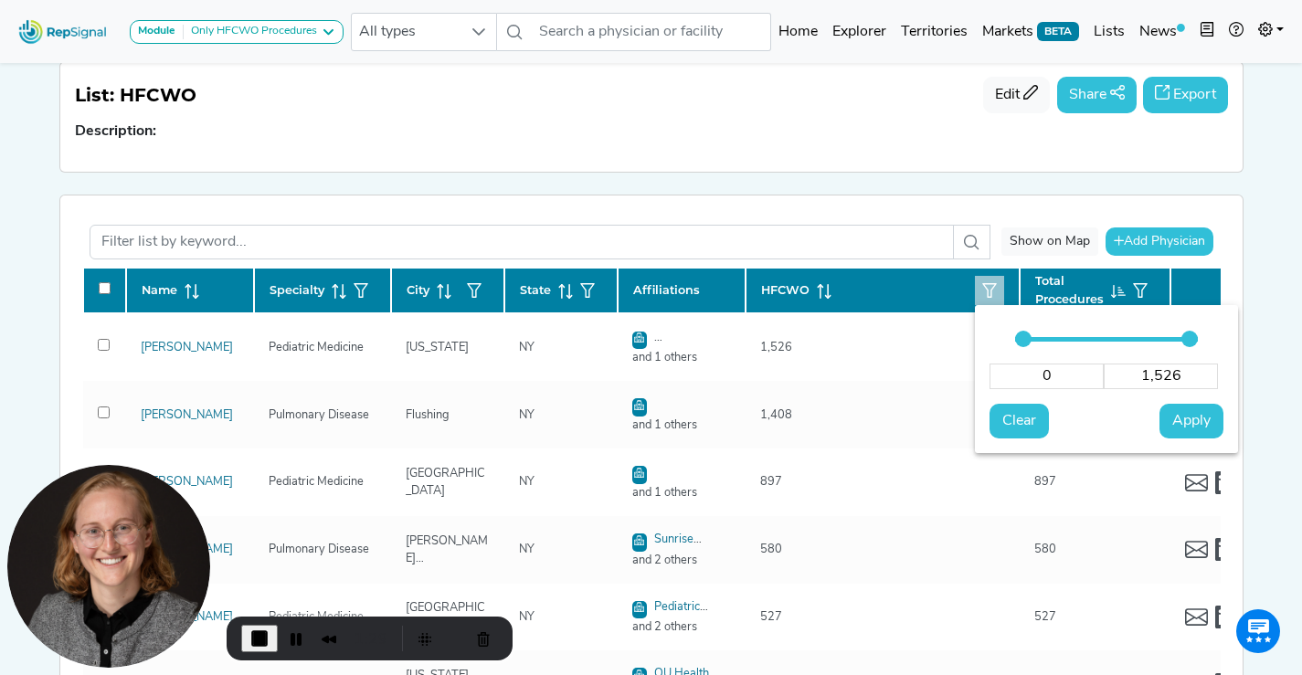
click at [1060, 373] on input "0" at bounding box center [1047, 377] width 114 height 26
click at [1194, 415] on span "Apply" at bounding box center [1192, 421] width 38 height 22
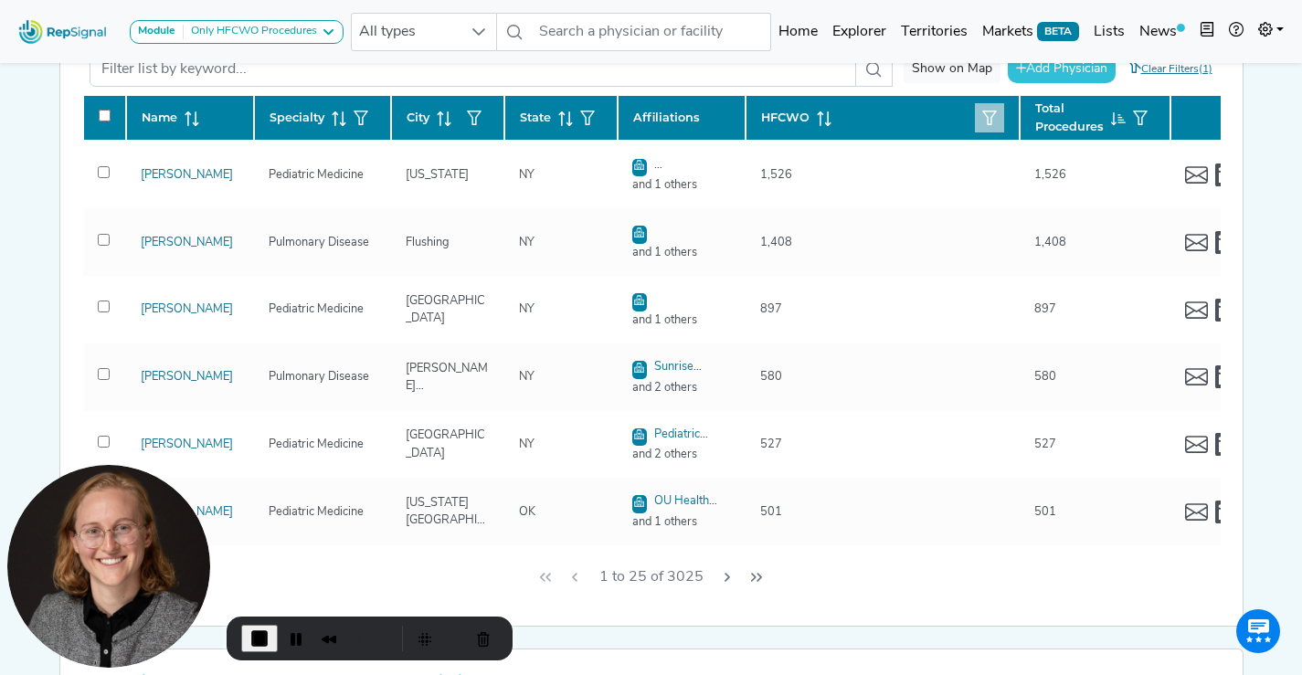
scroll to position [301, 0]
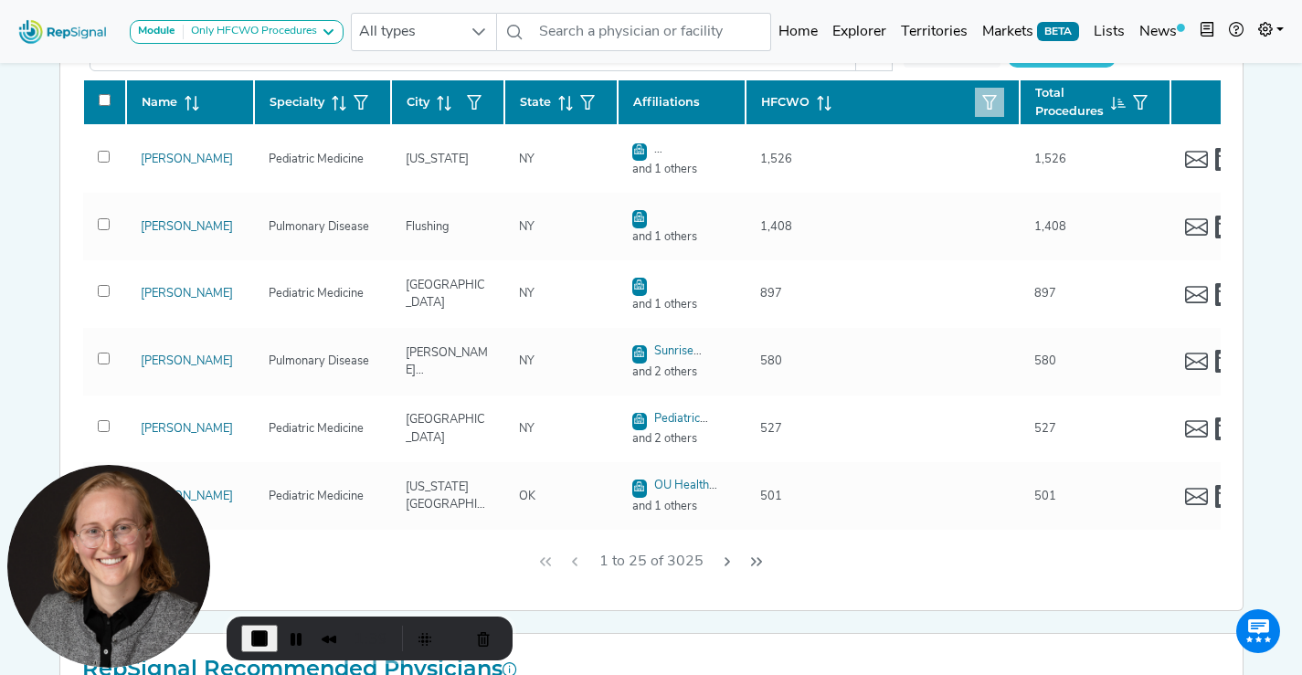
drag, startPoint x: 703, startPoint y: 564, endPoint x: 667, endPoint y: 567, distance: 35.7
click at [667, 567] on span "1 to 25 of 3025" at bounding box center [651, 562] width 119 height 35
click at [875, 32] on link "Explorer" at bounding box center [859, 32] width 69 height 37
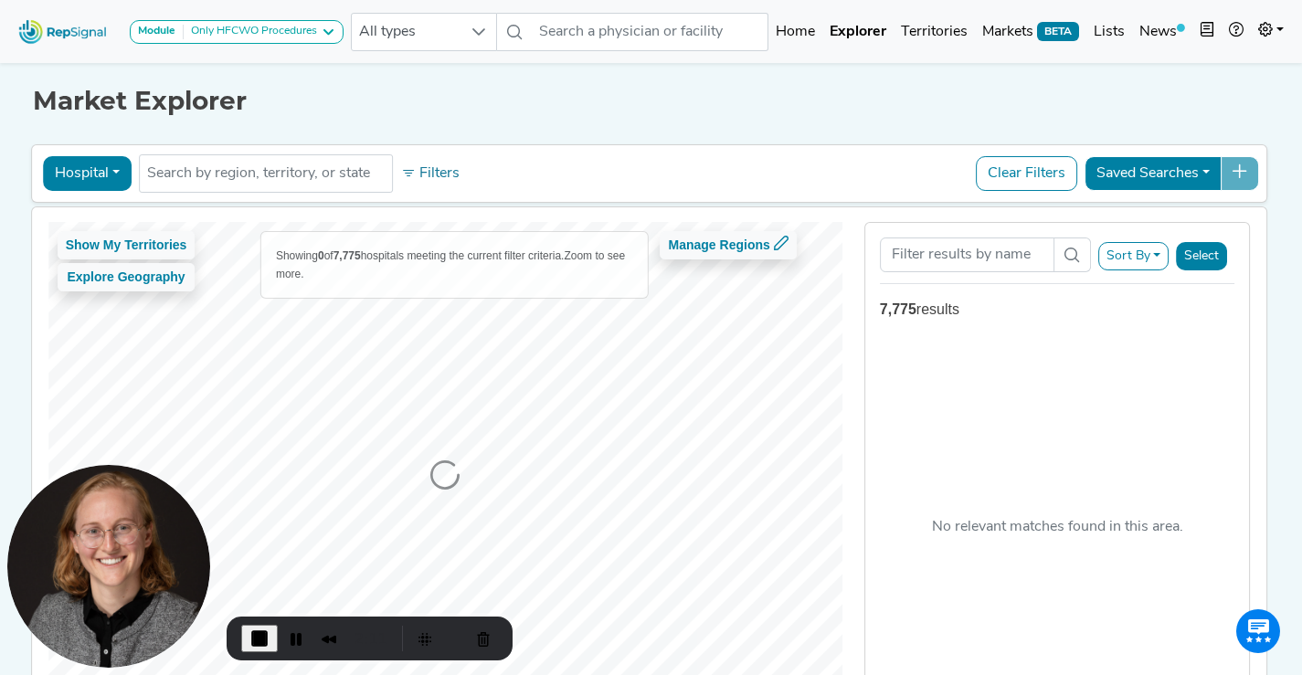
click at [87, 175] on button "Hospital" at bounding box center [87, 173] width 89 height 35
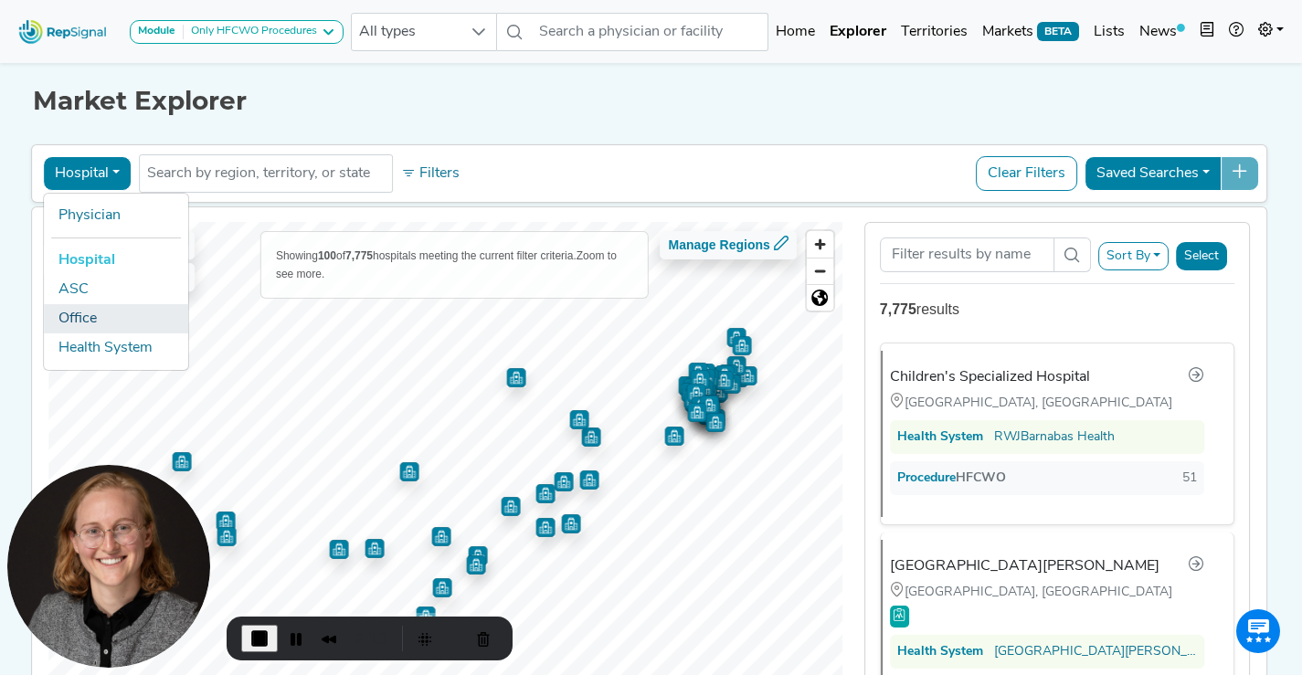
click at [84, 309] on link "Office" at bounding box center [116, 318] width 144 height 29
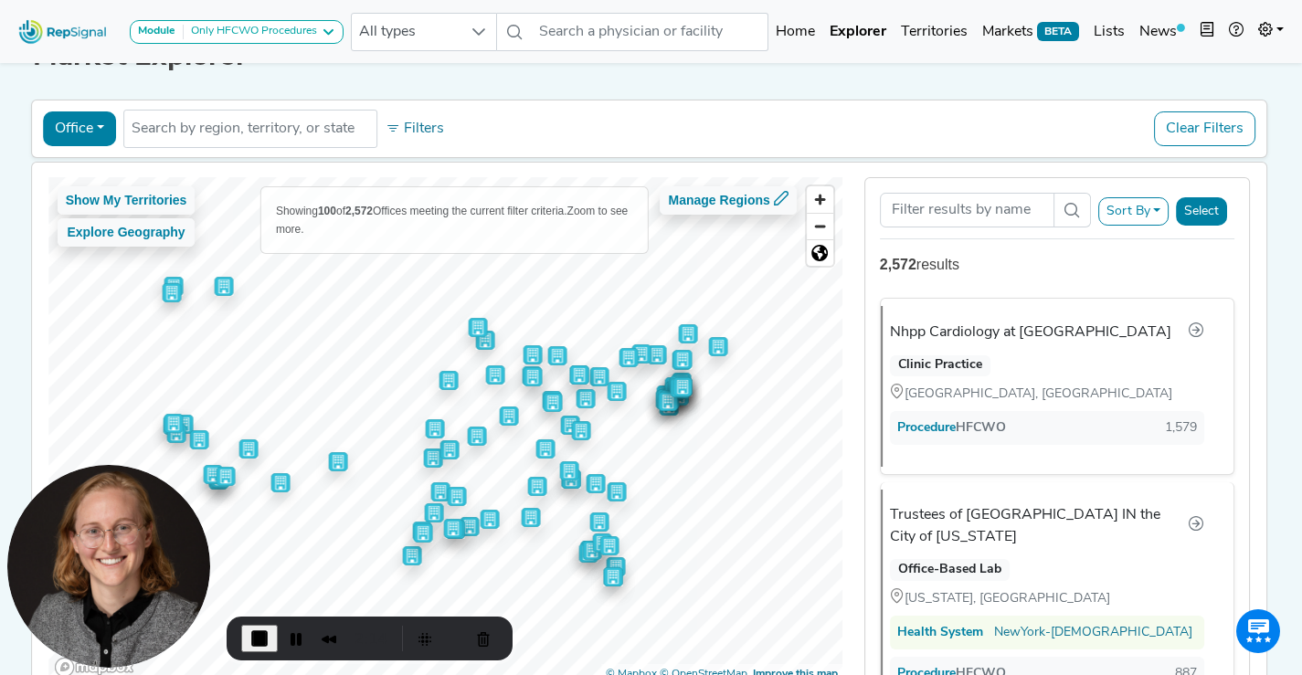
scroll to position [58, 0]
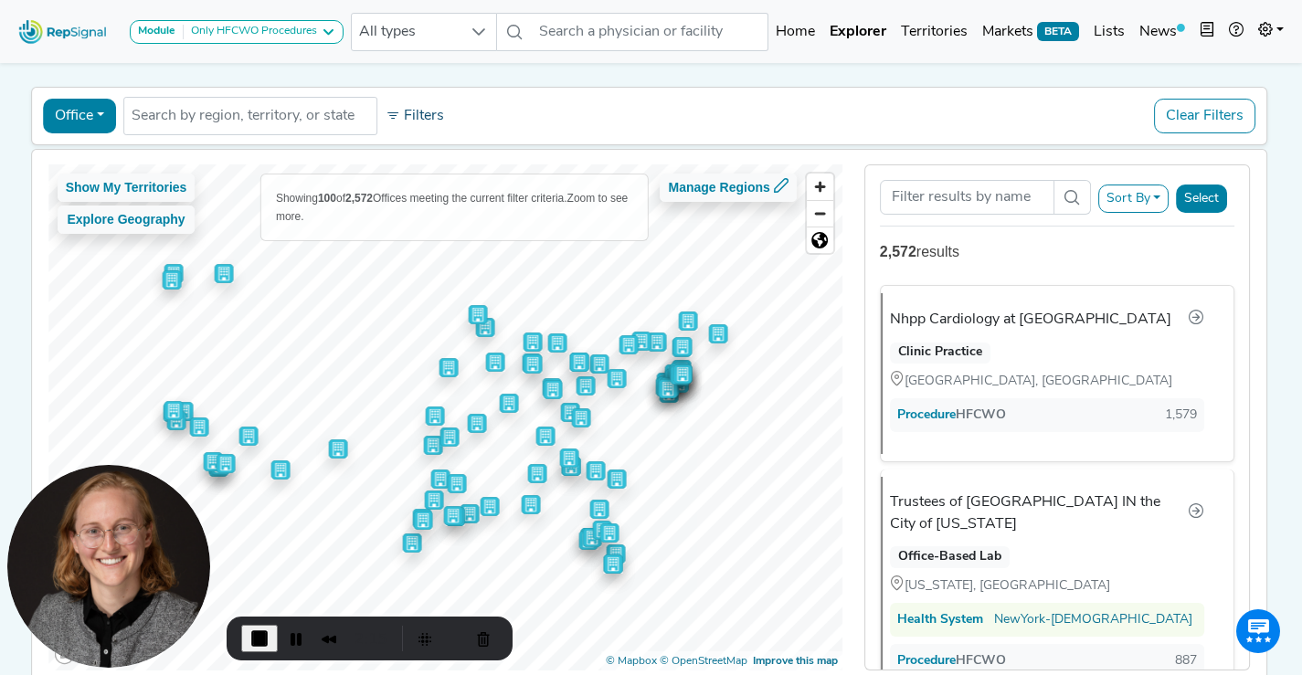
click at [395, 112] on icon at bounding box center [393, 116] width 15 height 15
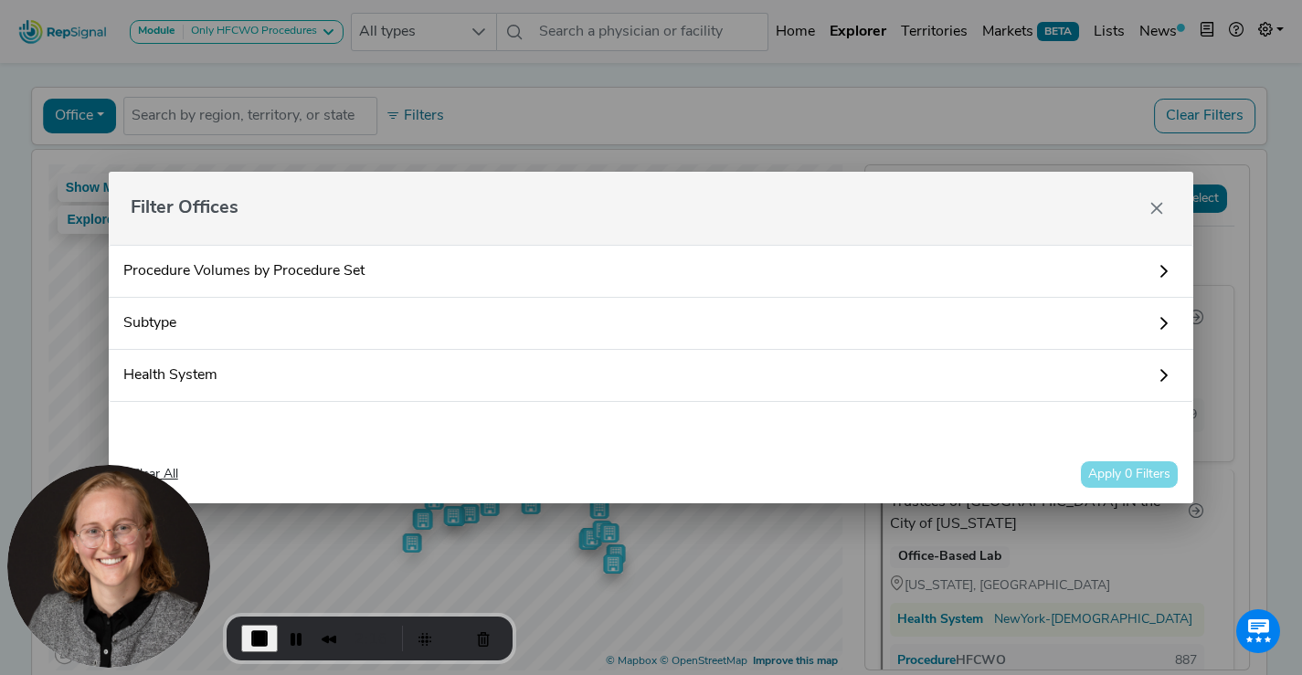
click at [305, 275] on link "Procedure Volumes by Procedure Set" at bounding box center [652, 271] width 1086 height 53
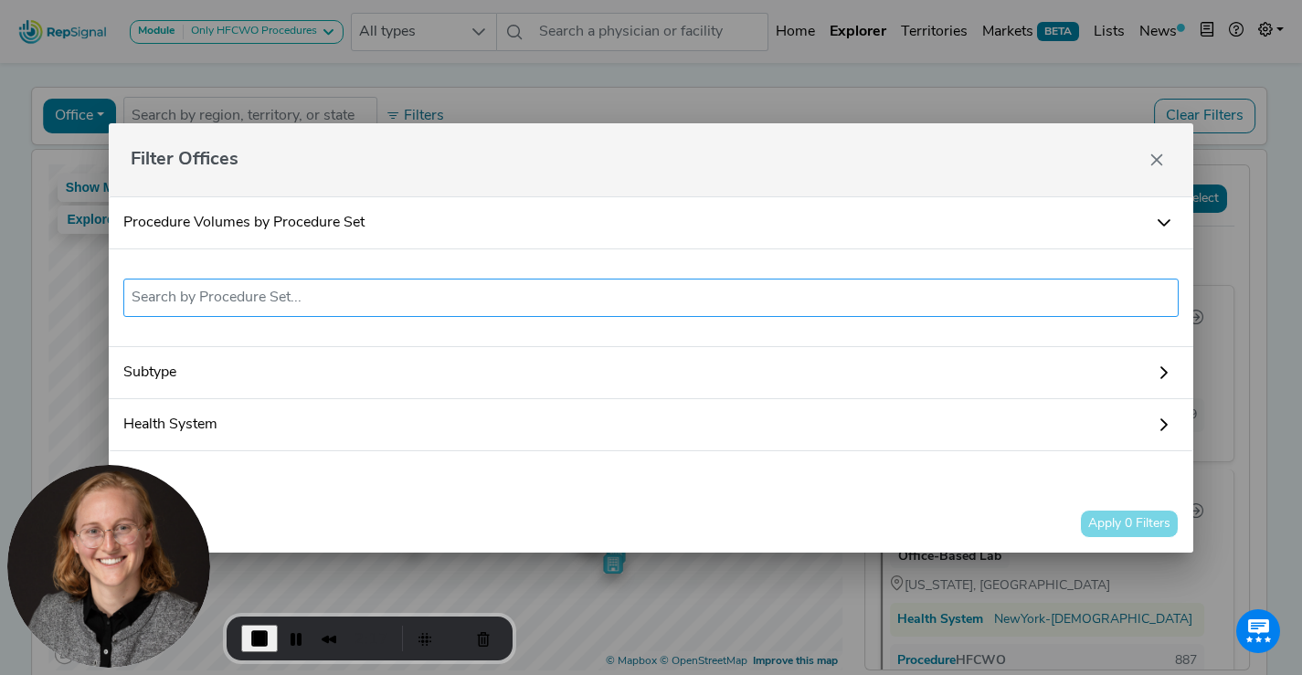
click at [368, 292] on input "text" at bounding box center [652, 298] width 1040 height 22
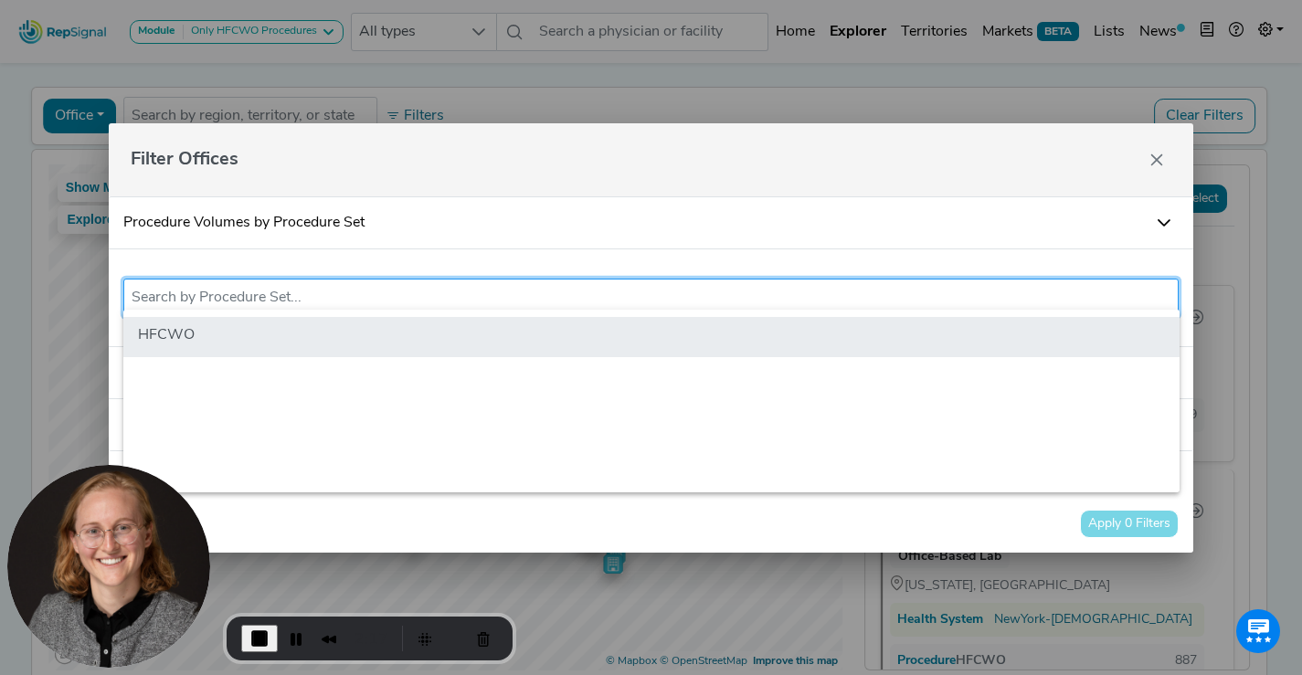
click at [458, 339] on li "HFCWO" at bounding box center [651, 337] width 1056 height 40
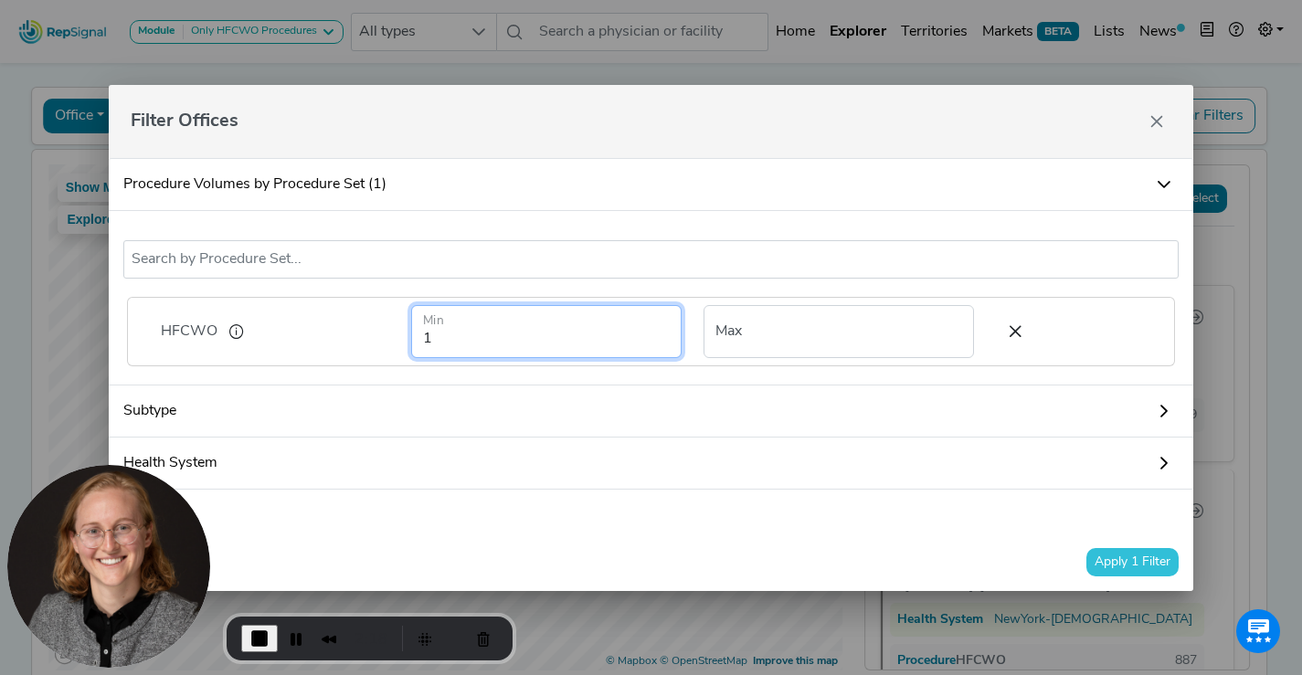
click at [596, 341] on input "1" at bounding box center [546, 331] width 271 height 53
click at [1165, 573] on button "Apply 1 Filter" at bounding box center [1133, 562] width 92 height 28
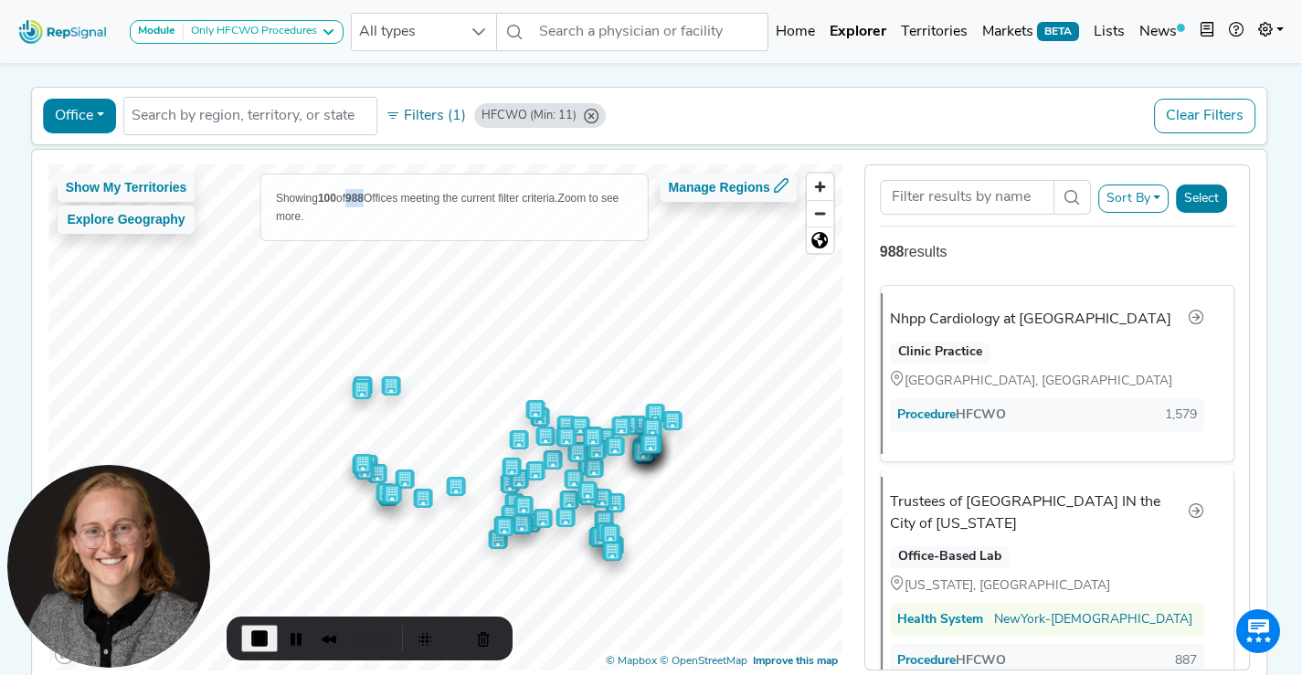
drag, startPoint x: 353, startPoint y: 192, endPoint x: 368, endPoint y: 193, distance: 15.6
click at [368, 193] on span "Showing 100 of 988 Offices meeting the current filter criteria." at bounding box center [417, 198] width 282 height 13
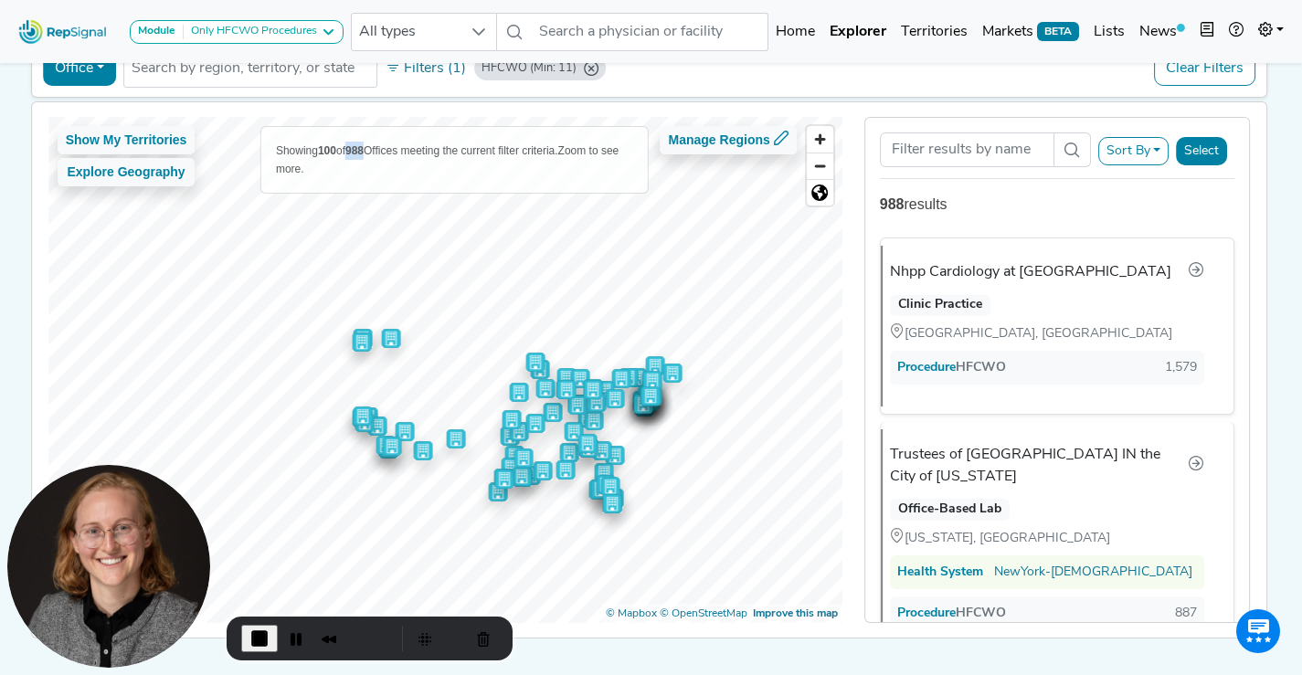
scroll to position [112, 0]
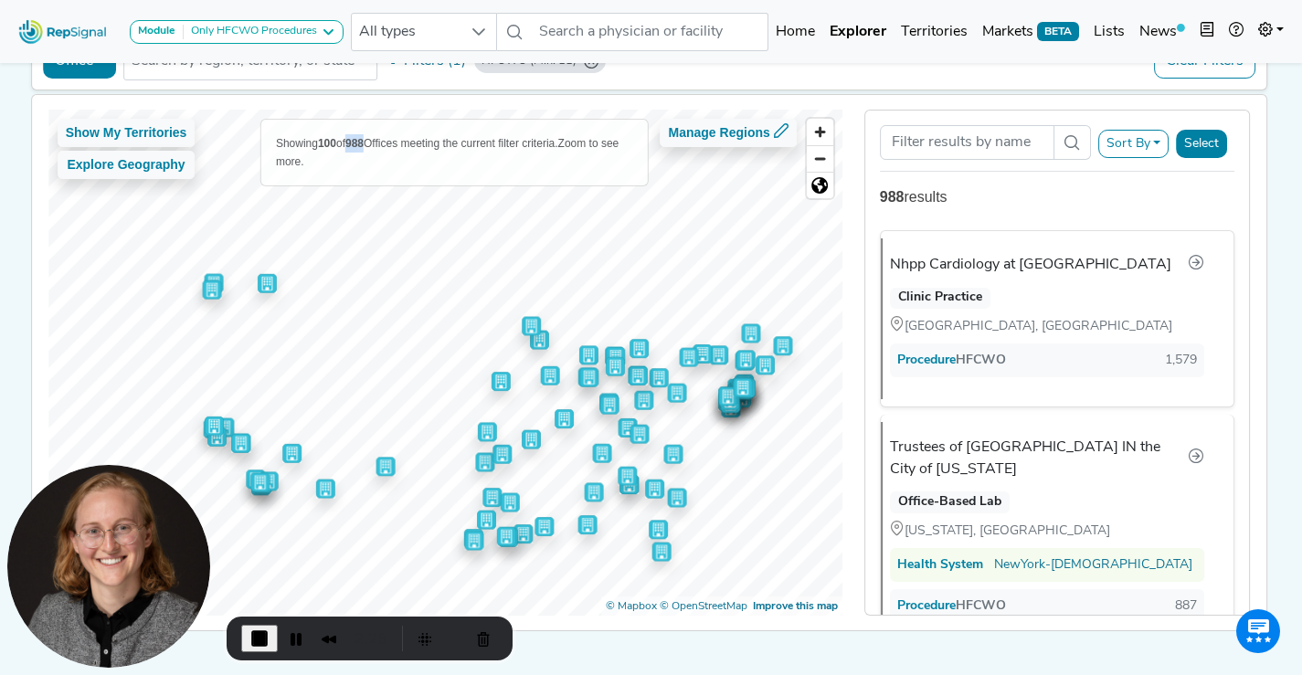
drag, startPoint x: 544, startPoint y: 382, endPoint x: 527, endPoint y: 314, distance: 69.6
click at [527, 316] on img "Map marker" at bounding box center [531, 325] width 19 height 19
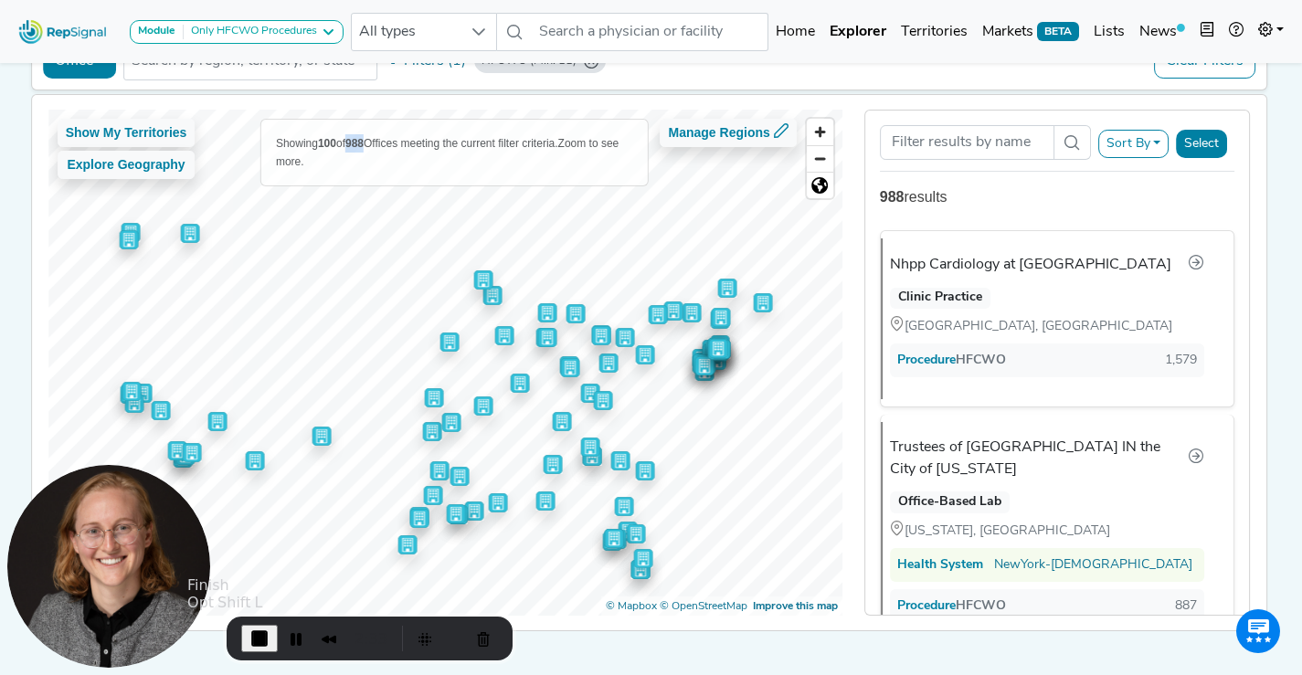
click at [256, 641] on span "End Recording" at bounding box center [260, 639] width 22 height 22
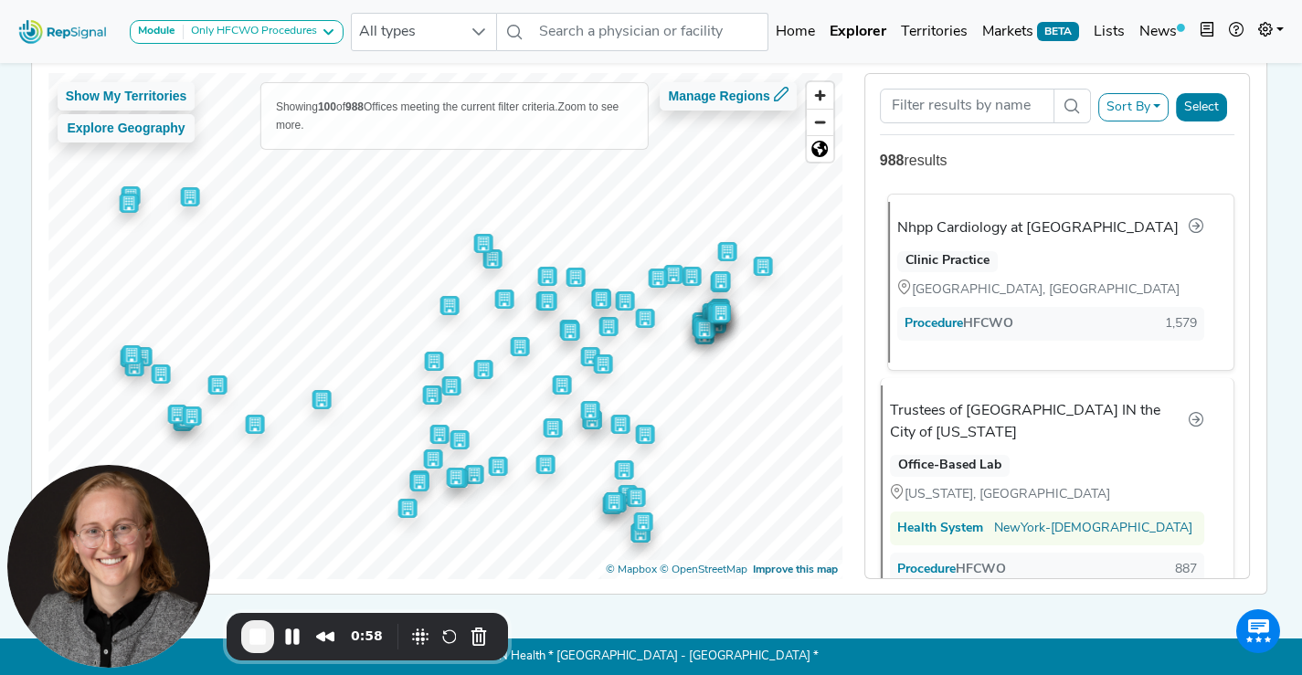
scroll to position [13, 0]
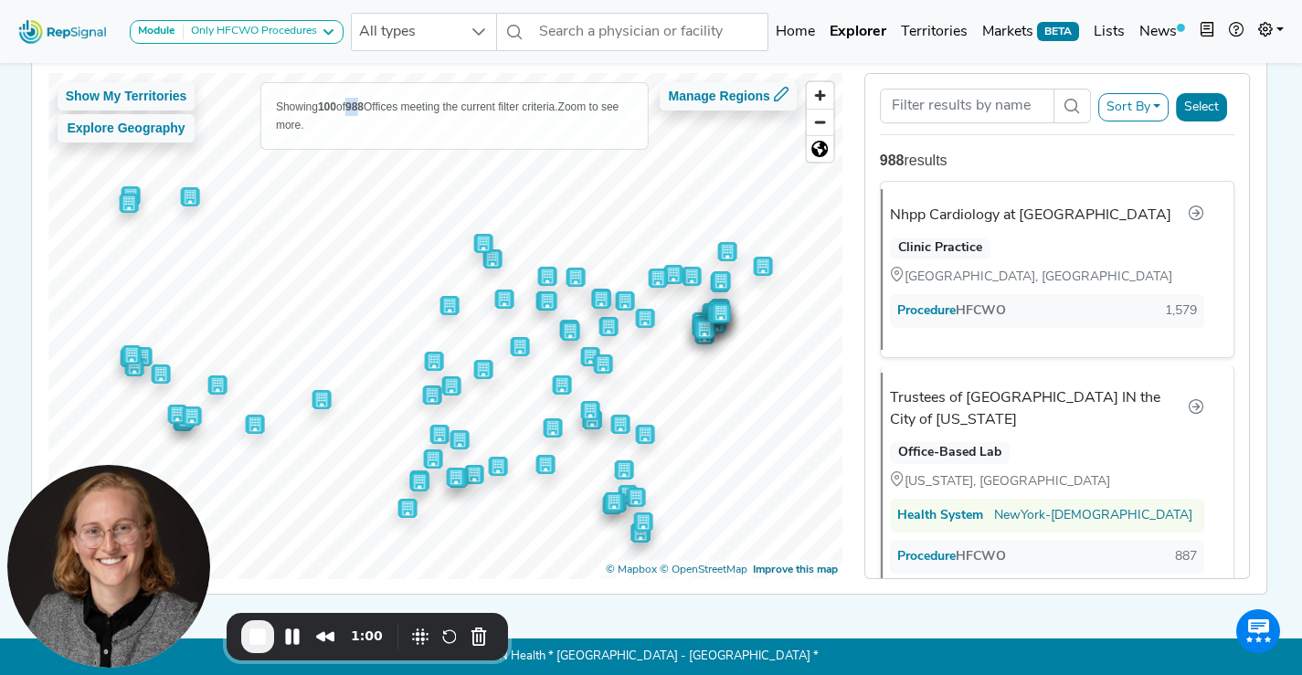
drag, startPoint x: 364, startPoint y: 98, endPoint x: 352, endPoint y: 98, distance: 11.9
click at [352, 101] on b "988" at bounding box center [354, 107] width 18 height 13
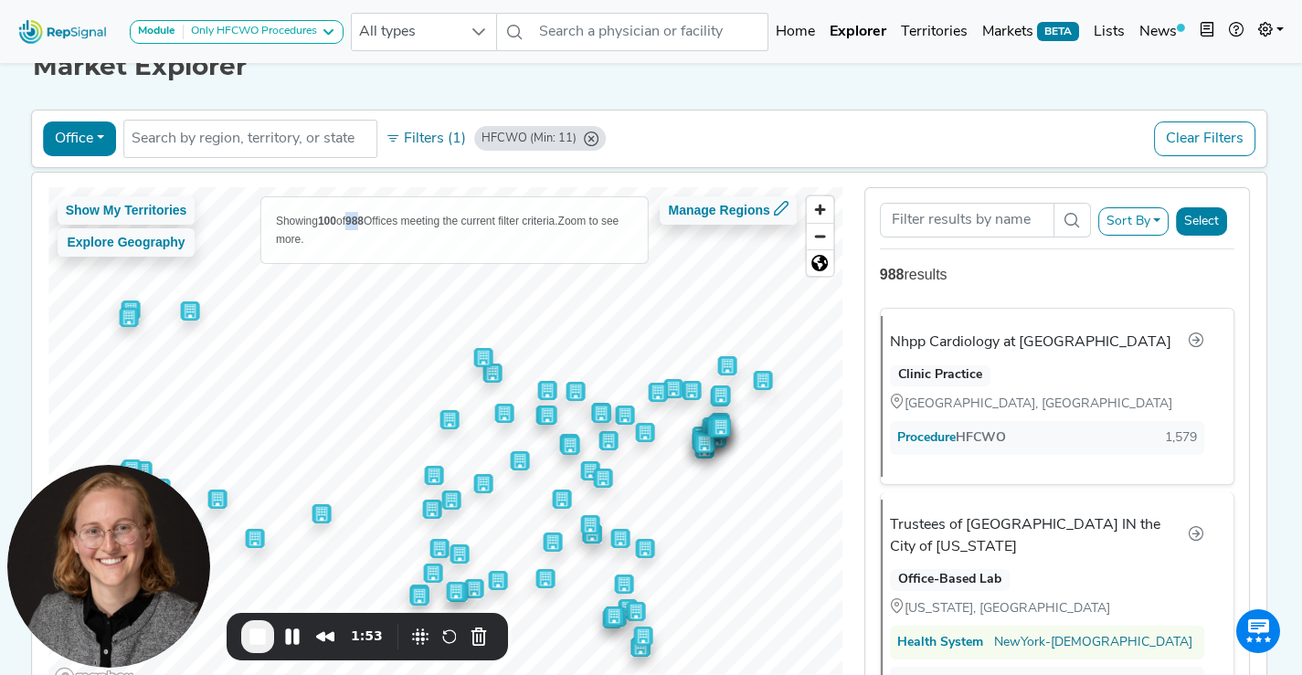
scroll to position [36, 0]
click at [1112, 36] on link "Lists" at bounding box center [1110, 32] width 46 height 37
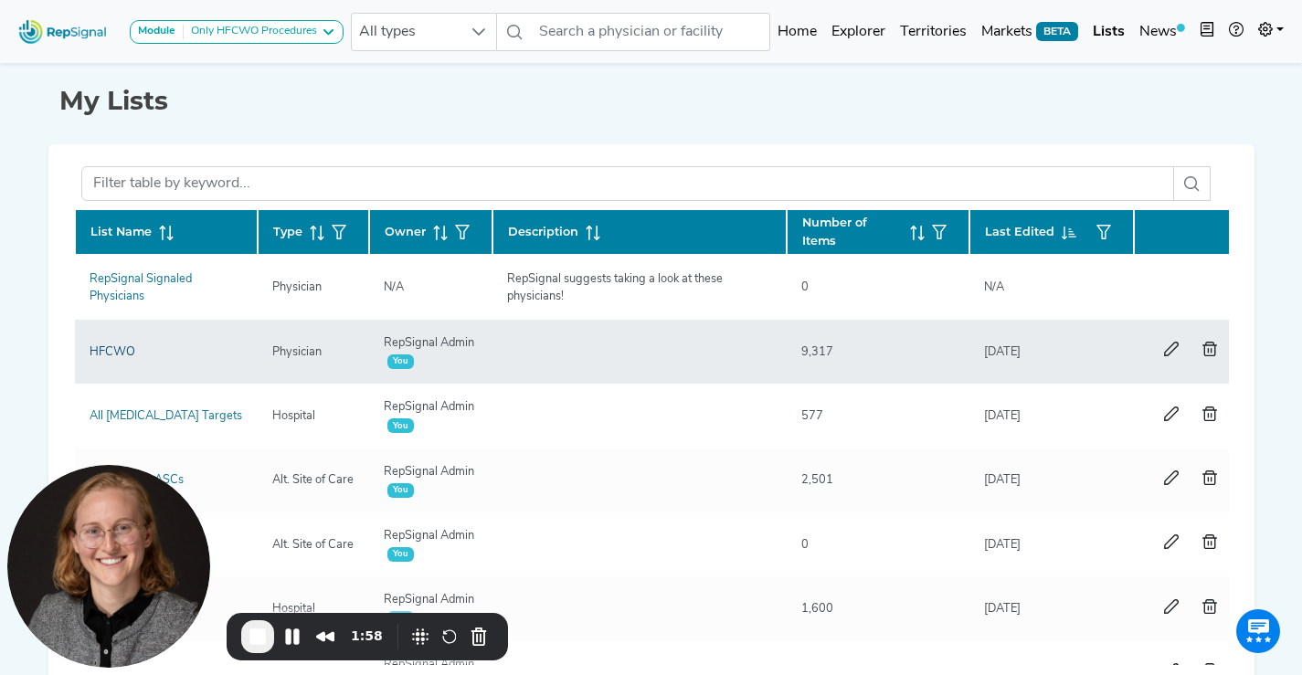
click at [118, 351] on link "HFCWO" at bounding box center [113, 352] width 46 height 12
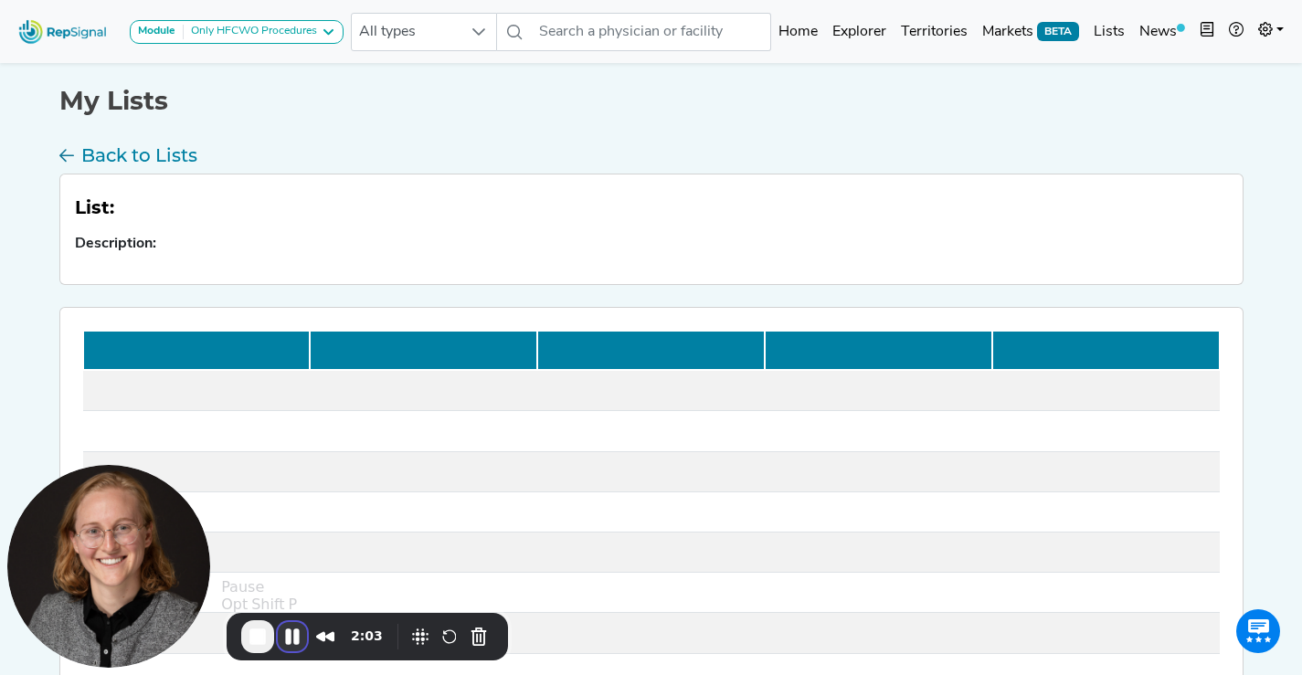
click at [292, 640] on button "Pause Recording" at bounding box center [292, 636] width 29 height 29
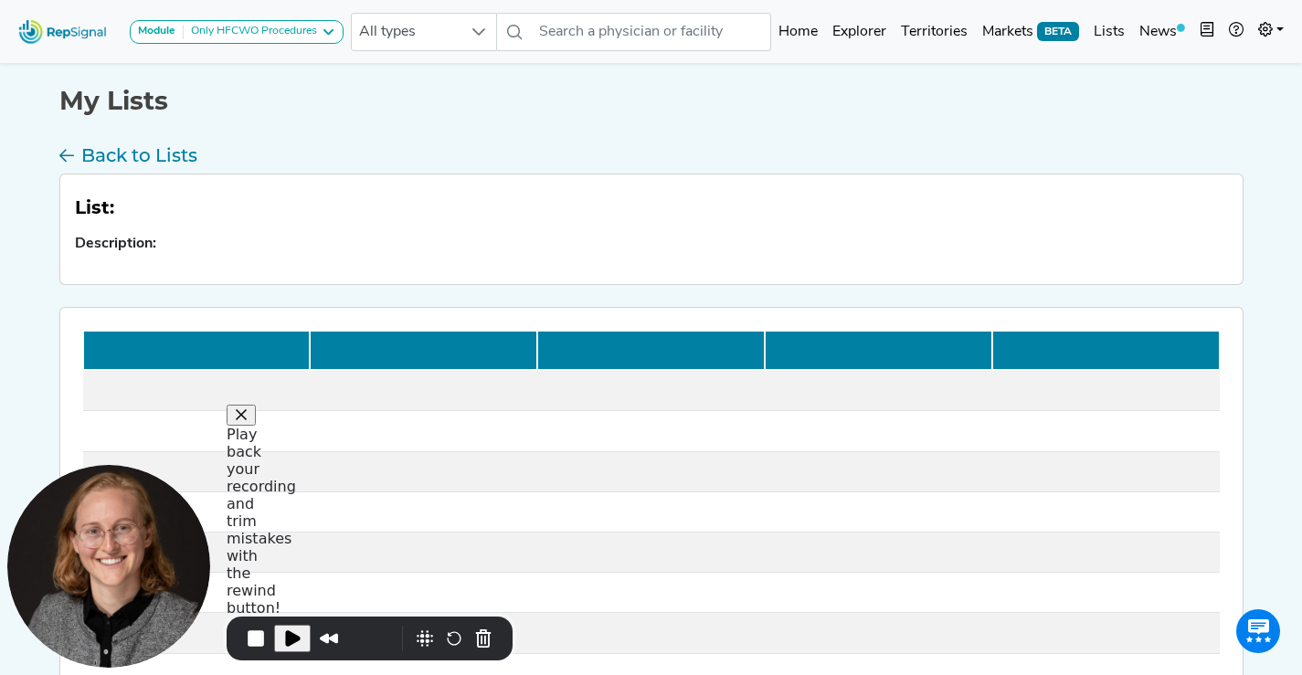
click at [256, 426] on button "Close" at bounding box center [241, 415] width 29 height 21
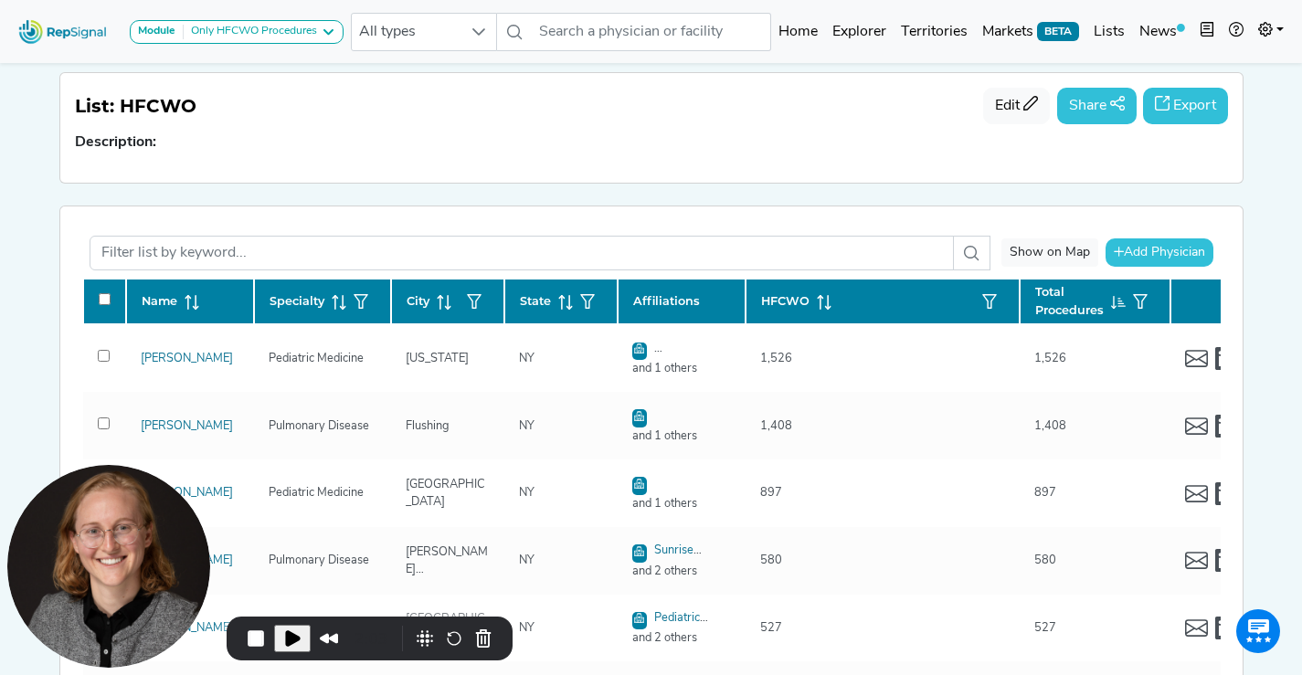
scroll to position [110, 0]
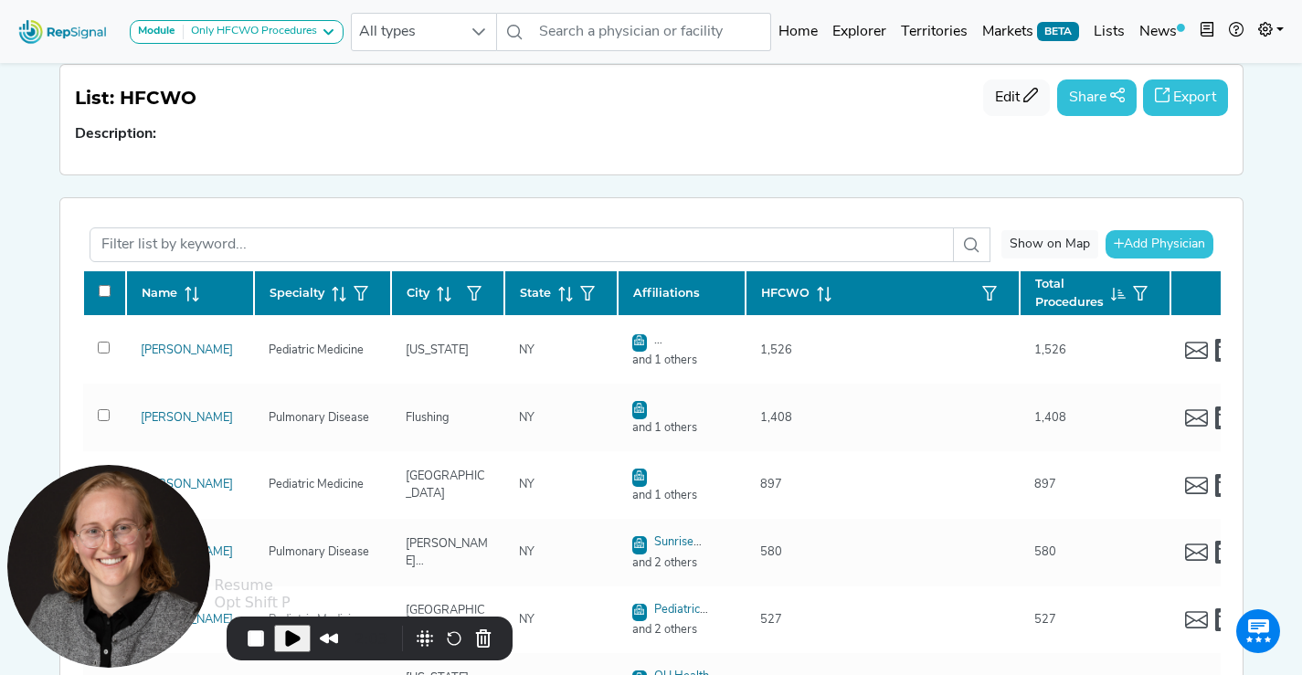
click at [293, 632] on span "Play Recording" at bounding box center [292, 639] width 22 height 22
click at [992, 293] on icon "button" at bounding box center [989, 293] width 15 height 15
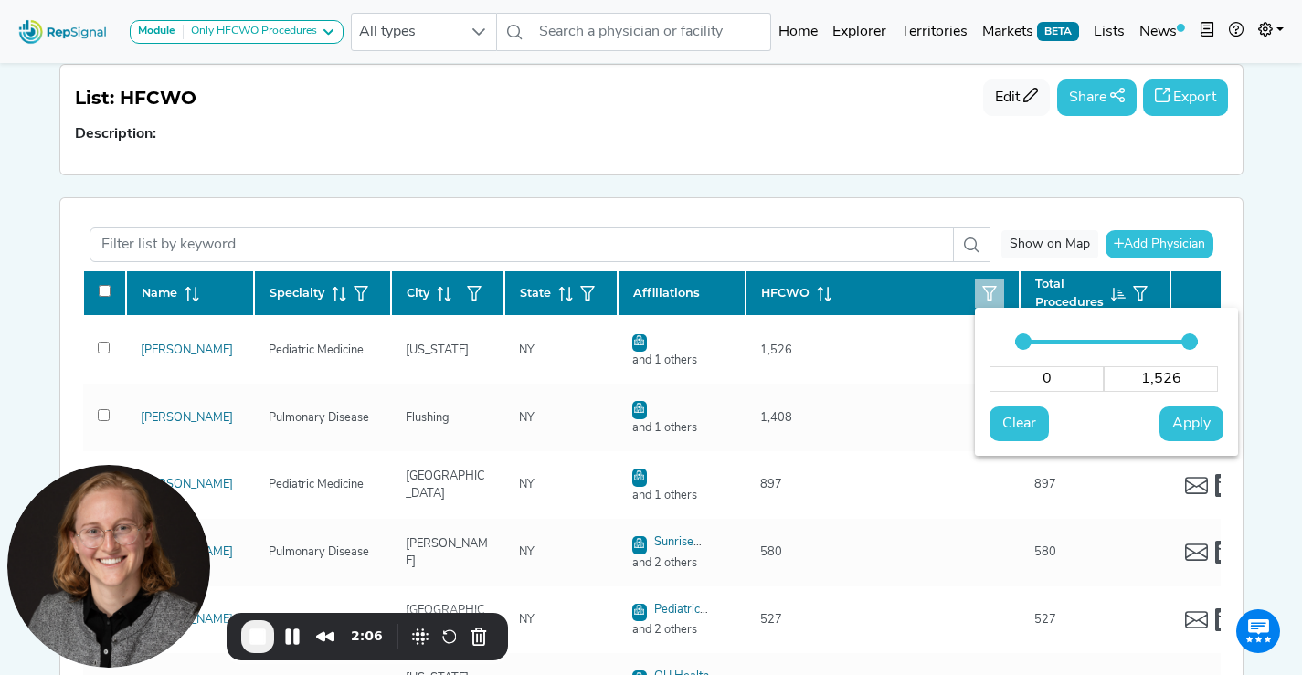
click at [1042, 377] on input "0" at bounding box center [1047, 379] width 114 height 26
click at [1179, 421] on span "Apply" at bounding box center [1192, 424] width 38 height 22
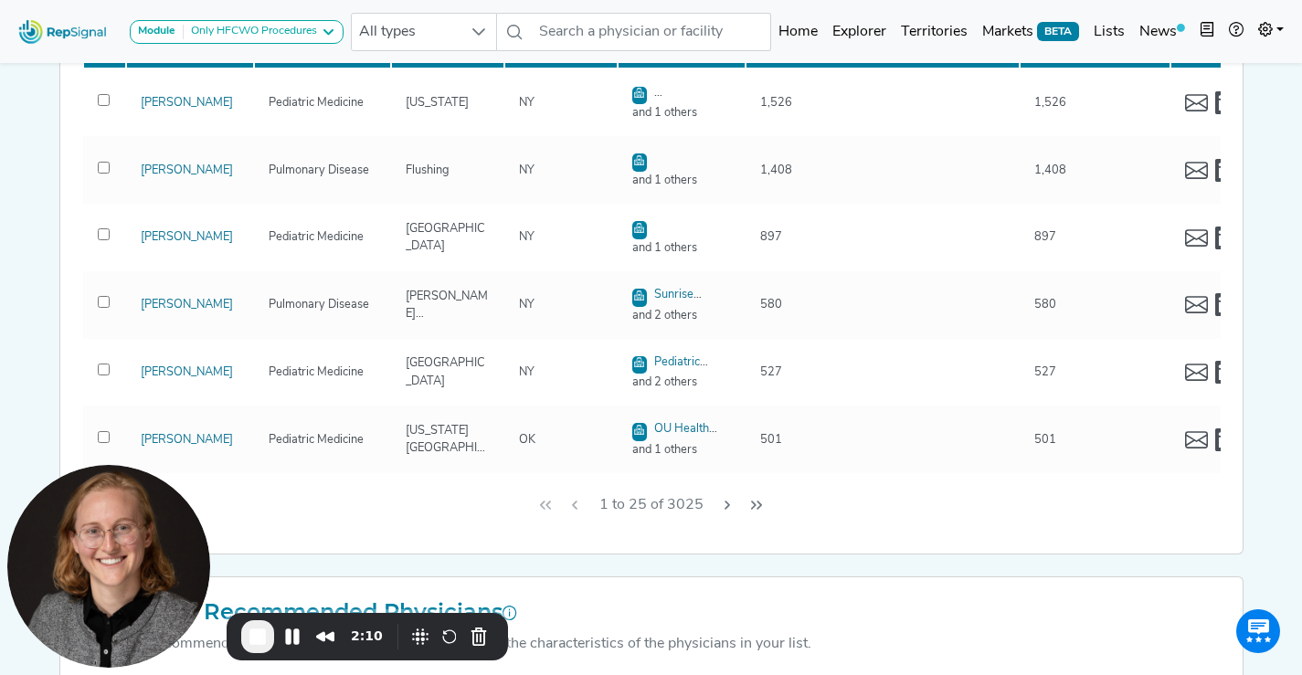
scroll to position [379, 0]
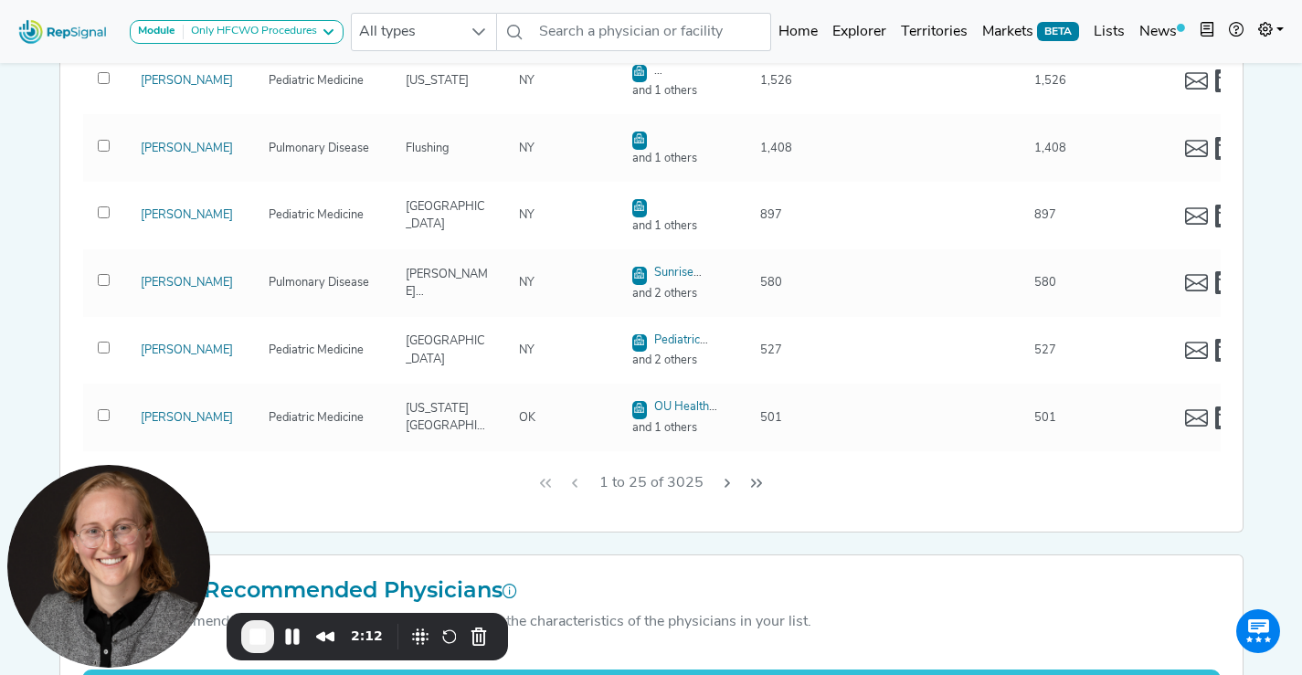
drag, startPoint x: 703, startPoint y: 491, endPoint x: 667, endPoint y: 490, distance: 35.7
click at [667, 490] on span "1 to 25 of 3025" at bounding box center [651, 483] width 119 height 35
click at [271, 631] on button "End Recording" at bounding box center [257, 637] width 33 height 33
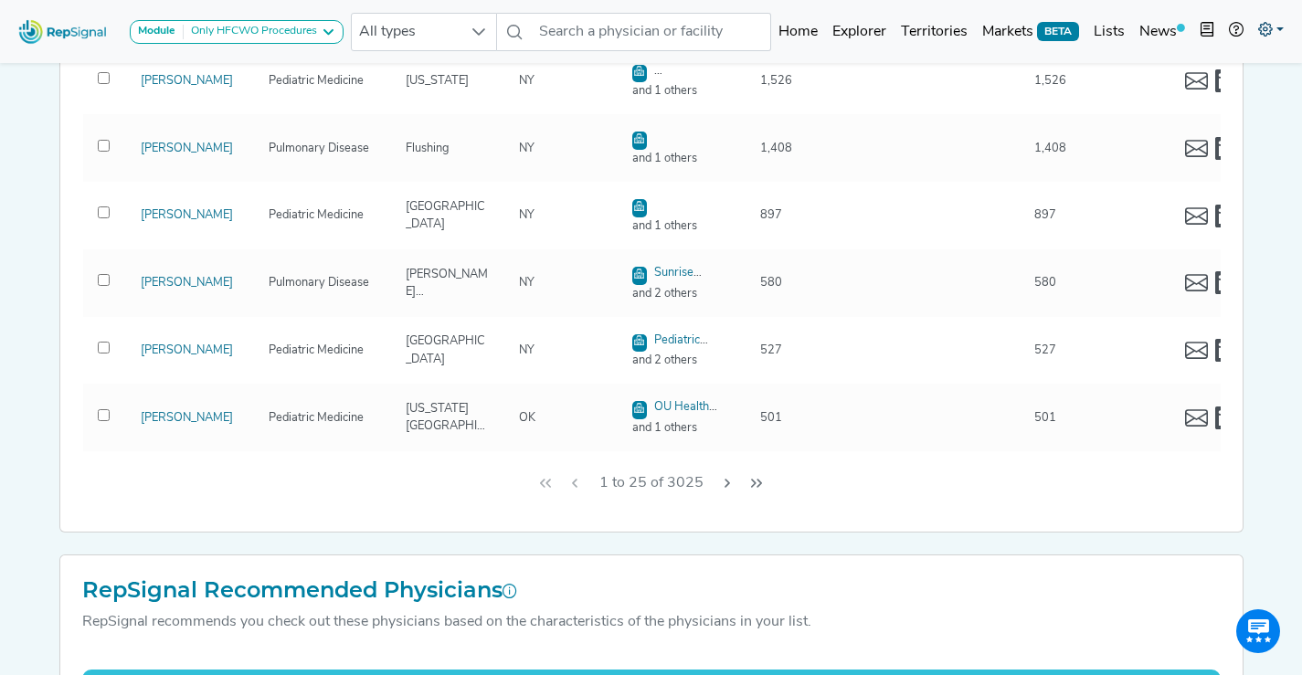
click at [1271, 34] on icon at bounding box center [1265, 29] width 15 height 15
click at [1183, 117] on link "Admin" at bounding box center [1218, 115] width 144 height 37
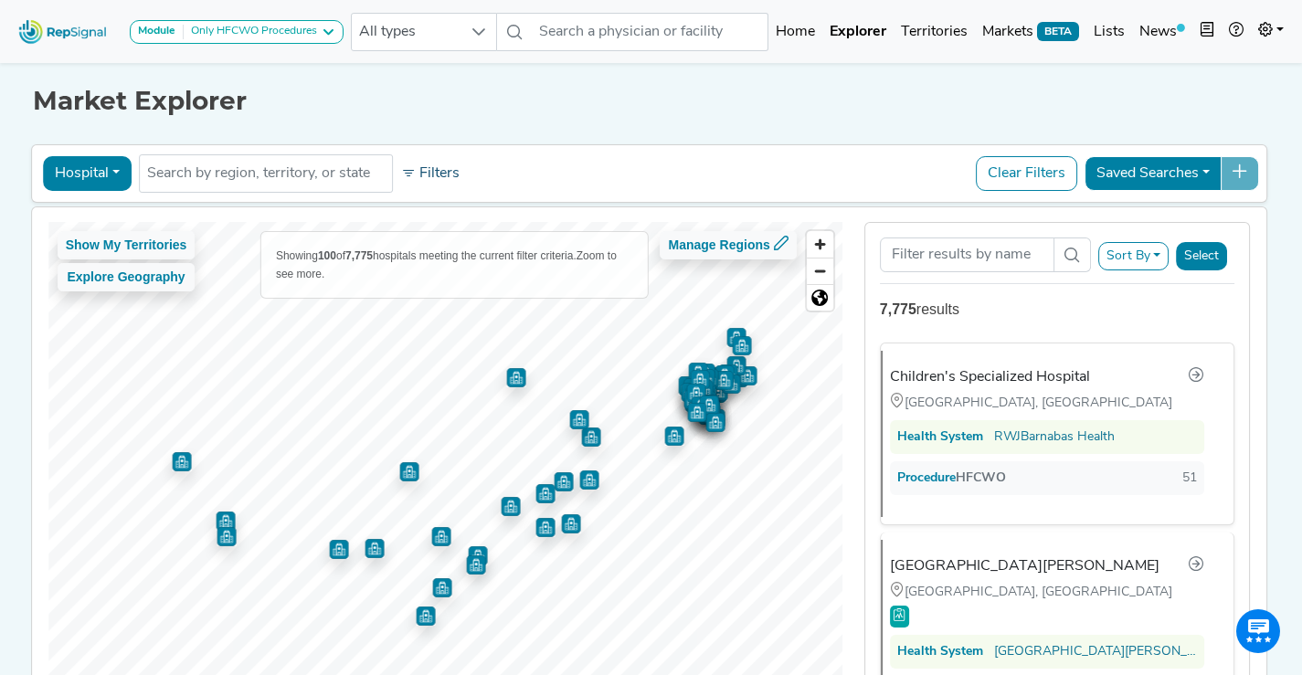
click at [425, 185] on button "Filters" at bounding box center [431, 173] width 68 height 31
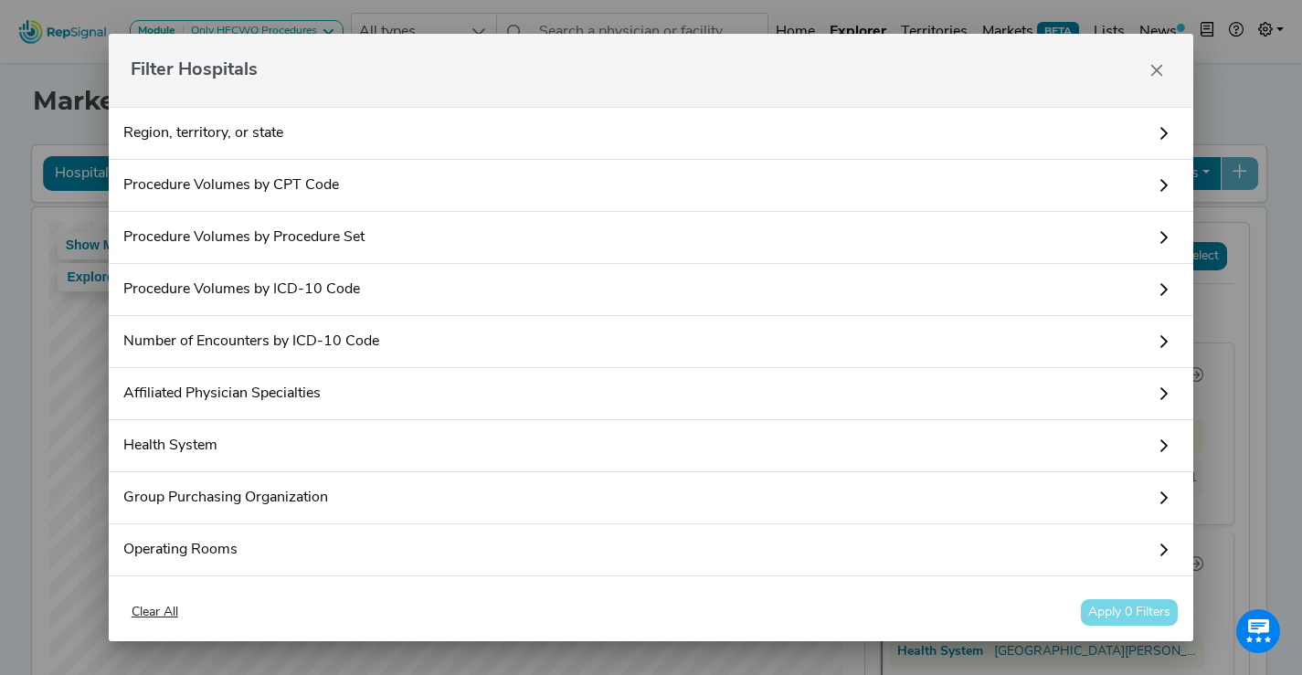
click at [311, 241] on link "Procedure Volumes by Procedure Set" at bounding box center [652, 238] width 1086 height 52
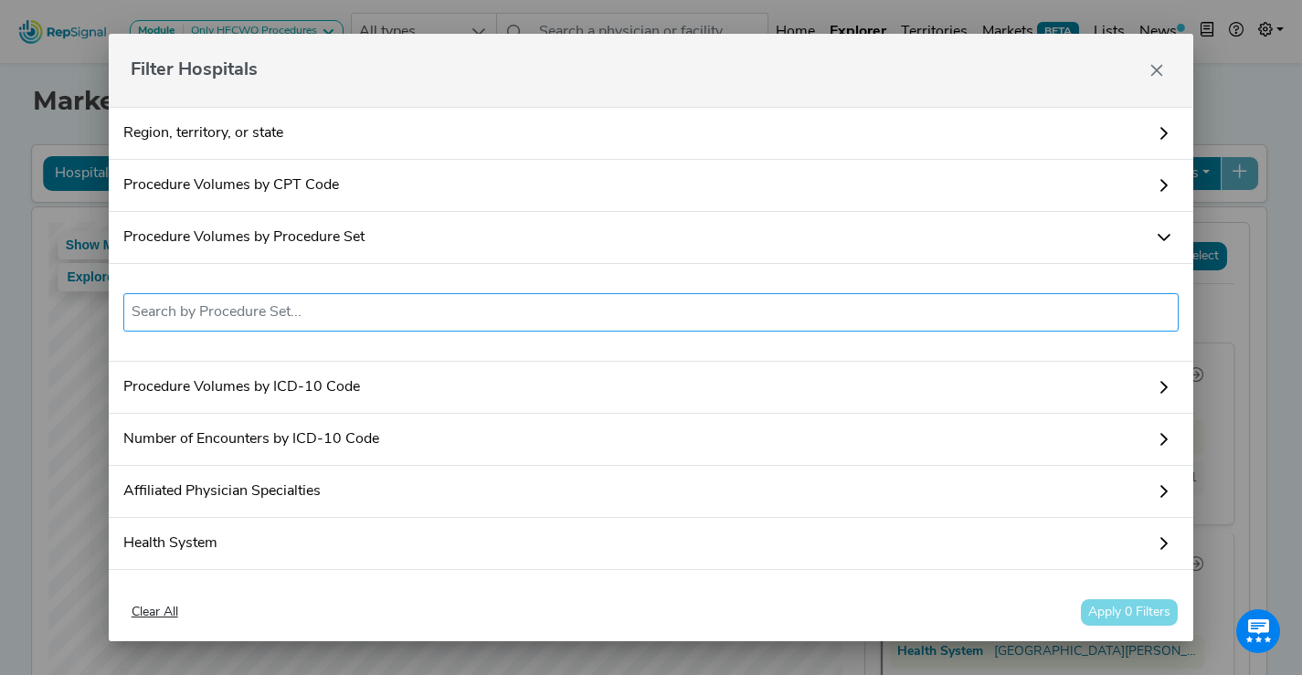
click at [371, 314] on input "text" at bounding box center [652, 313] width 1040 height 22
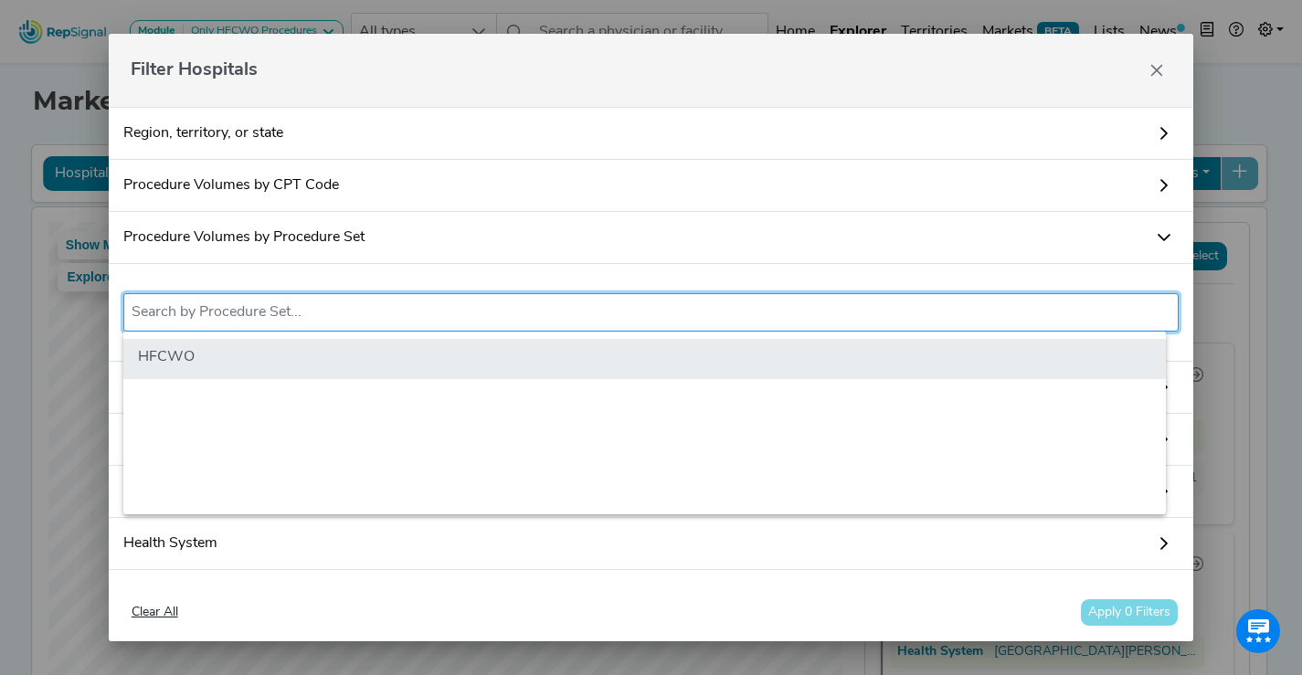
click at [348, 355] on li "HFCWO" at bounding box center [644, 359] width 1043 height 40
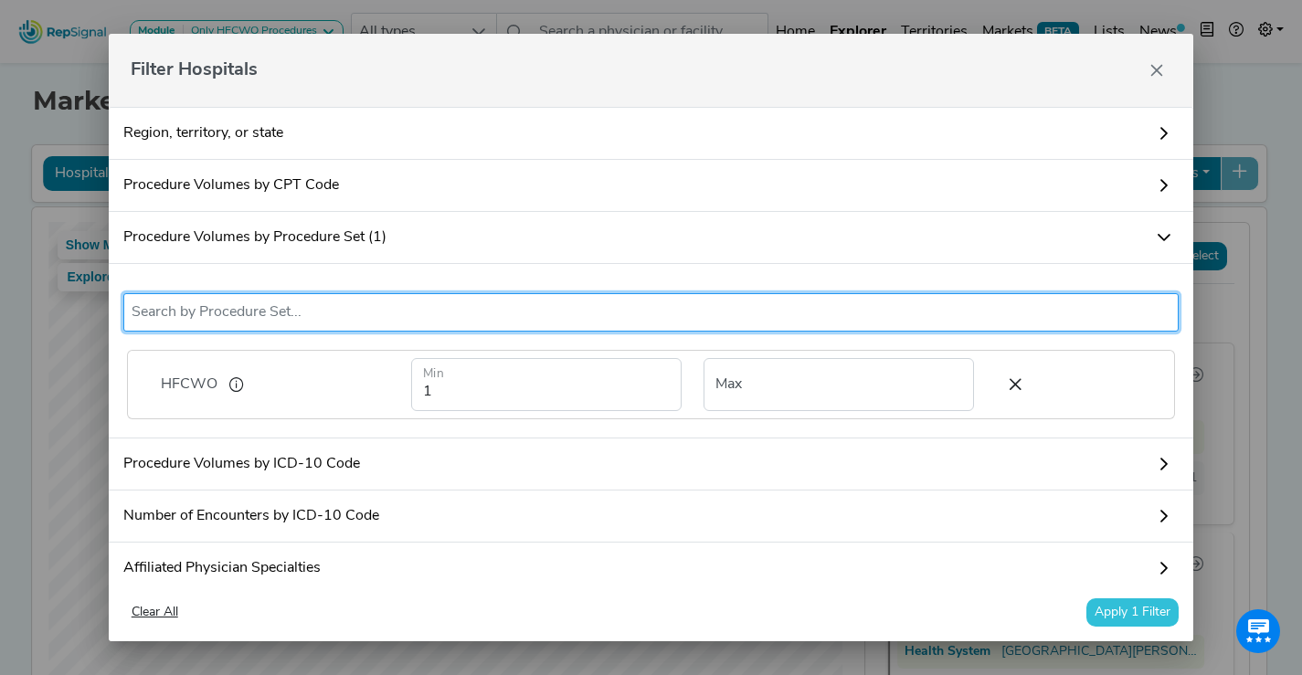
click at [1162, 606] on button "Apply 1 Filter" at bounding box center [1133, 613] width 92 height 28
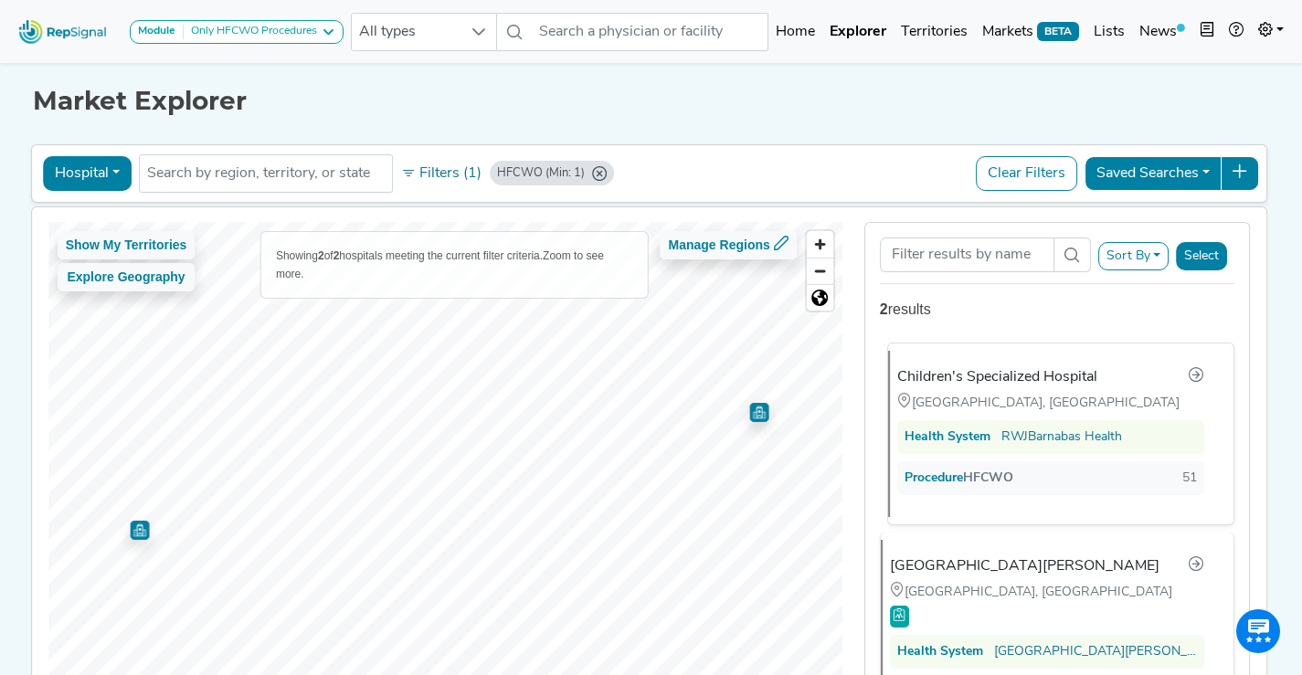
scroll to position [37, 0]
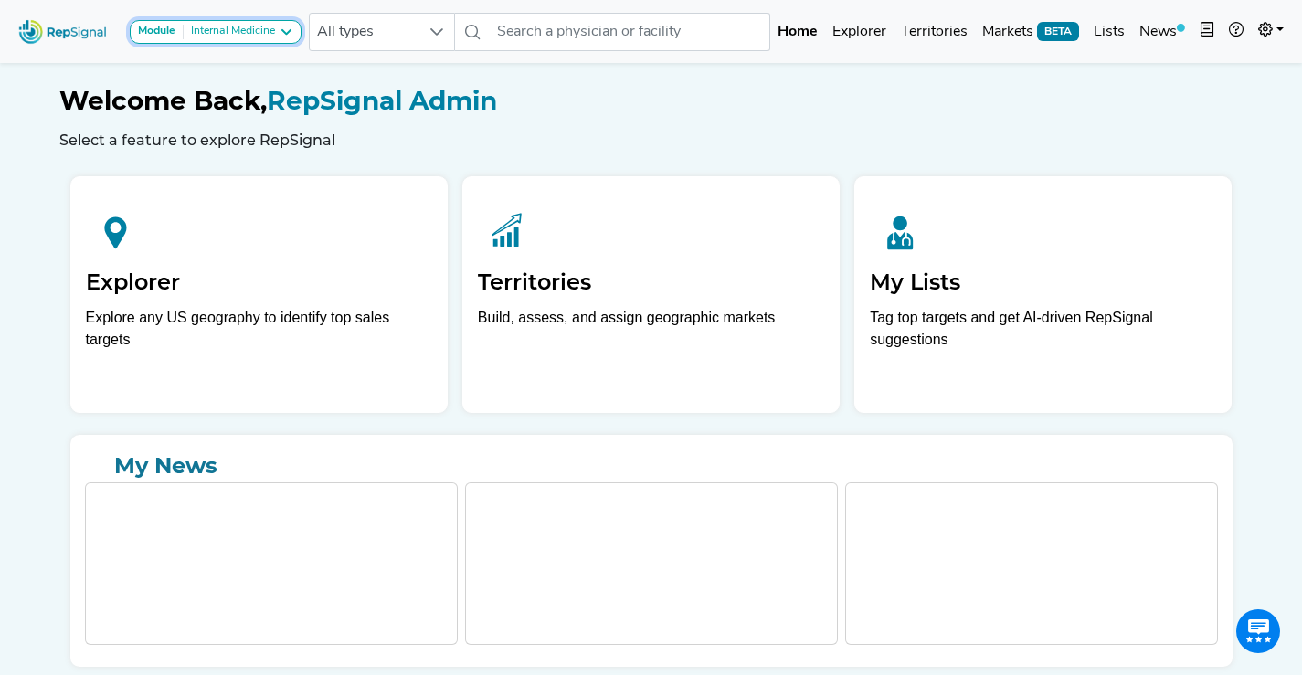
click at [238, 43] on button "Module Internal Medicine" at bounding box center [216, 32] width 172 height 24
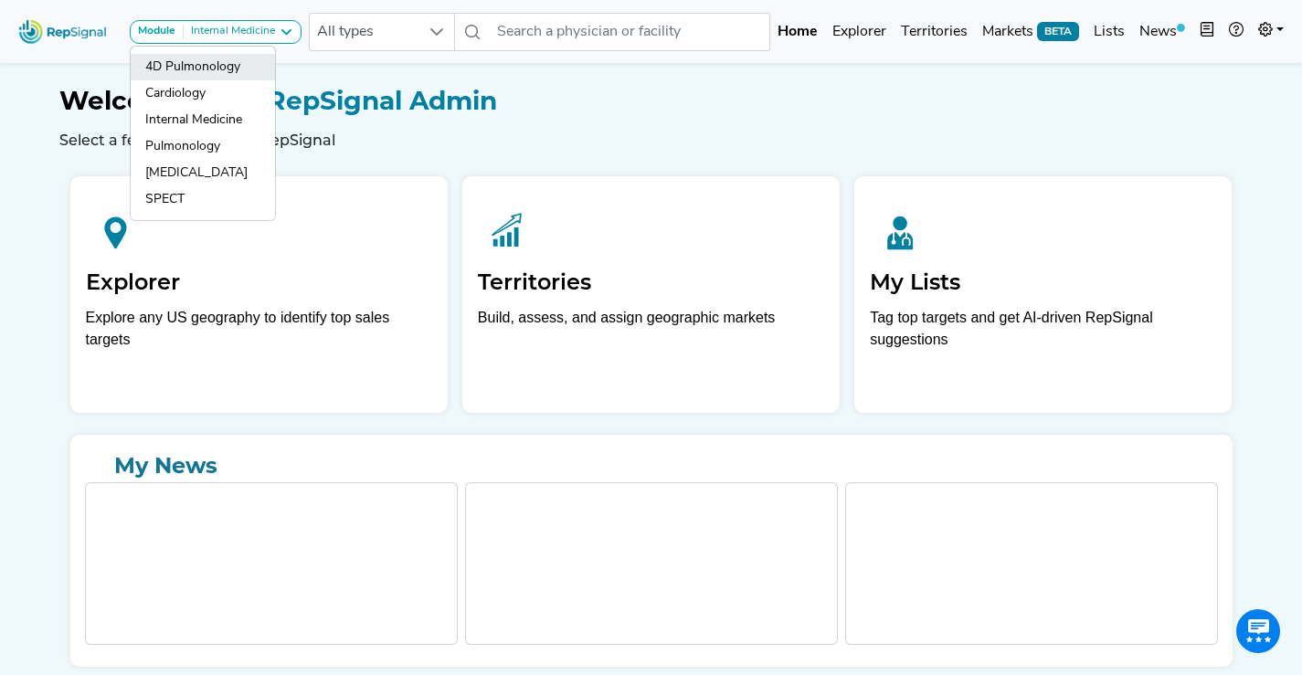
click at [227, 69] on link "4D Pulmonology" at bounding box center [203, 67] width 144 height 27
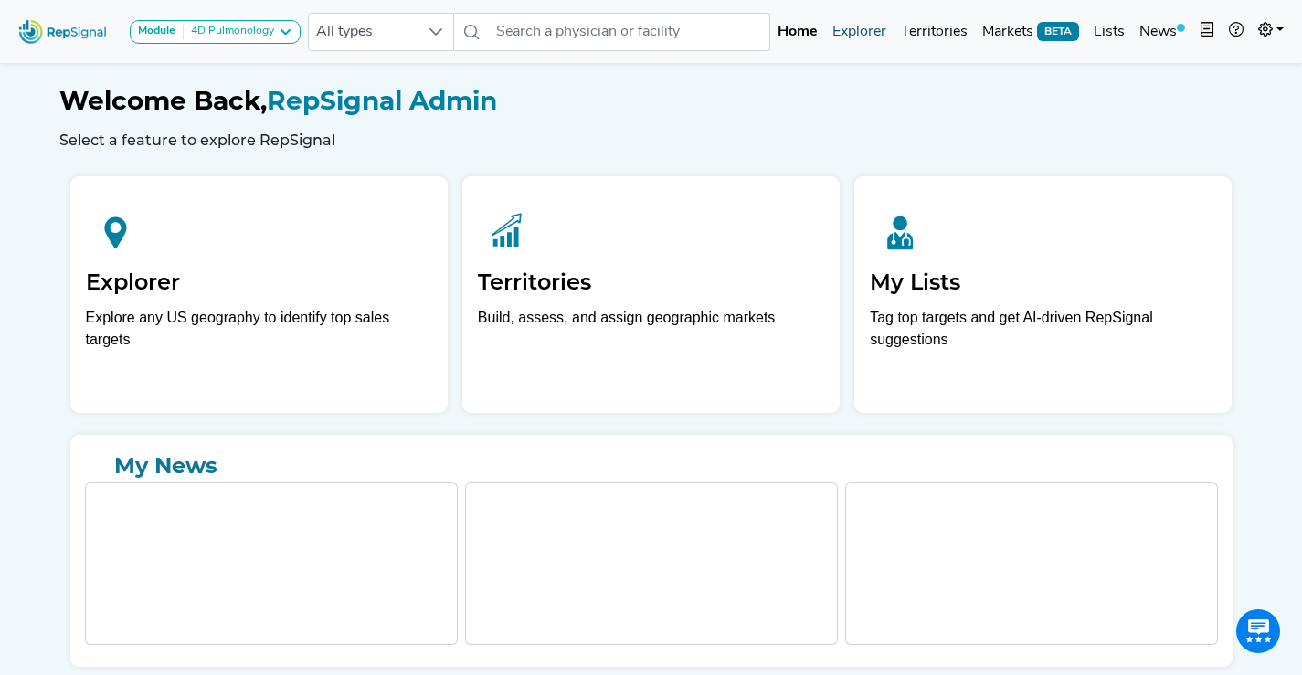
click at [854, 31] on link "Explorer" at bounding box center [859, 32] width 69 height 37
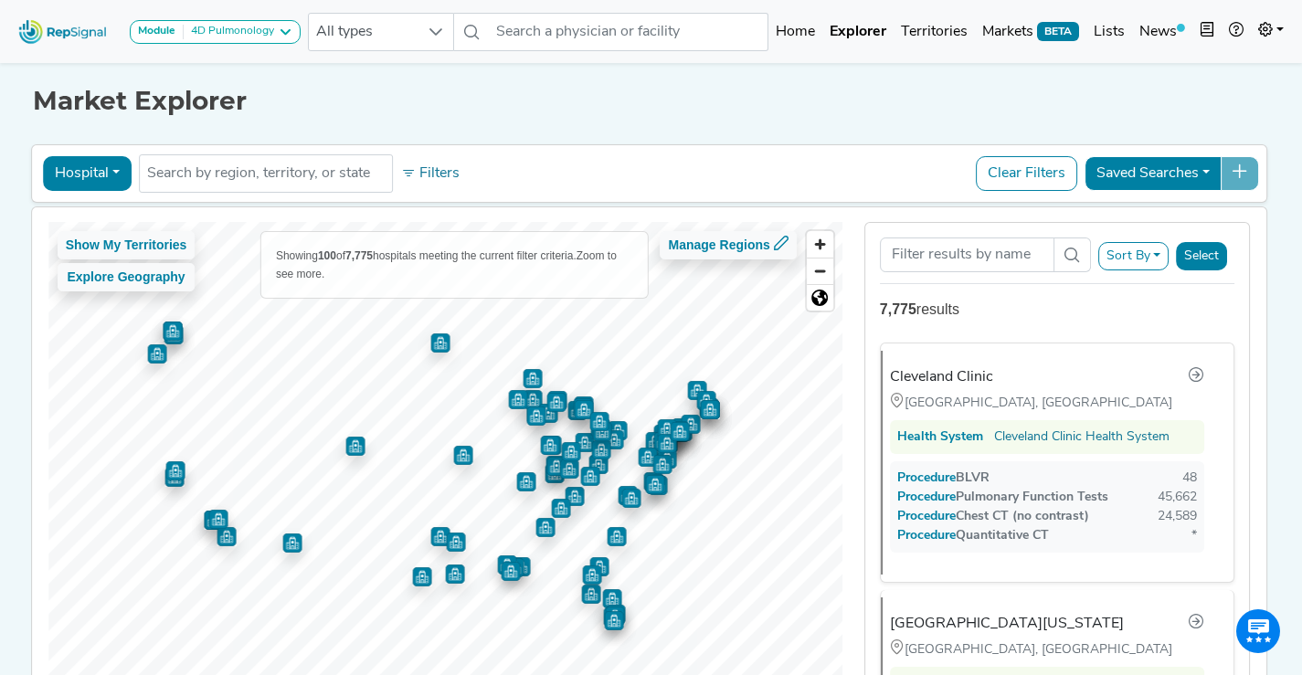
click at [1150, 245] on button "Sort By" at bounding box center [1133, 256] width 71 height 28
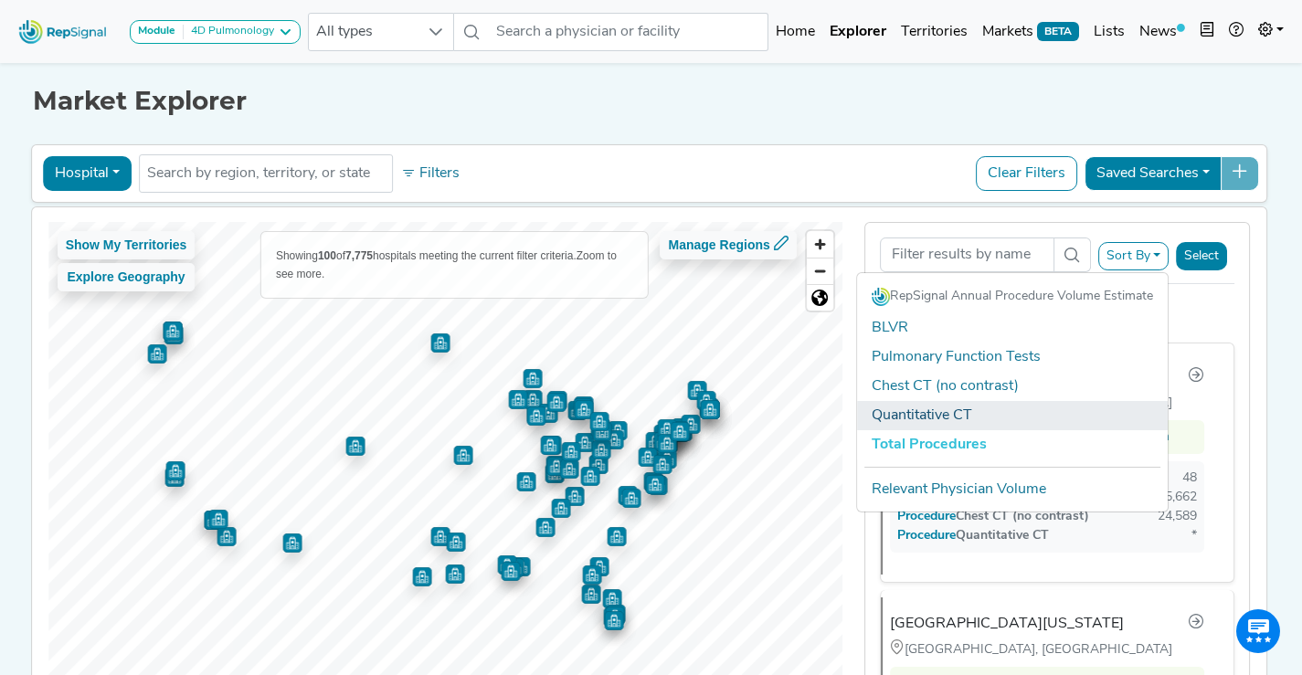
click at [1067, 409] on link "Quantitative CT" at bounding box center [1012, 415] width 311 height 29
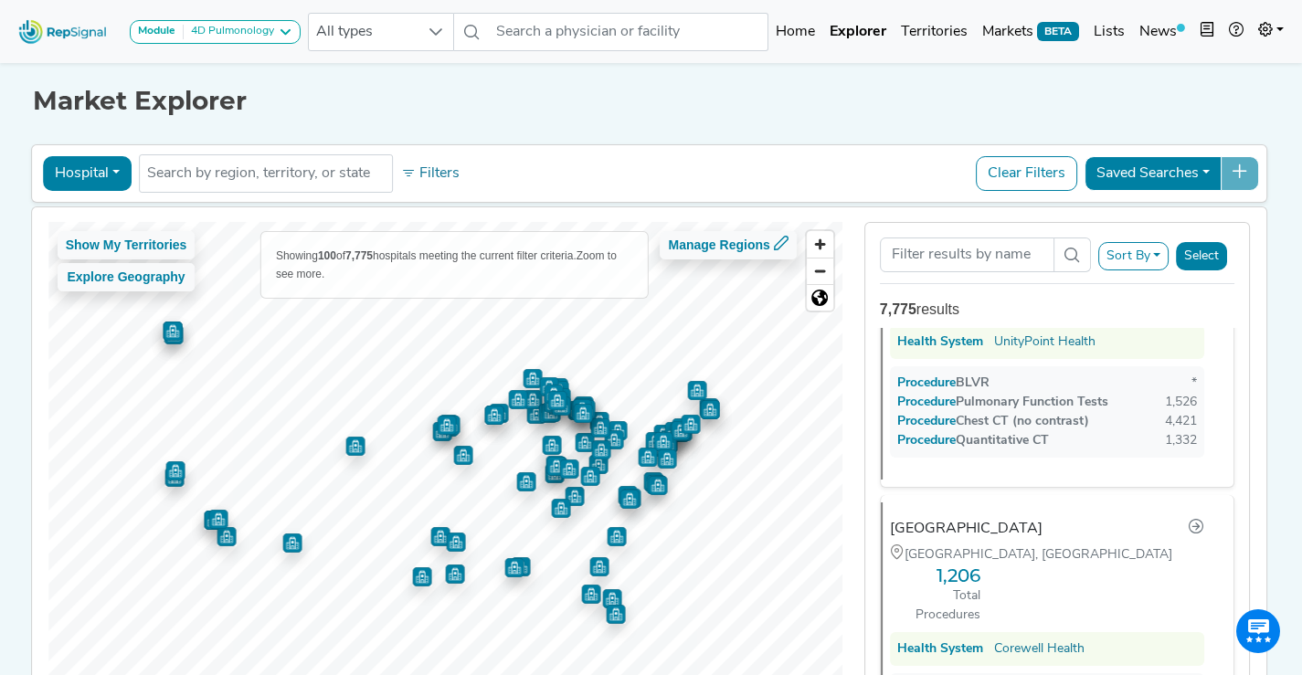
scroll to position [1065, 0]
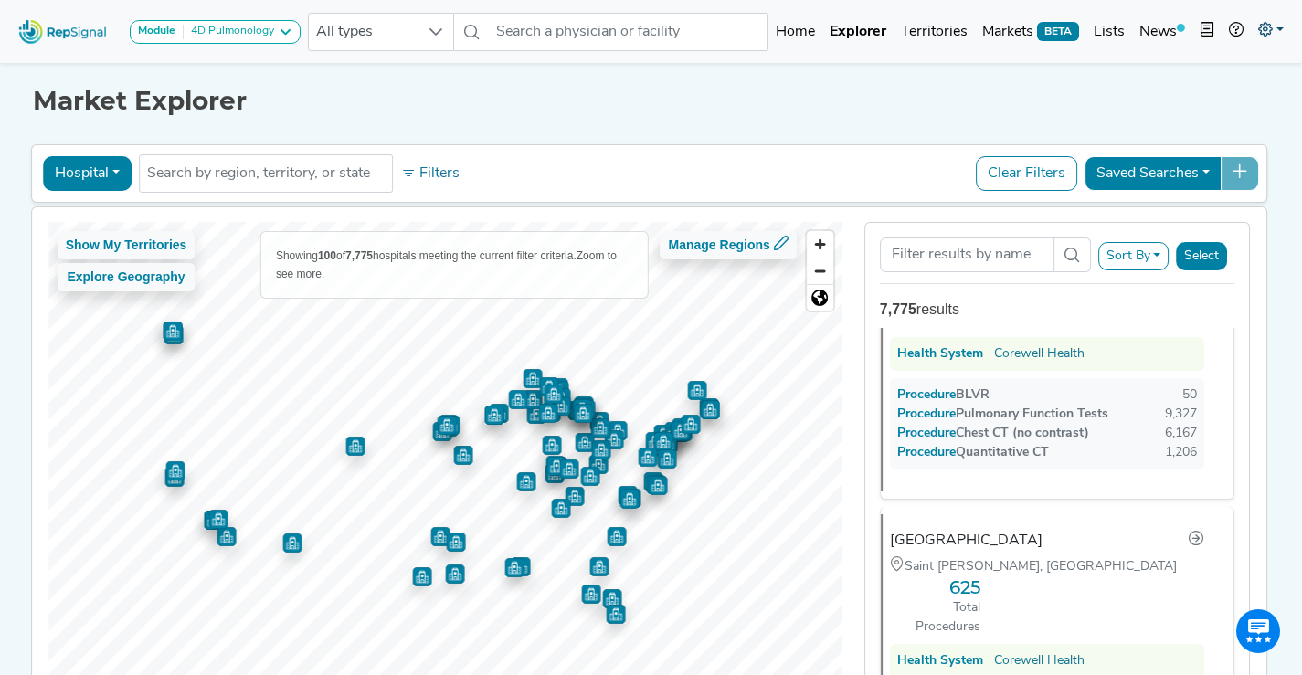
click at [1283, 40] on link at bounding box center [1271, 32] width 40 height 37
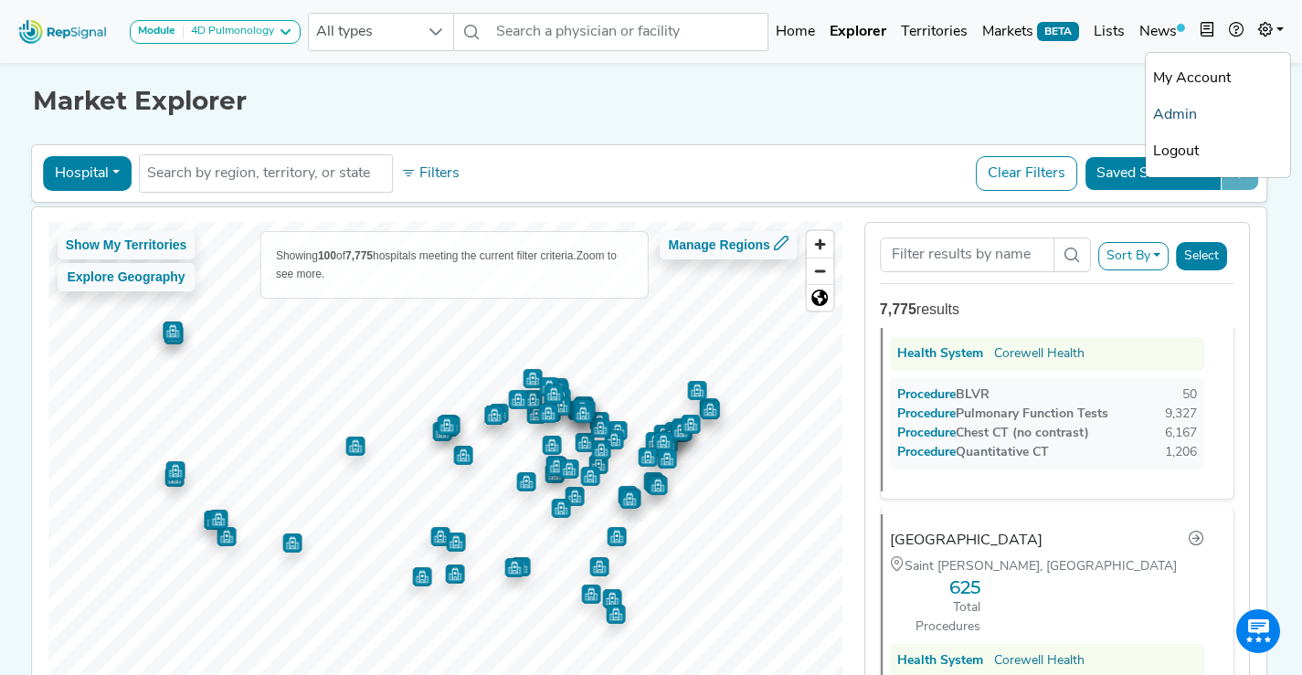
click at [1198, 111] on link "Admin" at bounding box center [1218, 115] width 144 height 37
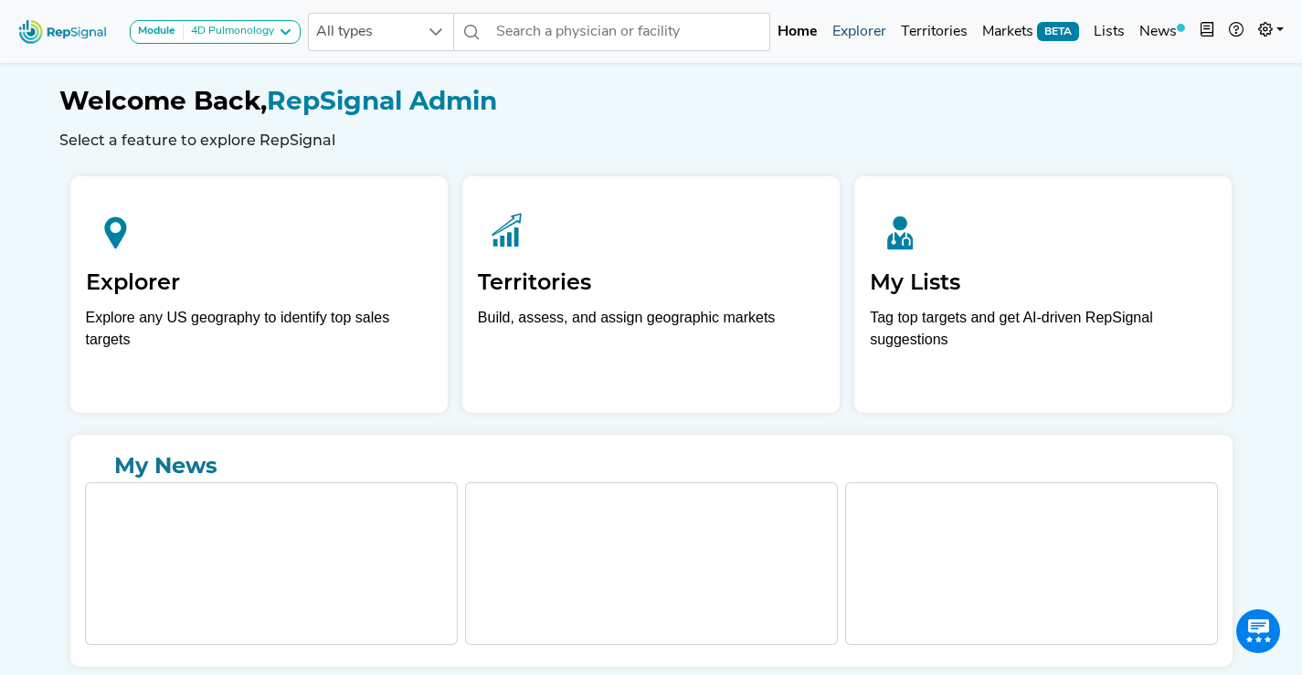
click at [874, 28] on link "Explorer" at bounding box center [859, 32] width 69 height 37
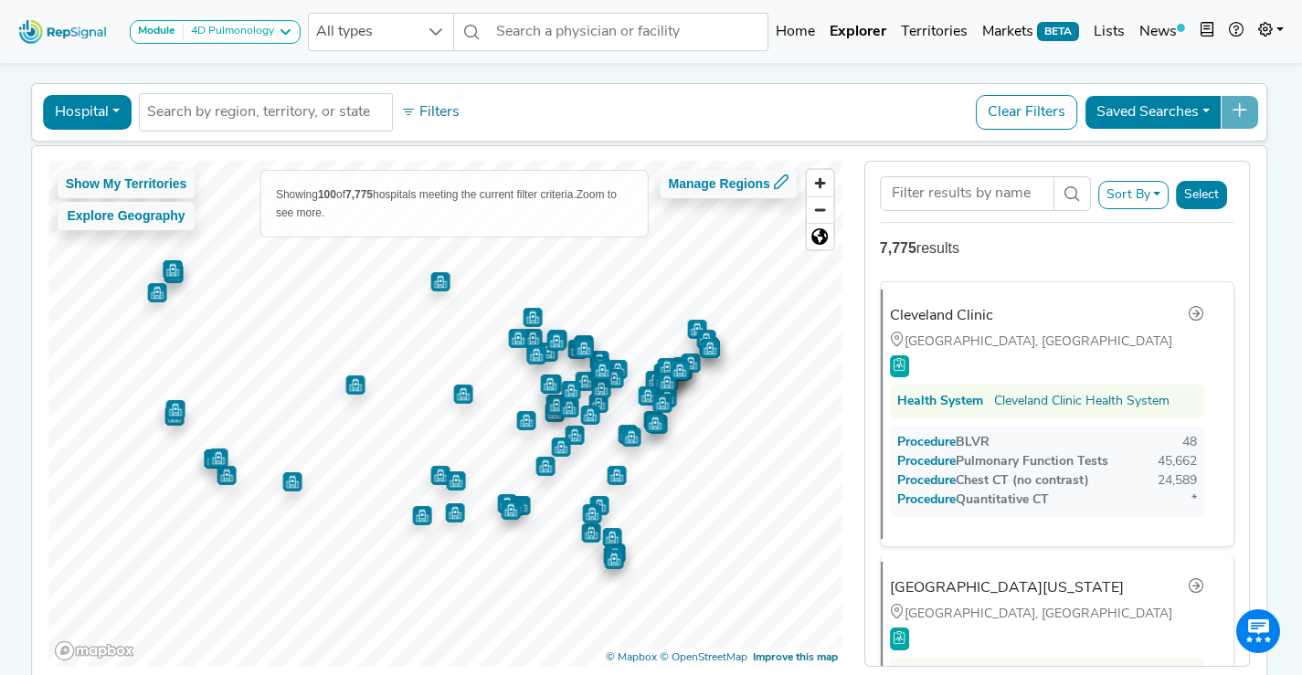
scroll to position [62, 0]
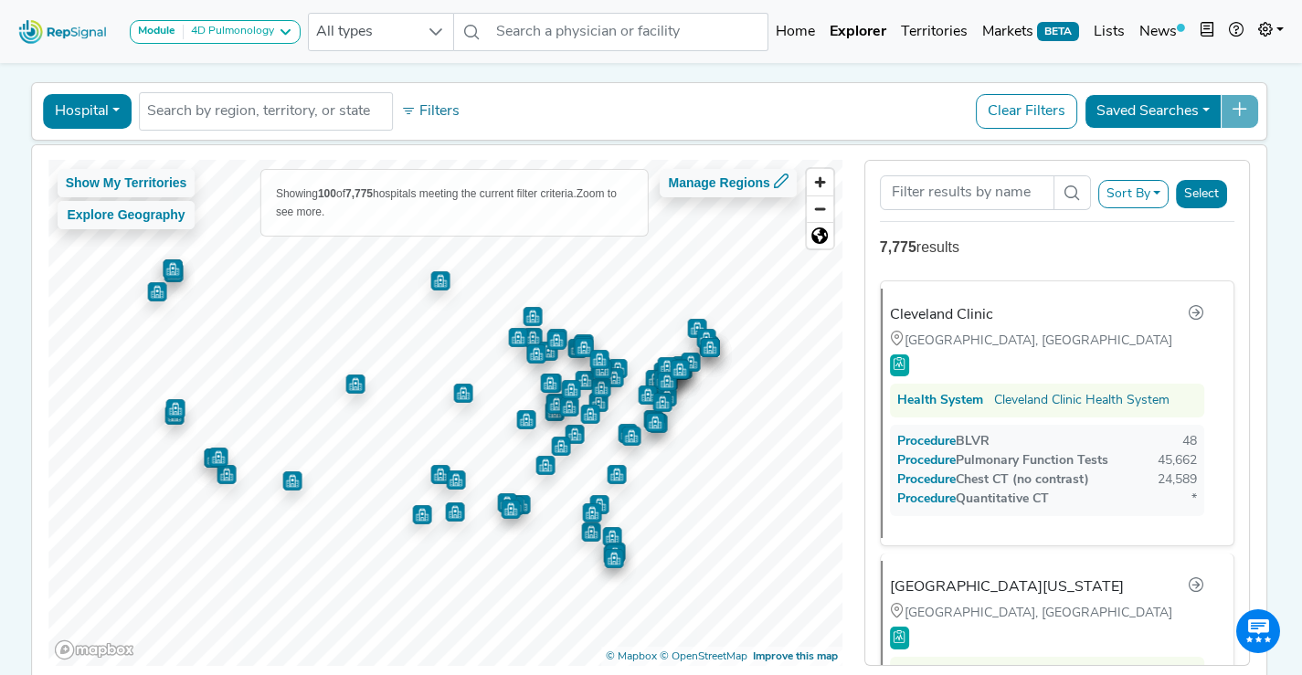
click at [1129, 189] on button "Sort By" at bounding box center [1133, 194] width 71 height 28
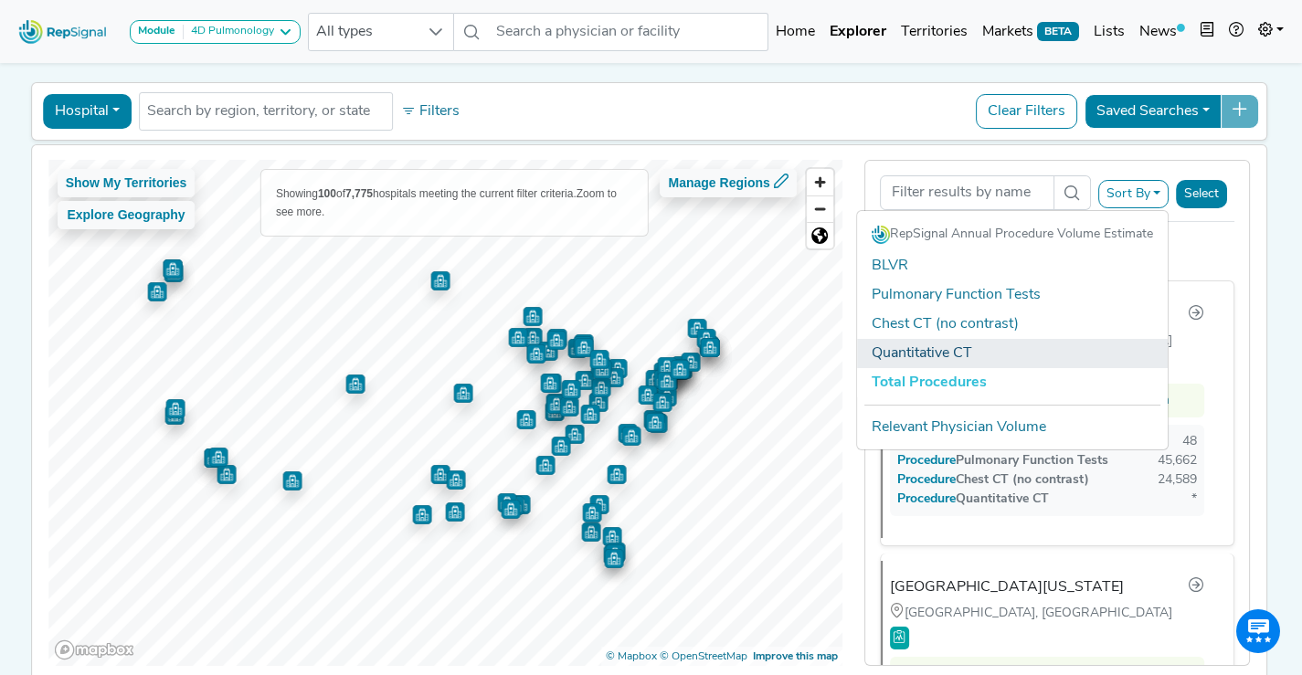
click at [1094, 356] on link "Quantitative CT" at bounding box center [1012, 353] width 311 height 29
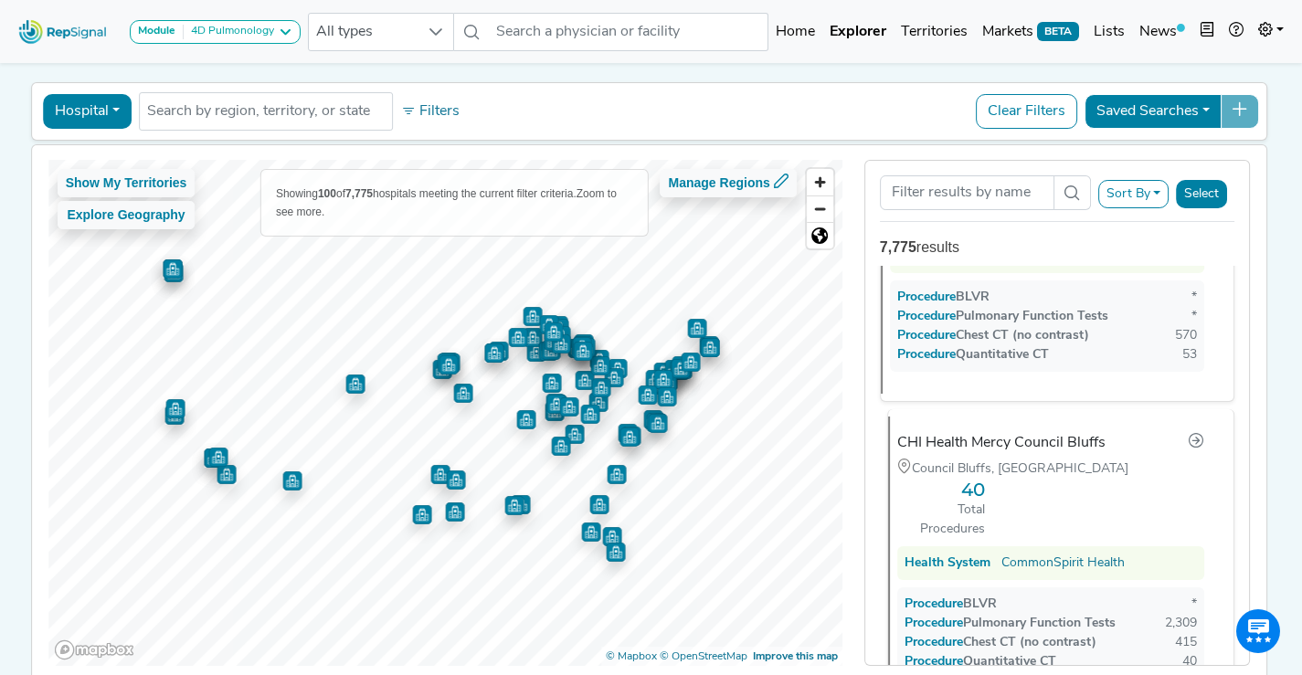
scroll to position [7444, 0]
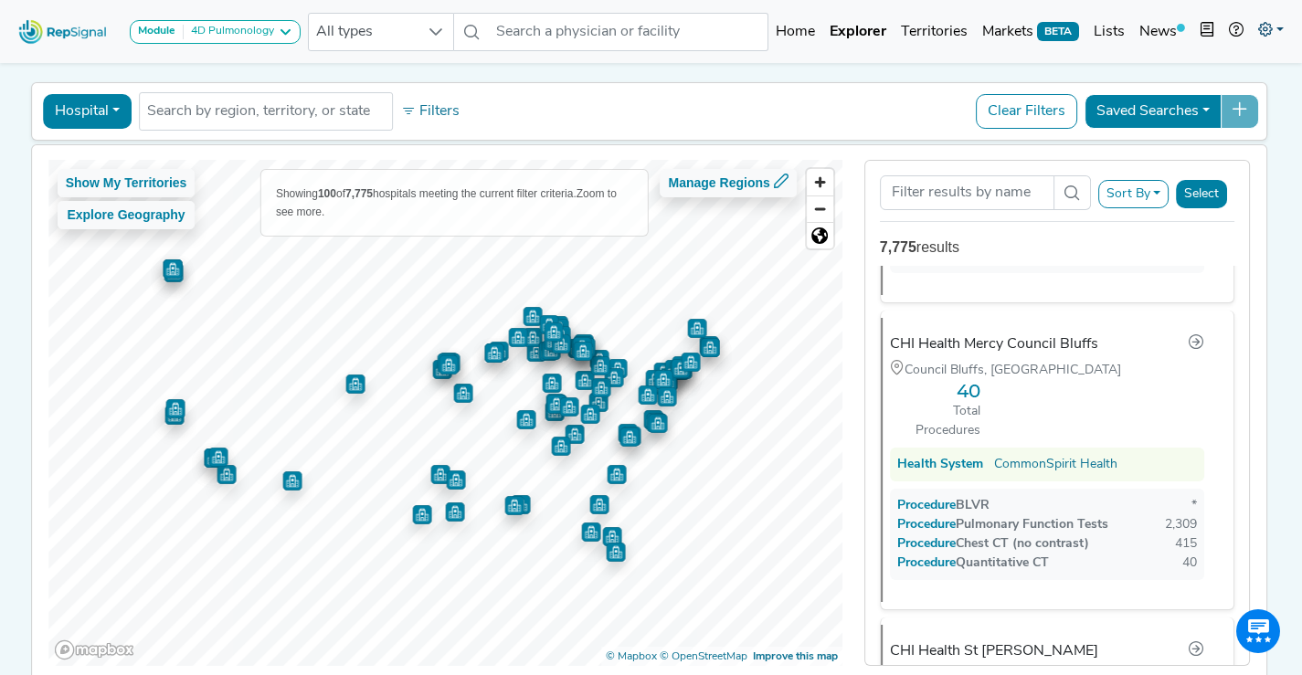
click at [1272, 43] on link at bounding box center [1271, 32] width 40 height 37
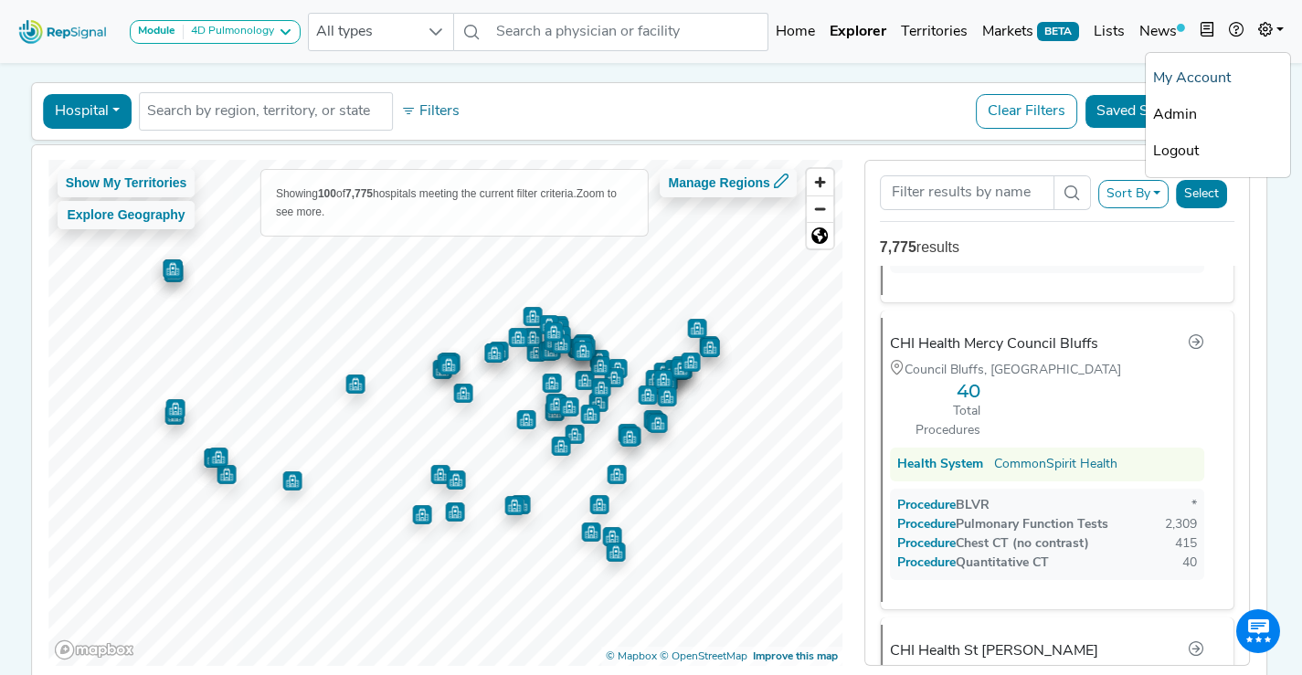
click at [1206, 84] on link "My Account" at bounding box center [1218, 78] width 144 height 37
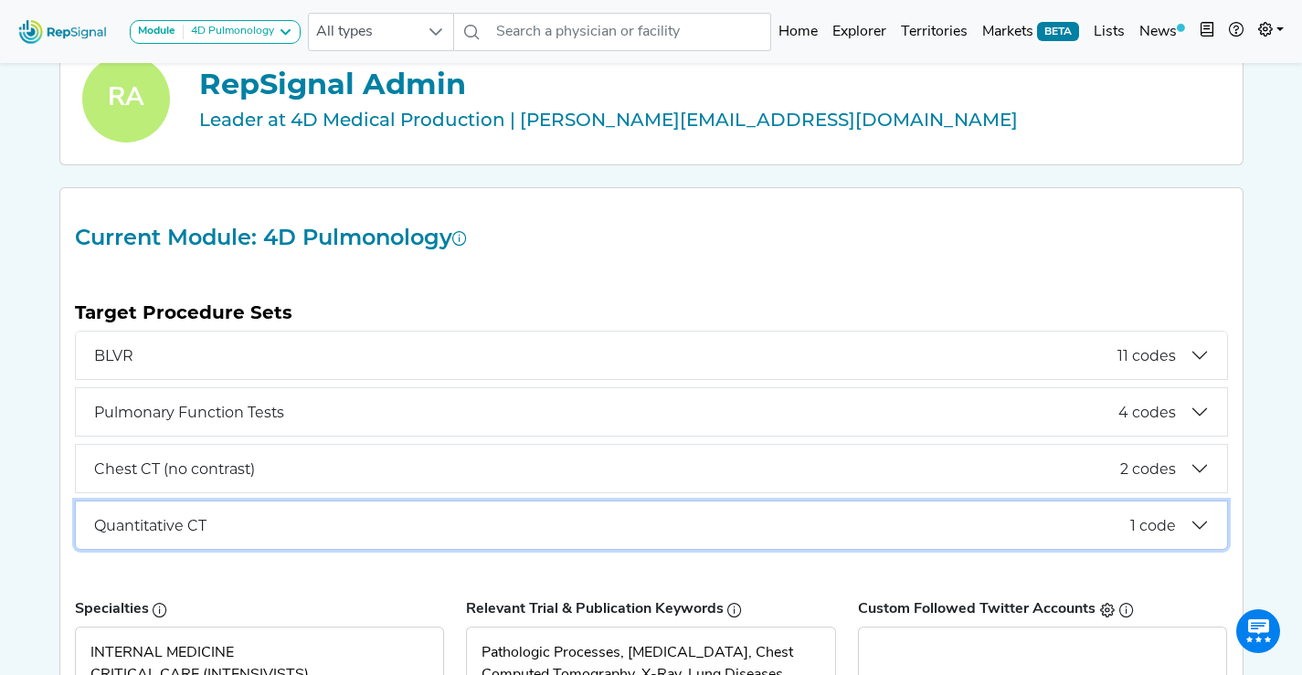
click at [247, 518] on span "Quantitative CT" at bounding box center [612, 525] width 1036 height 17
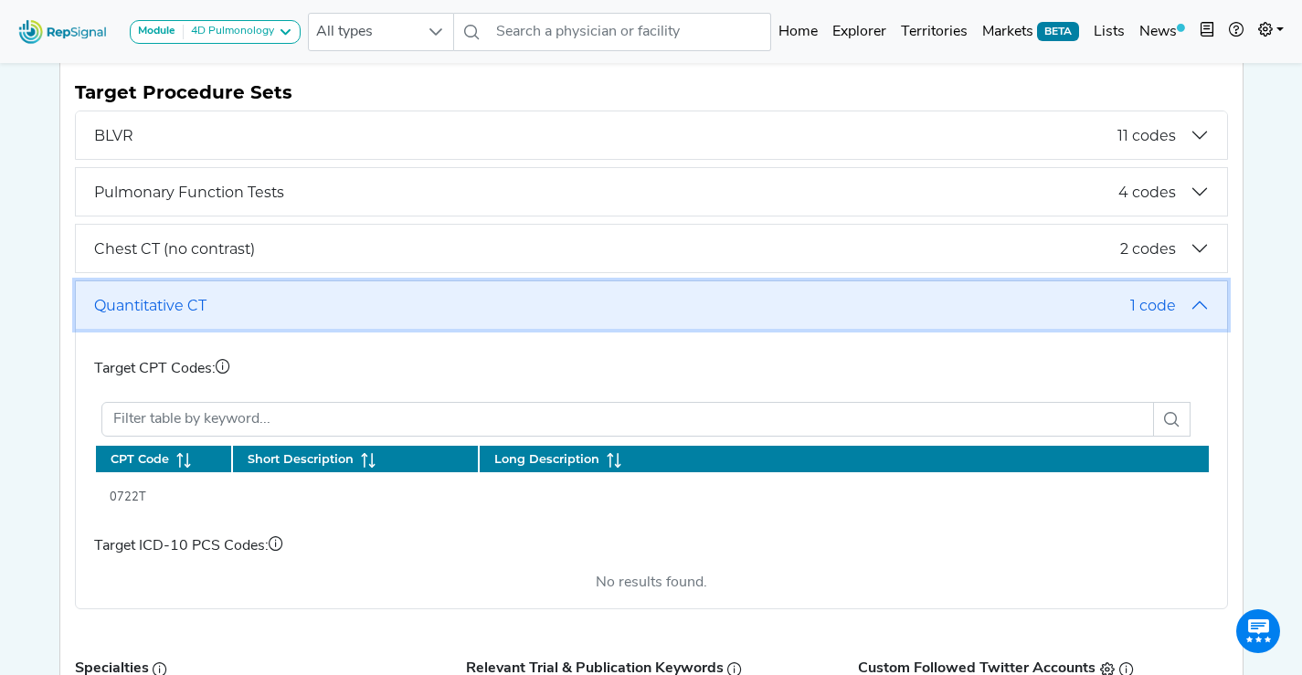
scroll to position [343, 0]
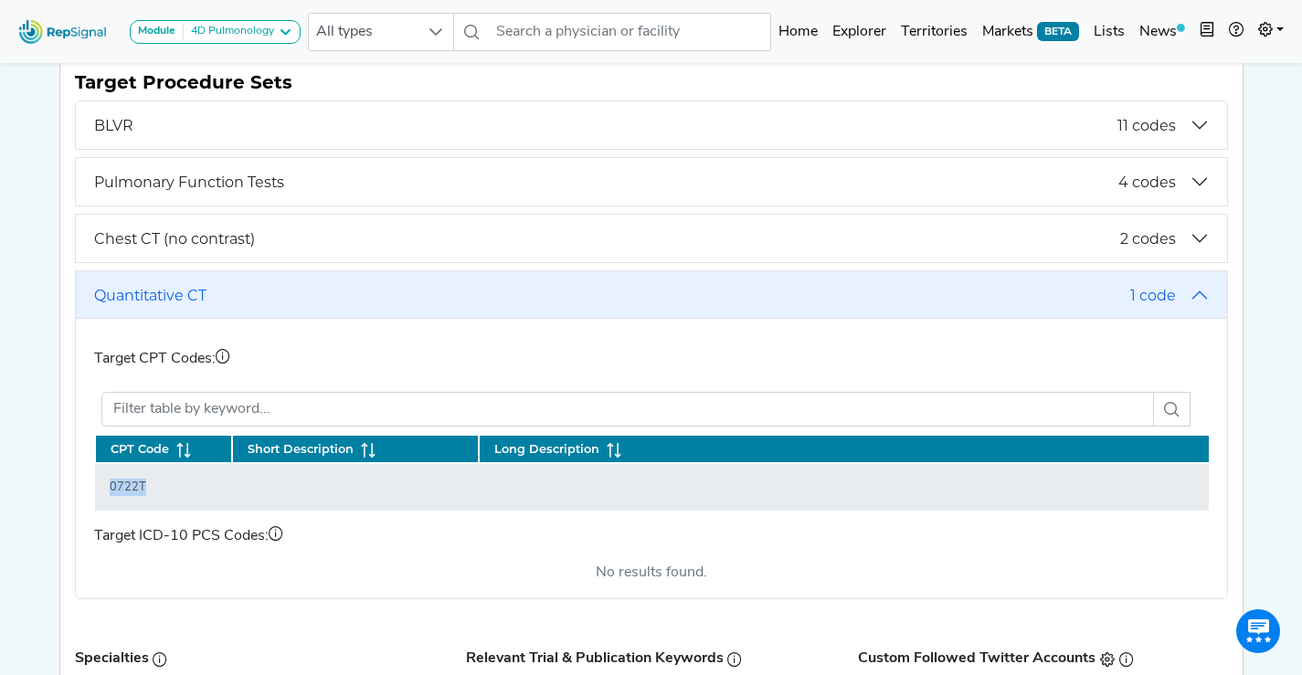
drag, startPoint x: 143, startPoint y: 491, endPoint x: 95, endPoint y: 491, distance: 47.5
click at [95, 491] on td "0722T" at bounding box center [163, 487] width 137 height 48
click at [148, 500] on td "0722T" at bounding box center [163, 487] width 137 height 48
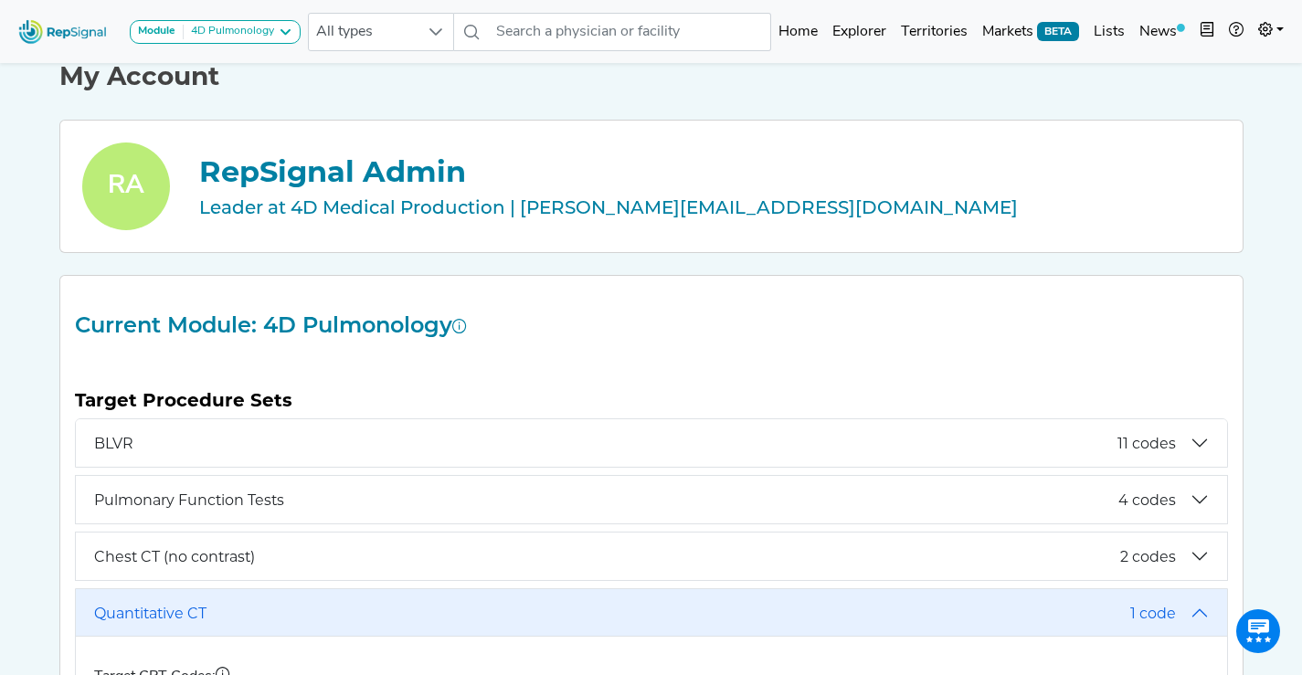
scroll to position [0, 0]
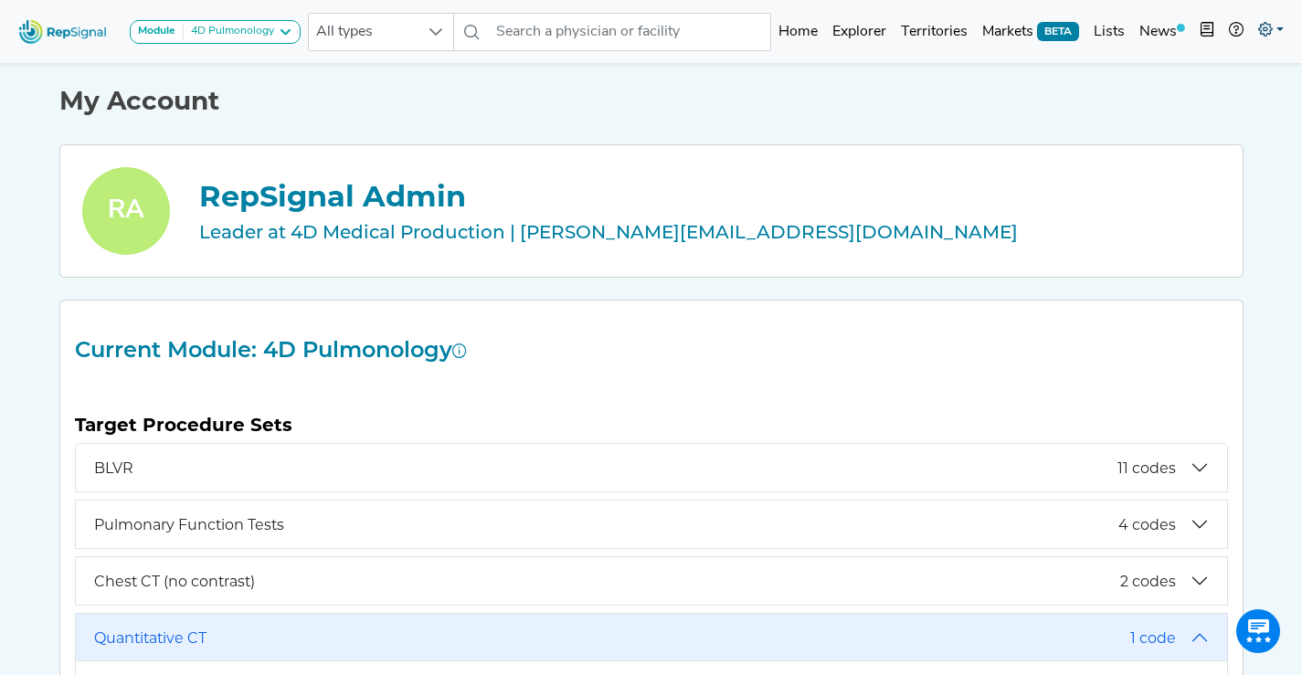
click at [1251, 30] on link at bounding box center [1271, 32] width 40 height 37
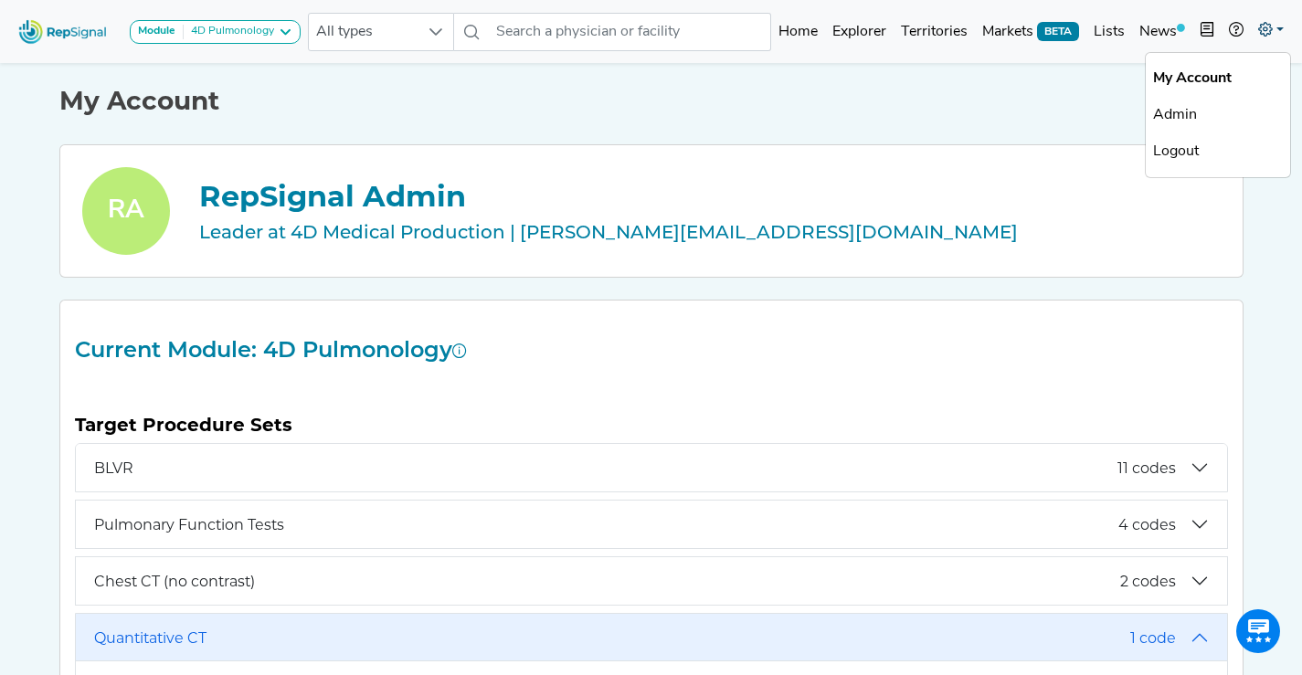
click at [1265, 31] on icon at bounding box center [1265, 29] width 15 height 15
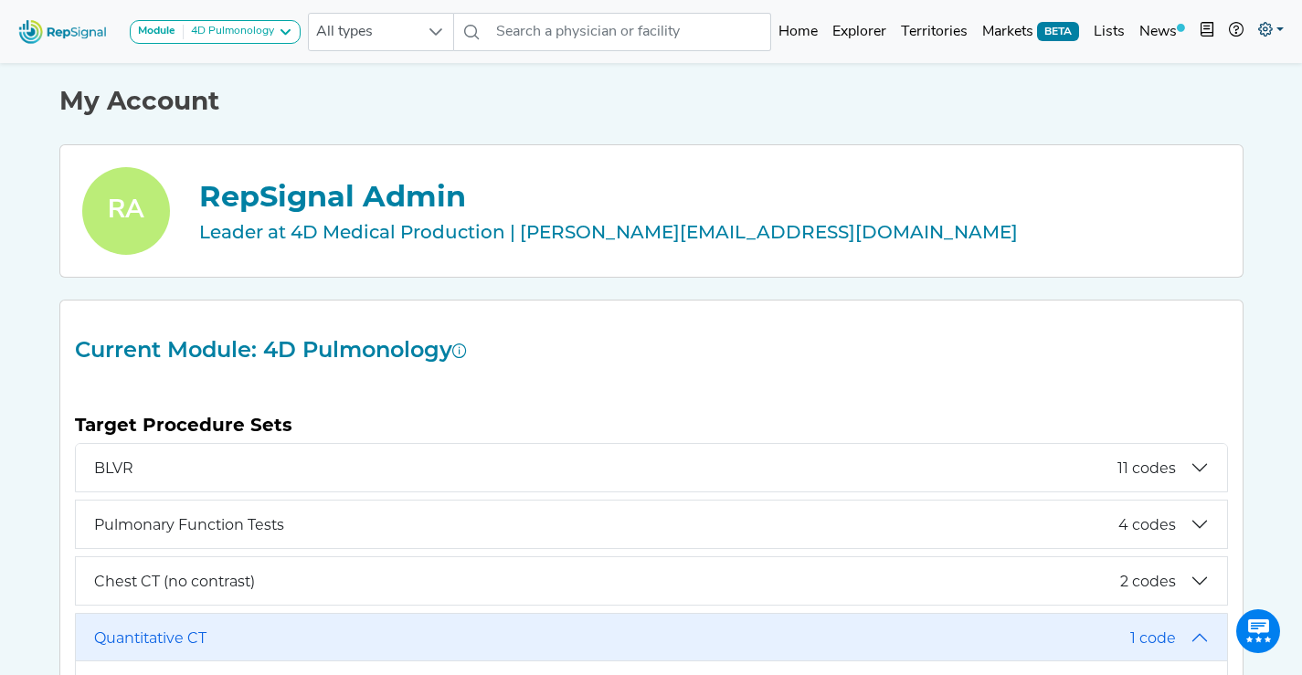
click at [1265, 31] on icon at bounding box center [1265, 29] width 15 height 15
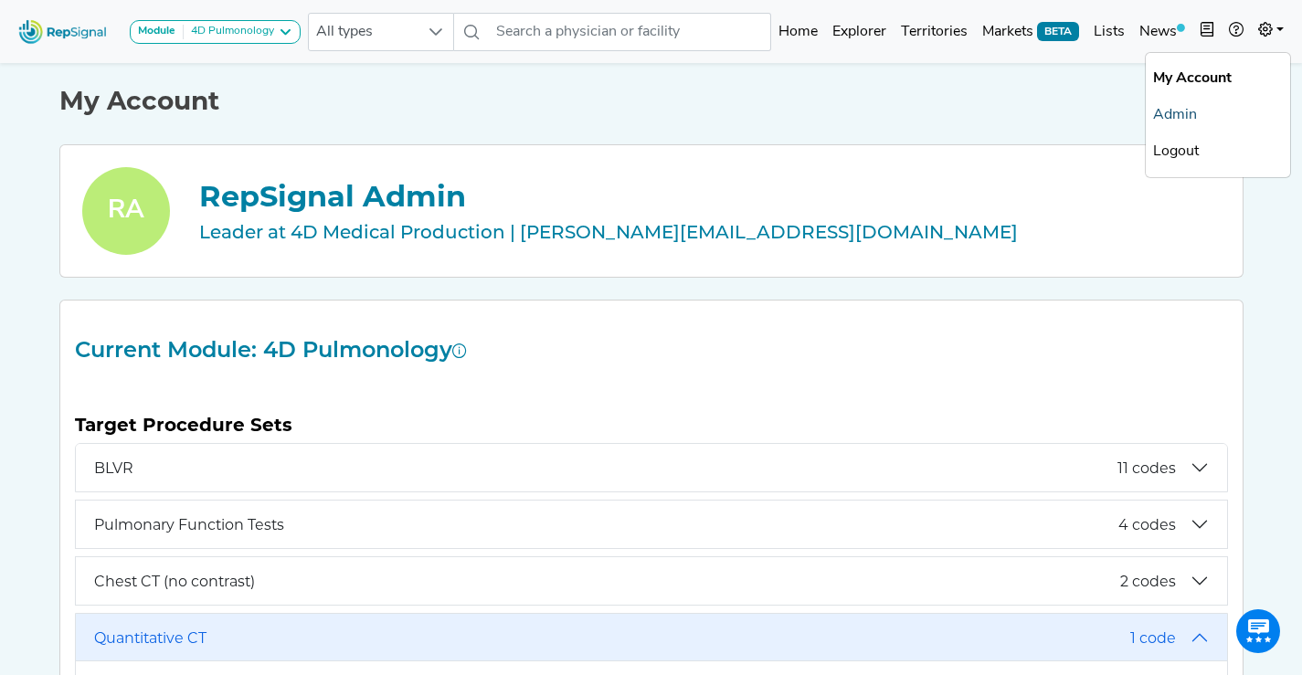
click at [1185, 116] on link "Admin" at bounding box center [1218, 115] width 144 height 37
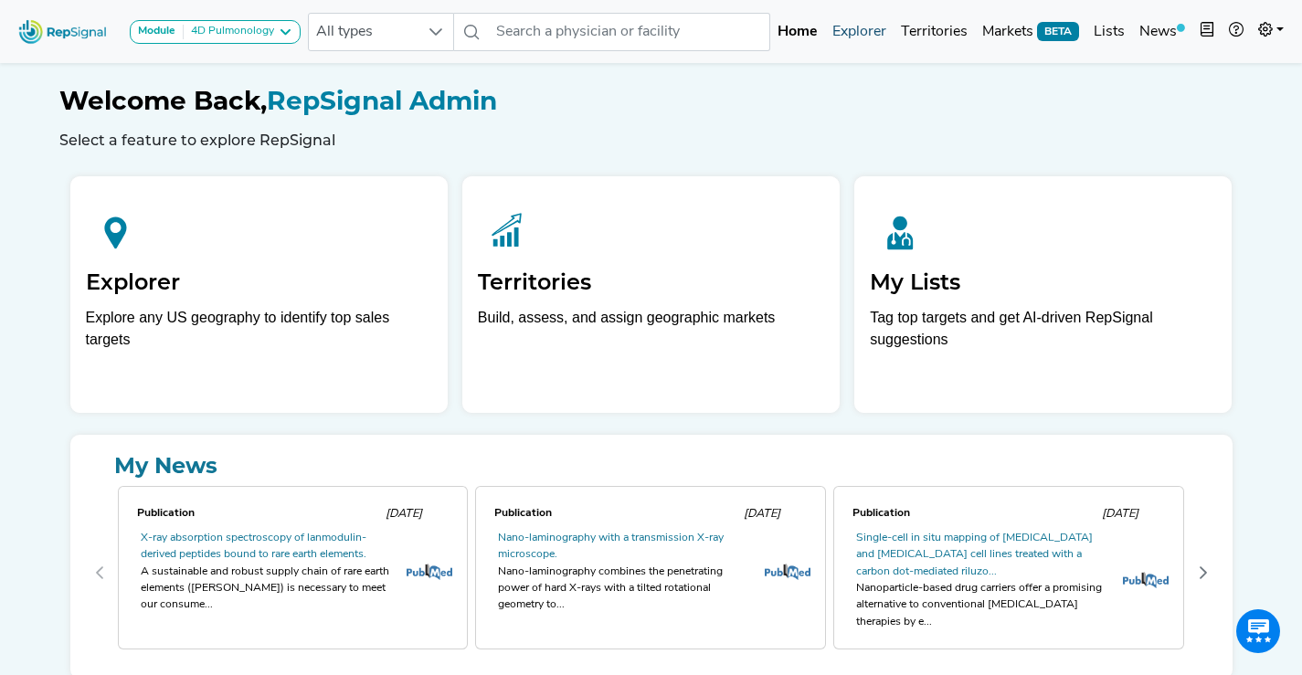
click at [840, 39] on link "Explorer" at bounding box center [859, 32] width 69 height 37
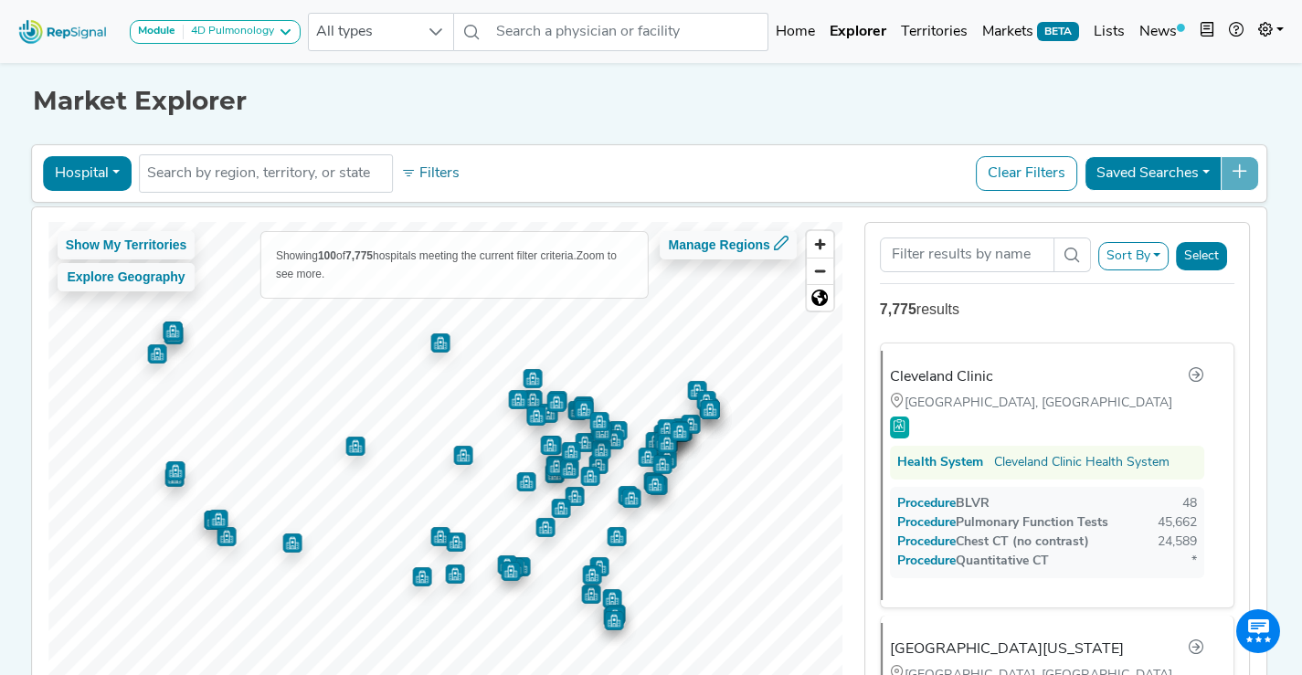
click at [1162, 252] on button "Sort By" at bounding box center [1133, 256] width 71 height 28
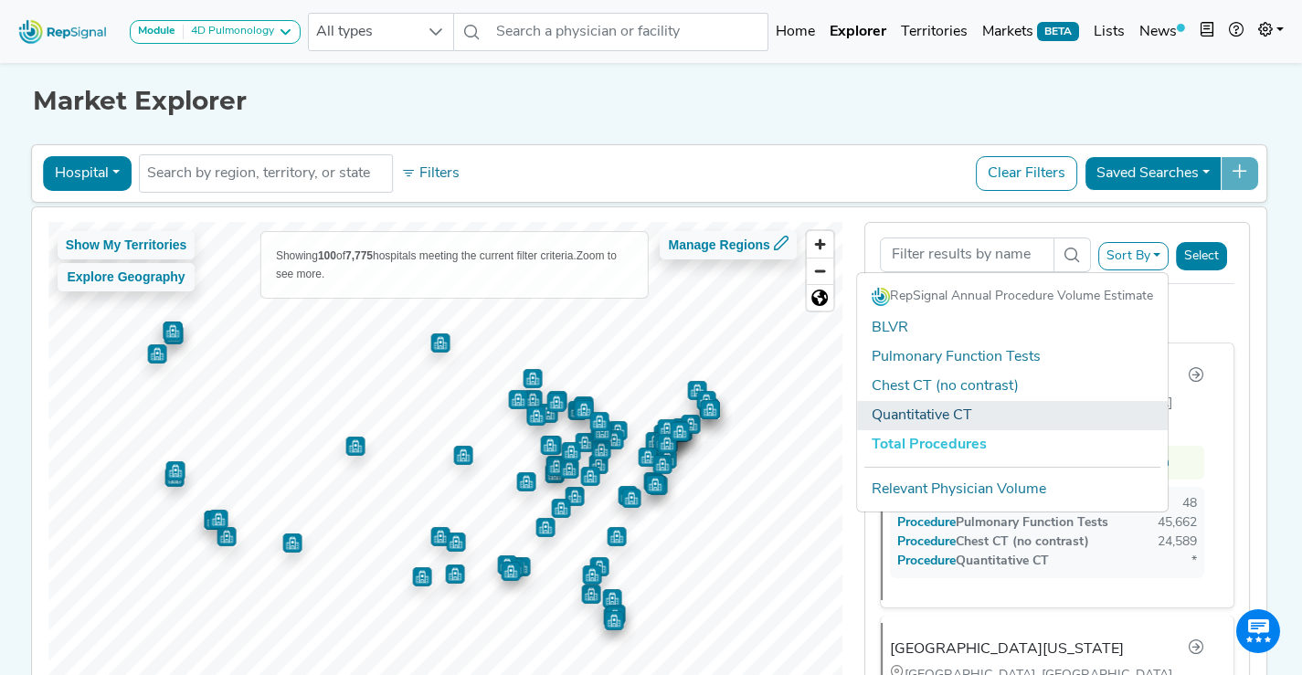
click at [1072, 428] on link "Quantitative CT" at bounding box center [1012, 415] width 311 height 29
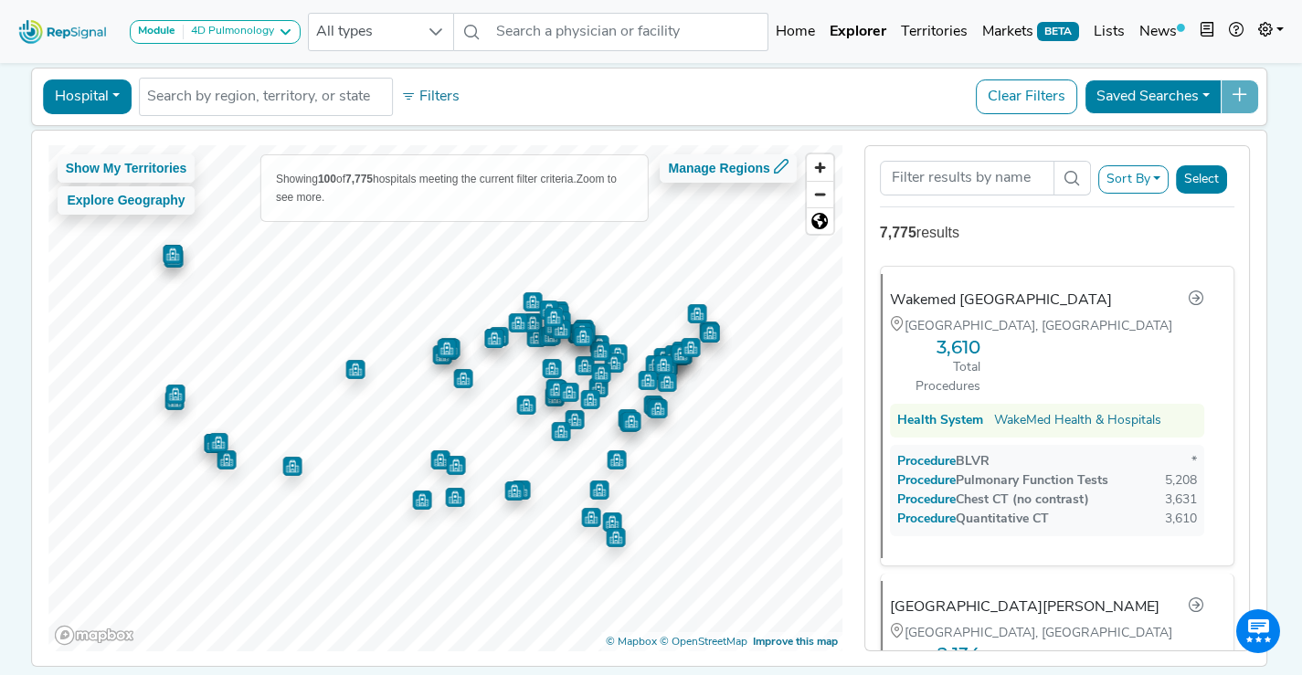
scroll to position [82, 0]
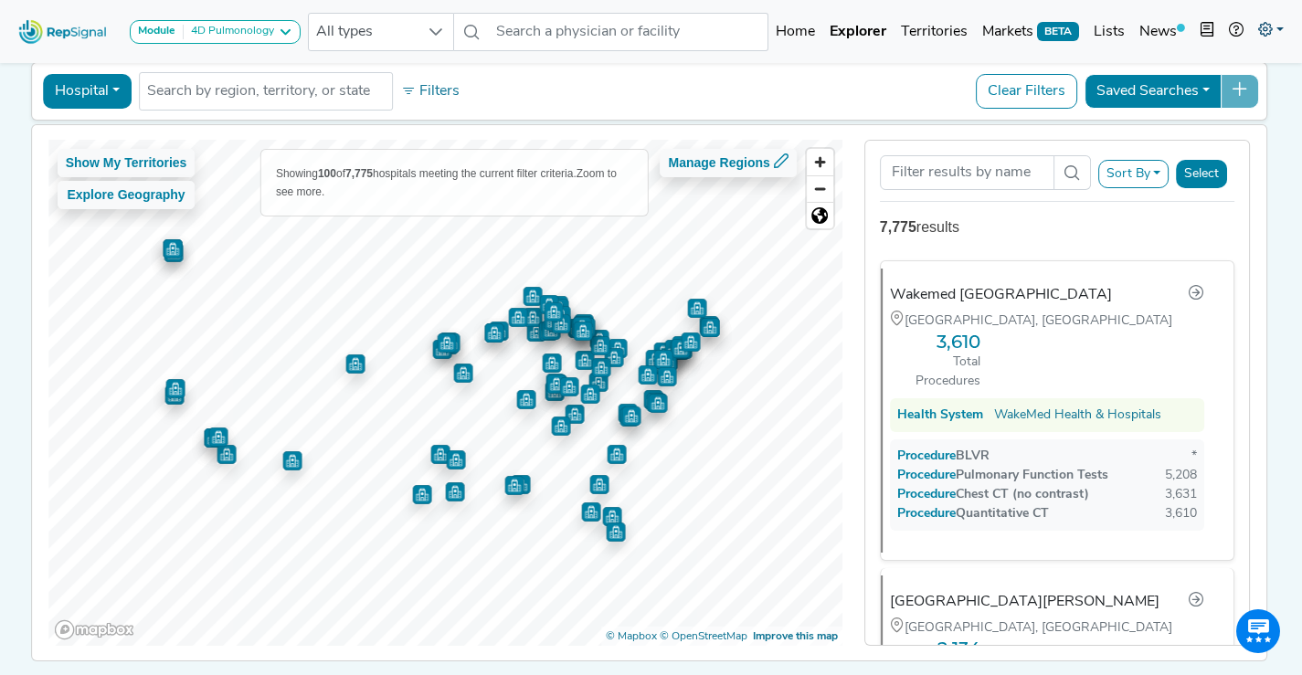
click at [1282, 31] on link at bounding box center [1271, 32] width 40 height 37
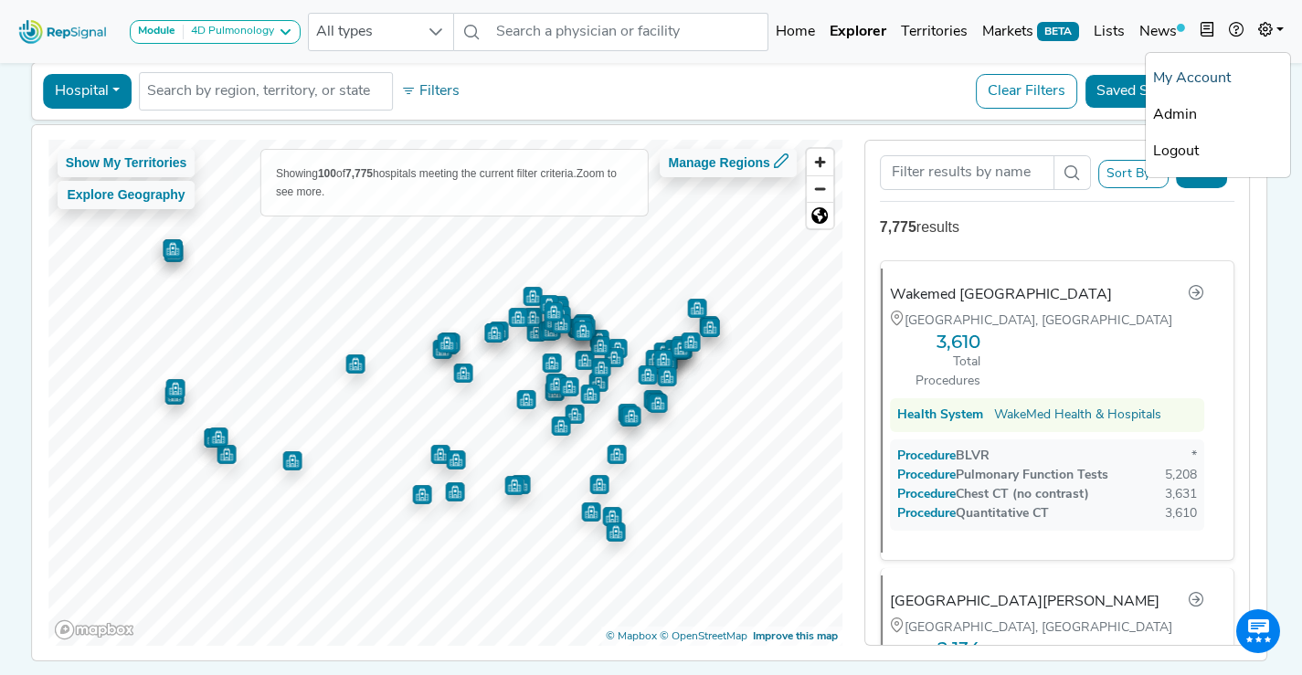
click at [1194, 81] on link "My Account" at bounding box center [1218, 78] width 144 height 37
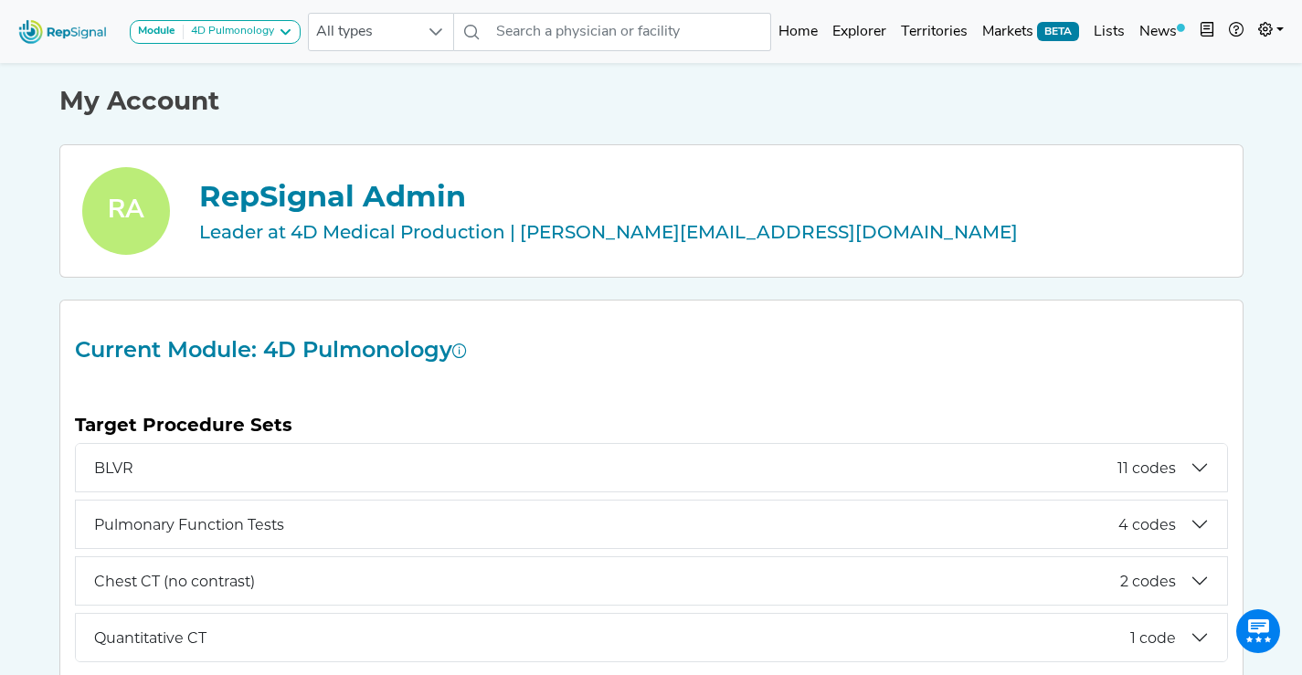
scroll to position [268, 0]
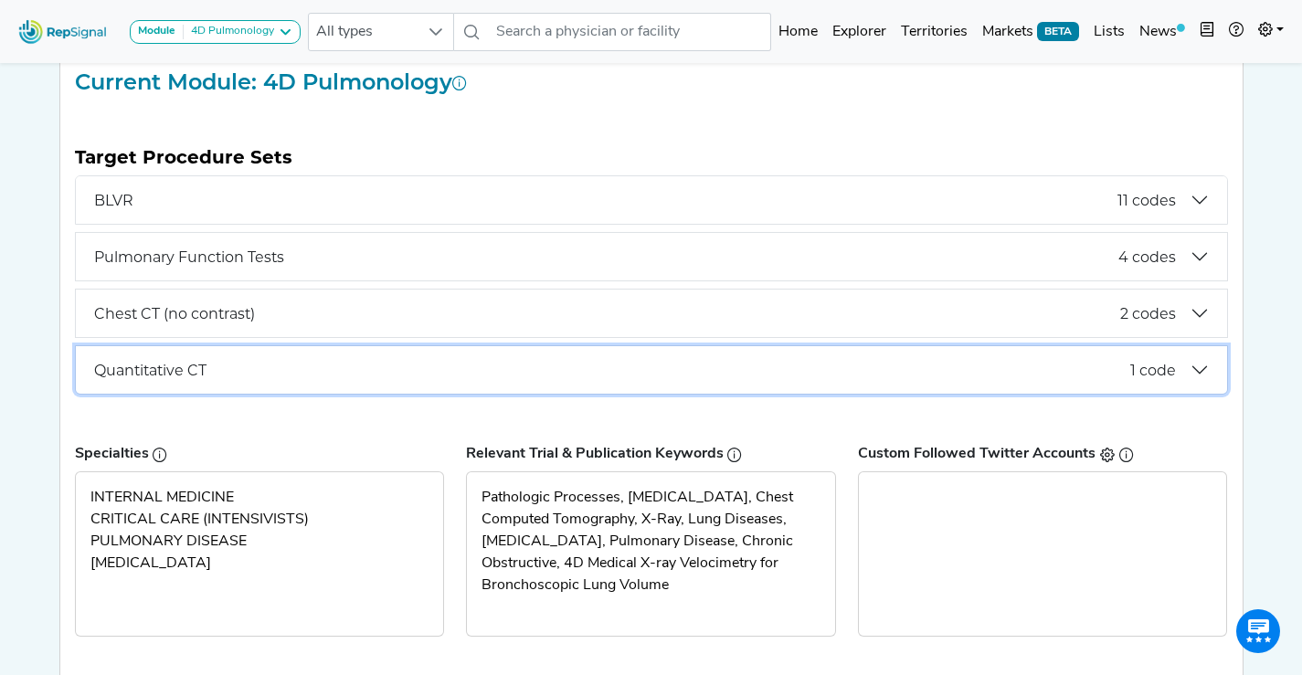
click at [322, 382] on button "Quantitative CT 1 code" at bounding box center [651, 370] width 1151 height 48
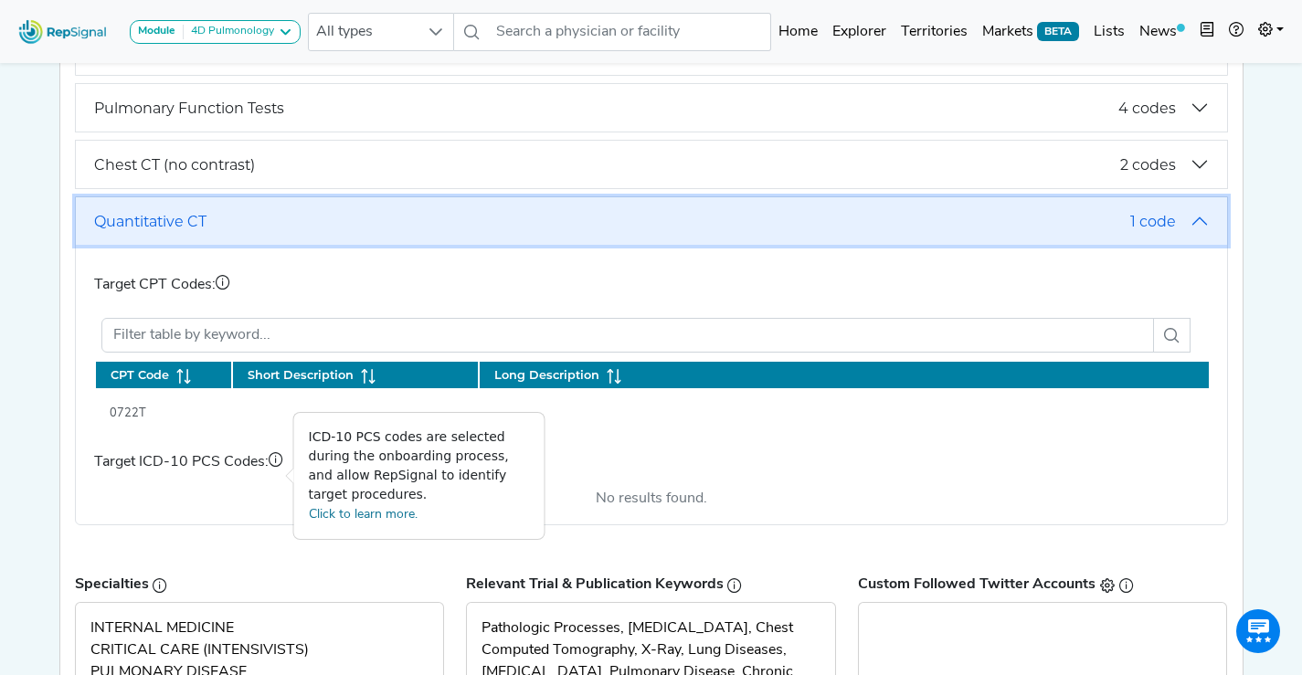
scroll to position [430, 0]
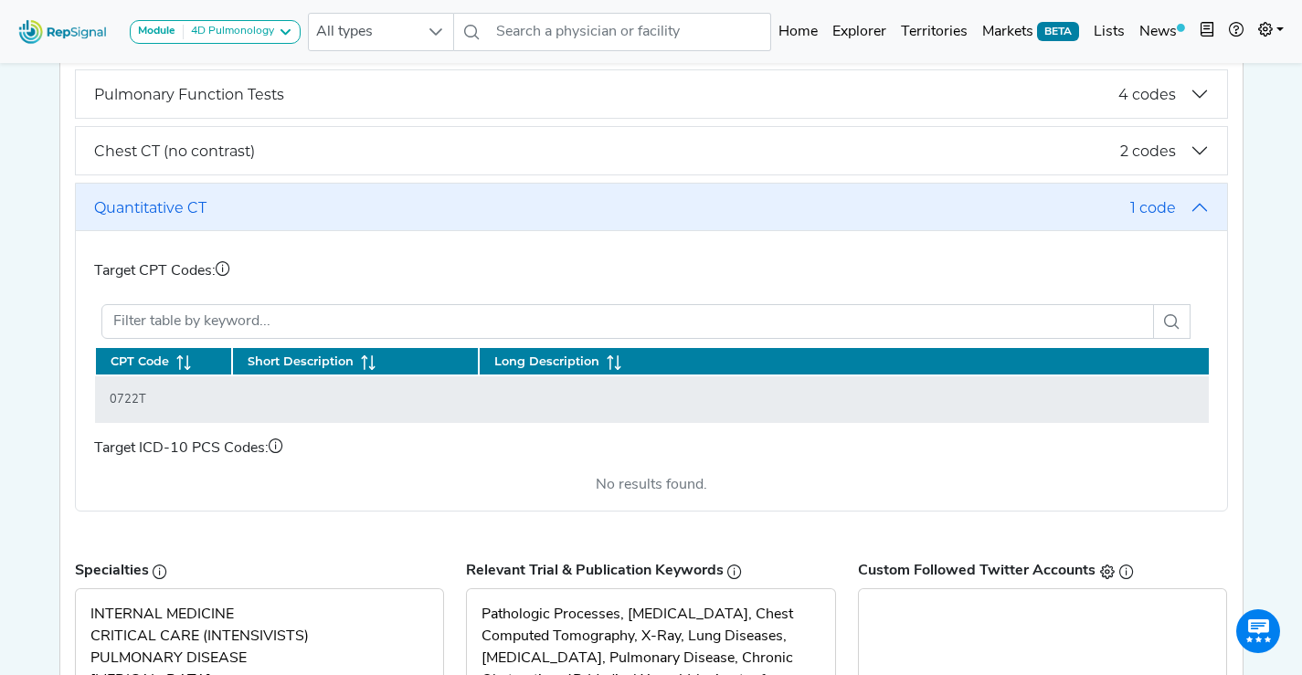
click at [134, 403] on div "0722T" at bounding box center [128, 399] width 58 height 17
copy div "0722T"
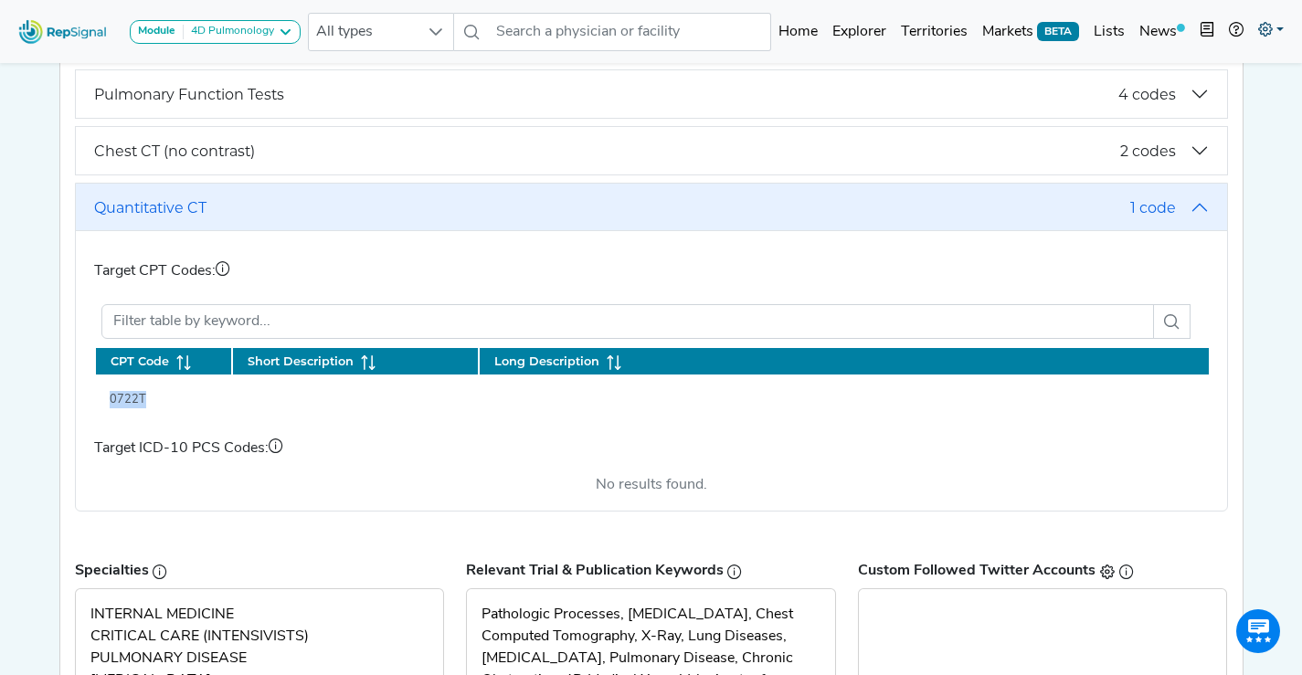
click at [1251, 30] on link at bounding box center [1271, 32] width 40 height 37
click at [1196, 103] on link "Admin" at bounding box center [1218, 115] width 144 height 37
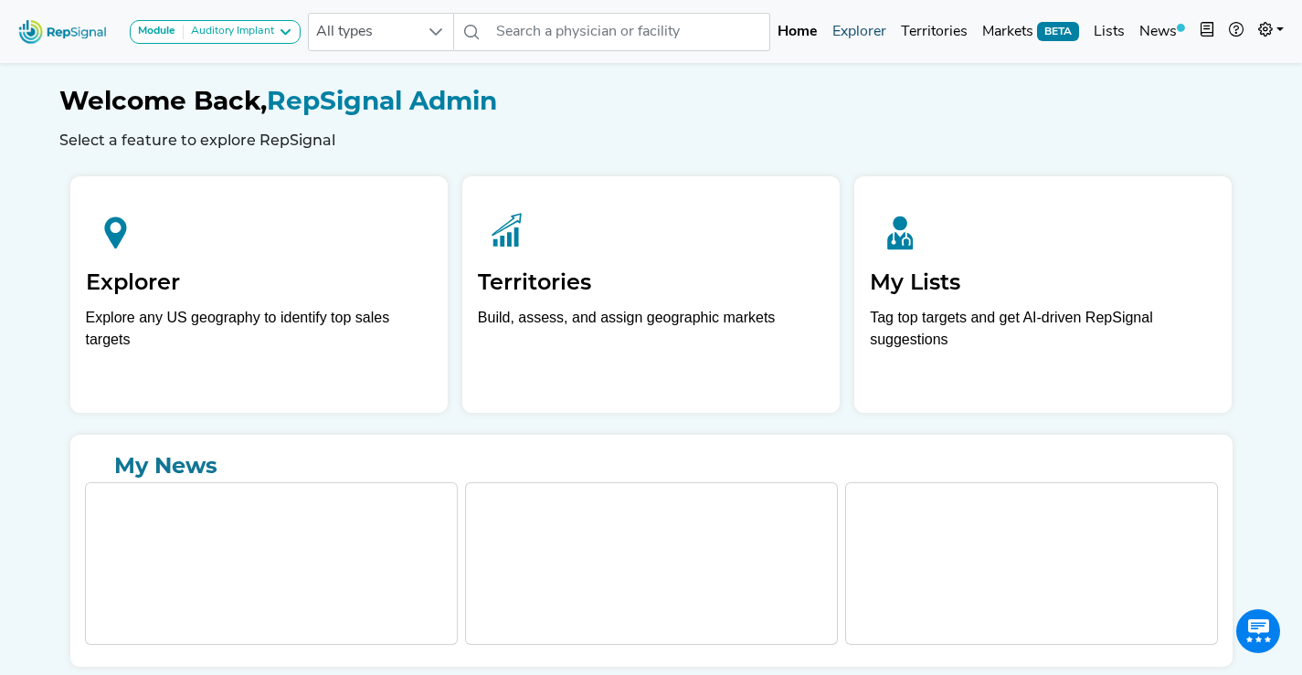
click at [847, 40] on link "Explorer" at bounding box center [859, 32] width 69 height 37
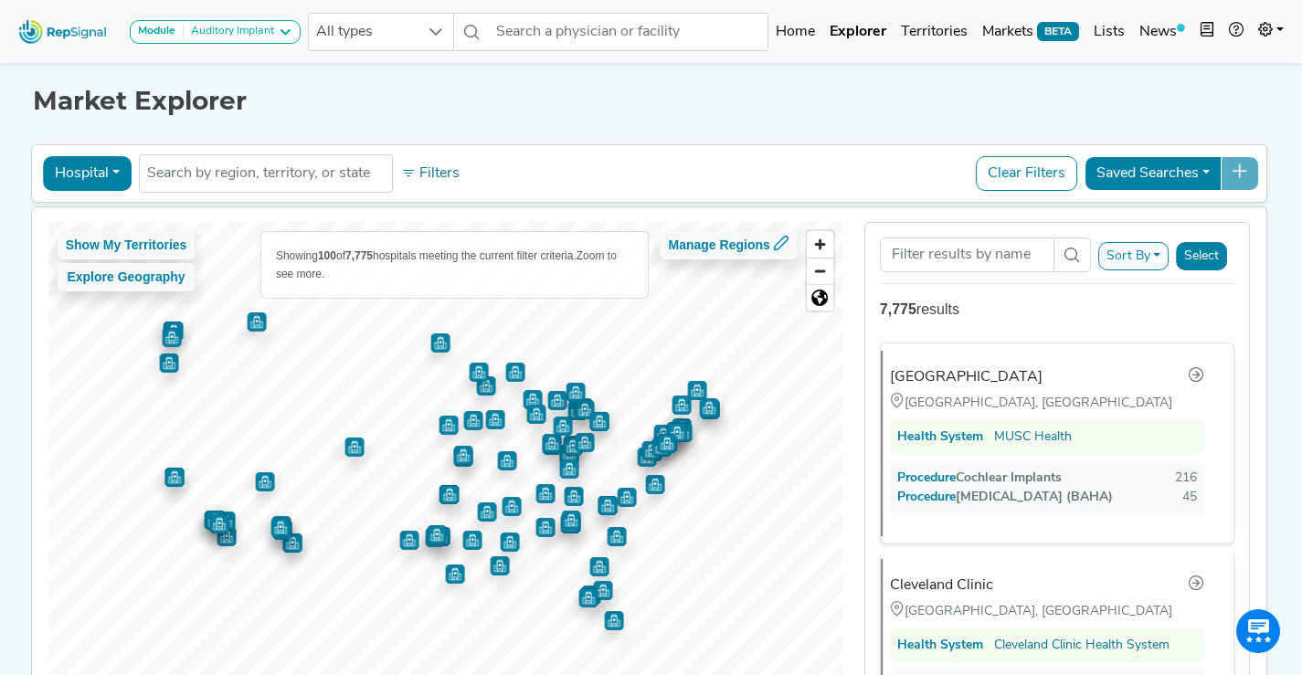
scroll to position [12, 0]
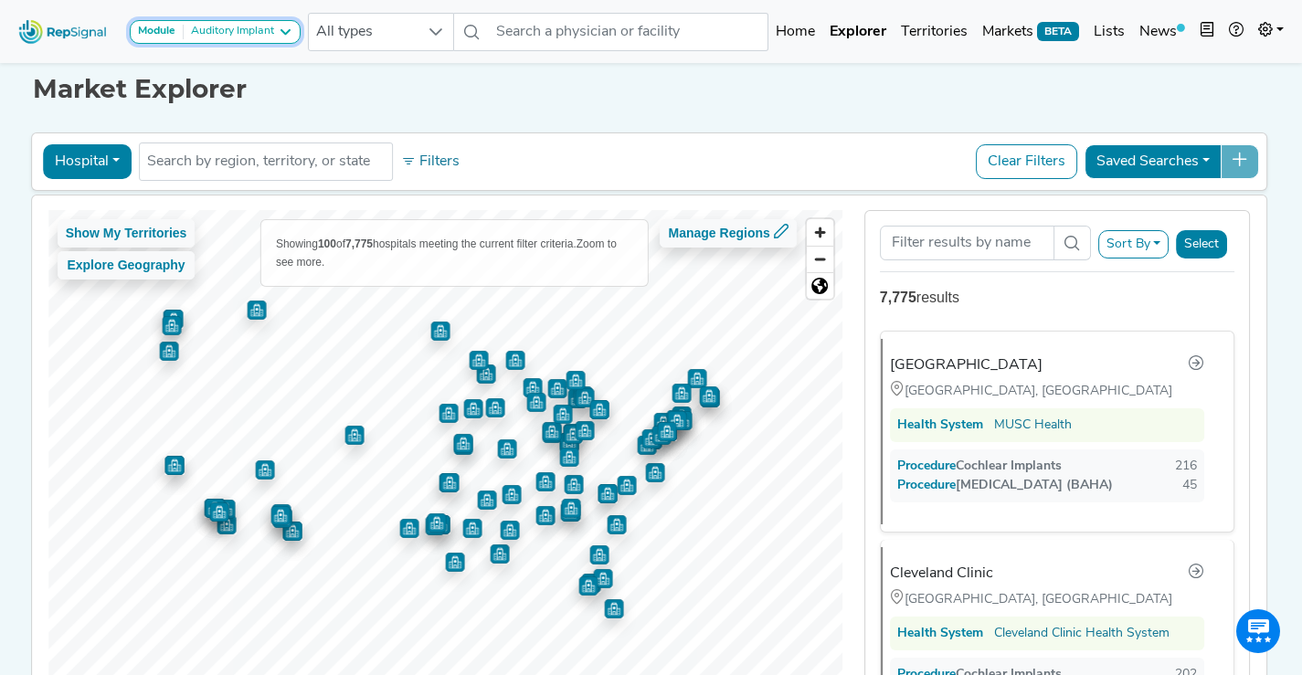
click at [268, 39] on button "Module Auditory Implant" at bounding box center [215, 32] width 171 height 24
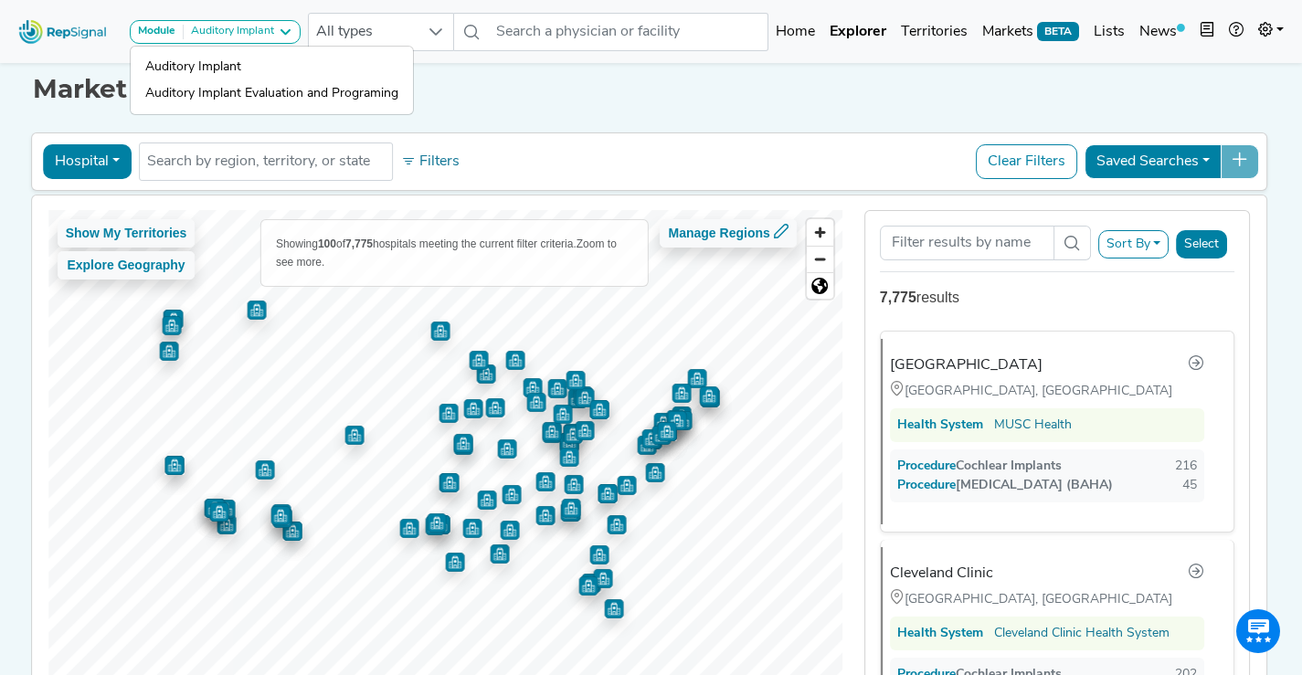
click at [517, 95] on h1 "Market Explorer" at bounding box center [651, 89] width 1237 height 31
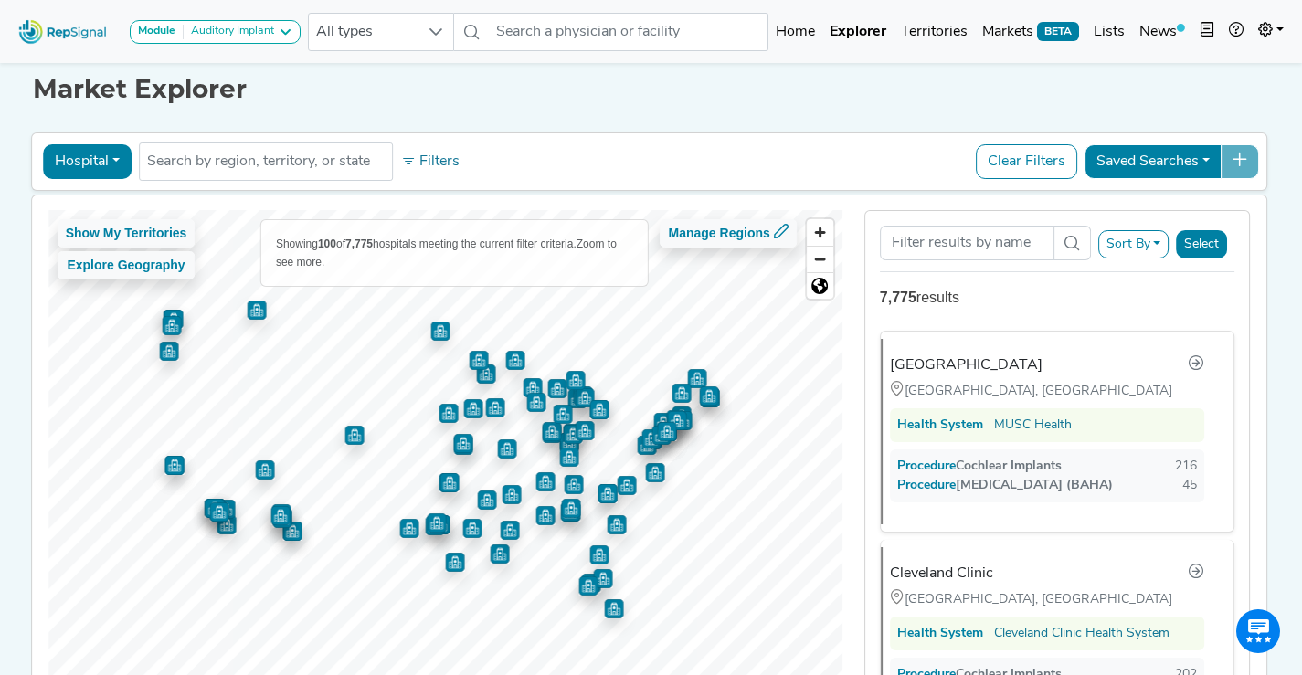
scroll to position [17, 0]
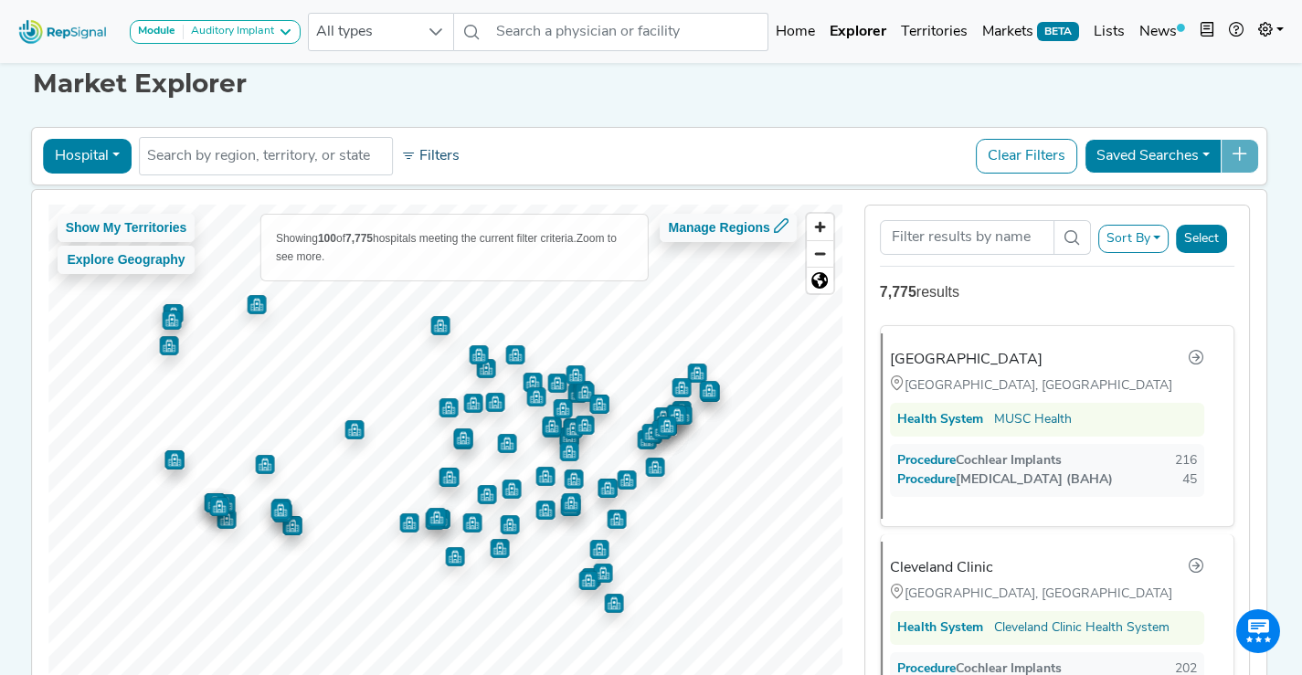
click at [417, 169] on button "Filters" at bounding box center [431, 156] width 68 height 31
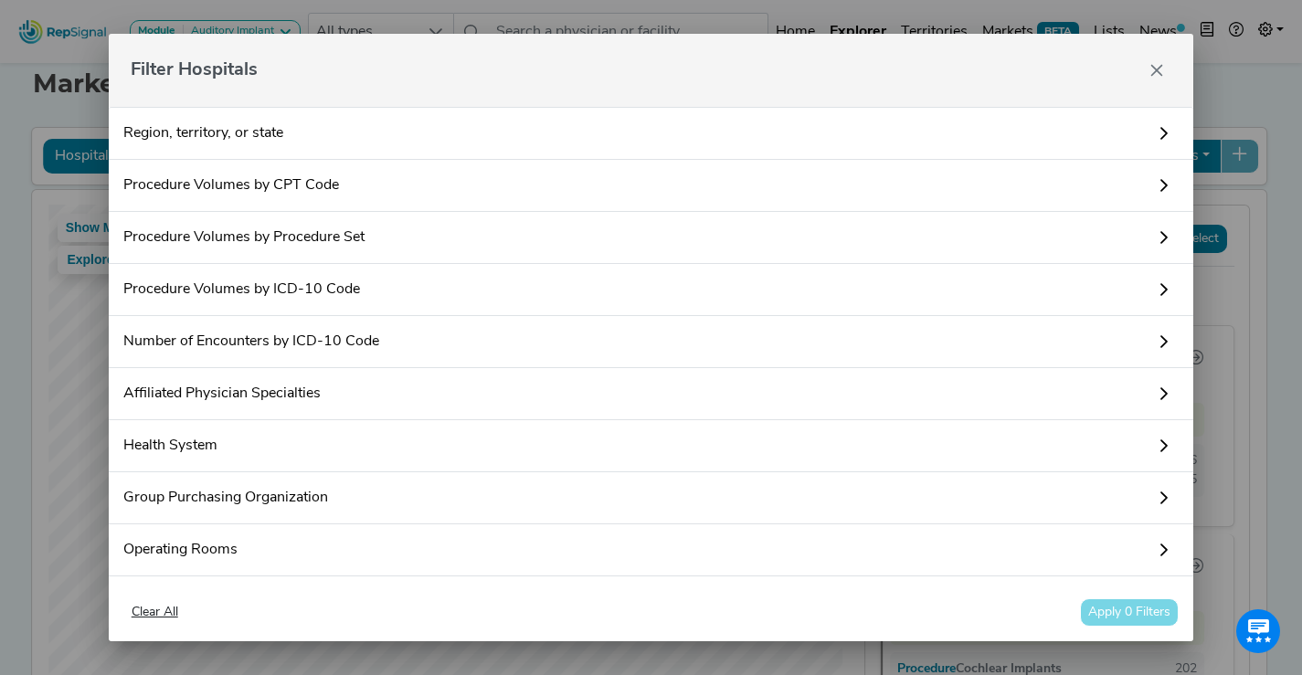
click at [396, 247] on link "Procedure Volumes by Procedure Set" at bounding box center [652, 238] width 1086 height 52
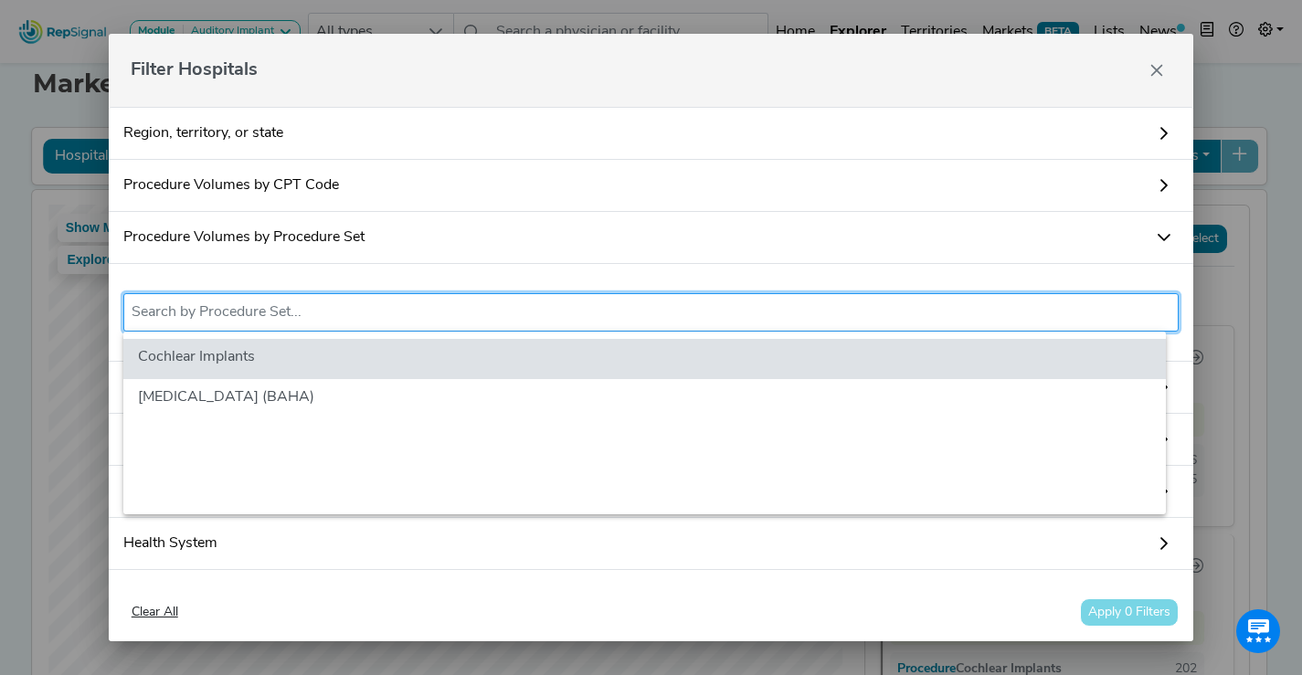
click at [393, 317] on input "text" at bounding box center [652, 313] width 1040 height 22
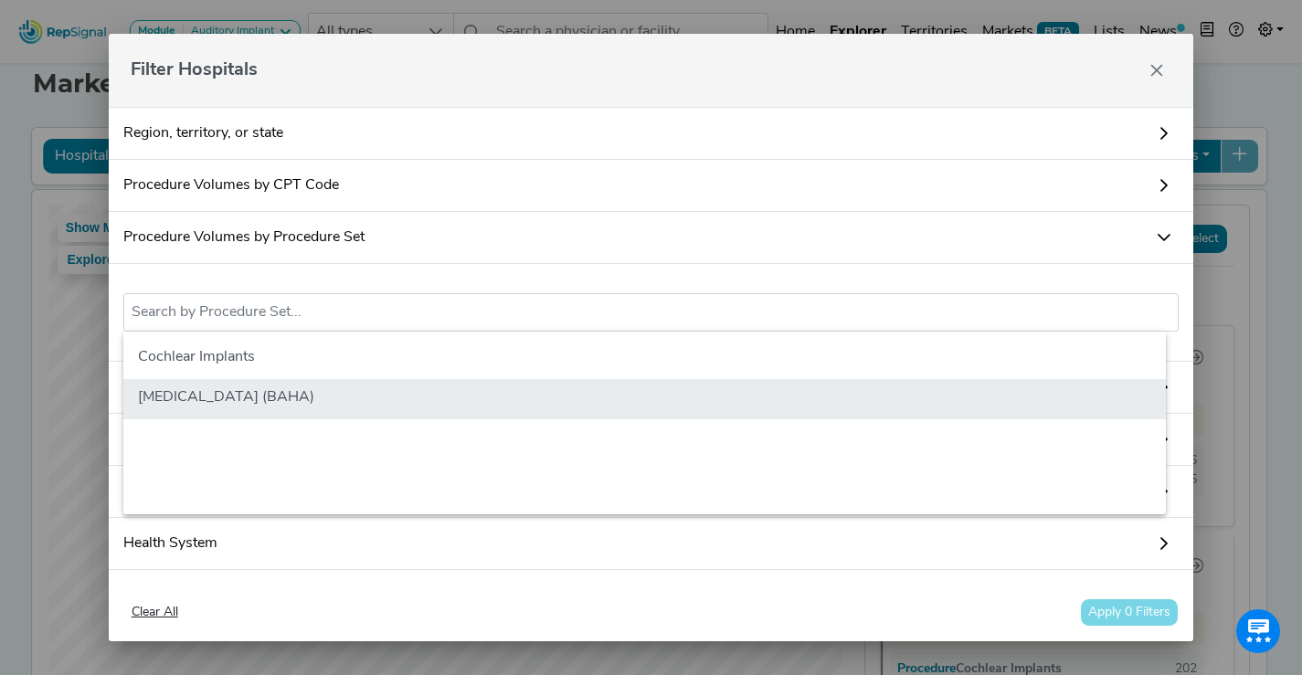
click at [391, 387] on li "[MEDICAL_DATA] (BAHA)" at bounding box center [644, 399] width 1043 height 40
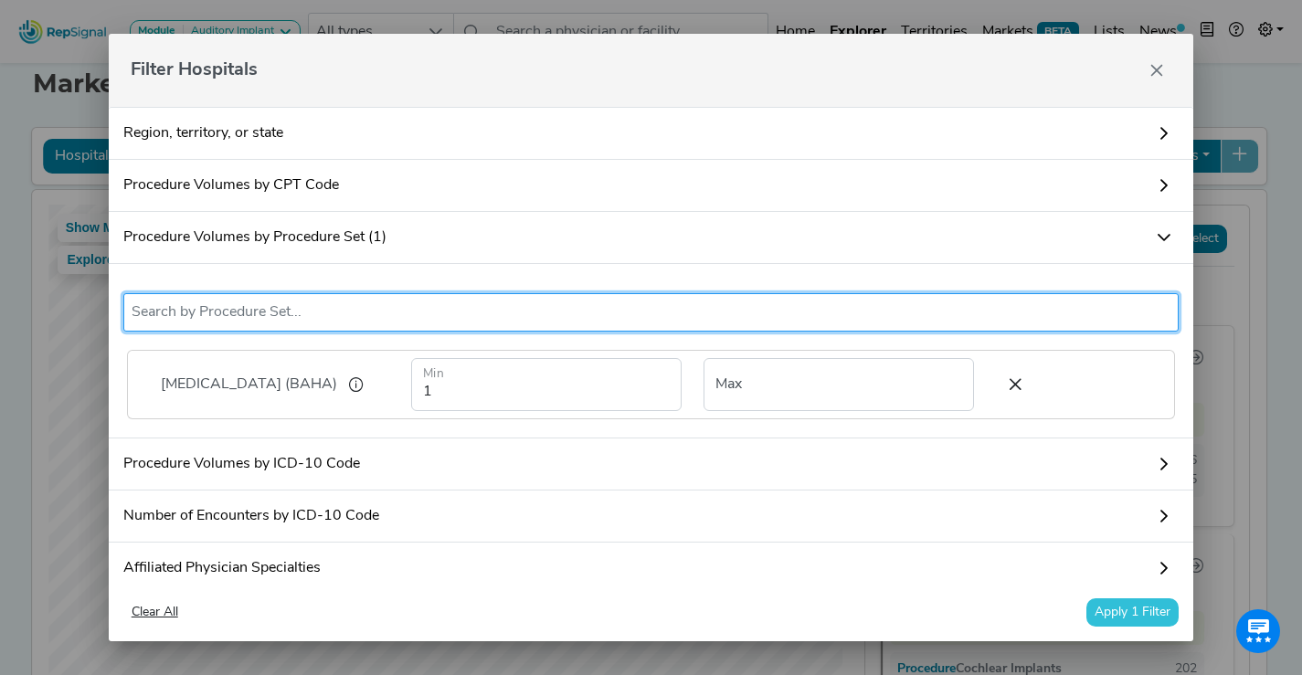
click at [1120, 618] on button "Apply 1 Filter" at bounding box center [1133, 613] width 92 height 28
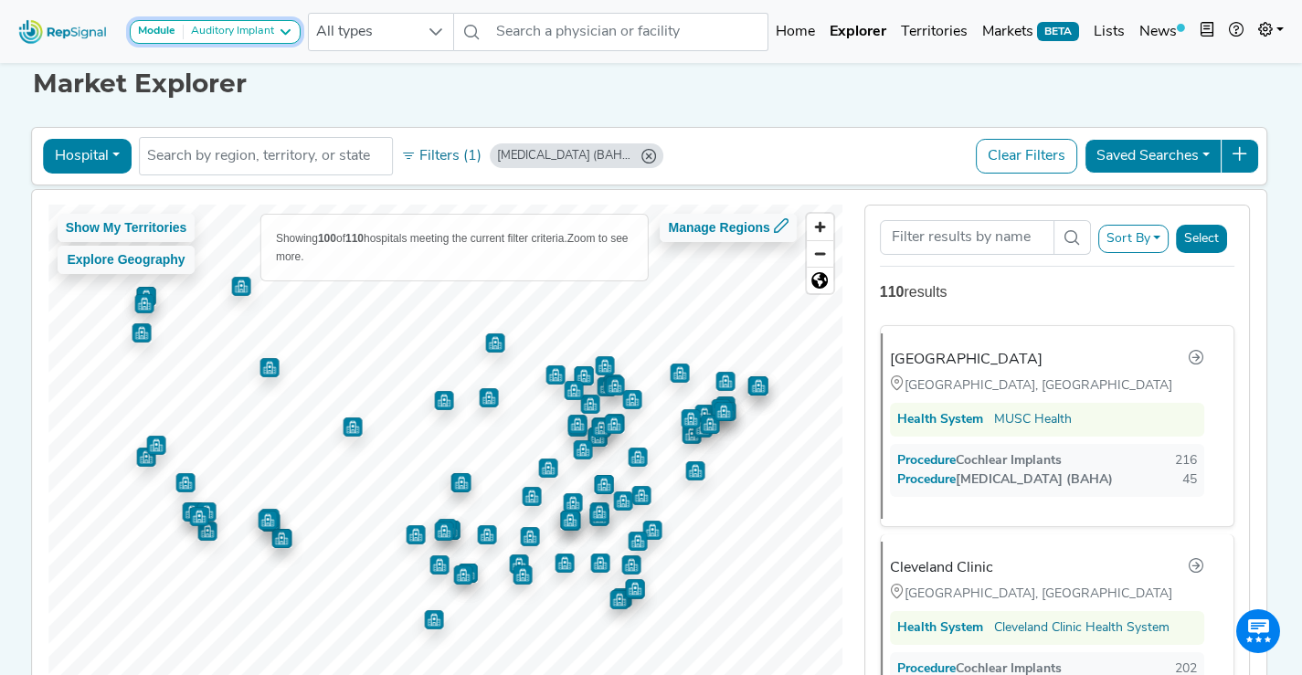
click at [276, 39] on div "Module Auditory Implant" at bounding box center [215, 32] width 154 height 15
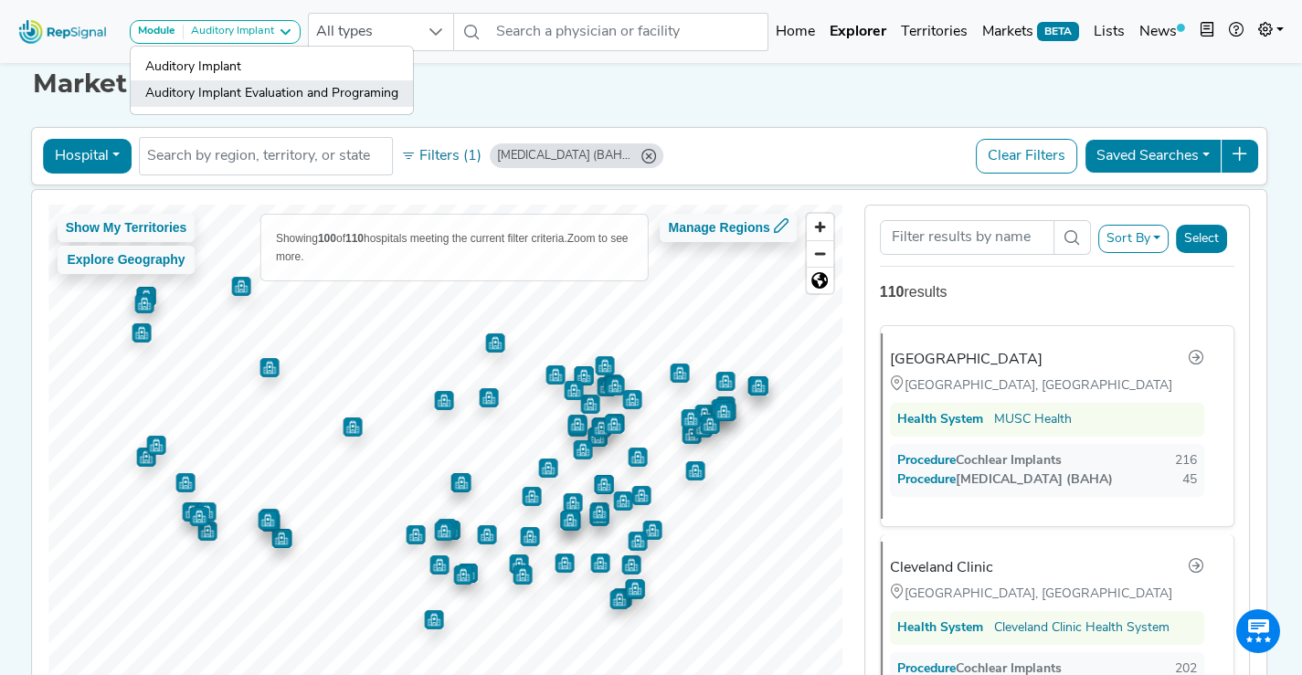
click at [271, 106] on link "Auditory Implant Evaluation and Programing" at bounding box center [272, 93] width 282 height 27
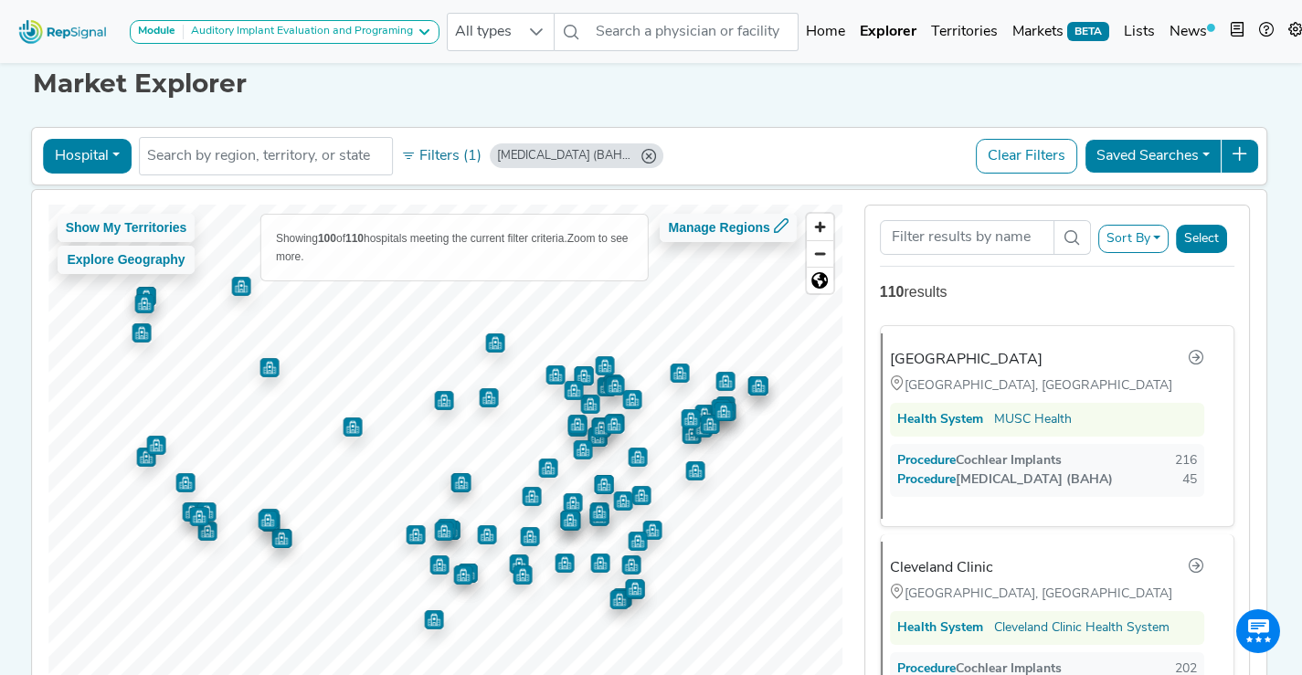
scroll to position [0, 0]
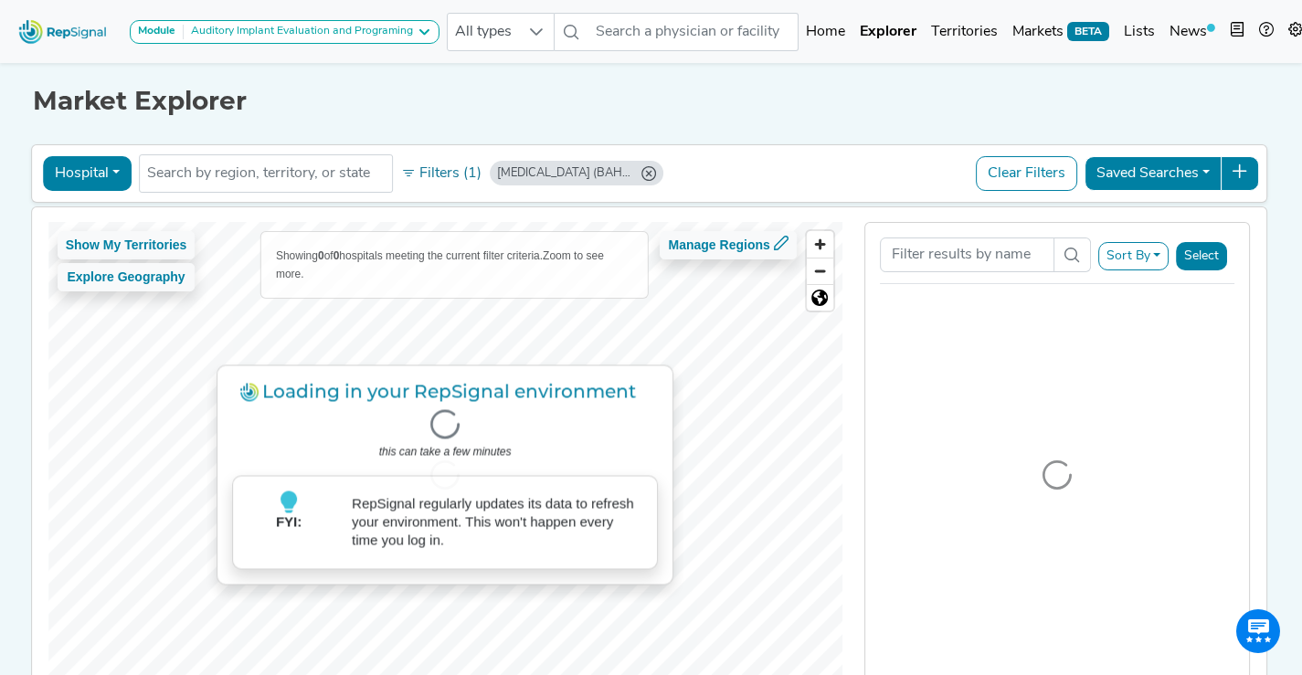
click at [1030, 165] on button "Clear Filters" at bounding box center [1026, 173] width 101 height 35
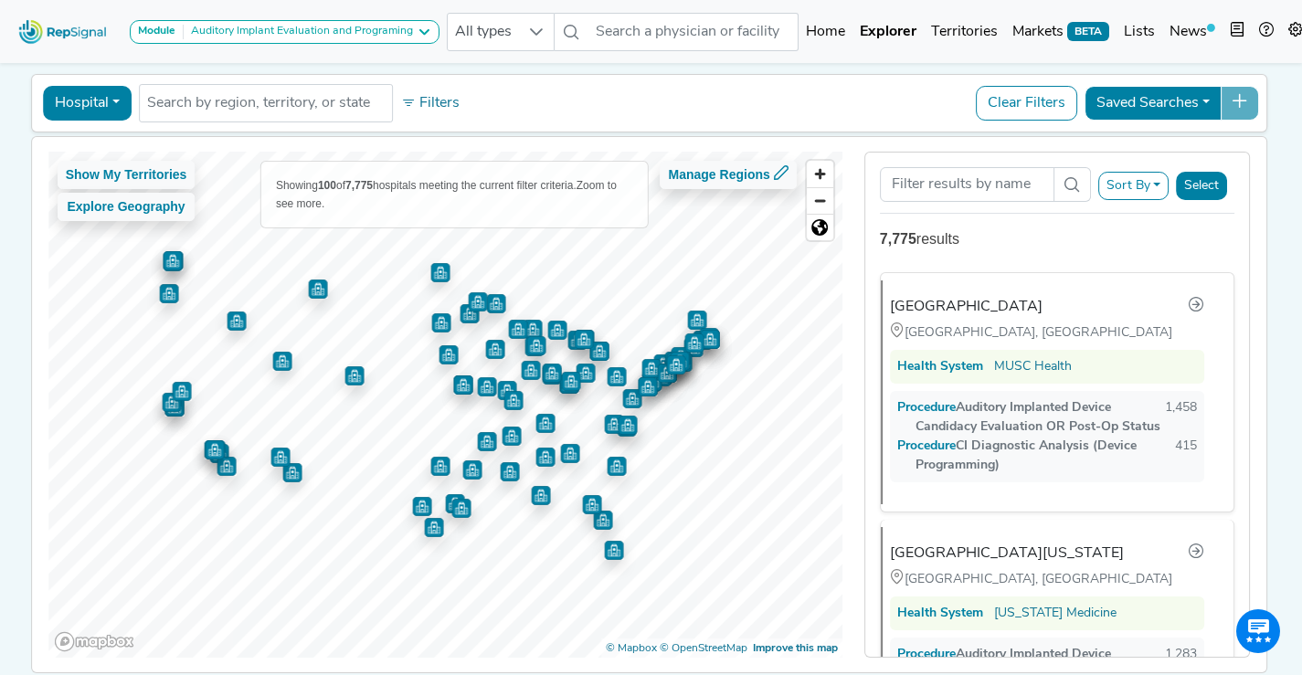
scroll to position [69, 0]
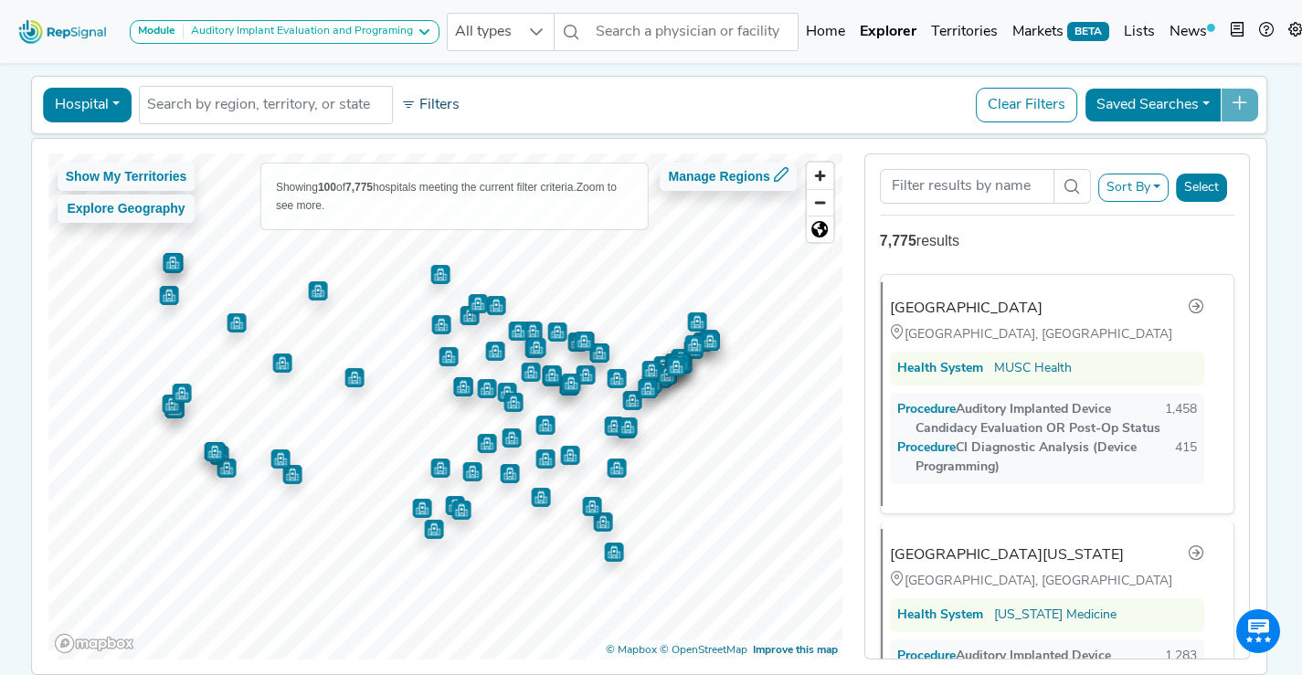
click at [430, 100] on button "Filters" at bounding box center [431, 105] width 68 height 31
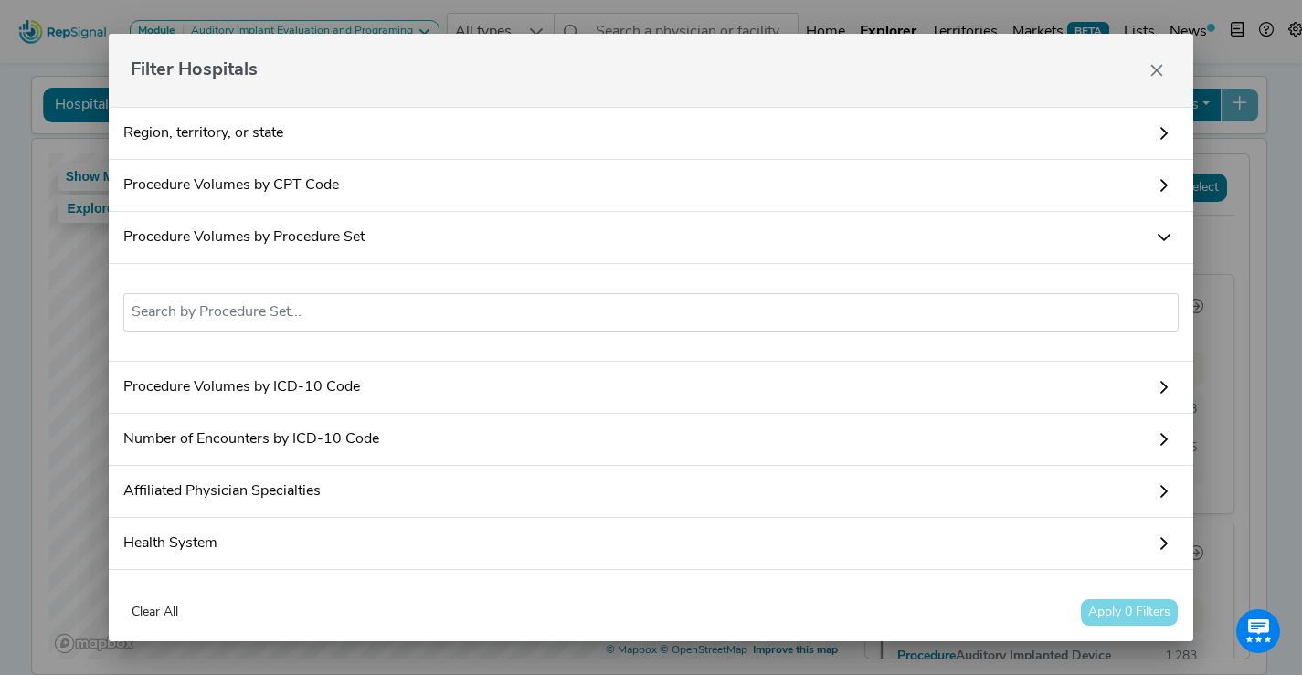
click at [412, 292] on div "No results found" at bounding box center [652, 313] width 1086 height 98
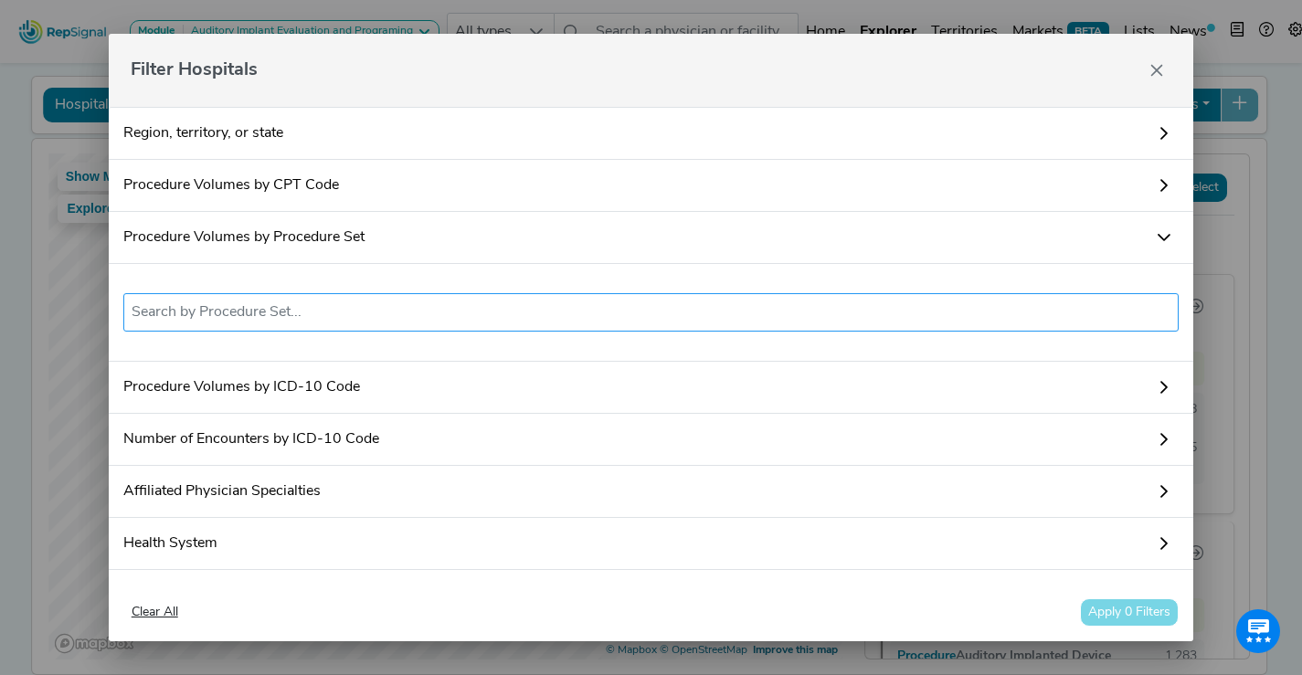
click at [408, 306] on input "text" at bounding box center [652, 313] width 1040 height 22
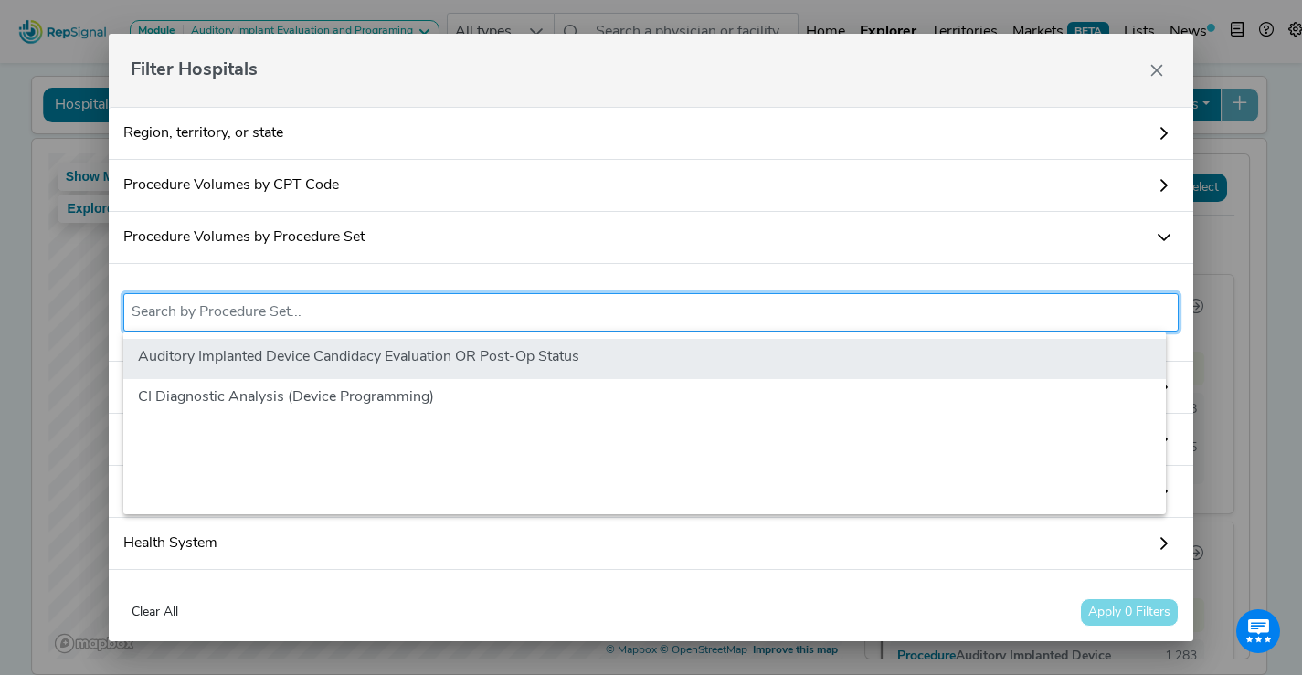
click at [411, 355] on li "Auditory Implanted Device Candidacy Evaluation OR Post-Op Status" at bounding box center [644, 359] width 1043 height 40
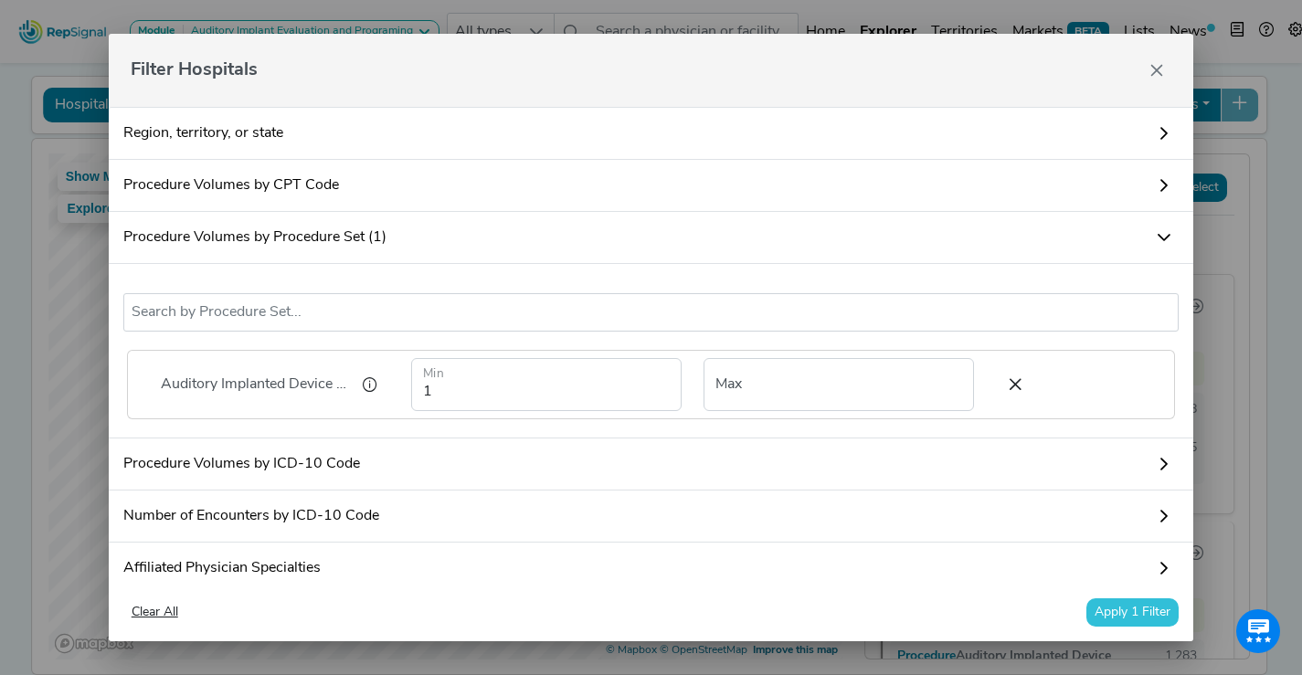
click at [1148, 615] on button "Apply 1 Filter" at bounding box center [1133, 613] width 92 height 28
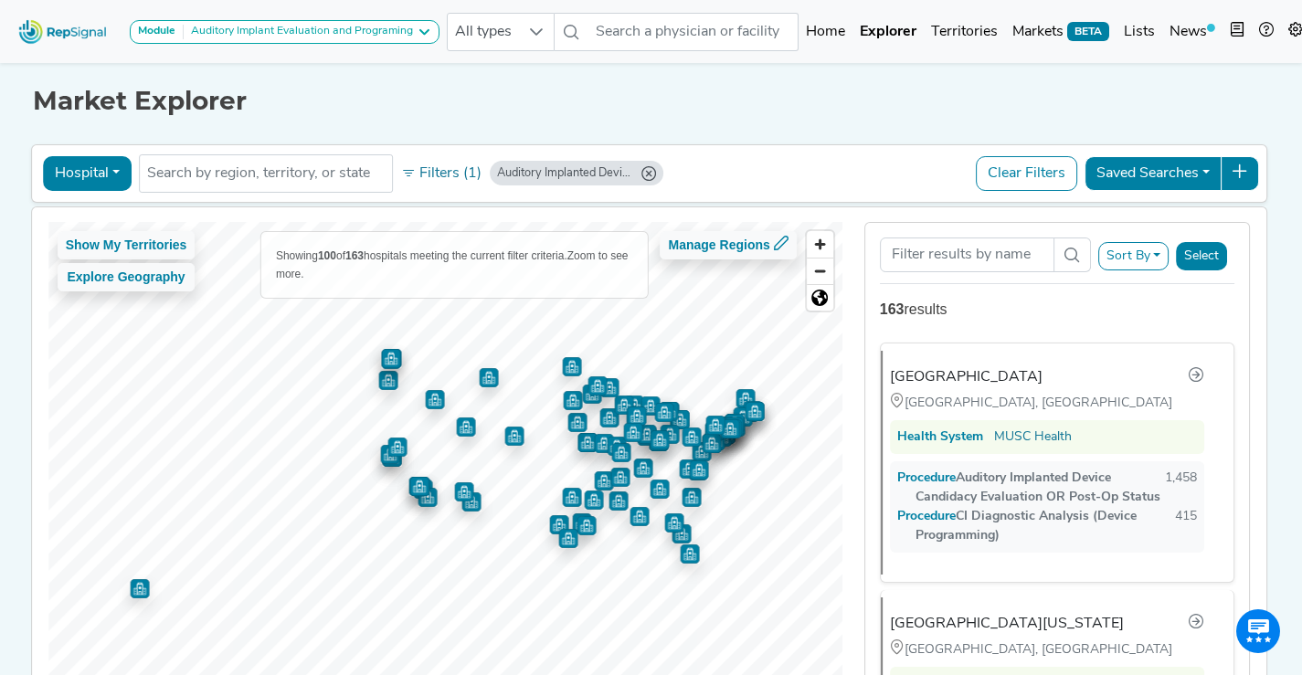
scroll to position [0, 14]
click at [1295, 32] on icon at bounding box center [1296, 29] width 15 height 15
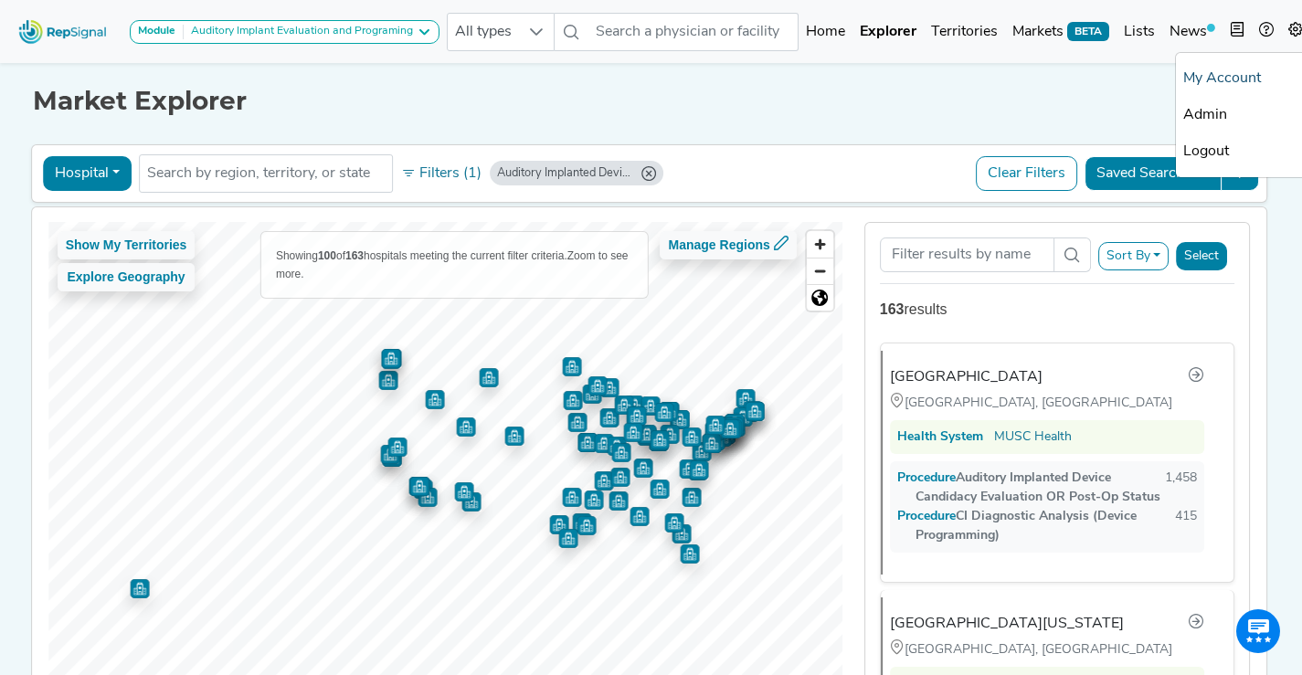
click at [1222, 80] on link "My Account" at bounding box center [1248, 78] width 144 height 37
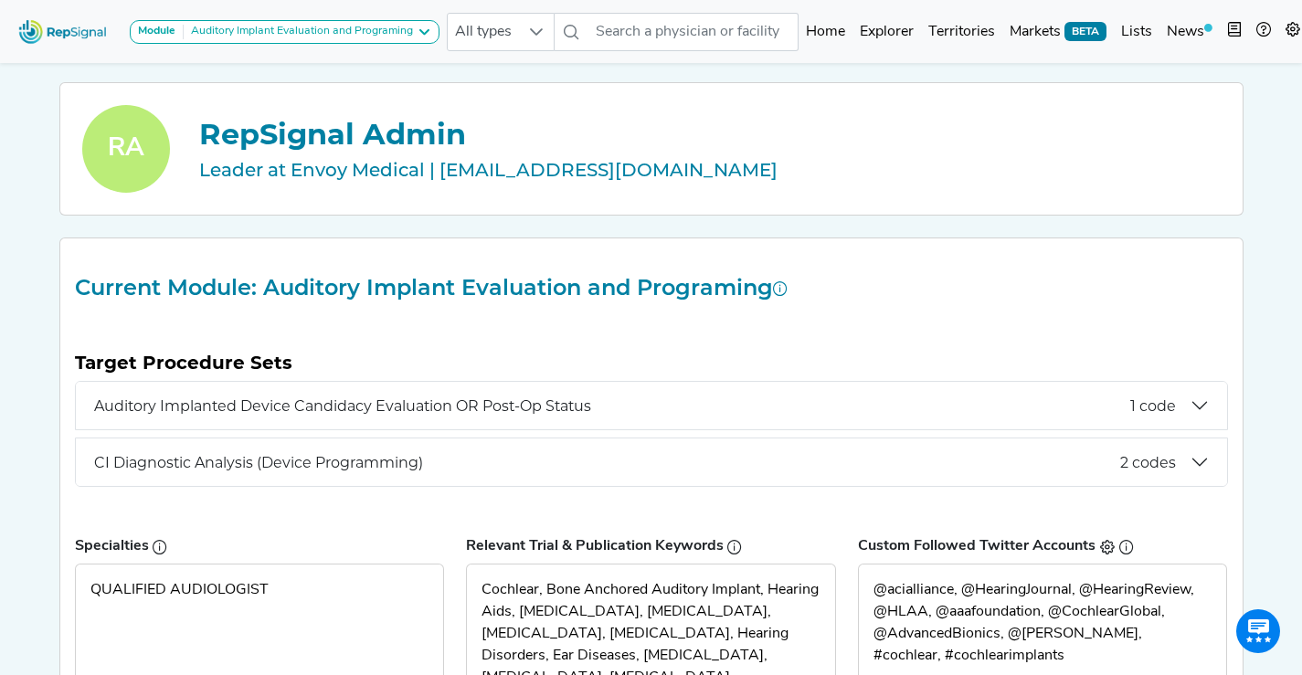
scroll to position [169, 14]
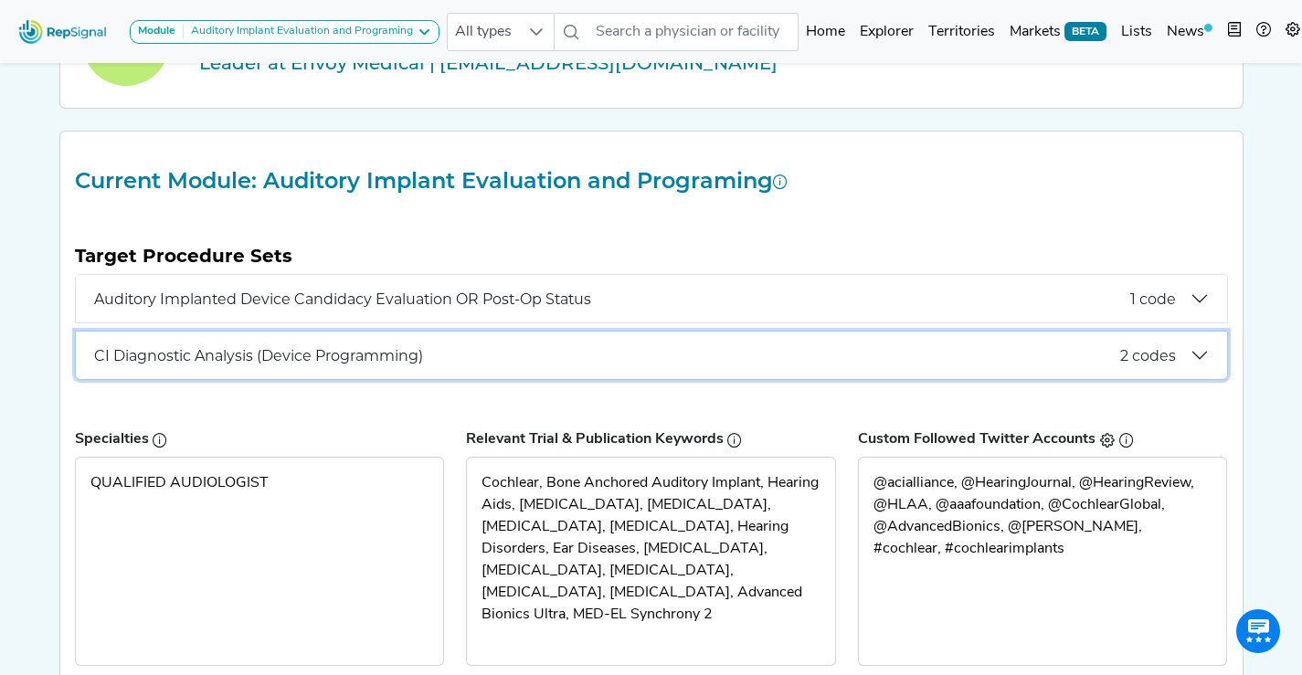
click at [714, 339] on button "CI Diagnostic Analysis (Device Programming) 2 codes" at bounding box center [651, 356] width 1151 height 48
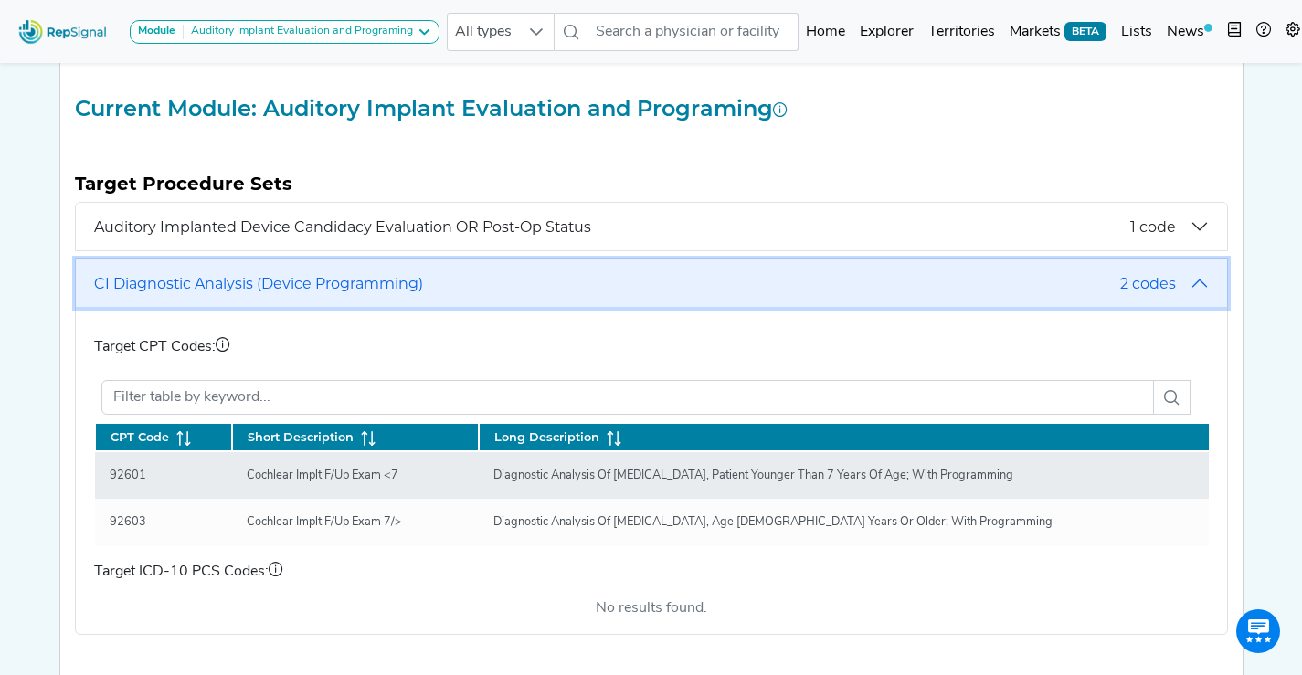
scroll to position [200, 14]
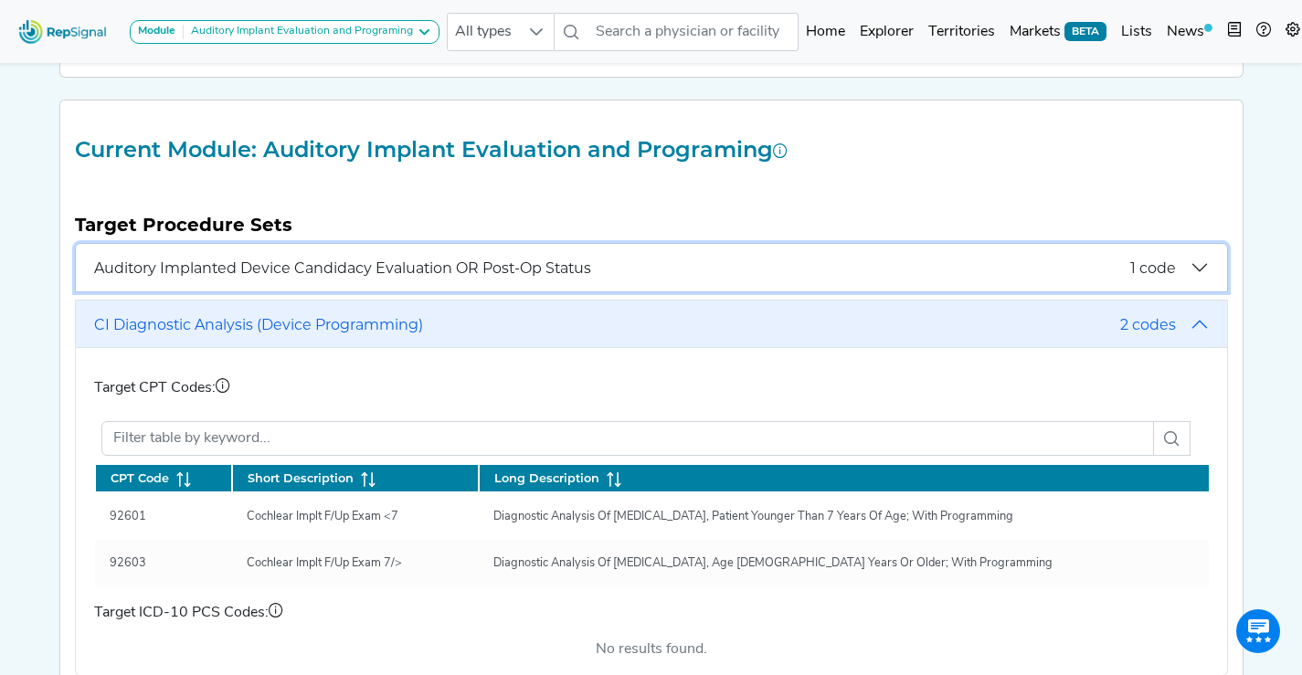
click at [656, 262] on span "Auditory Implanted Device Candidacy Evaluation OR Post-Op Status" at bounding box center [612, 268] width 1036 height 17
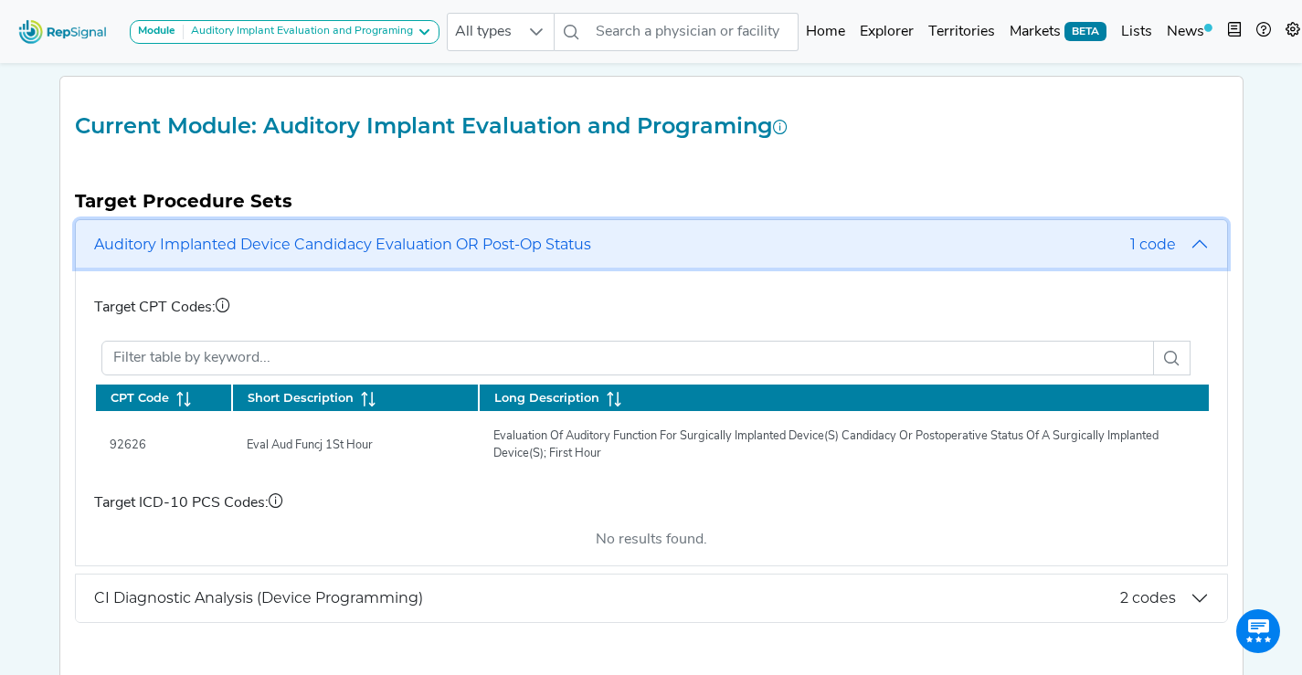
scroll to position [0, 14]
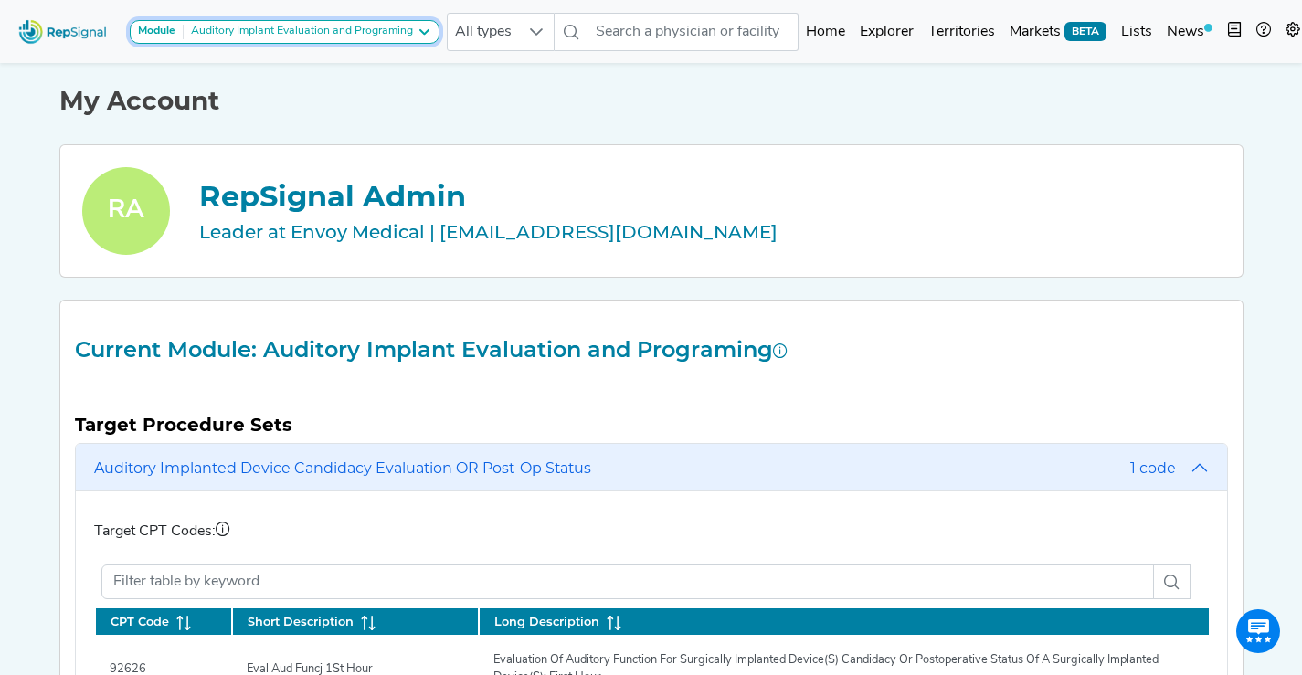
click at [338, 35] on div "Auditory Implant Evaluation and Programing" at bounding box center [298, 32] width 229 height 15
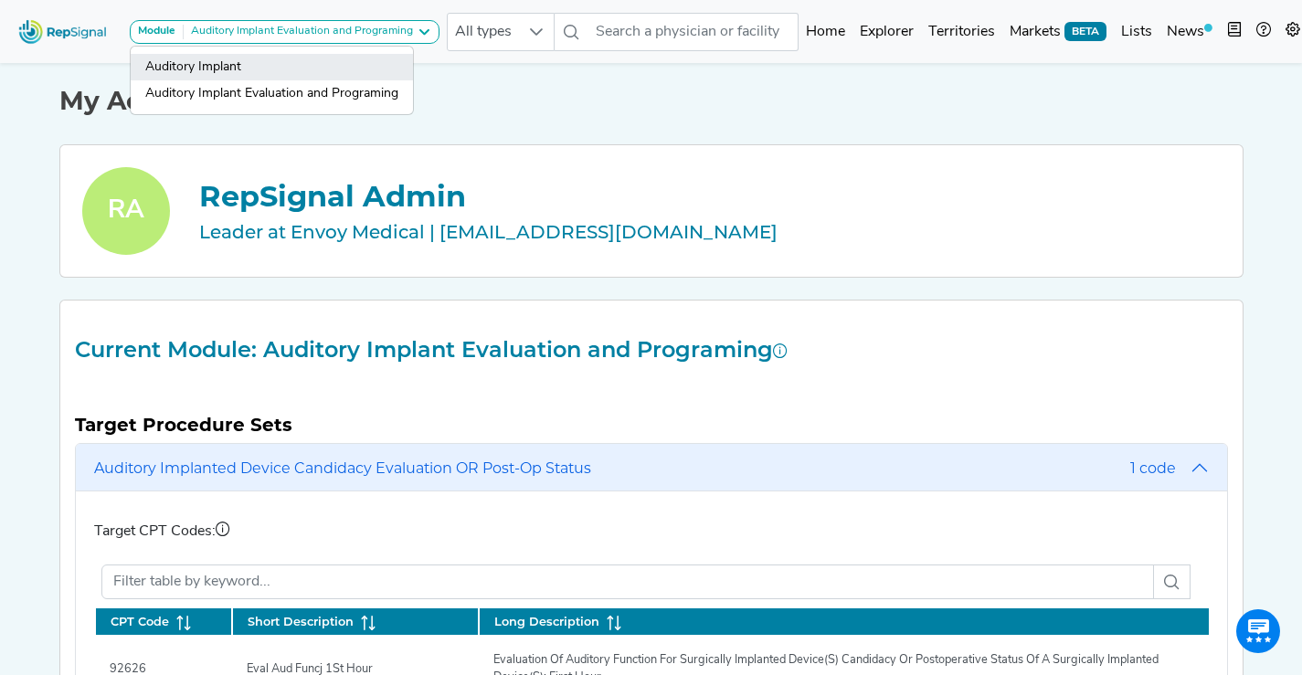
click at [329, 59] on link "Auditory Implant" at bounding box center [272, 67] width 282 height 27
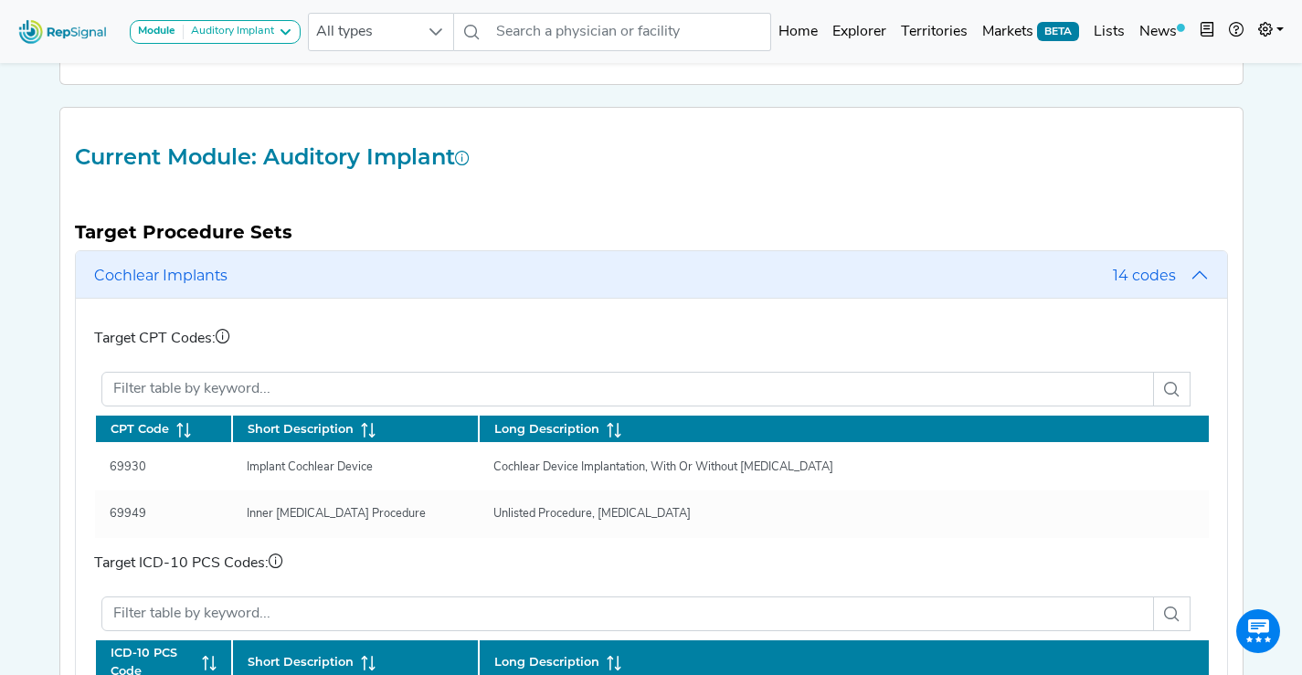
scroll to position [199, 0]
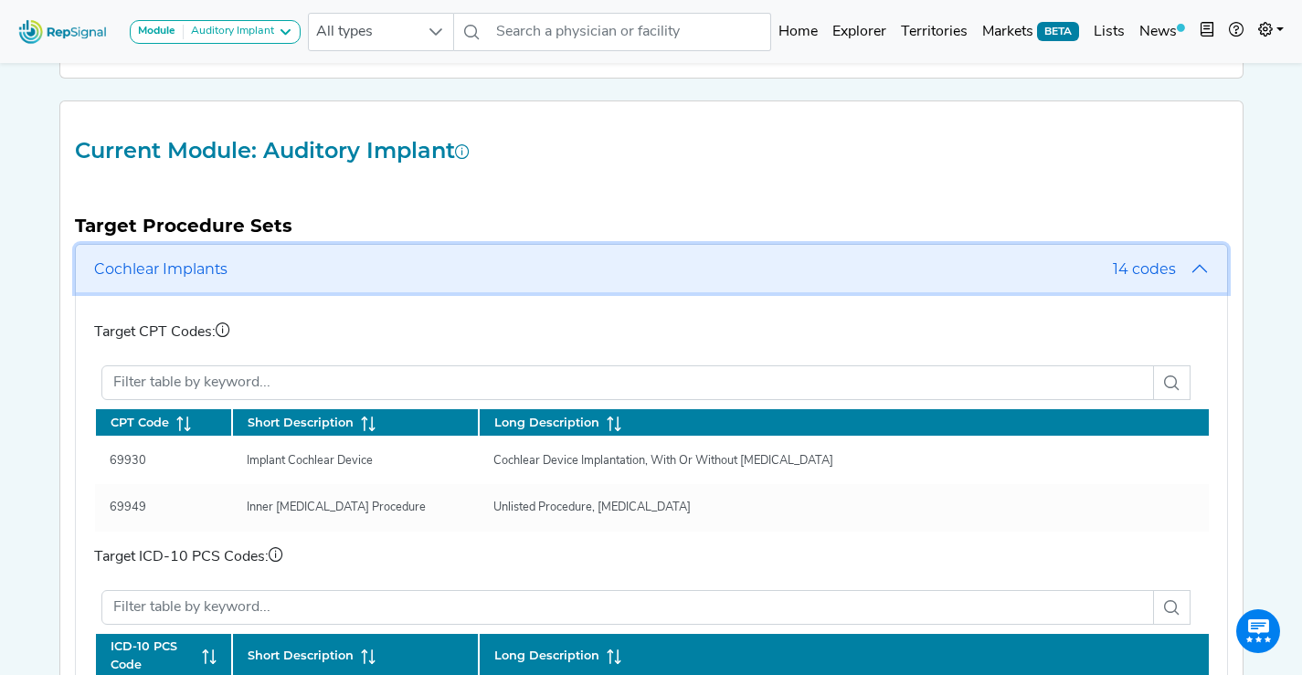
click at [337, 262] on span "Cochlear Implants" at bounding box center [603, 268] width 1019 height 17
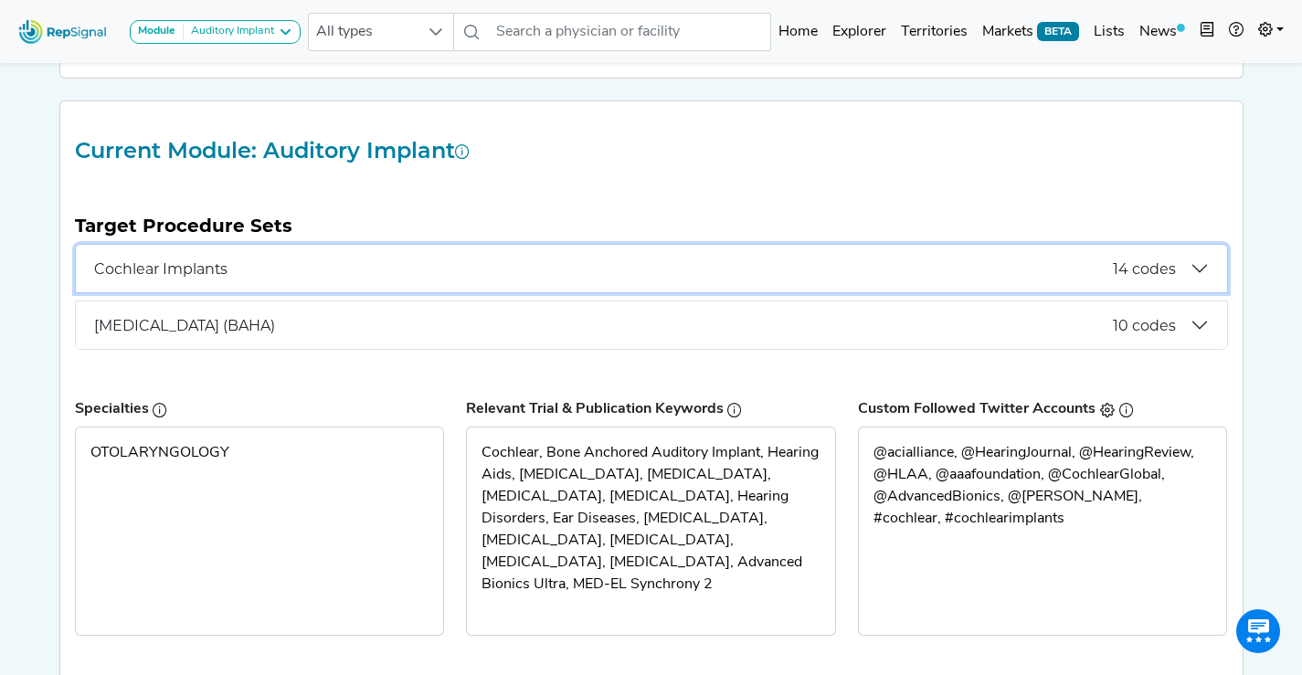
click at [337, 262] on span "Cochlear Implants" at bounding box center [603, 268] width 1019 height 17
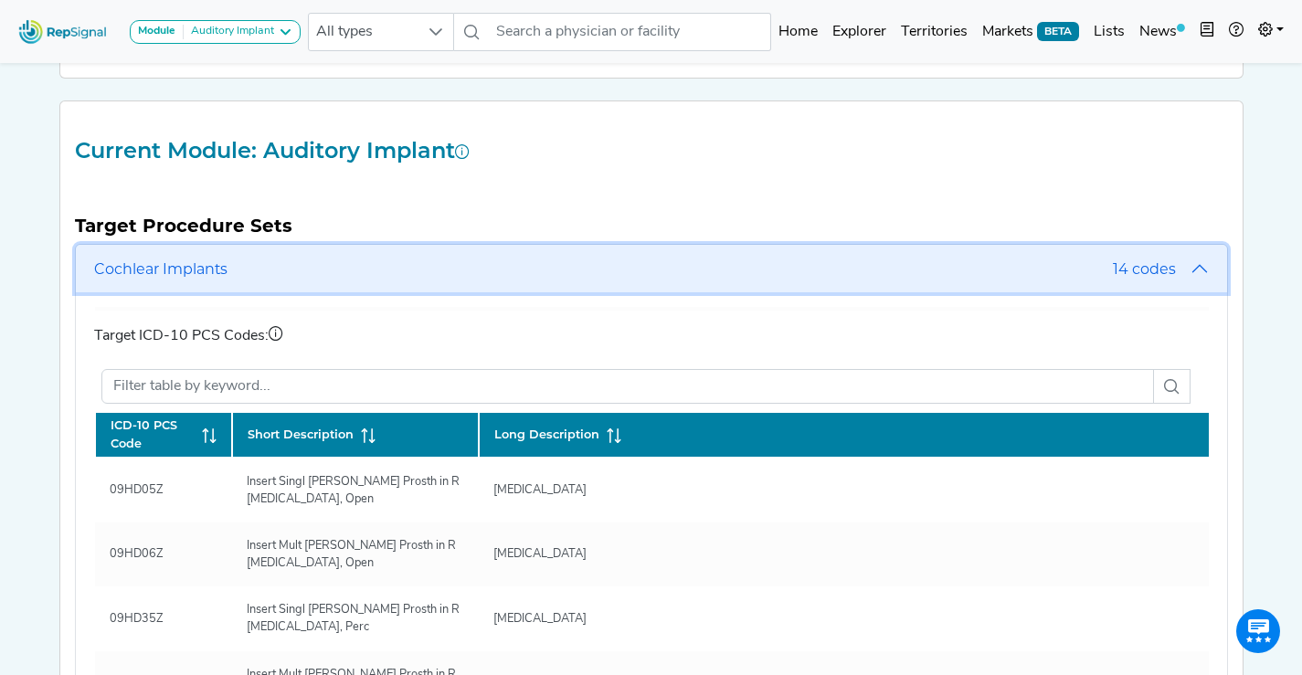
scroll to position [200, 0]
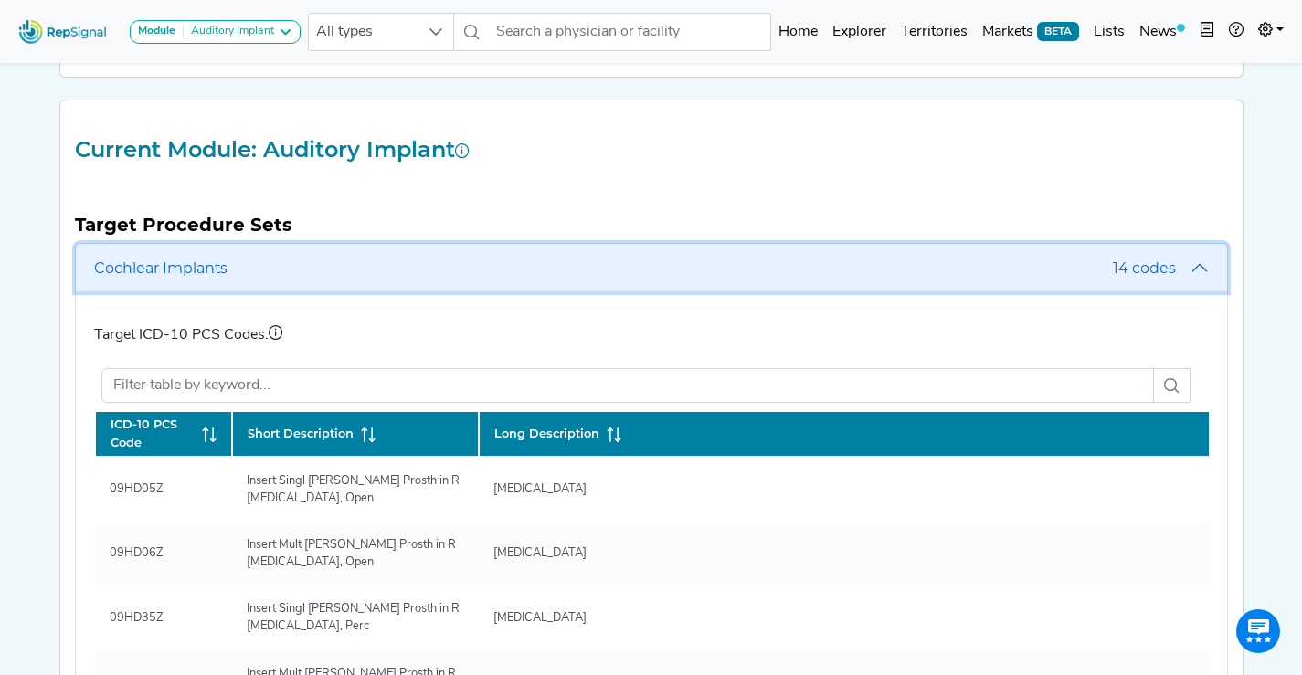
click at [143, 285] on button "Cochlear Implants 14 codes" at bounding box center [651, 268] width 1151 height 48
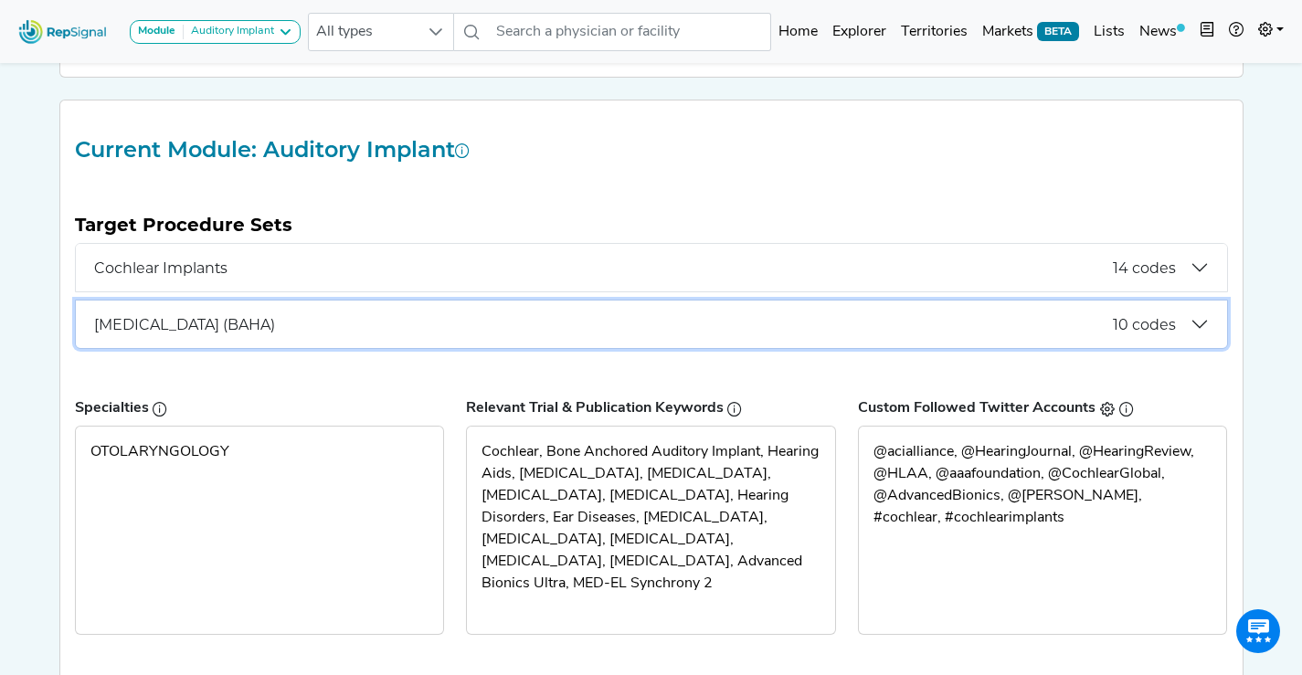
click at [169, 337] on button "[MEDICAL_DATA] (BAHA) 10 codes" at bounding box center [651, 325] width 1151 height 48
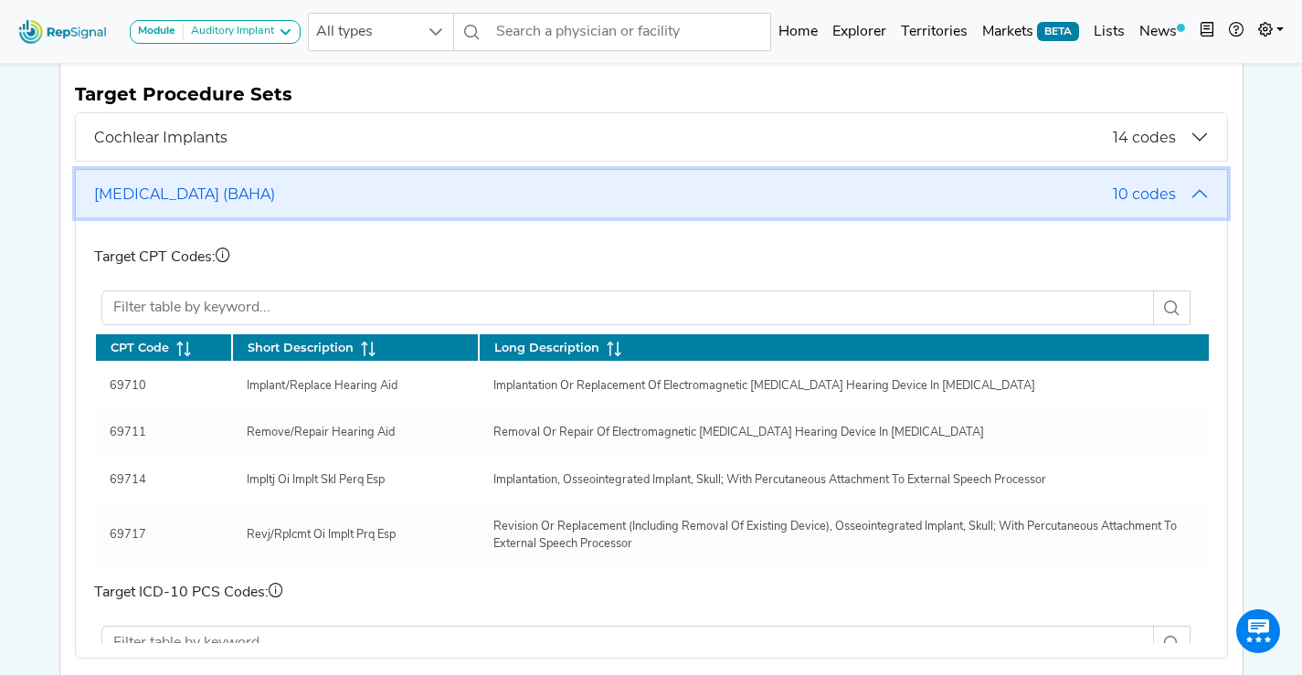
scroll to position [317, 0]
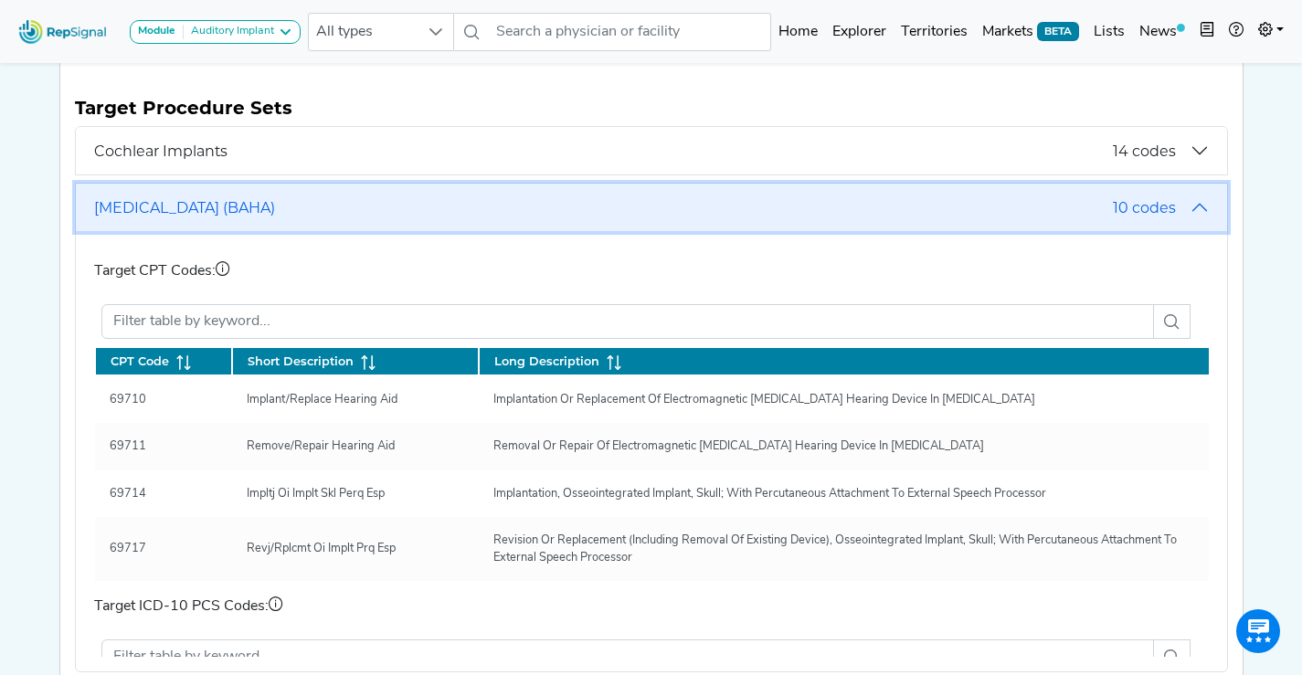
click at [1206, 216] on button "[MEDICAL_DATA] (BAHA) 10 codes" at bounding box center [651, 208] width 1151 height 48
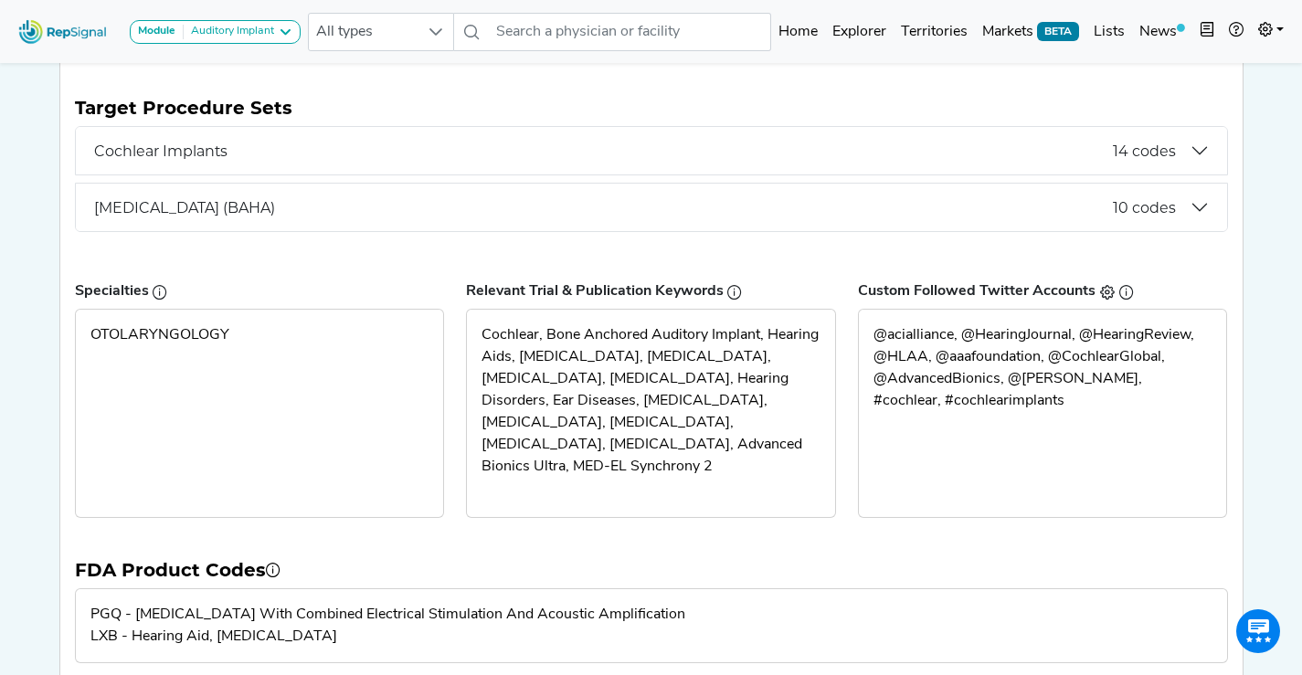
click at [1261, 234] on div "Module Auditory Implant Auditory Implant Auditory Implant Evaluation and Progra…" at bounding box center [651, 236] width 1302 height 1106
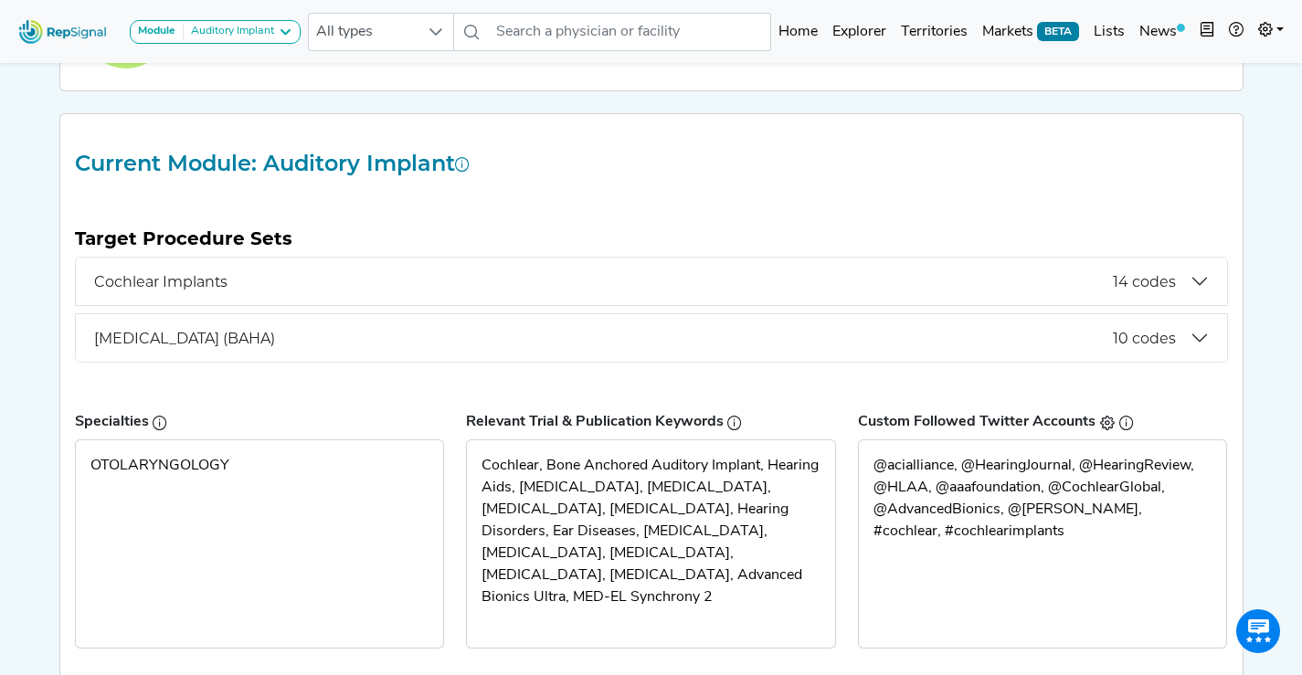
scroll to position [0, 0]
